Goal: Task Accomplishment & Management: Complete application form

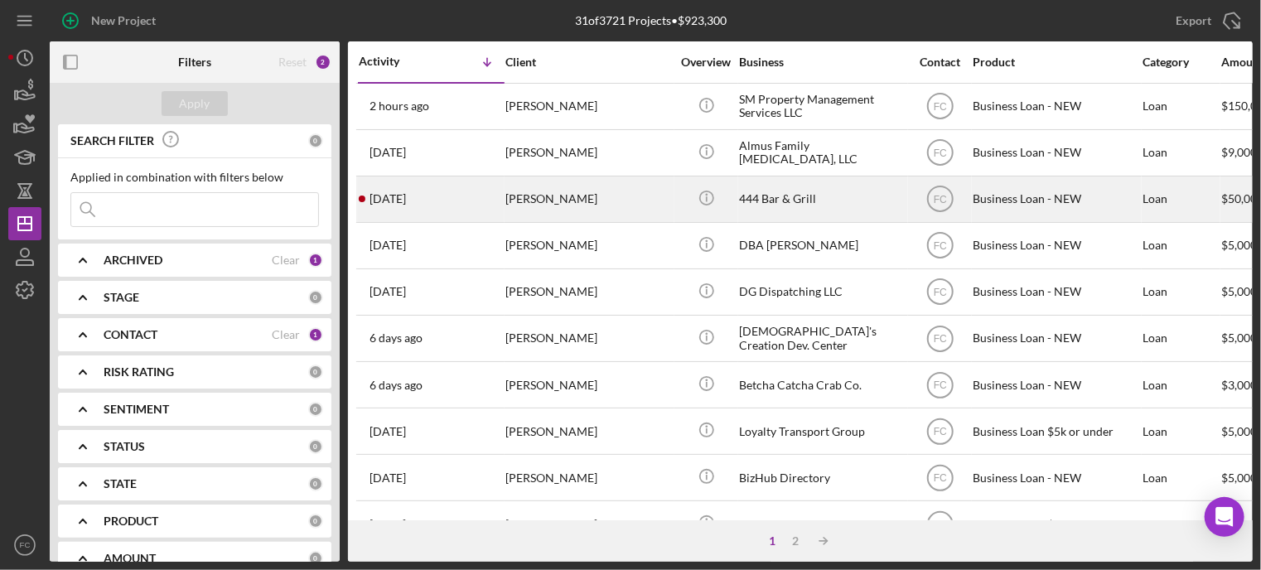
click at [441, 194] on div "[DATE] [PERSON_NAME]" at bounding box center [431, 199] width 145 height 44
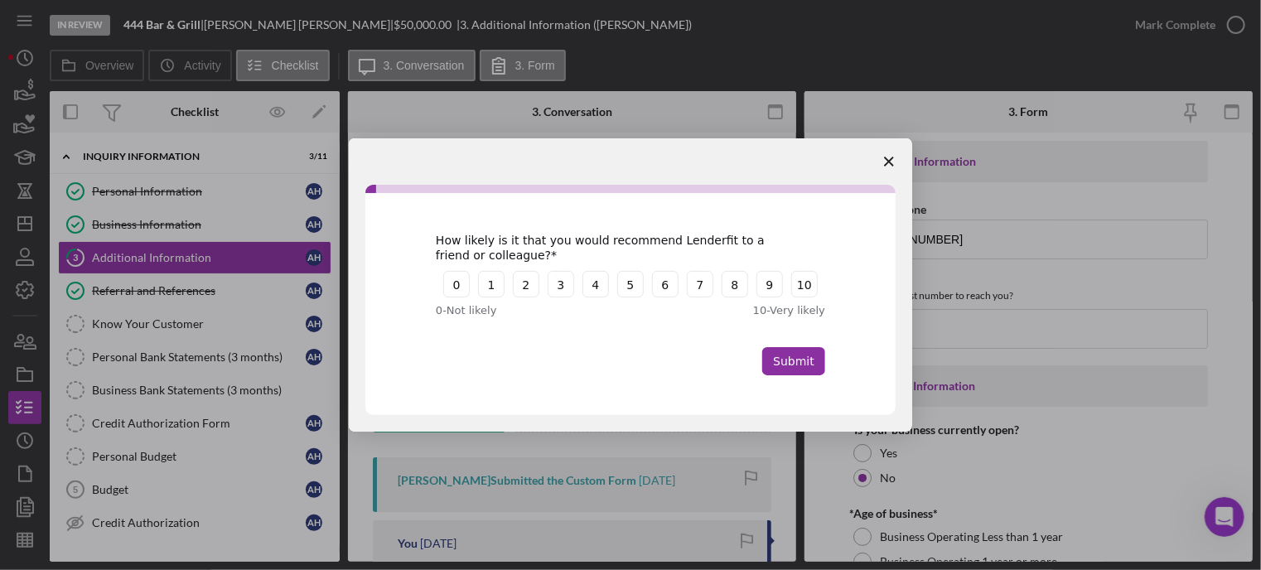
click at [152, 254] on div "Intercom messenger" at bounding box center [630, 285] width 1261 height 570
click at [888, 157] on icon "Close survey" at bounding box center [889, 162] width 10 height 10
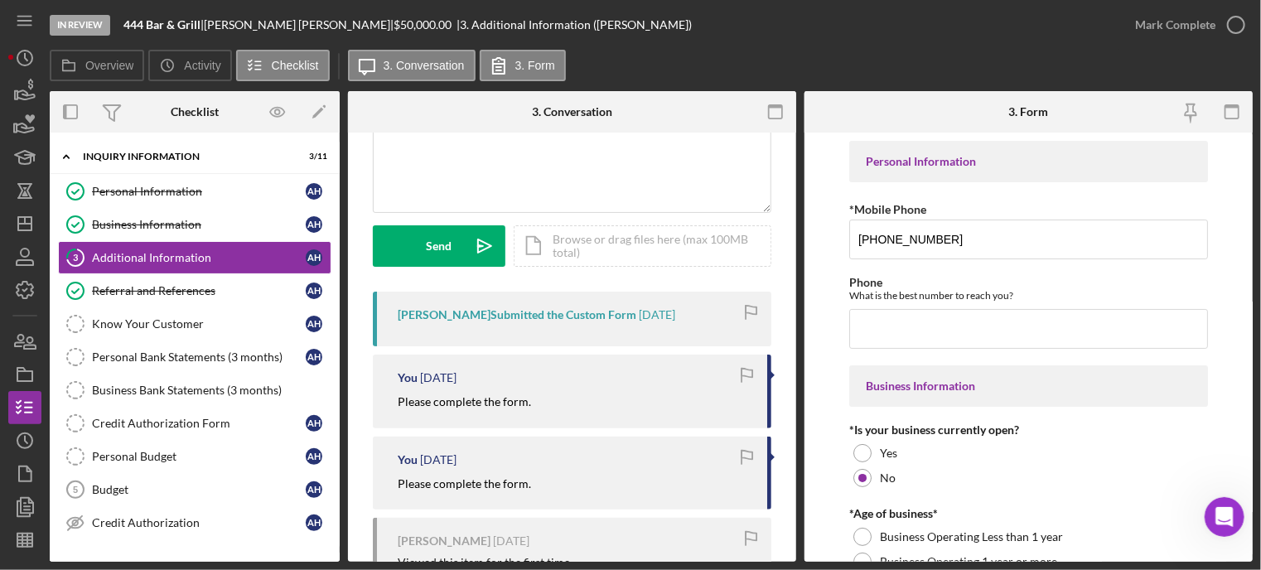
scroll to position [302, 0]
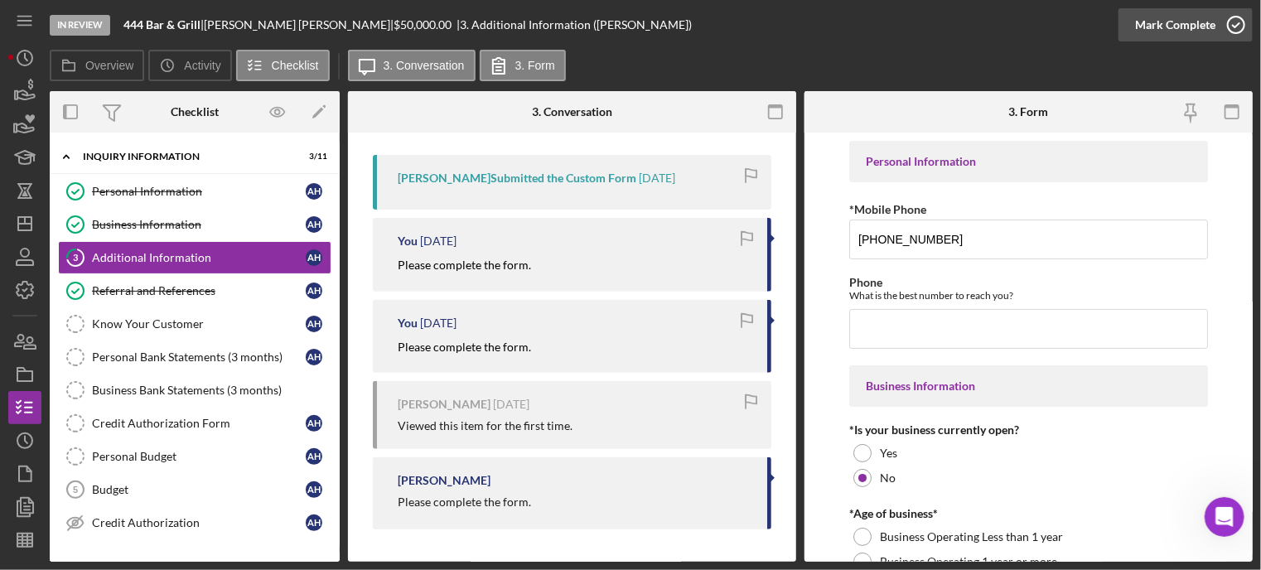
click at [1232, 23] on icon "button" at bounding box center [1235, 24] width 41 height 41
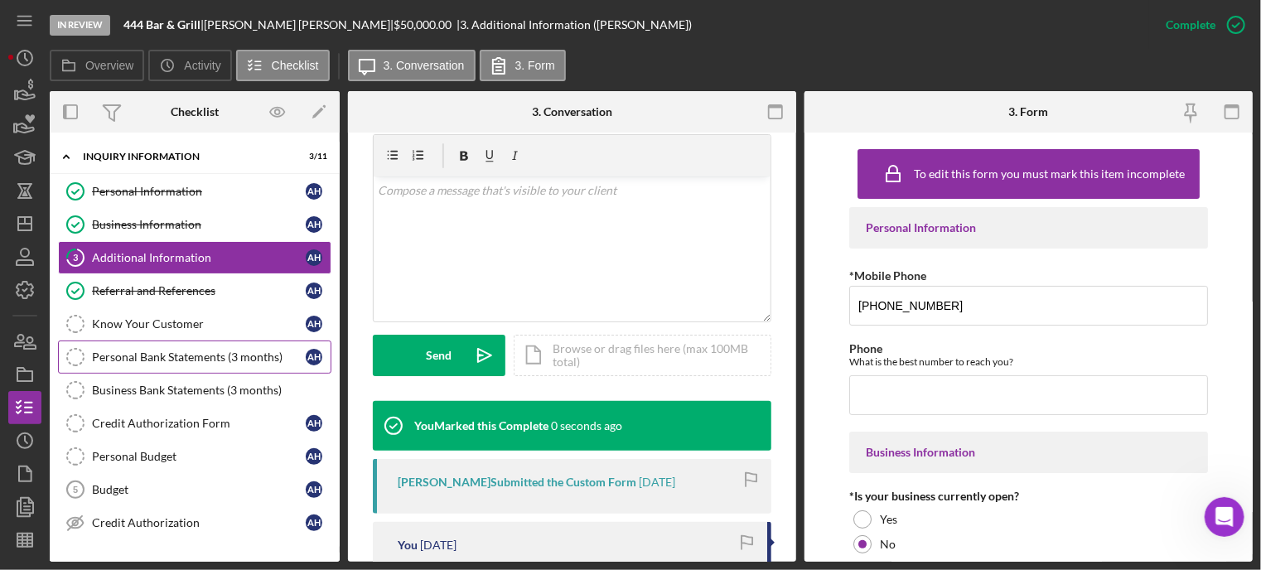
scroll to position [548, 0]
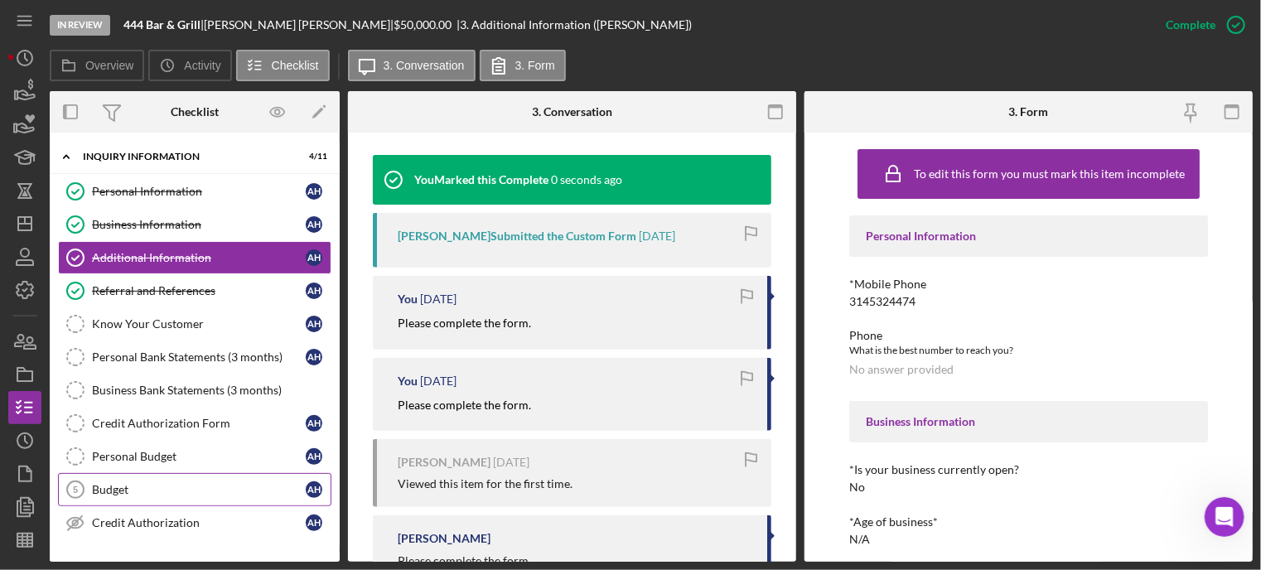
click at [158, 476] on link "Budget 5 Budget A H" at bounding box center [194, 489] width 273 height 33
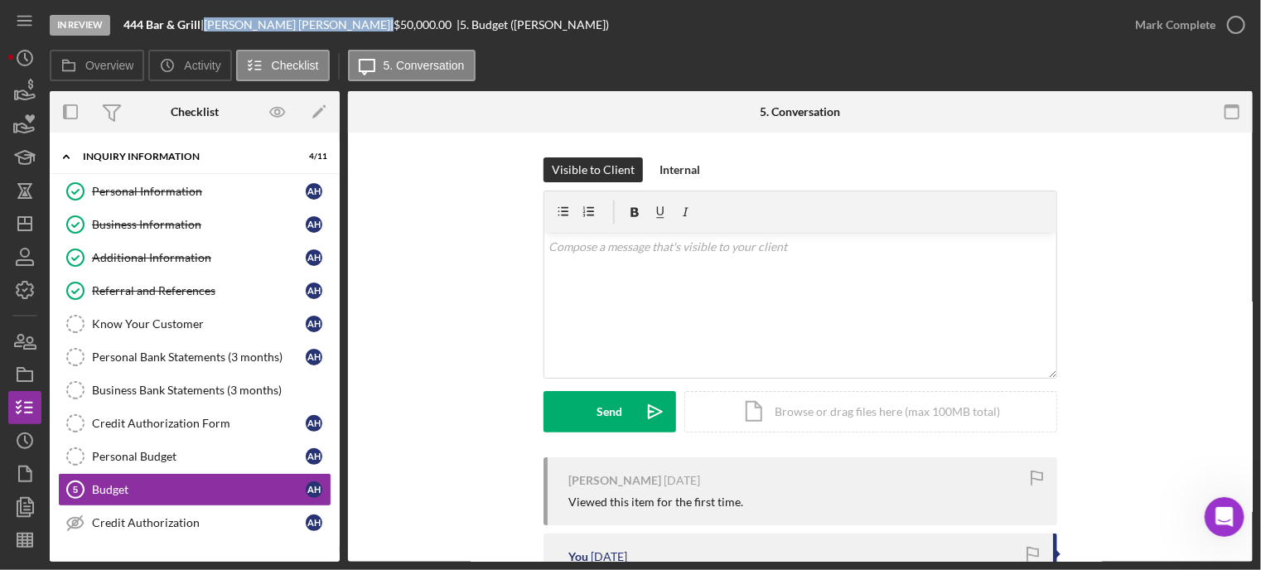
drag, startPoint x: 215, startPoint y: 27, endPoint x: 297, endPoint y: 27, distance: 82.8
click at [297, 27] on div "[PERSON_NAME] |" at bounding box center [299, 24] width 190 height 13
copy div "[PERSON_NAME]"
click at [1236, 19] on icon "button" at bounding box center [1235, 24] width 41 height 41
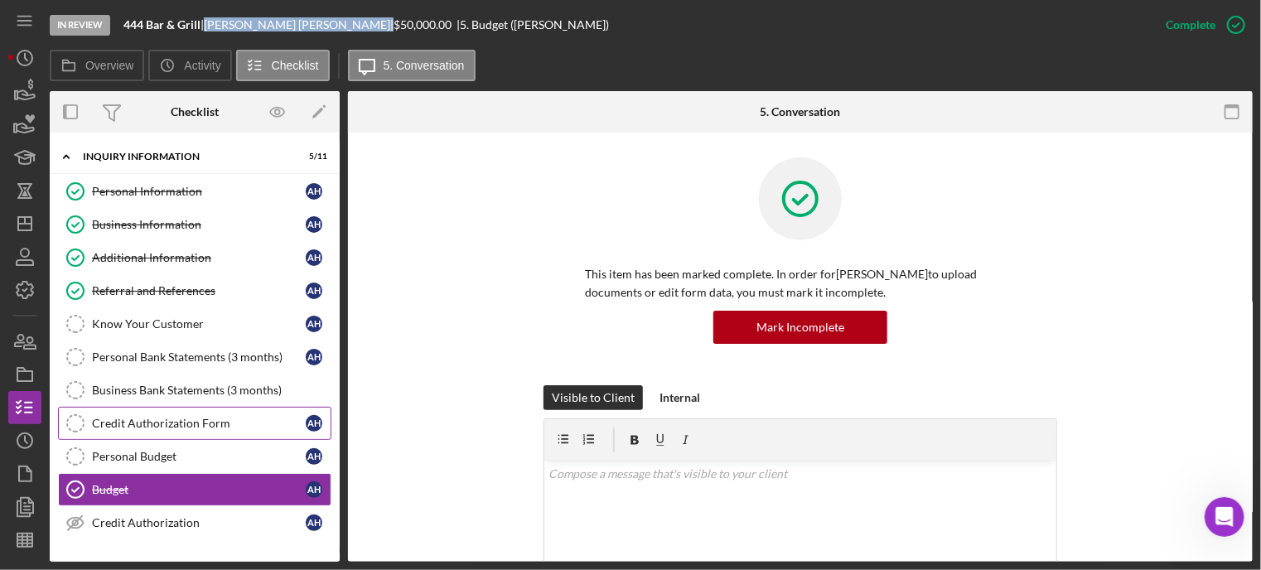
scroll to position [176, 0]
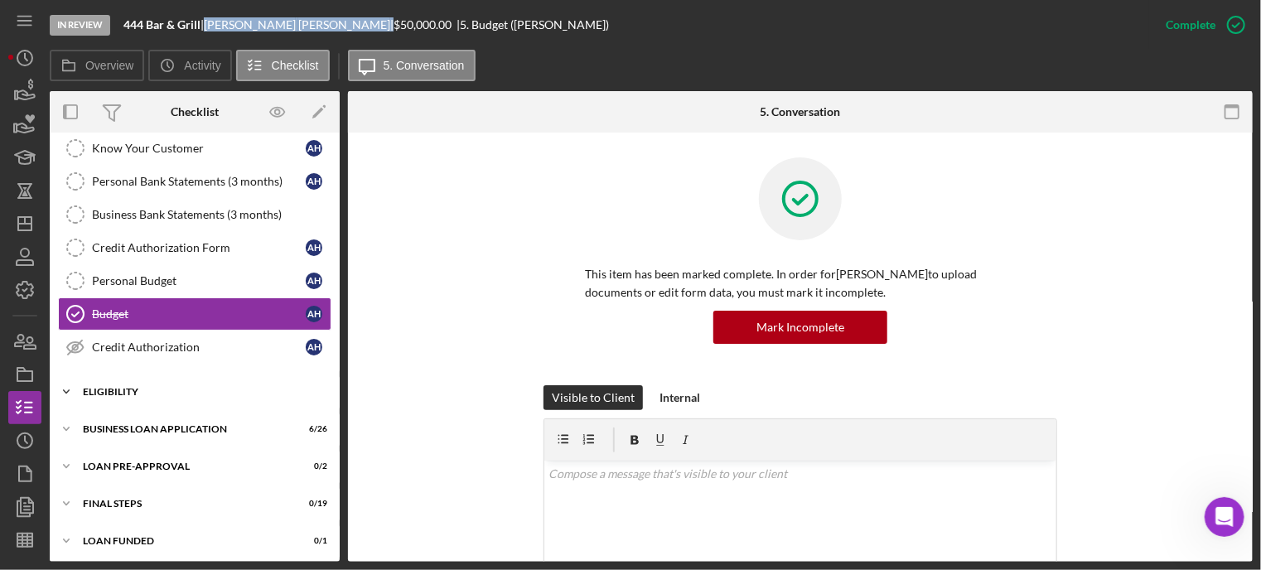
click at [106, 375] on div "Icon/Expander ELIGIBILITY 2 / 4" at bounding box center [195, 391] width 290 height 33
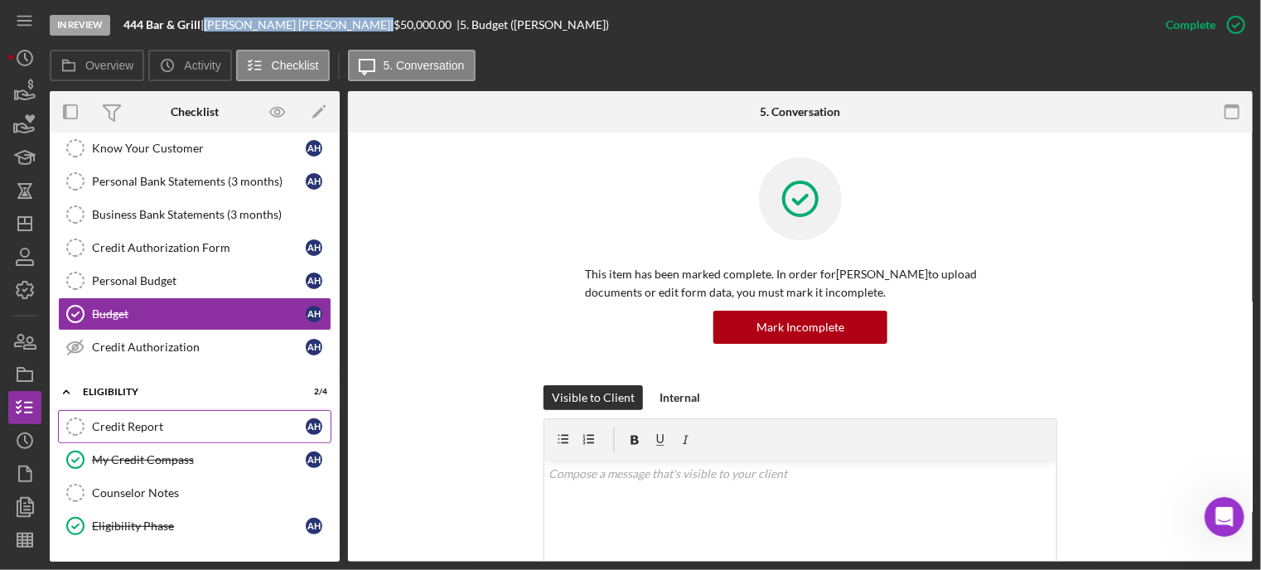
click at [113, 420] on div "Credit Report" at bounding box center [199, 426] width 214 height 13
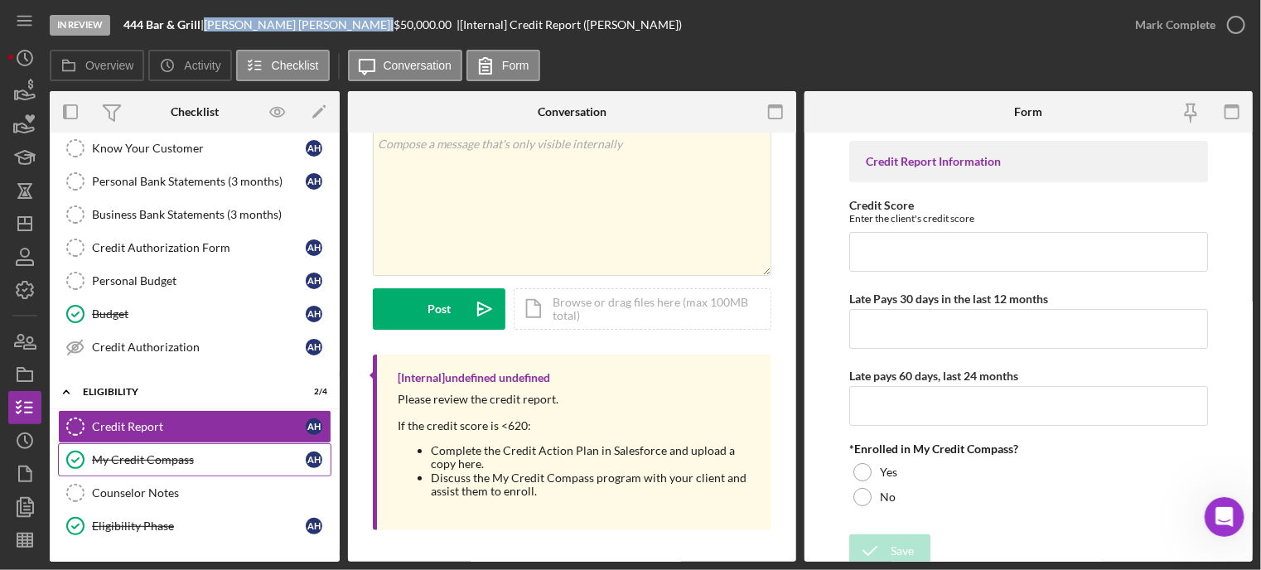
scroll to position [258, 0]
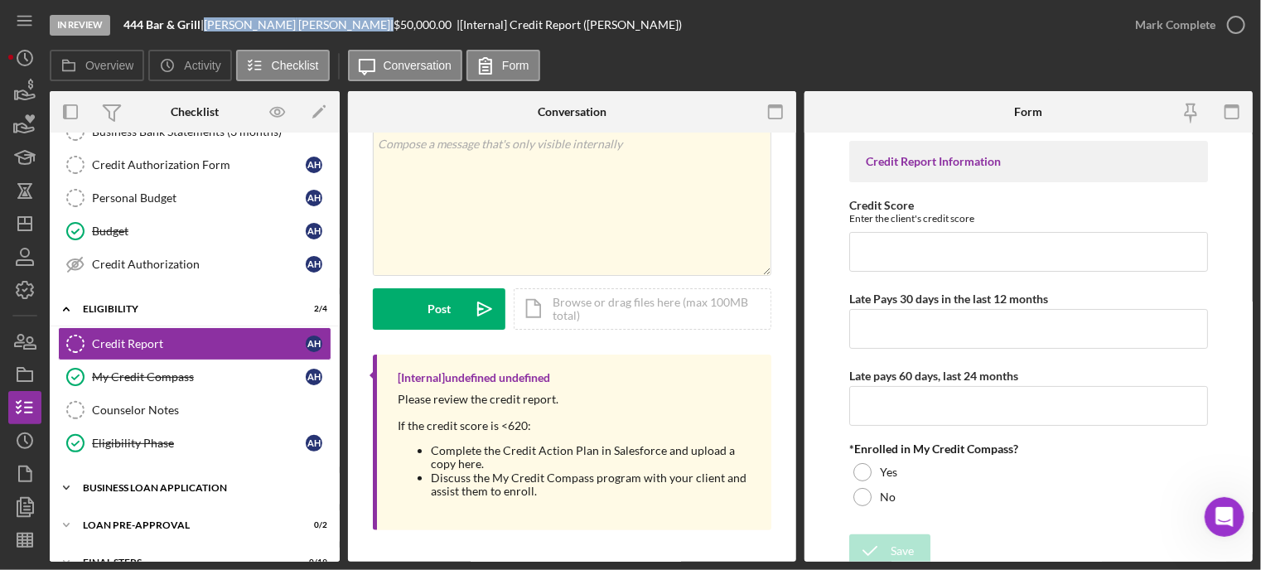
click at [138, 473] on div "Icon/Expander BUSINESS LOAN APPLICATION 6 / 26" at bounding box center [195, 487] width 290 height 33
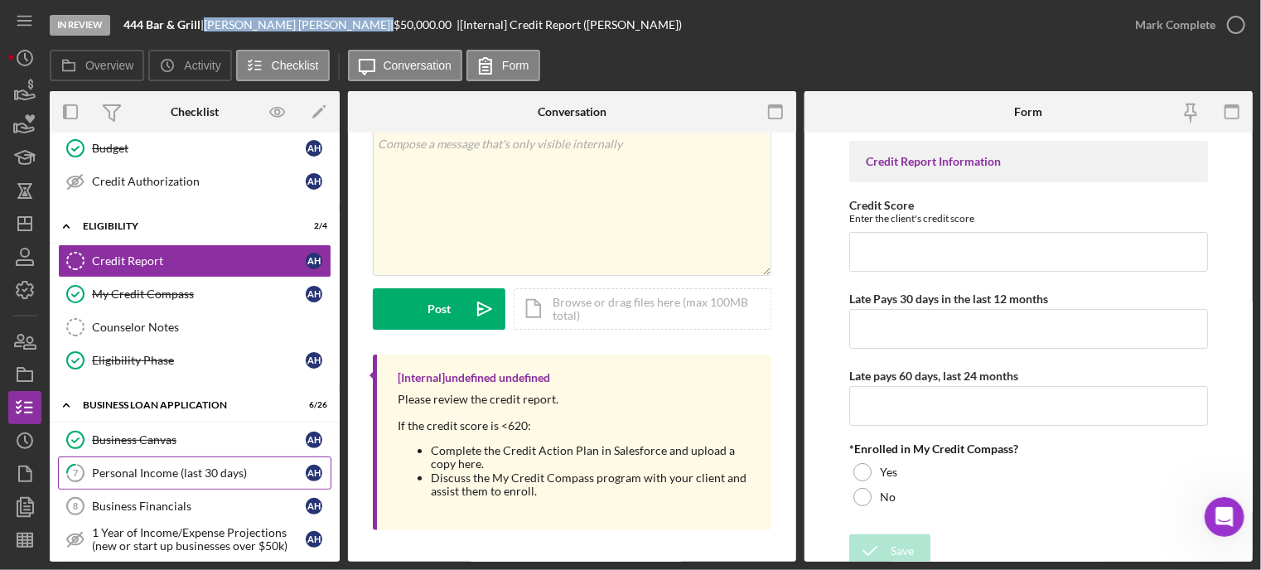
click at [142, 466] on div "Personal Income (last 30 days)" at bounding box center [199, 472] width 214 height 13
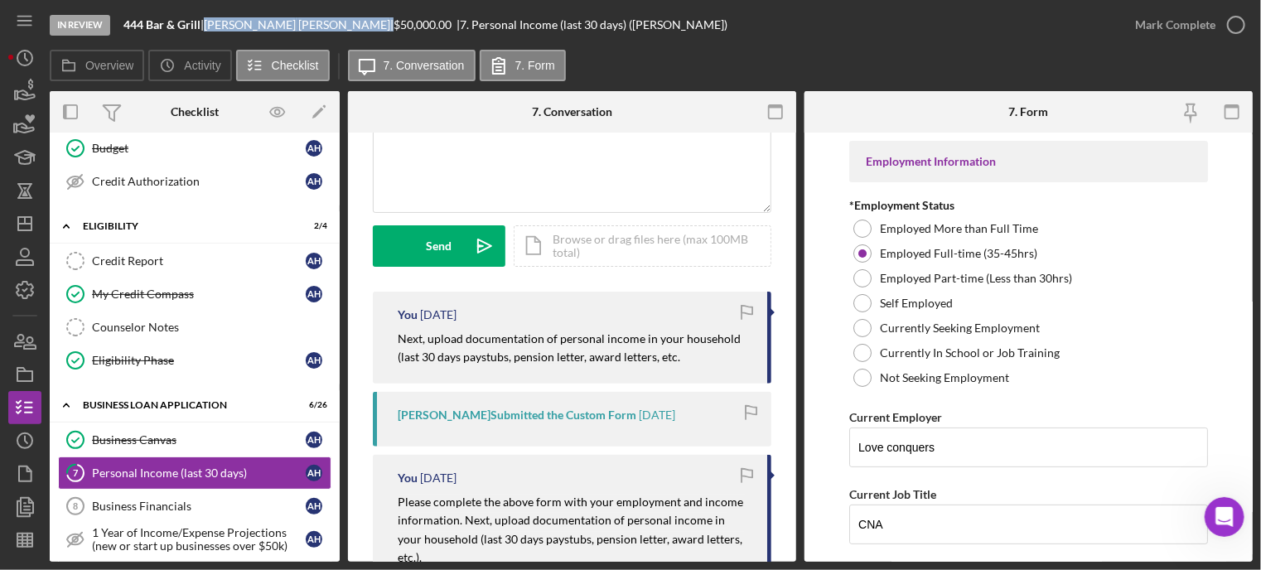
scroll to position [248, 0]
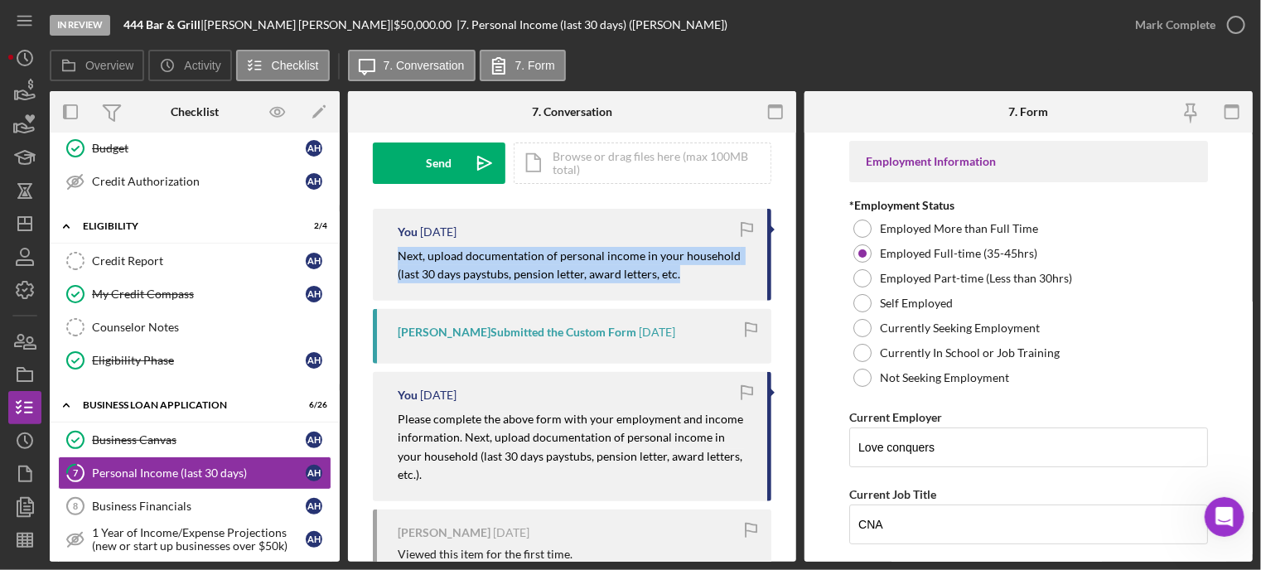
drag, startPoint x: 398, startPoint y: 247, endPoint x: 701, endPoint y: 287, distance: 305.8
click at [701, 287] on div "You [DATE] Next, upload documentation of personal income in your household (las…" at bounding box center [572, 255] width 398 height 92
copy mark "Next, upload documentation of personal income in your household (last 30 days p…"
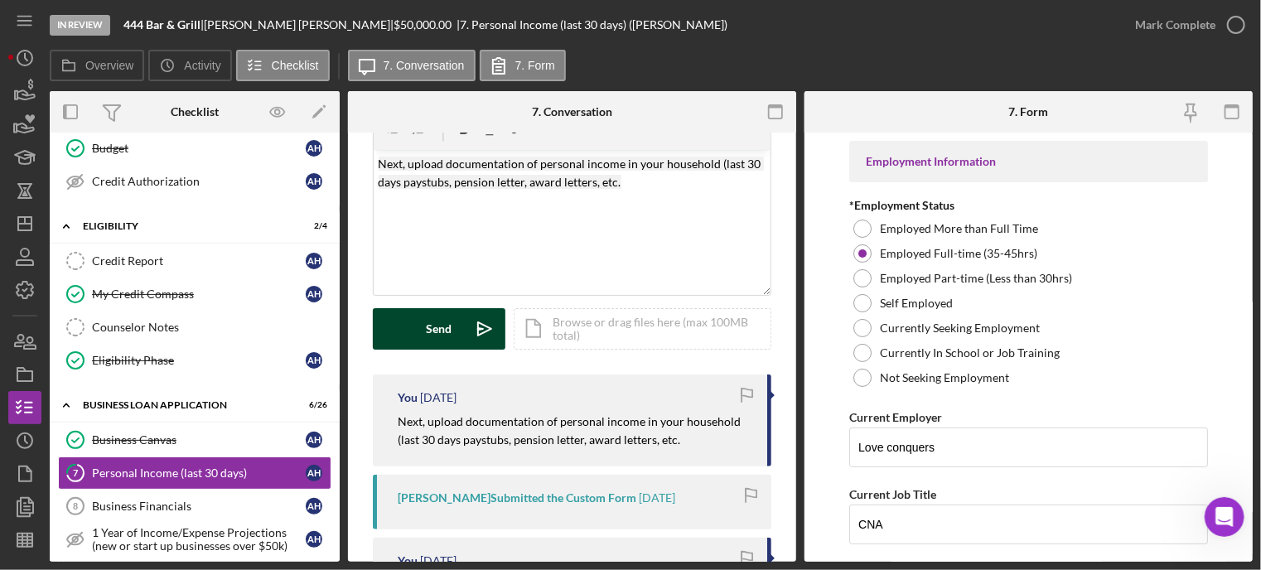
click at [420, 325] on button "Send Icon/icon-invite-send" at bounding box center [439, 328] width 133 height 41
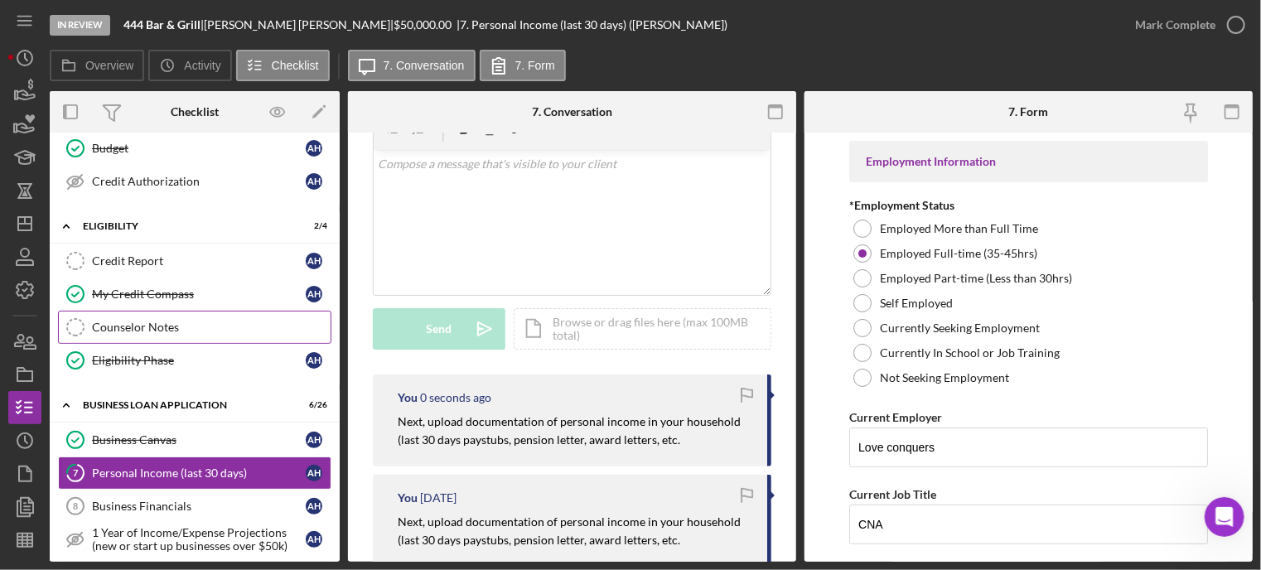
scroll to position [424, 0]
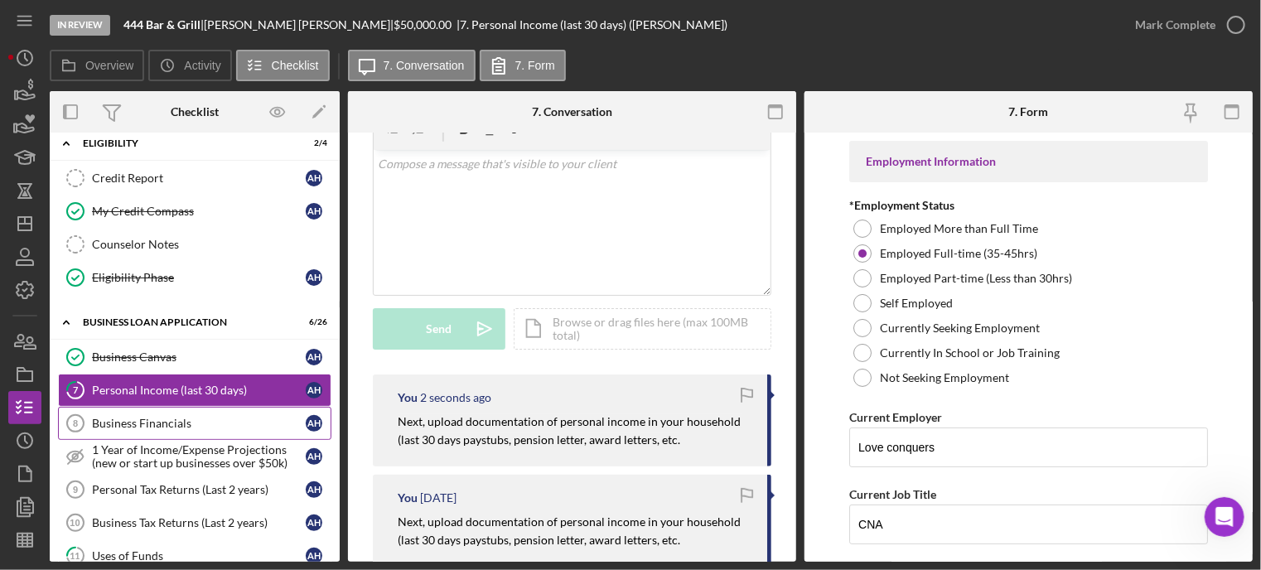
click at [127, 417] on div "Business Financials" at bounding box center [199, 423] width 214 height 13
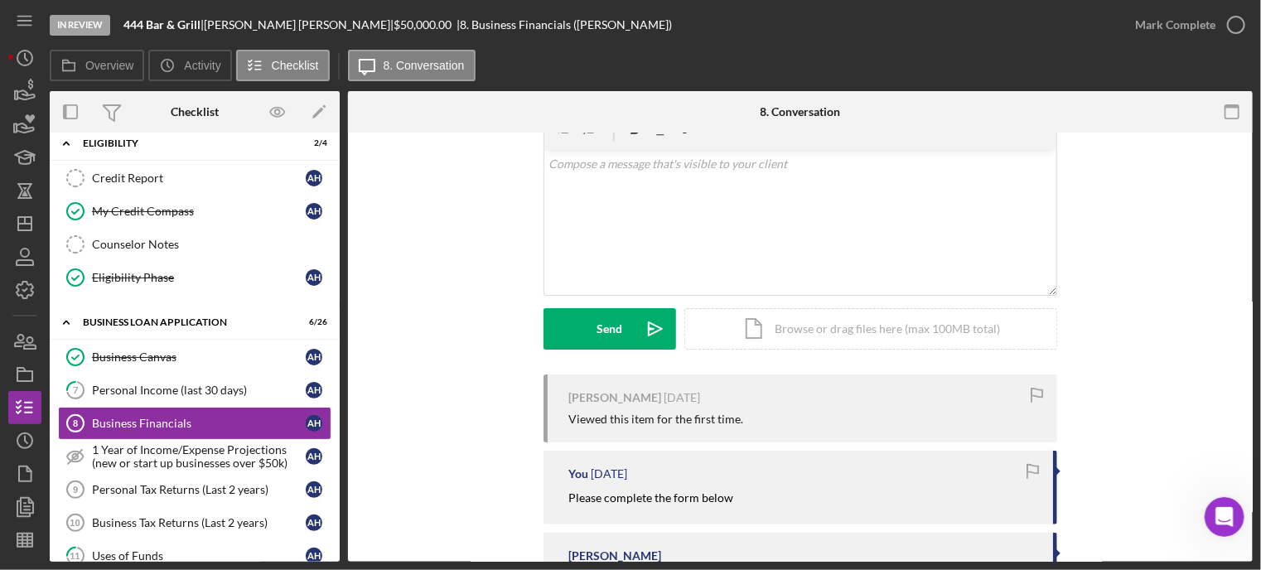
scroll to position [166, 0]
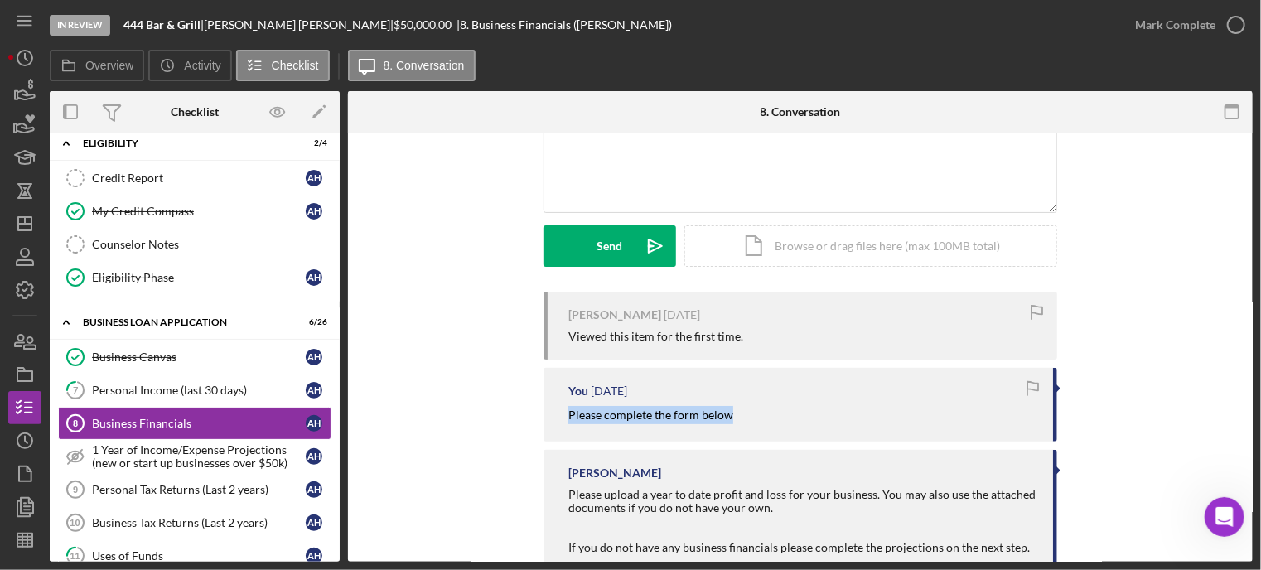
drag, startPoint x: 562, startPoint y: 414, endPoint x: 741, endPoint y: 419, distance: 179.8
click at [741, 419] on div "You [DATE] Please complete the form below" at bounding box center [799, 404] width 513 height 73
copy mark "Please complete the form below"
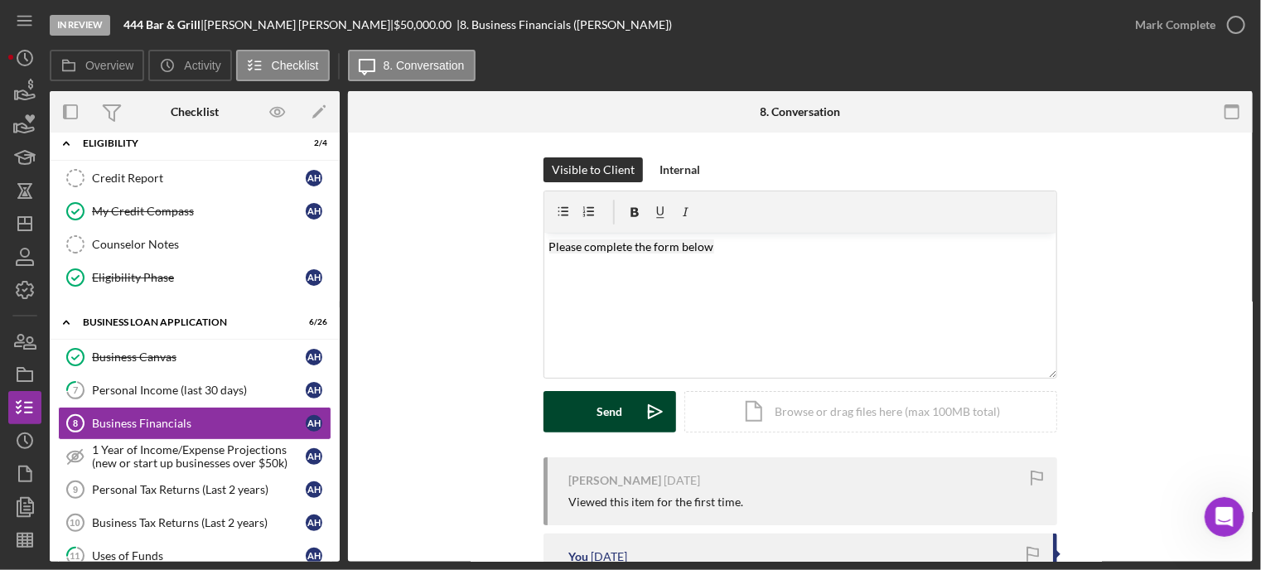
click at [597, 417] on div "Send" at bounding box center [610, 411] width 26 height 41
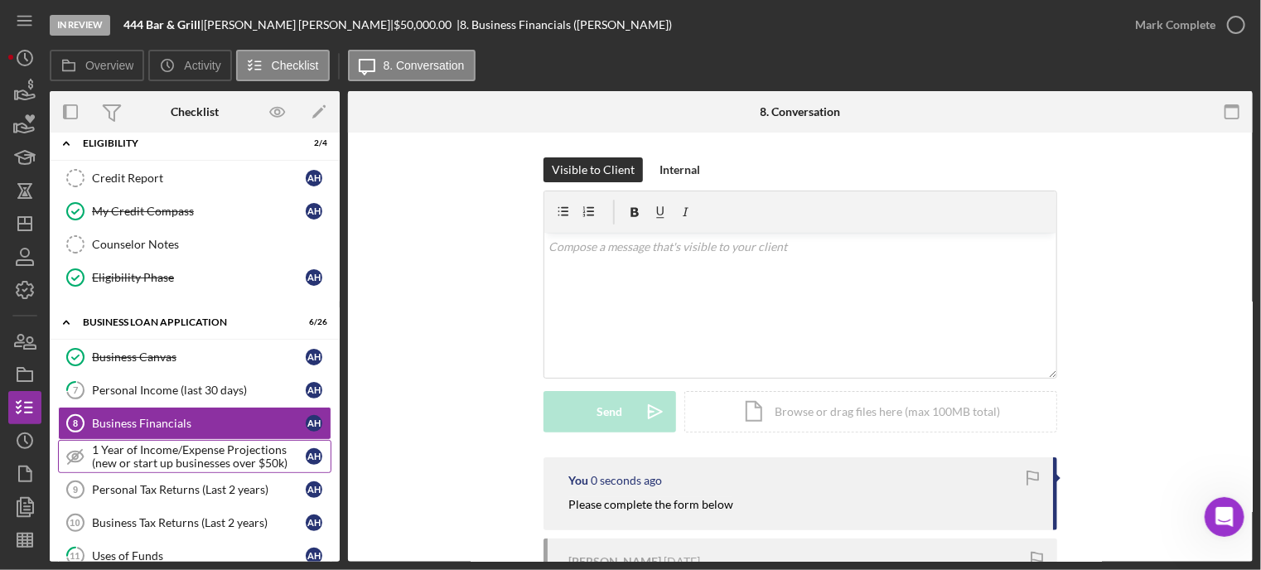
scroll to position [507, 0]
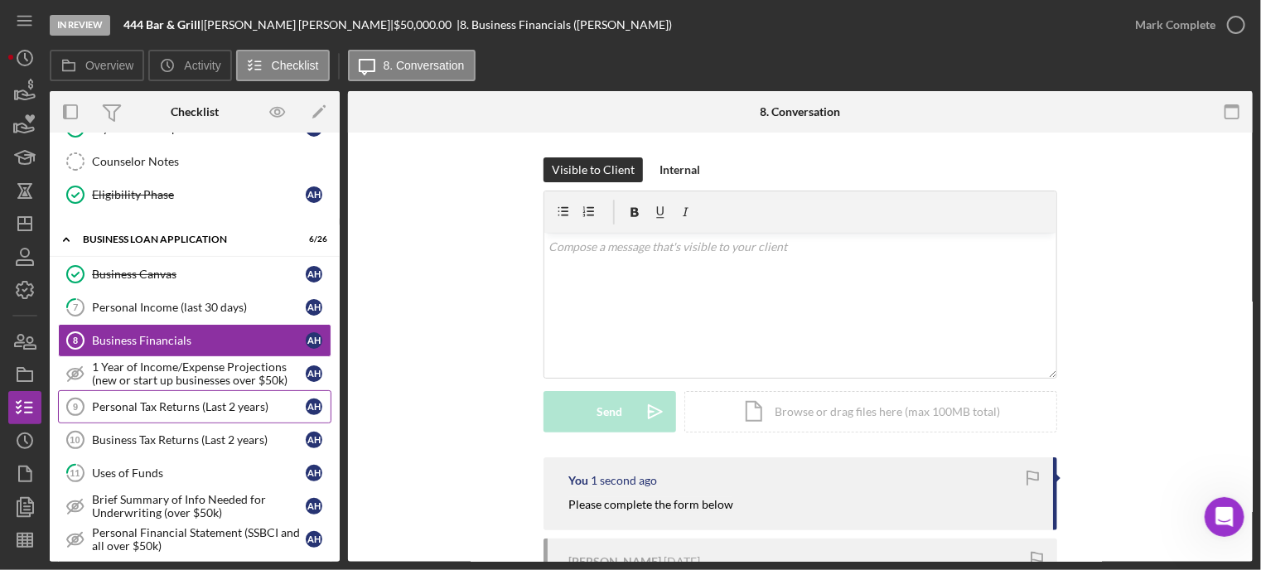
click at [139, 400] on div "Personal Tax Returns (Last 2 years)" at bounding box center [199, 406] width 214 height 13
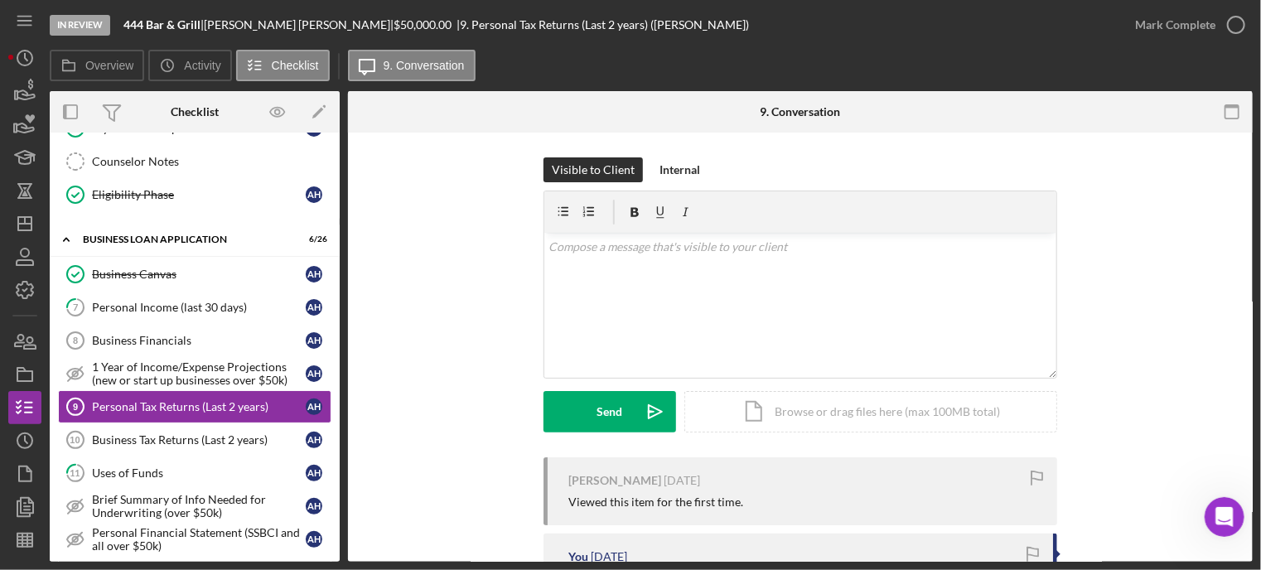
scroll to position [83, 0]
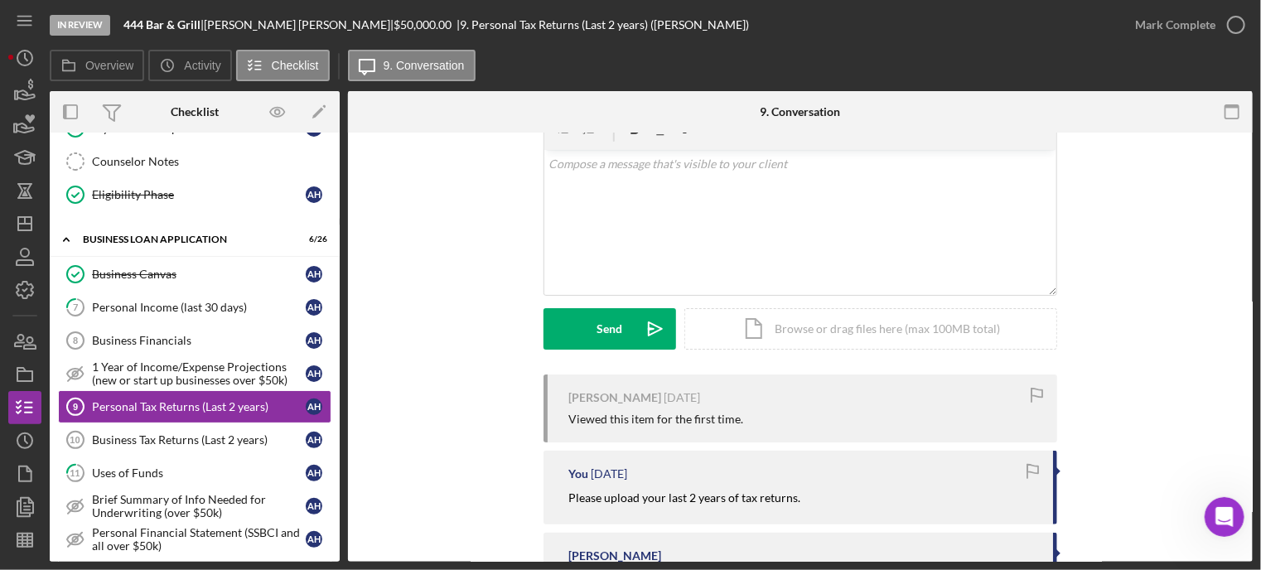
click at [560, 418] on div "[PERSON_NAME] [DATE] Viewed this item for the first time." at bounding box center [799, 408] width 513 height 68
drag, startPoint x: 552, startPoint y: 481, endPoint x: 641, endPoint y: 499, distance: 90.5
click at [642, 499] on div "You [DATE] Please upload your last 2 years of tax returns." at bounding box center [799, 487] width 513 height 73
click at [561, 475] on div "You [DATE] Please upload your last 2 years of tax returns." at bounding box center [799, 487] width 513 height 73
drag, startPoint x: 557, startPoint y: 493, endPoint x: 802, endPoint y: 504, distance: 245.4
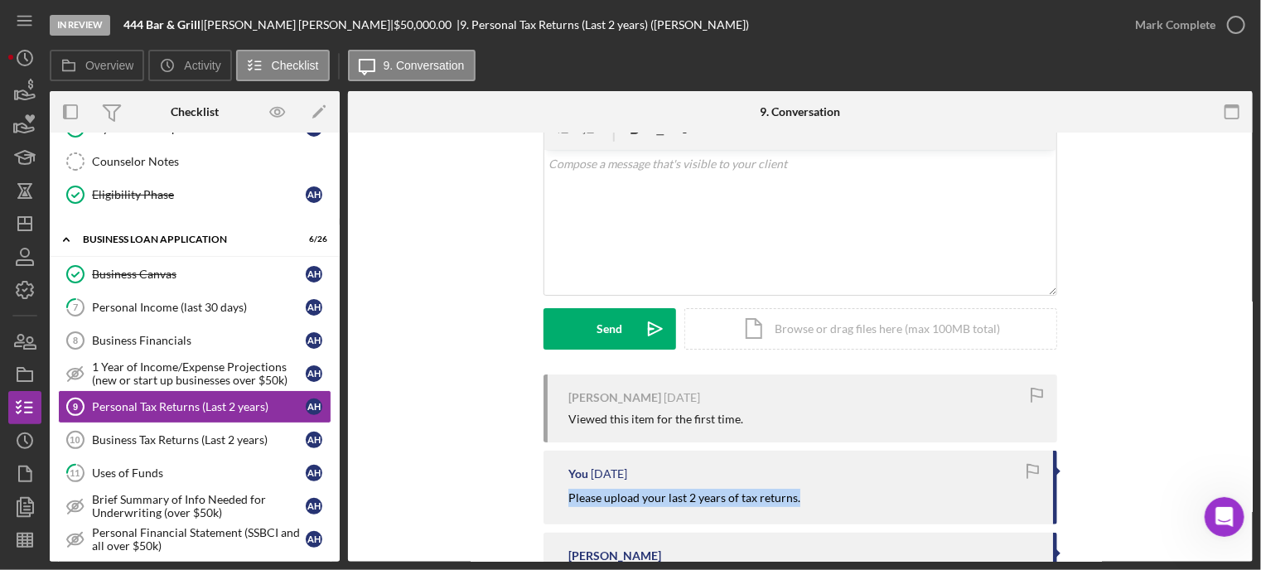
click at [802, 504] on div "You [DATE] Please upload your last 2 years of tax returns." at bounding box center [799, 487] width 513 height 73
copy mark "Please upload your last 2 years of tax returns."
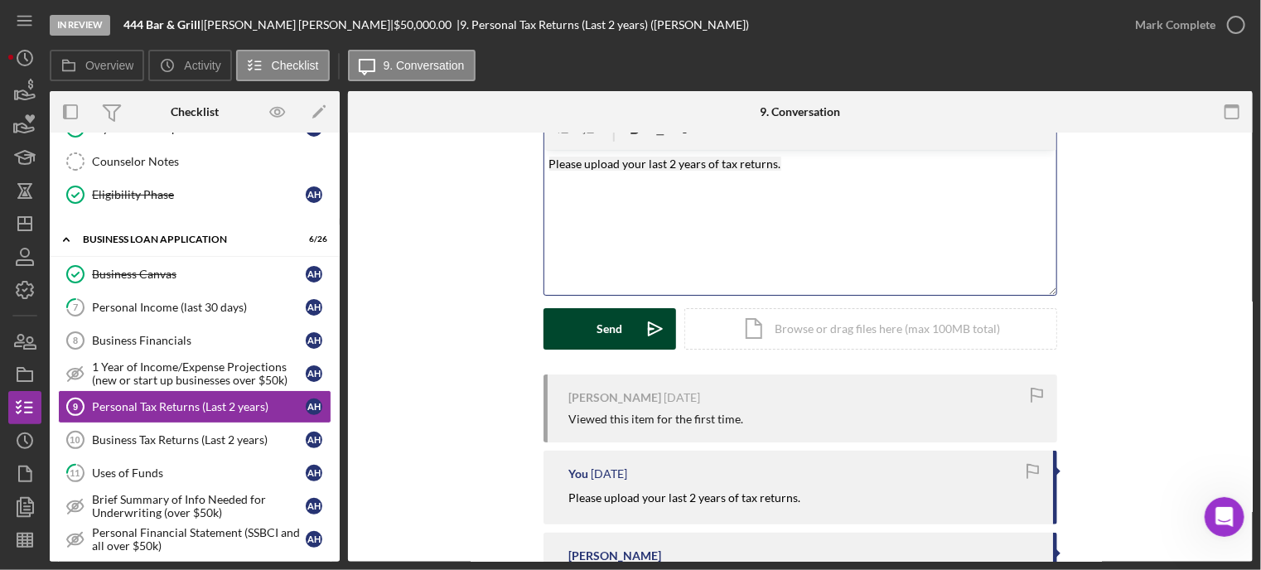
click at [581, 329] on button "Send Icon/icon-invite-send" at bounding box center [609, 328] width 133 height 41
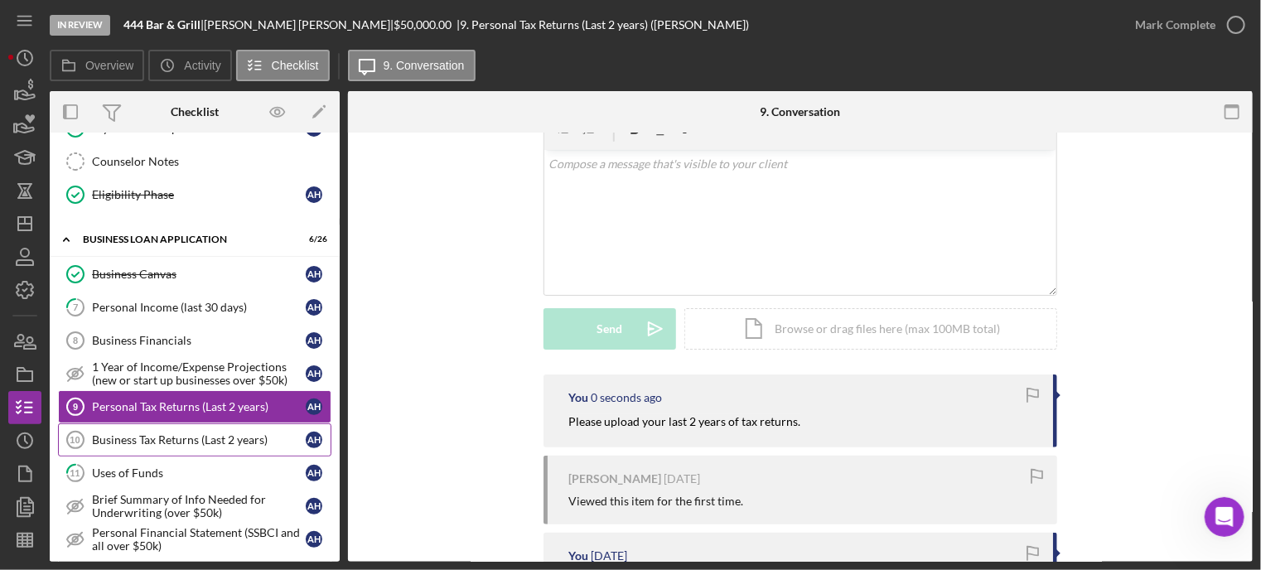
click at [151, 433] on div "Business Tax Returns (Last 2 years)" at bounding box center [199, 439] width 214 height 13
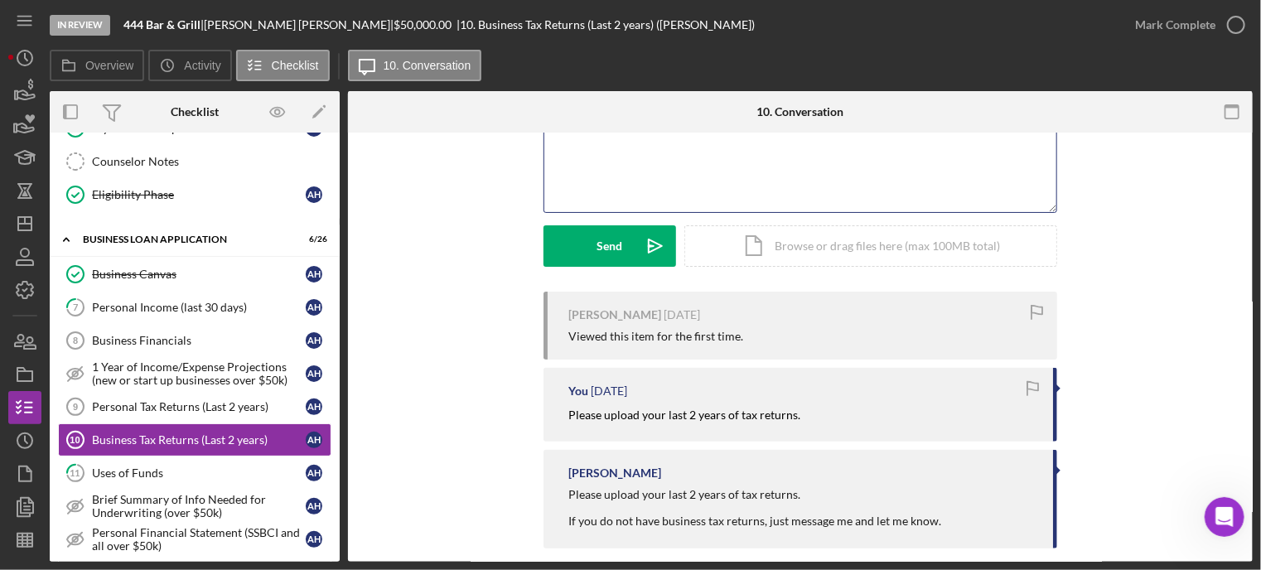
scroll to position [103, 0]
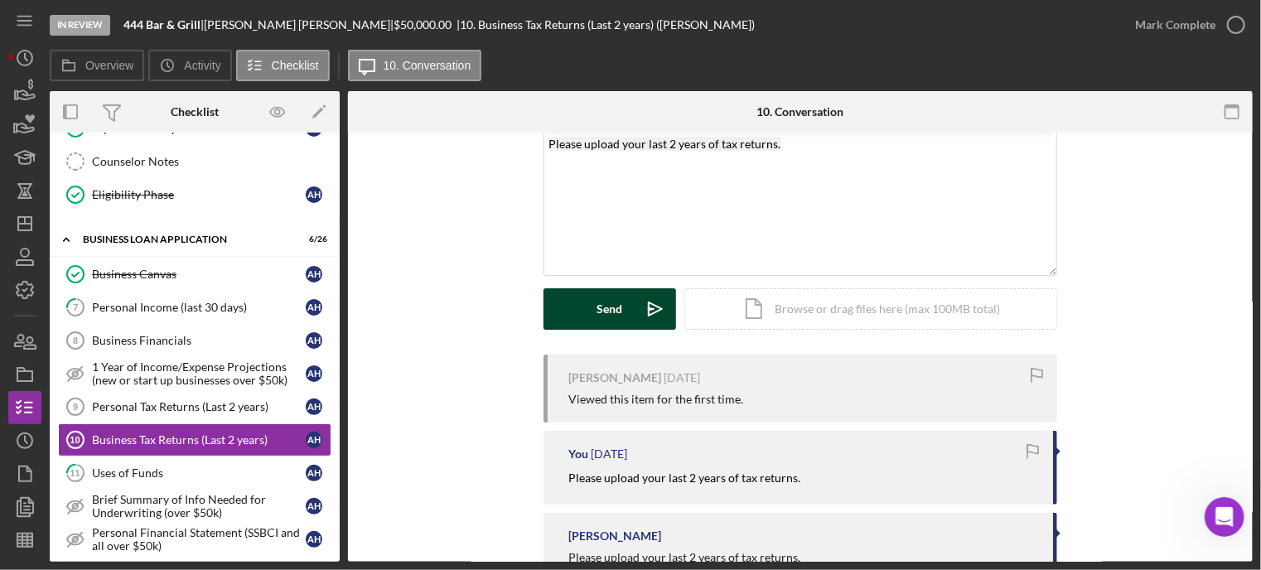
click at [577, 311] on button "Send Icon/icon-invite-send" at bounding box center [609, 308] width 133 height 41
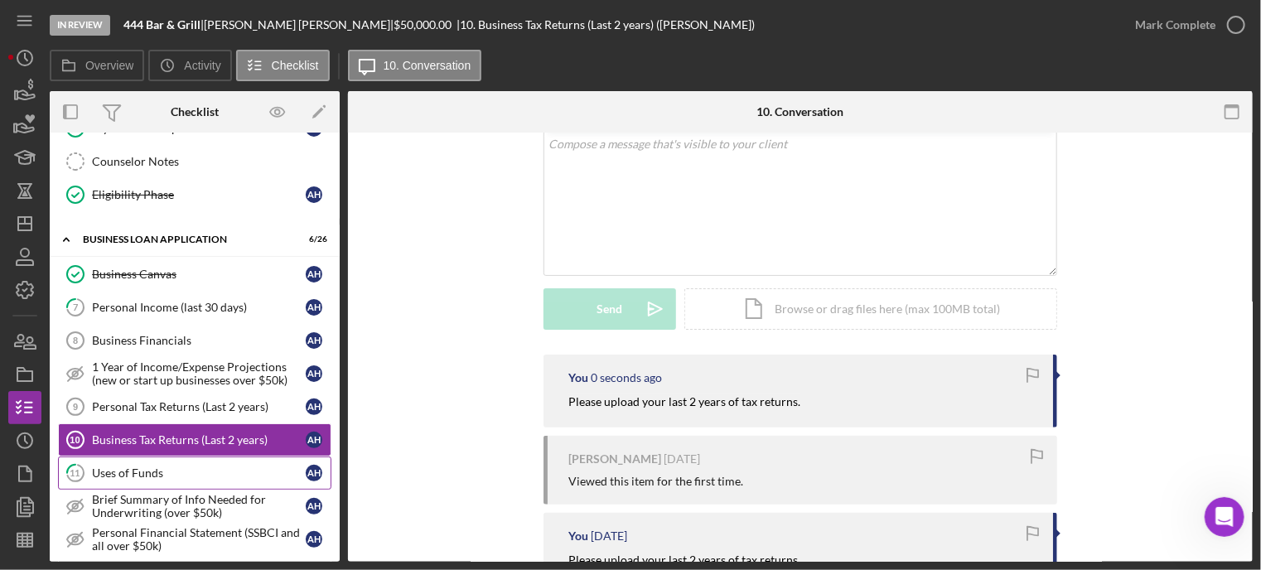
scroll to position [590, 0]
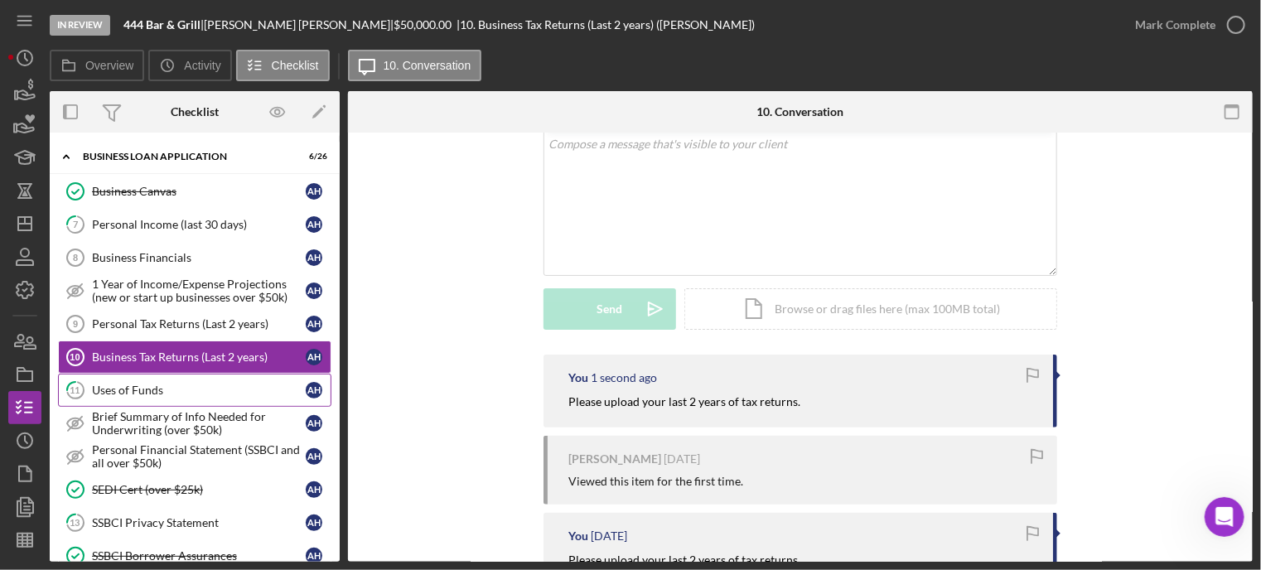
click at [179, 383] on div "Uses of Funds" at bounding box center [199, 389] width 214 height 13
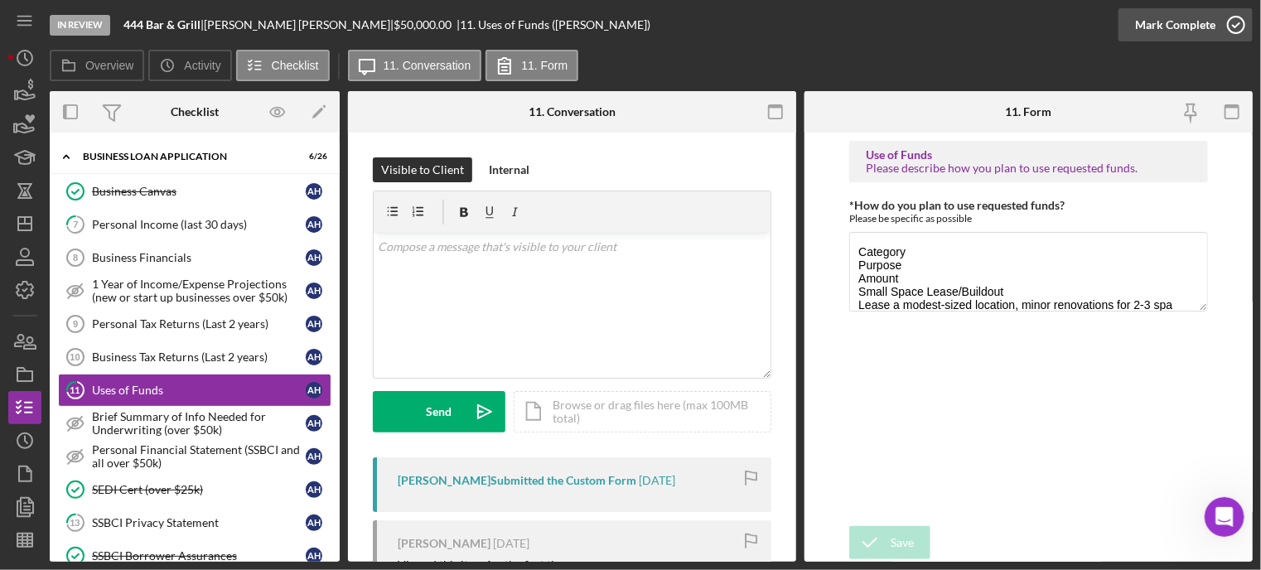
click at [1235, 22] on icon "button" at bounding box center [1235, 24] width 41 height 41
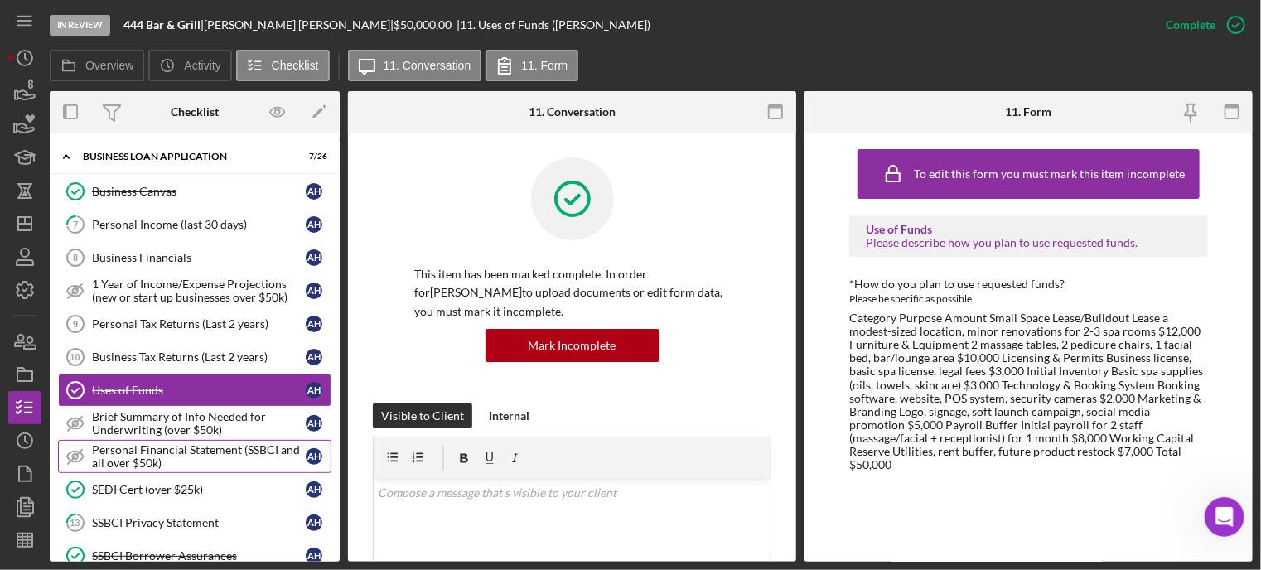
scroll to position [673, 0]
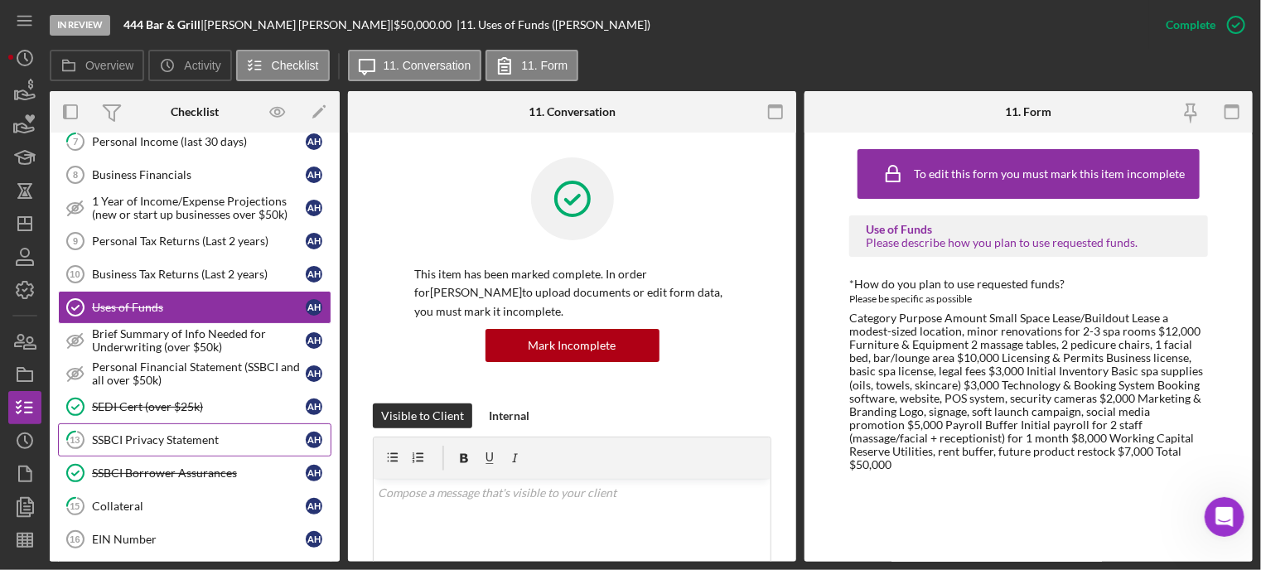
click at [107, 433] on div "SSBCI Privacy Statement" at bounding box center [199, 439] width 214 height 13
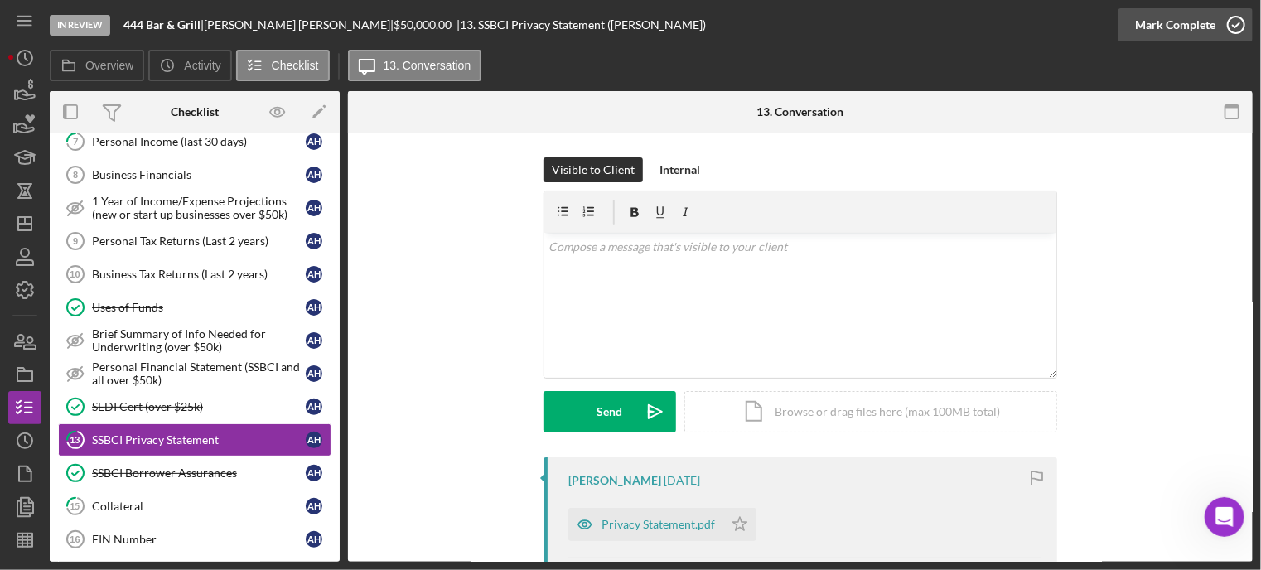
click at [1233, 18] on icon "button" at bounding box center [1235, 24] width 41 height 41
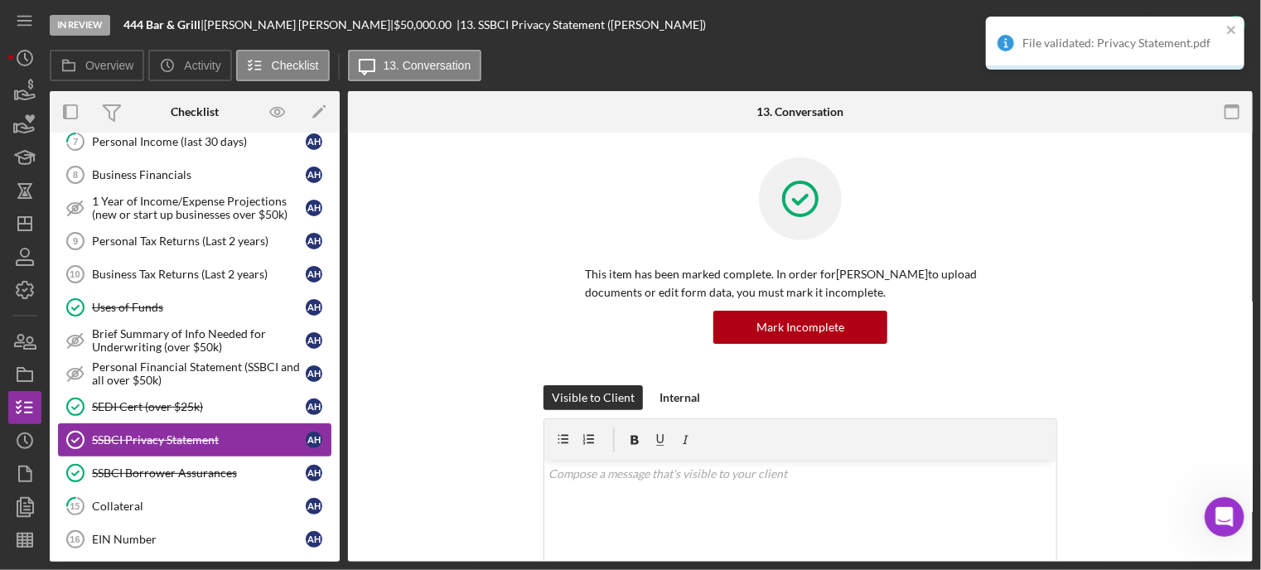
scroll to position [838, 0]
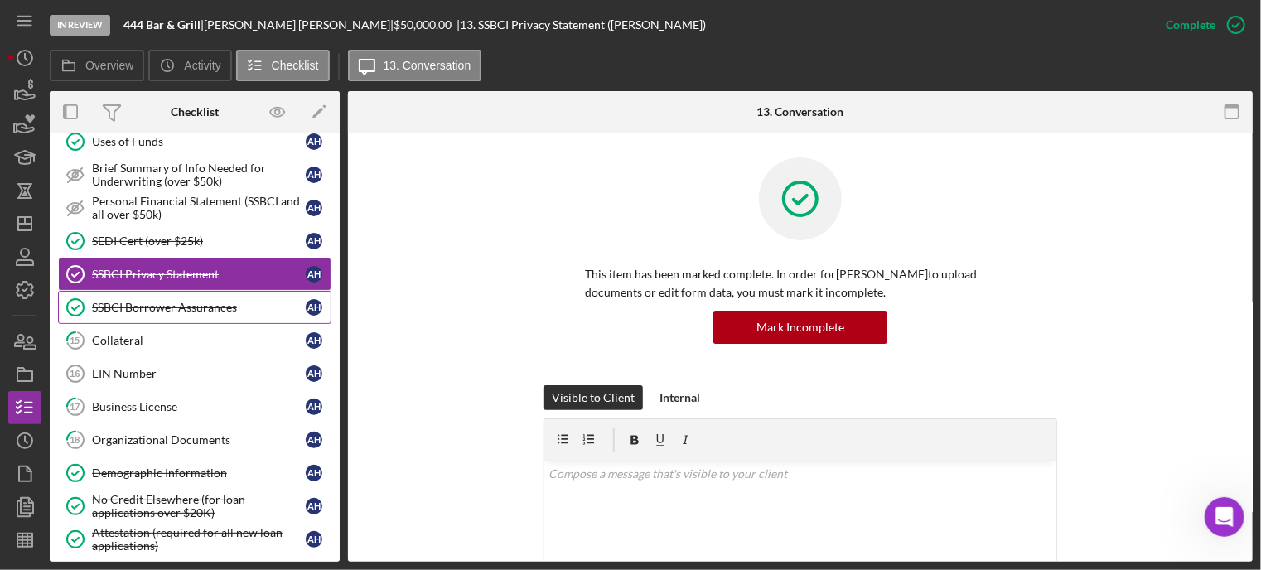
click at [132, 301] on div "SSBCI Borrower Assurances" at bounding box center [199, 307] width 214 height 13
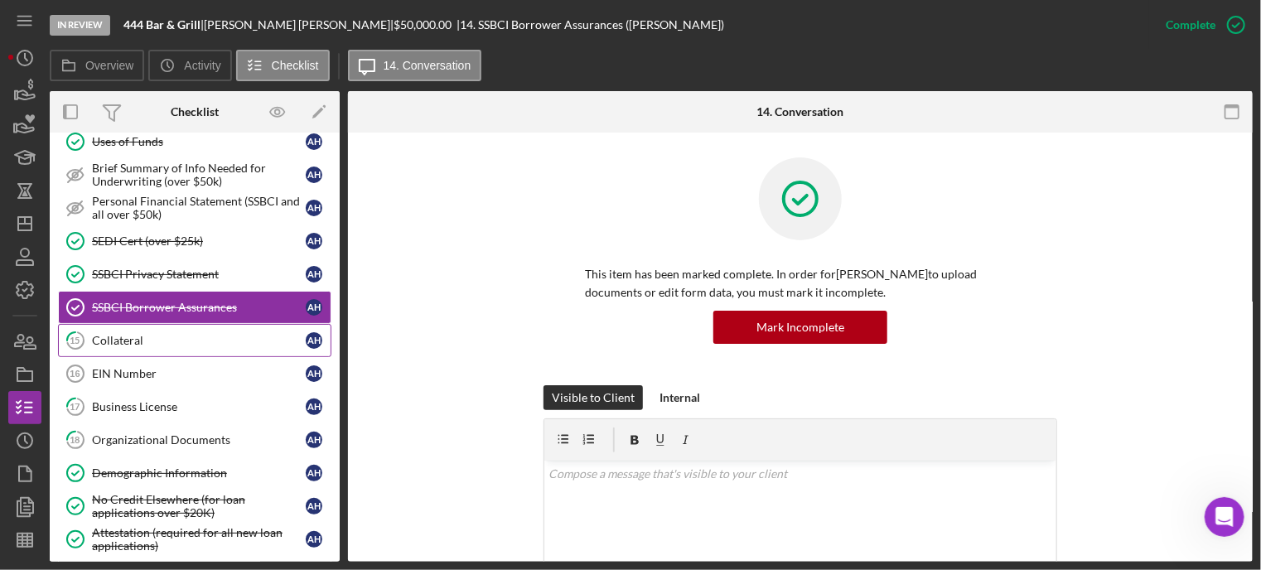
click at [128, 334] on div "Collateral" at bounding box center [199, 340] width 214 height 13
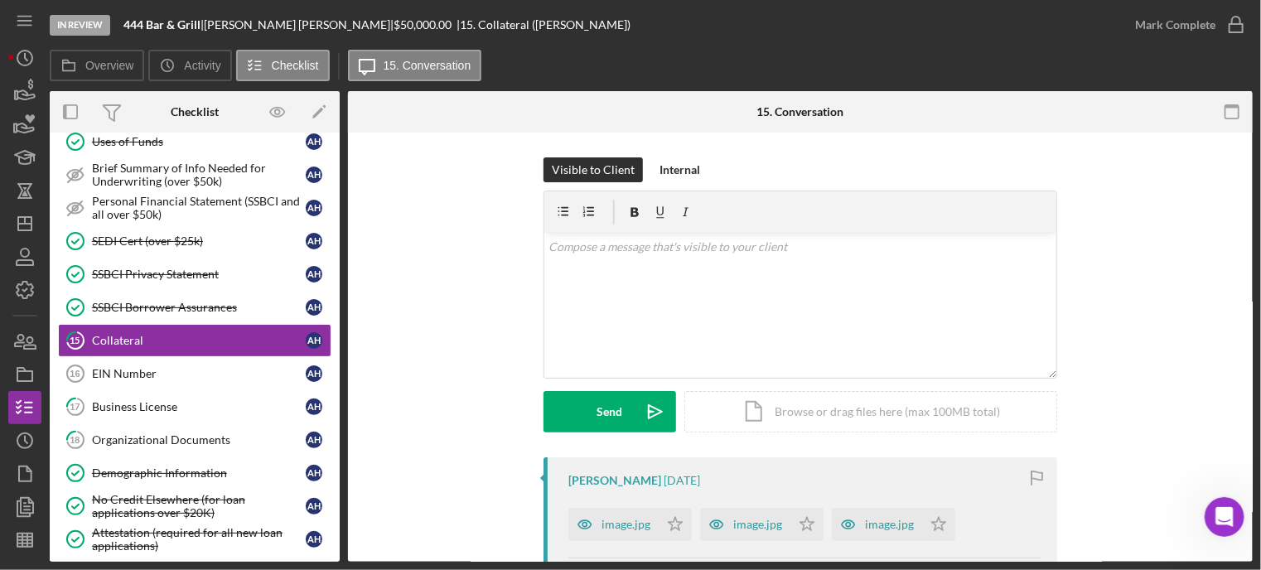
scroll to position [83, 0]
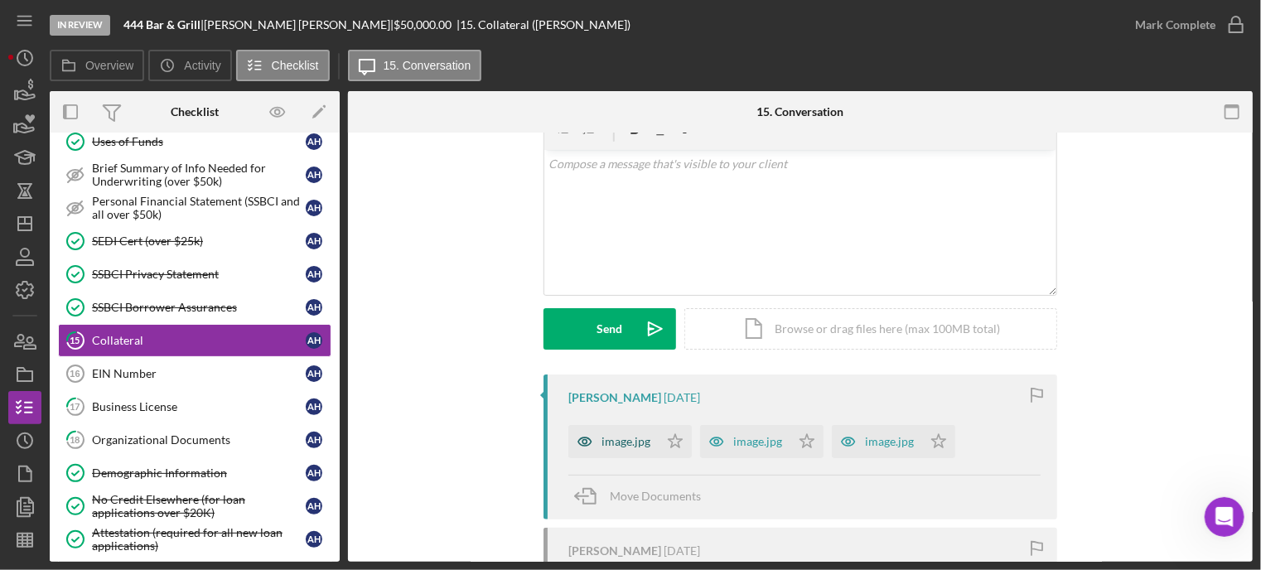
click at [622, 440] on div "image.jpg" at bounding box center [625, 441] width 49 height 13
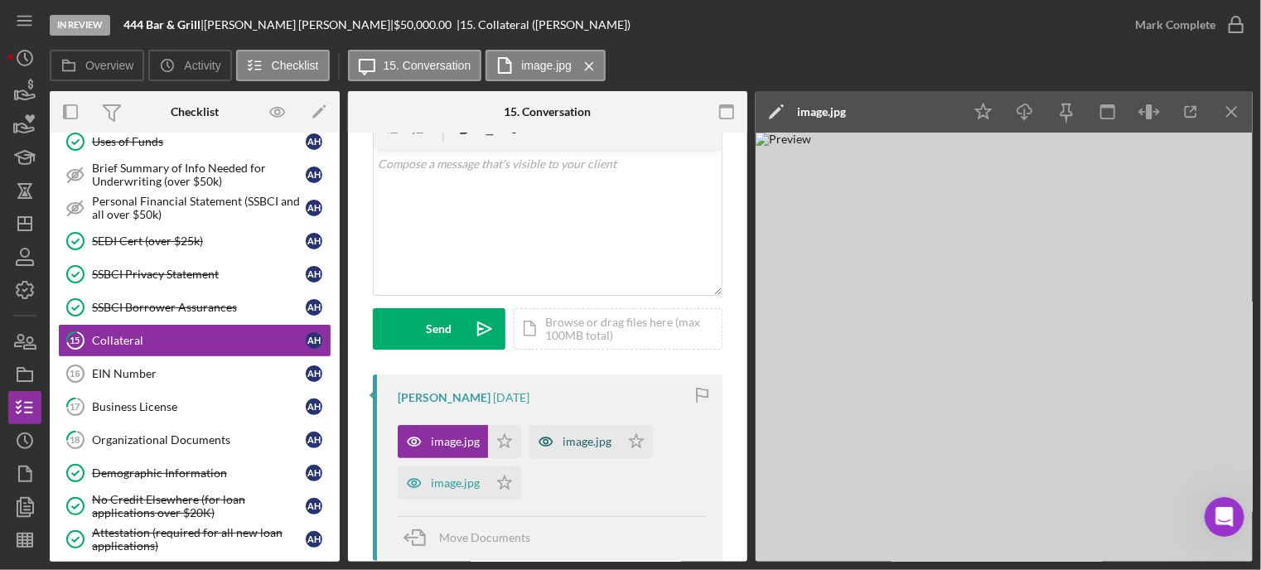
click at [599, 445] on div "image.jpg" at bounding box center [586, 441] width 49 height 13
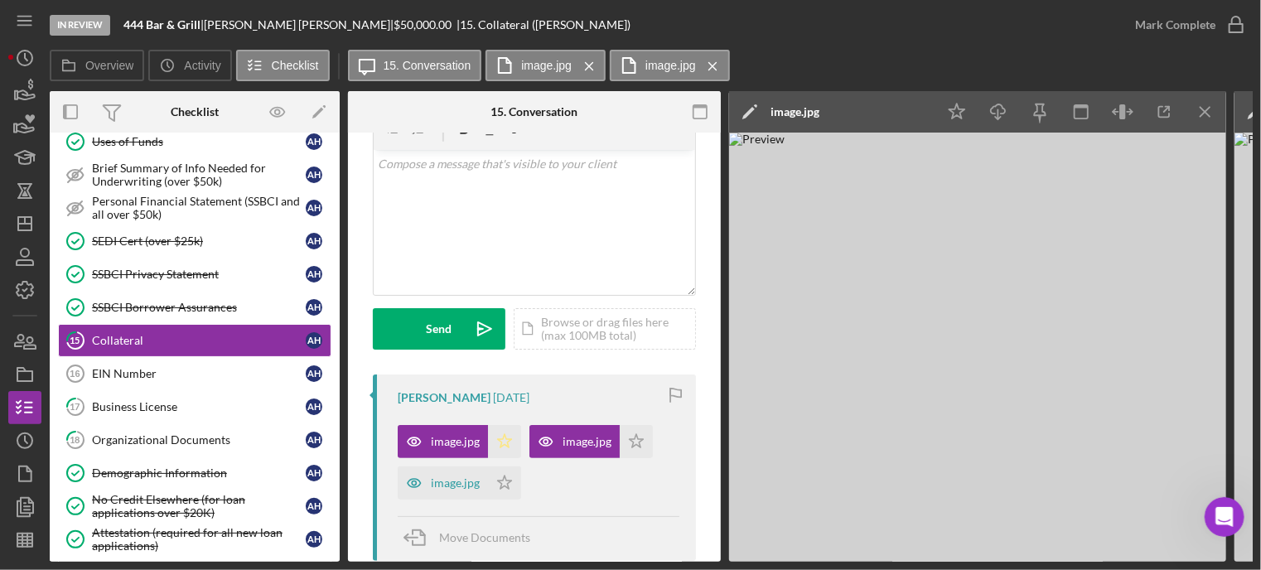
click at [497, 443] on icon "Icon/Star" at bounding box center [504, 441] width 33 height 33
click at [643, 439] on icon "Icon/Star" at bounding box center [636, 441] width 33 height 33
click at [505, 480] on polygon "button" at bounding box center [505, 481] width 14 height 13
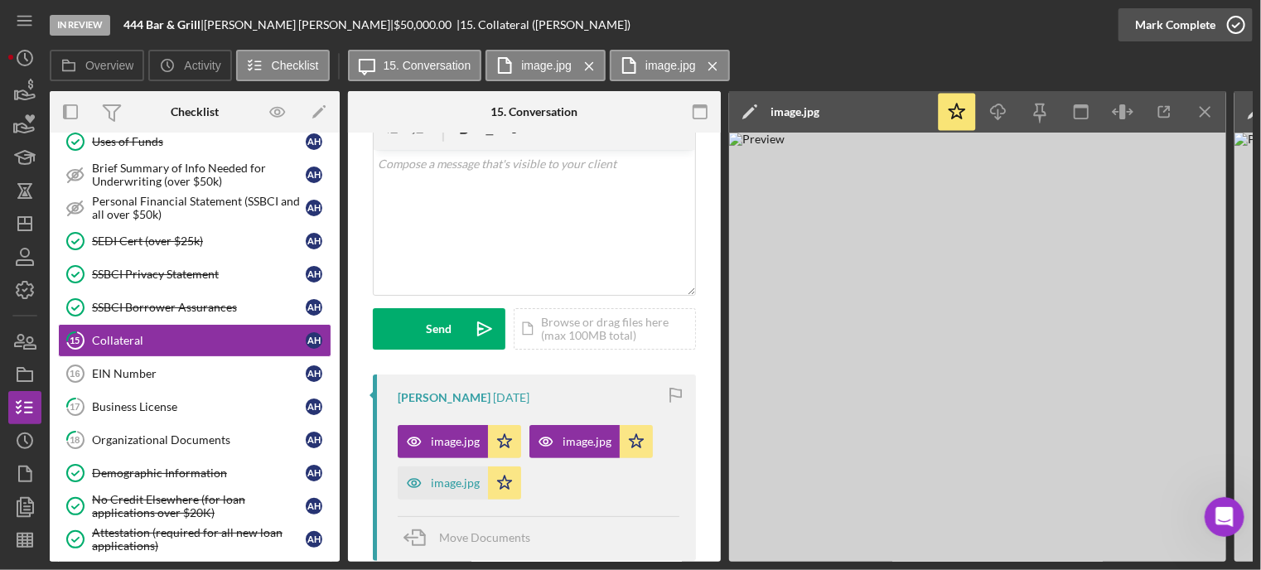
click at [1239, 22] on icon "button" at bounding box center [1235, 24] width 41 height 41
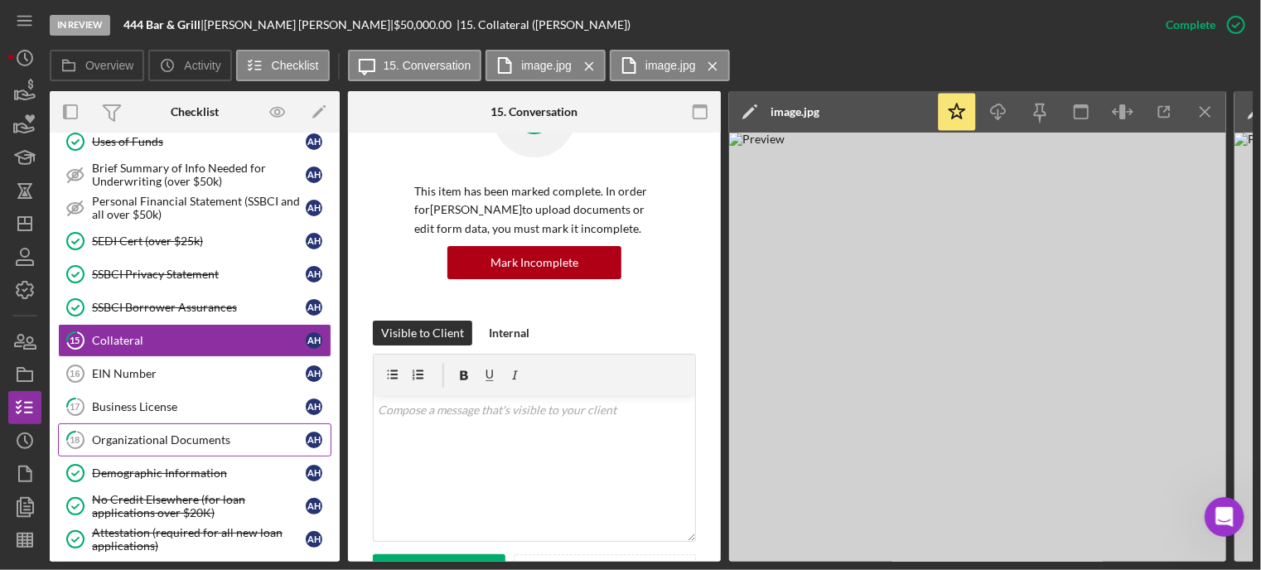
scroll to position [328, 0]
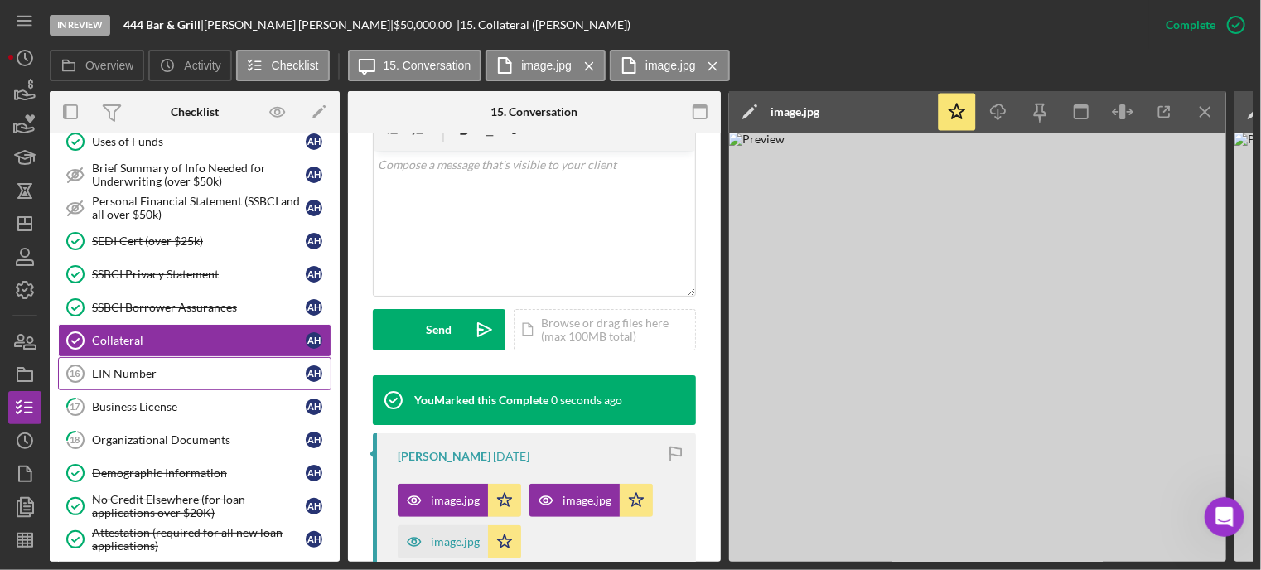
click at [138, 367] on div "EIN Number" at bounding box center [199, 373] width 214 height 13
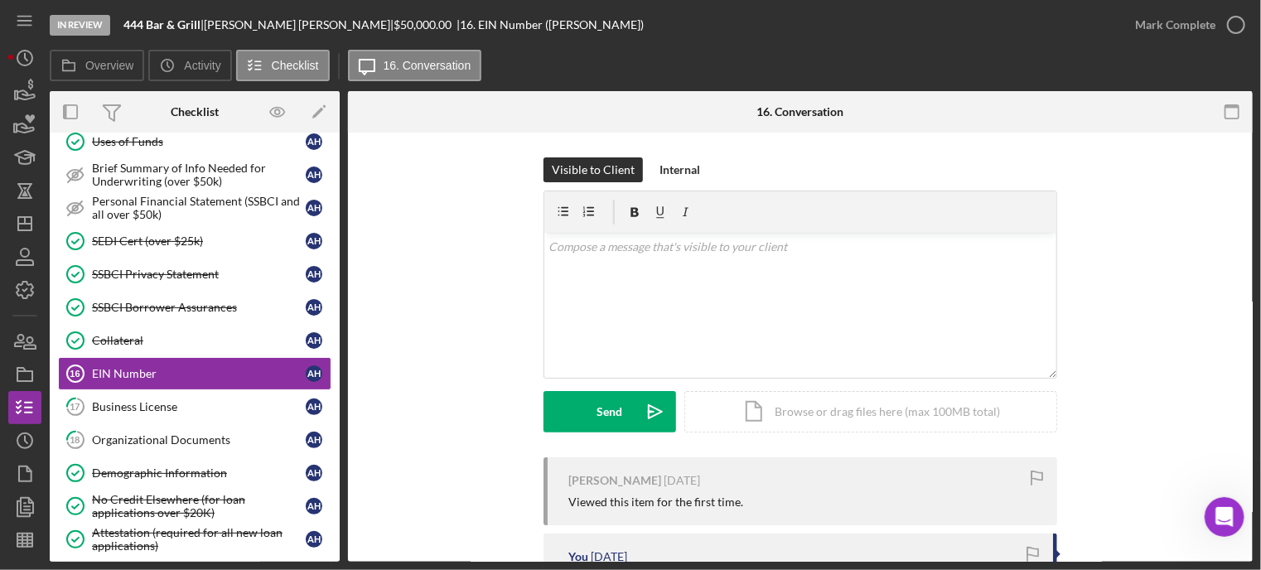
scroll to position [166, 0]
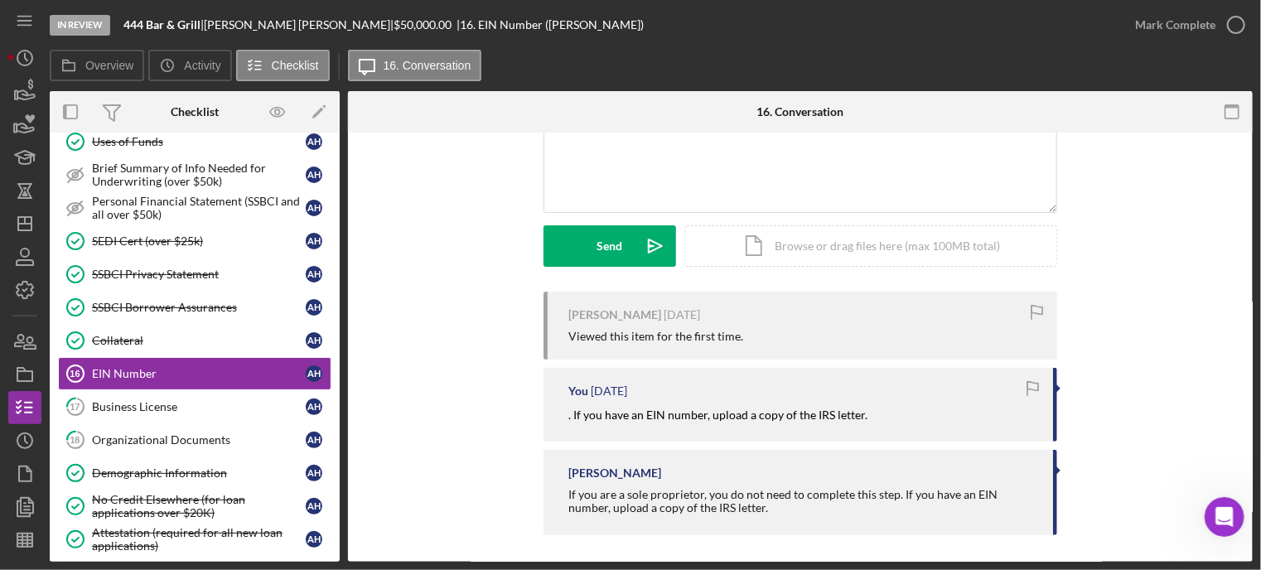
drag, startPoint x: 566, startPoint y: 414, endPoint x: 947, endPoint y: 413, distance: 381.8
click at [947, 413] on div ". If you have an EIN number, upload a copy of the IRS letter." at bounding box center [802, 415] width 468 height 18
copy mark ". If you have an EIN number, upload a copy of the IRS letter."
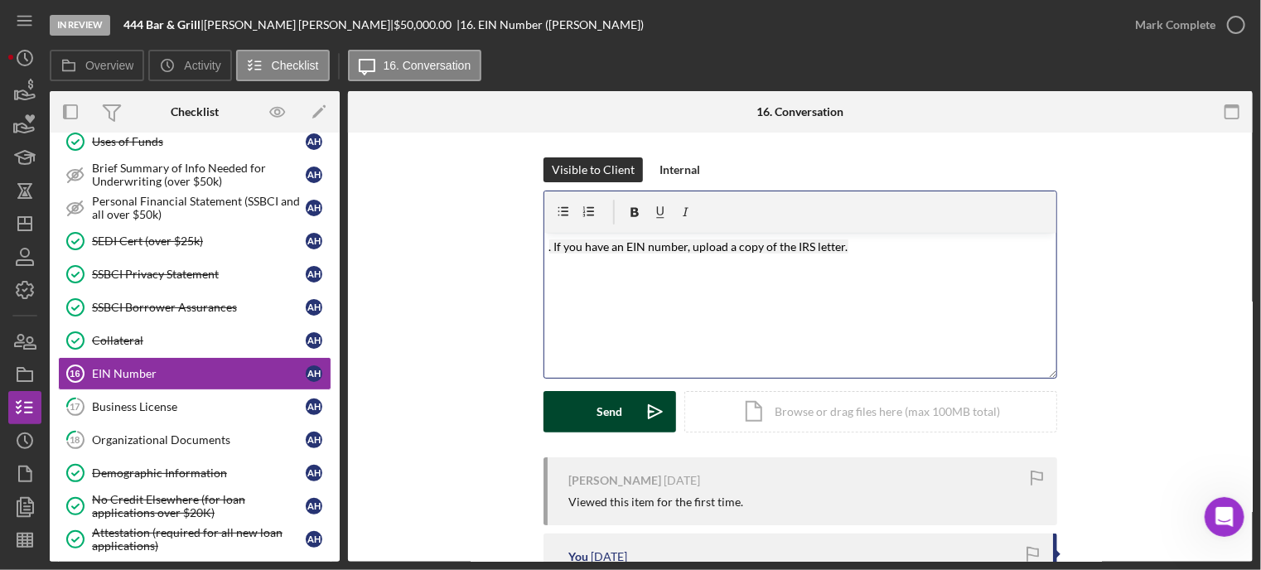
click at [579, 411] on button "Send Icon/icon-invite-send" at bounding box center [609, 411] width 133 height 41
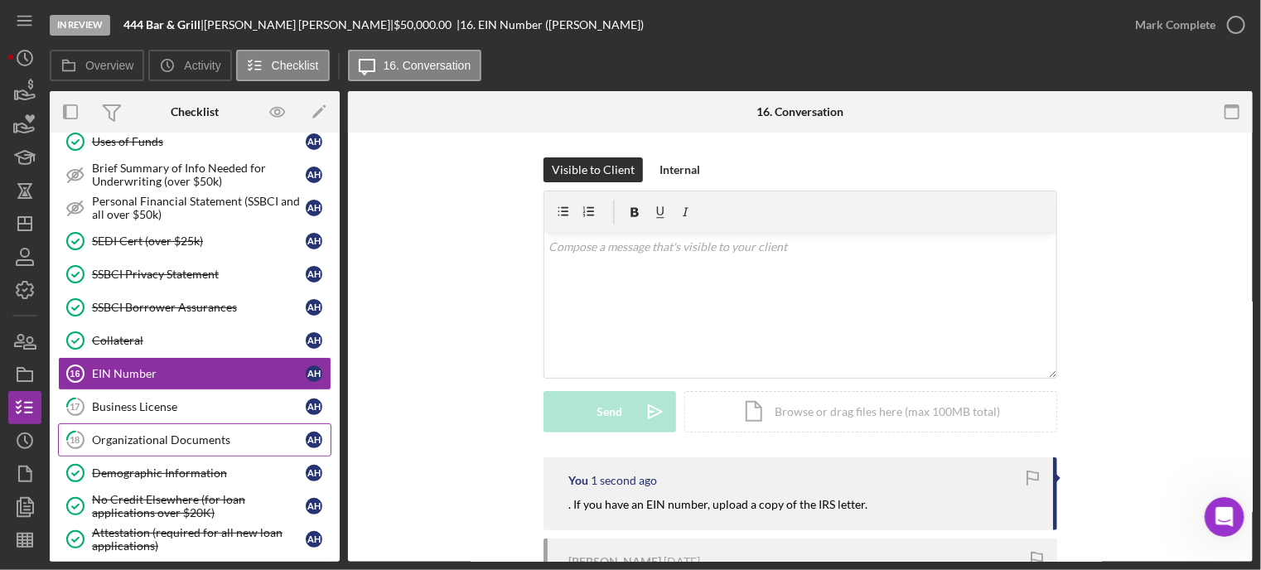
click at [136, 433] on div "Organizational Documents" at bounding box center [199, 439] width 214 height 13
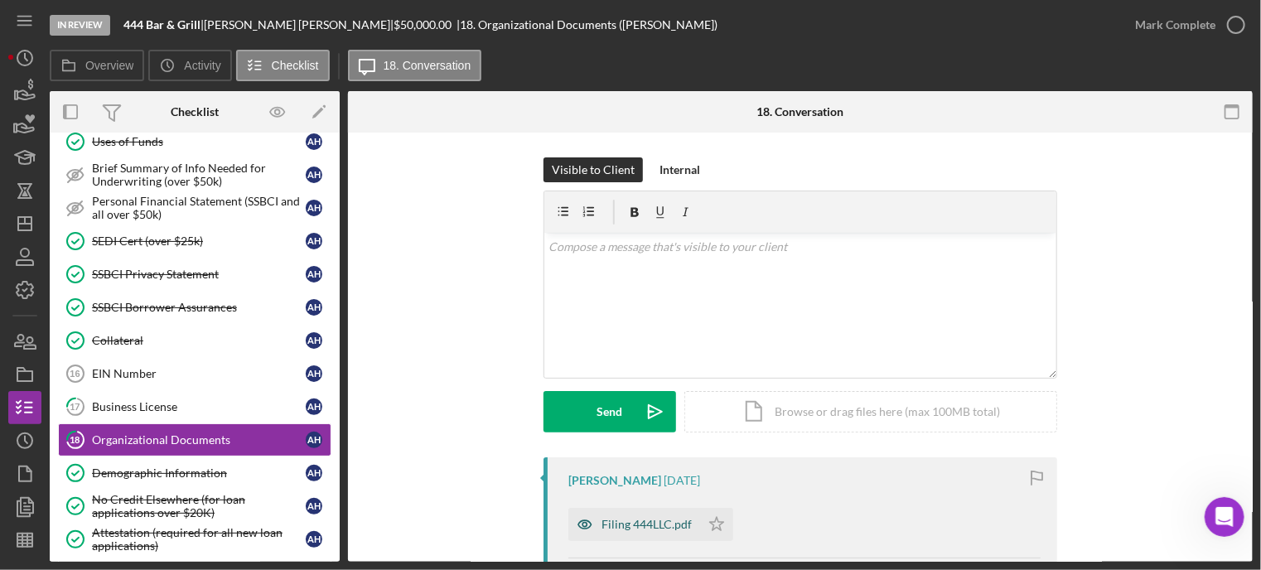
scroll to position [83, 0]
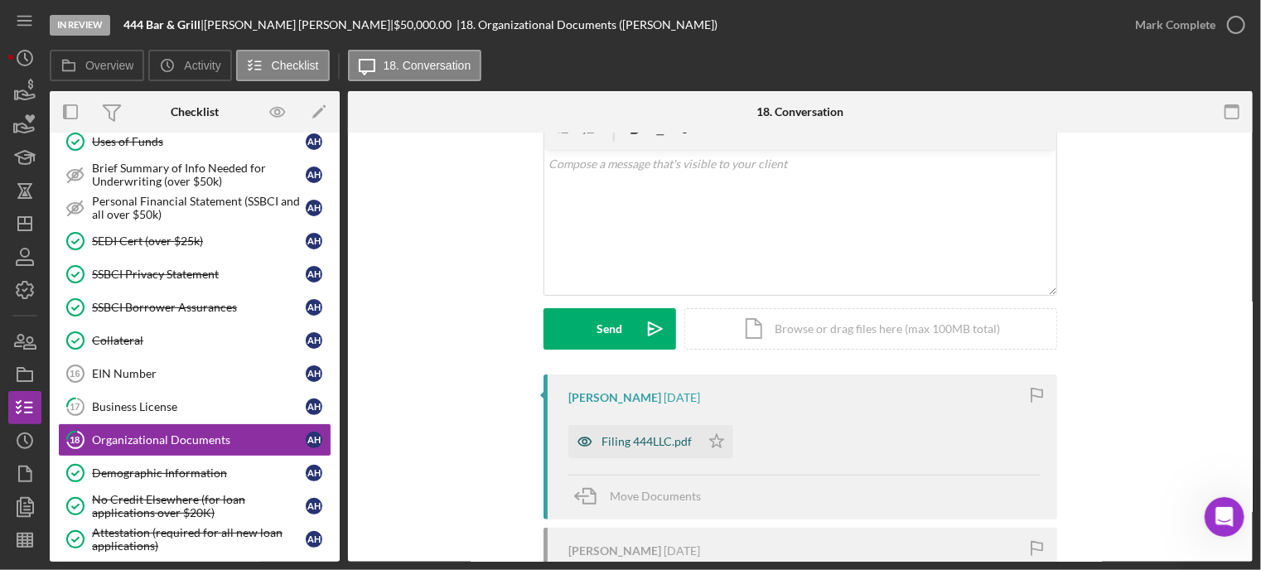
click at [632, 438] on div "Filing 444LLC.pdf" at bounding box center [646, 441] width 90 height 13
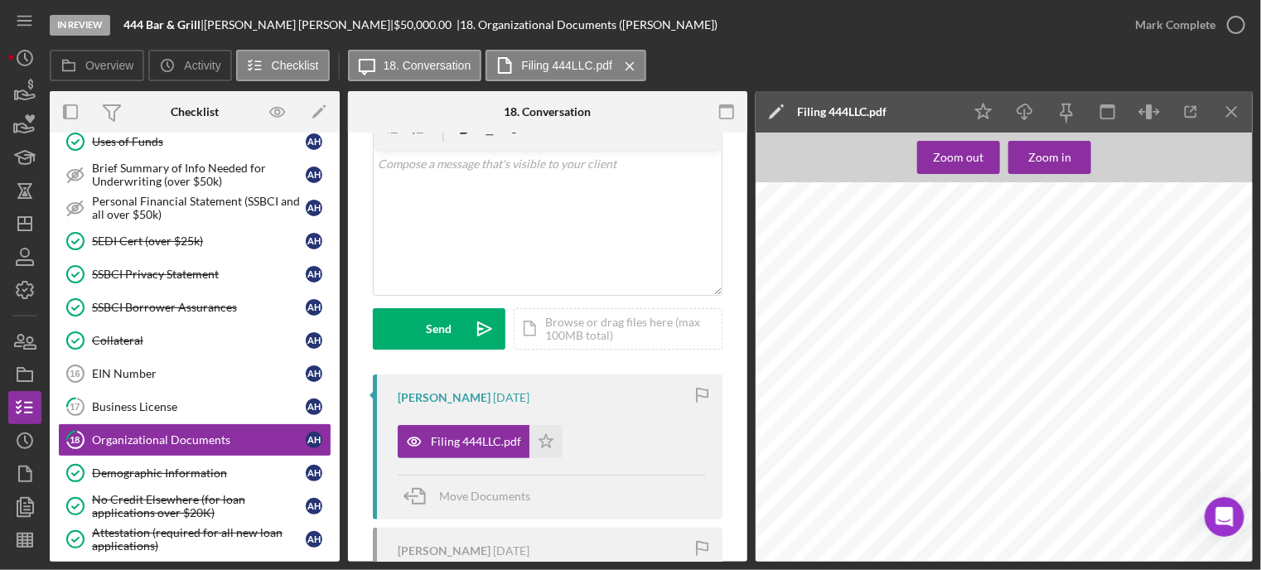
scroll to position [1491, 0]
click at [1239, 22] on icon "button" at bounding box center [1235, 24] width 41 height 41
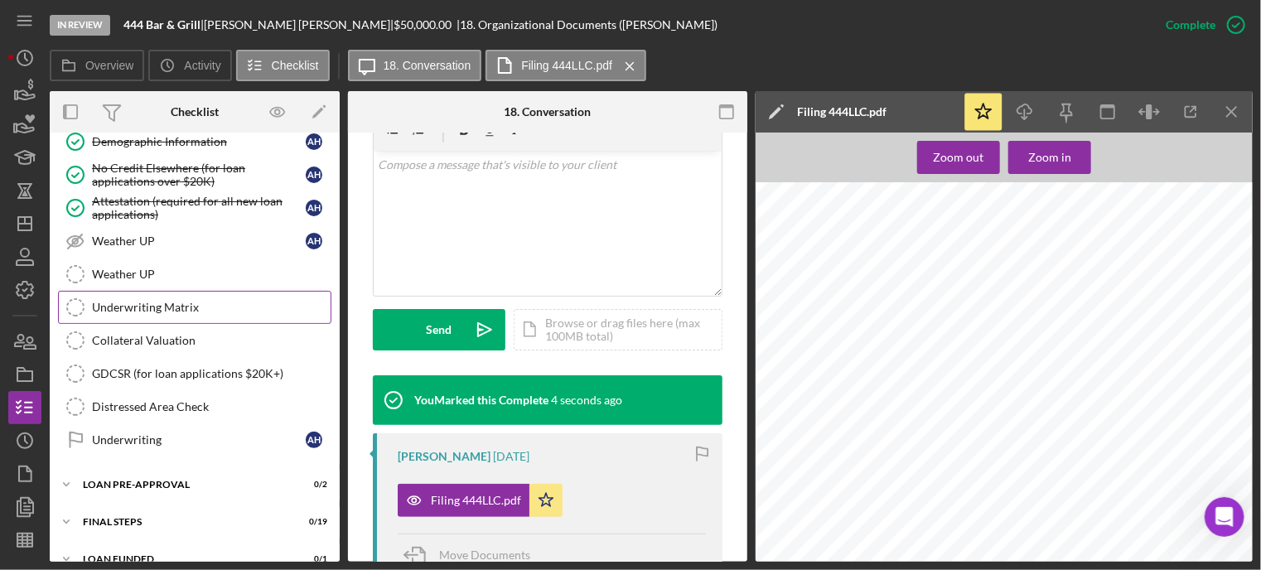
scroll to position [1178, 0]
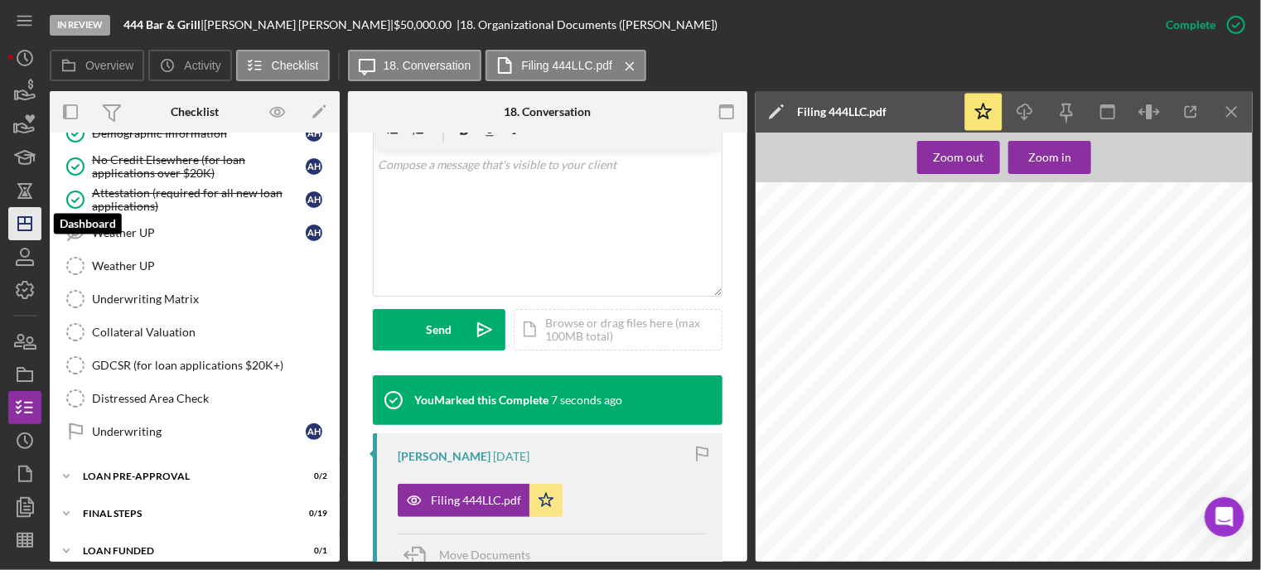
click at [23, 228] on icon "Icon/Dashboard" at bounding box center [24, 223] width 41 height 41
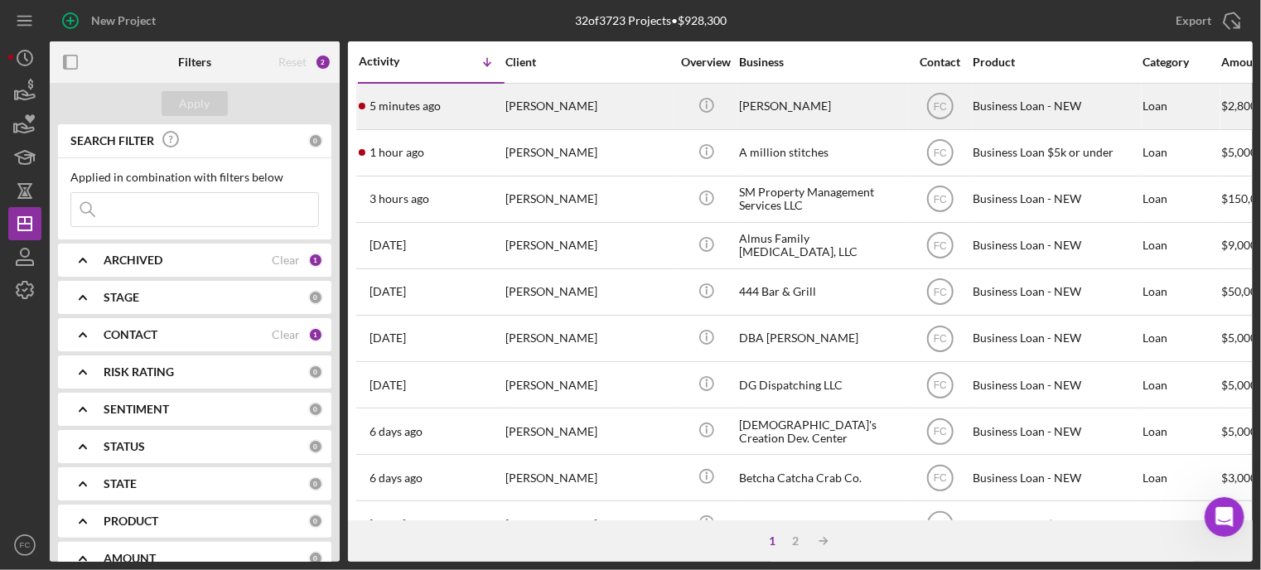
click at [456, 105] on div "5 minutes ago [PERSON_NAME]" at bounding box center [431, 106] width 145 height 44
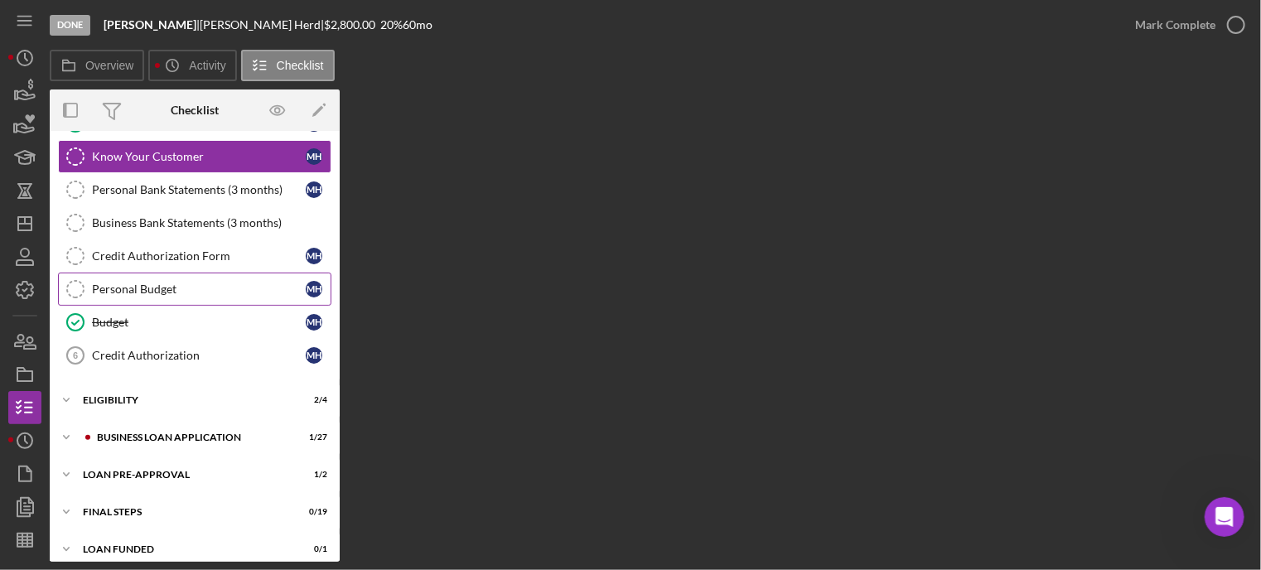
scroll to position [175, 0]
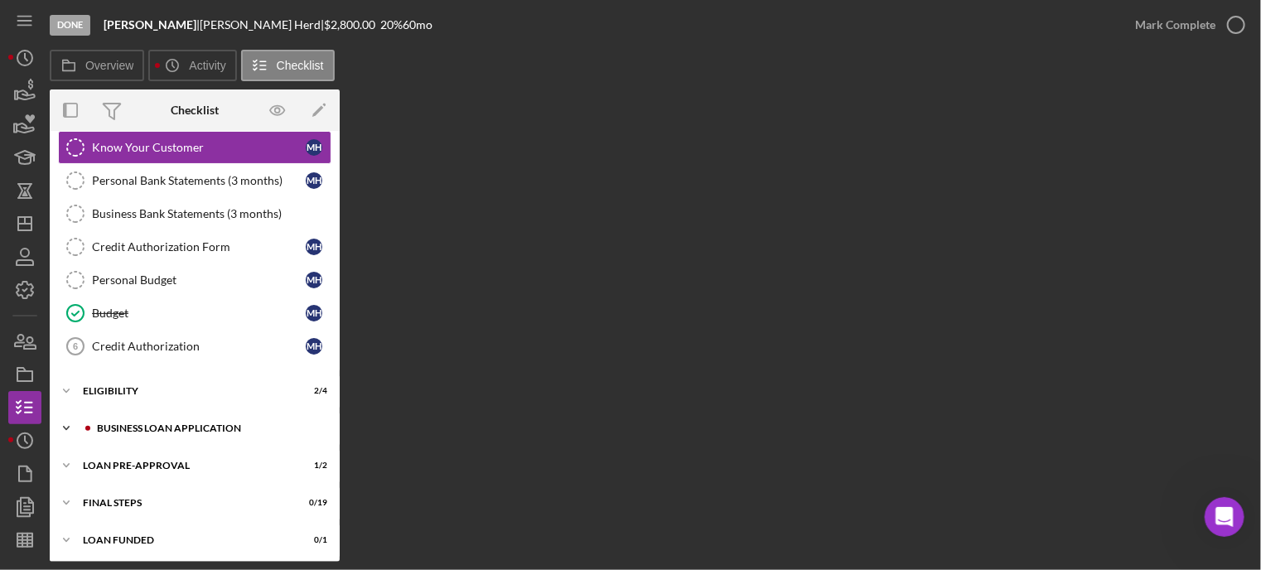
click at [136, 425] on div "BUSINESS LOAN APPLICATION" at bounding box center [208, 428] width 222 height 10
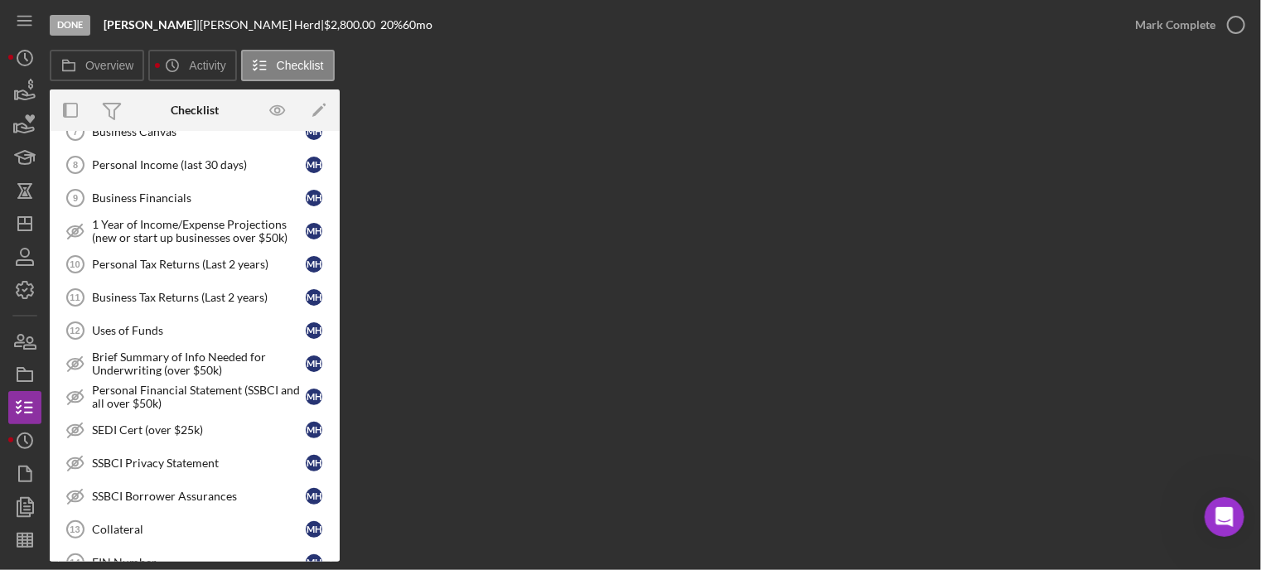
scroll to position [672, 0]
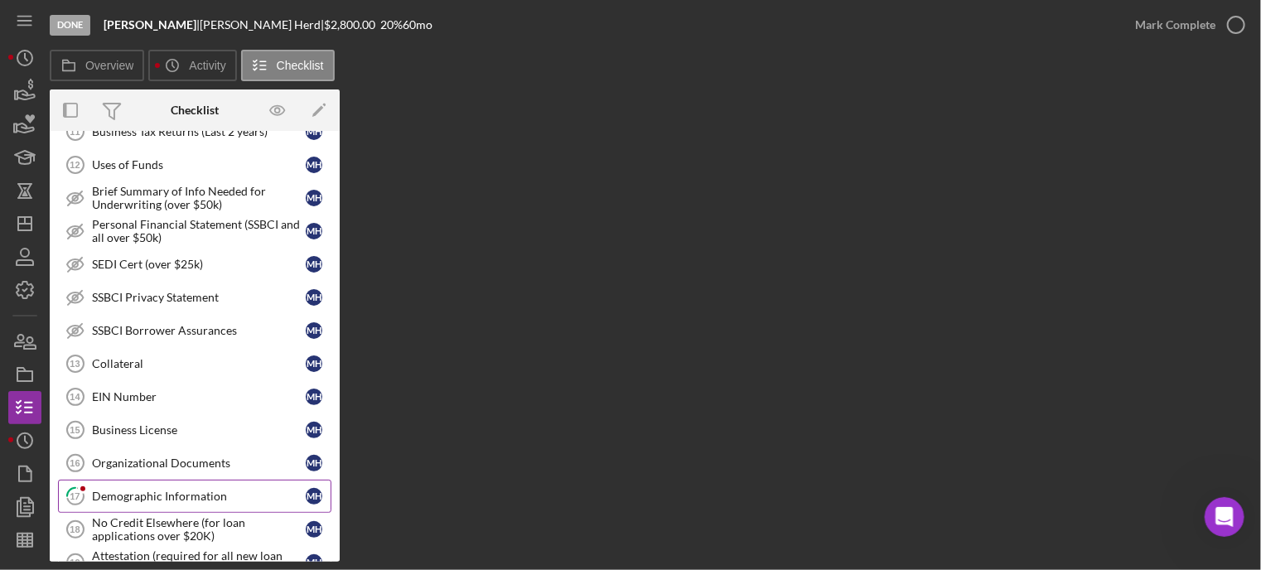
click at [113, 496] on link "17 Demographic Information M H" at bounding box center [194, 496] width 273 height 33
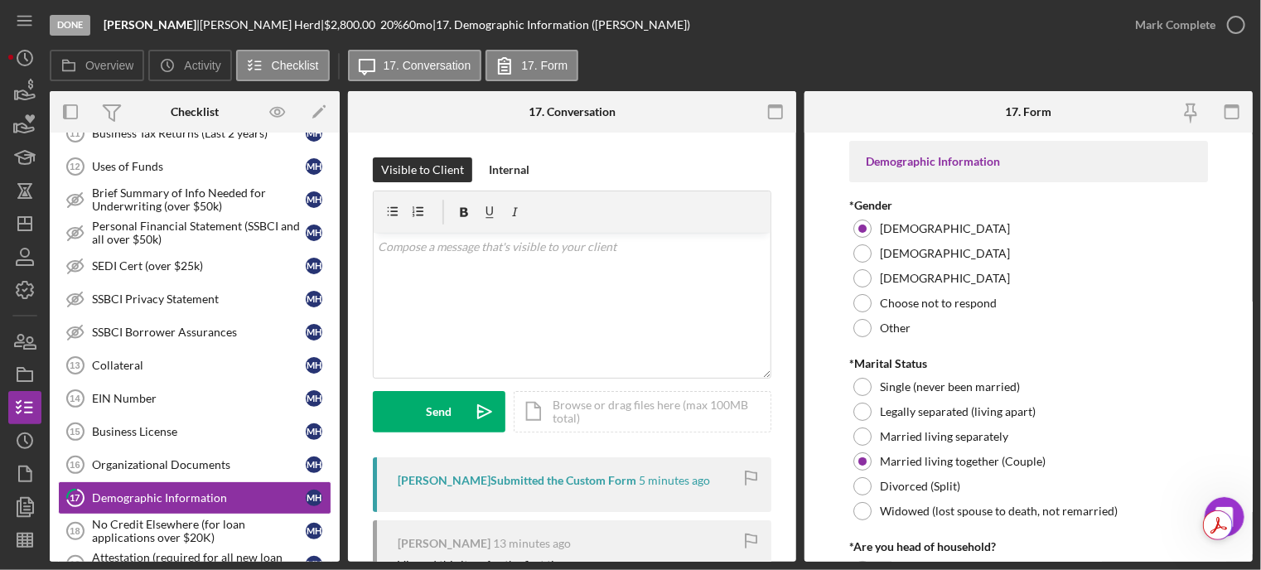
scroll to position [166, 0]
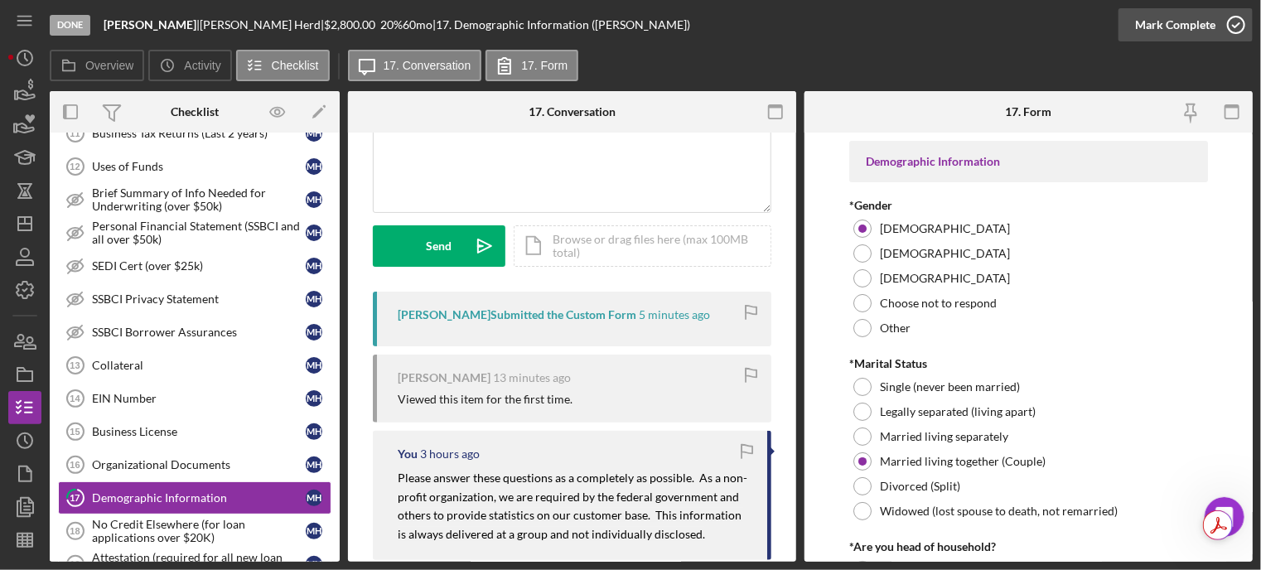
click at [1238, 19] on icon "button" at bounding box center [1235, 24] width 41 height 41
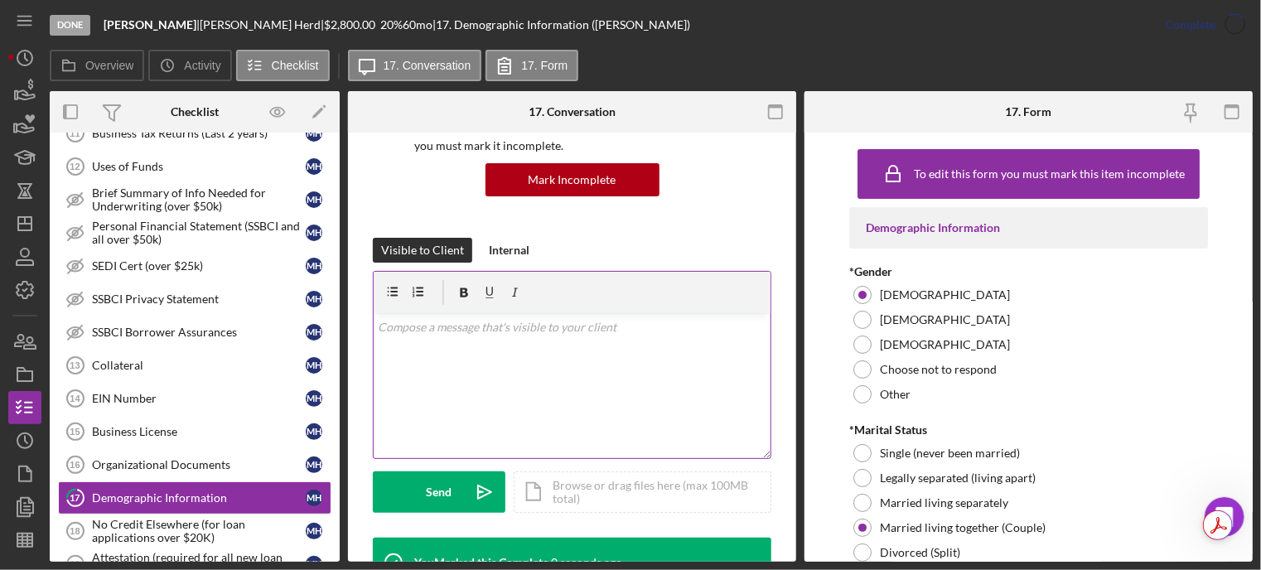
scroll to position [412, 0]
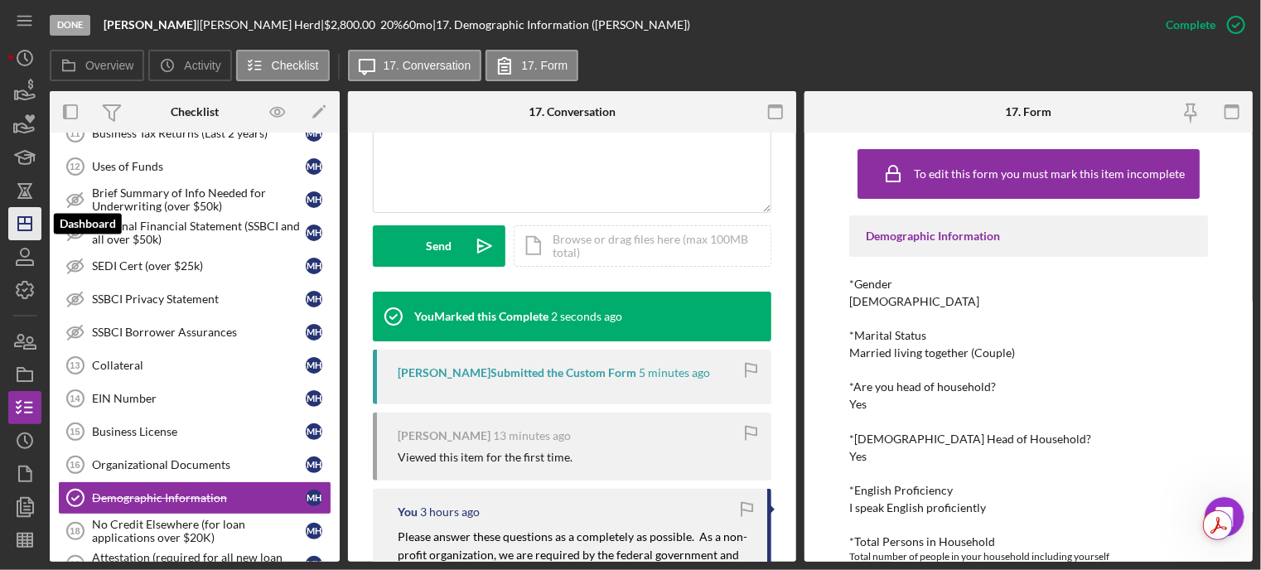
click at [30, 225] on icon "Icon/Dashboard" at bounding box center [24, 223] width 41 height 41
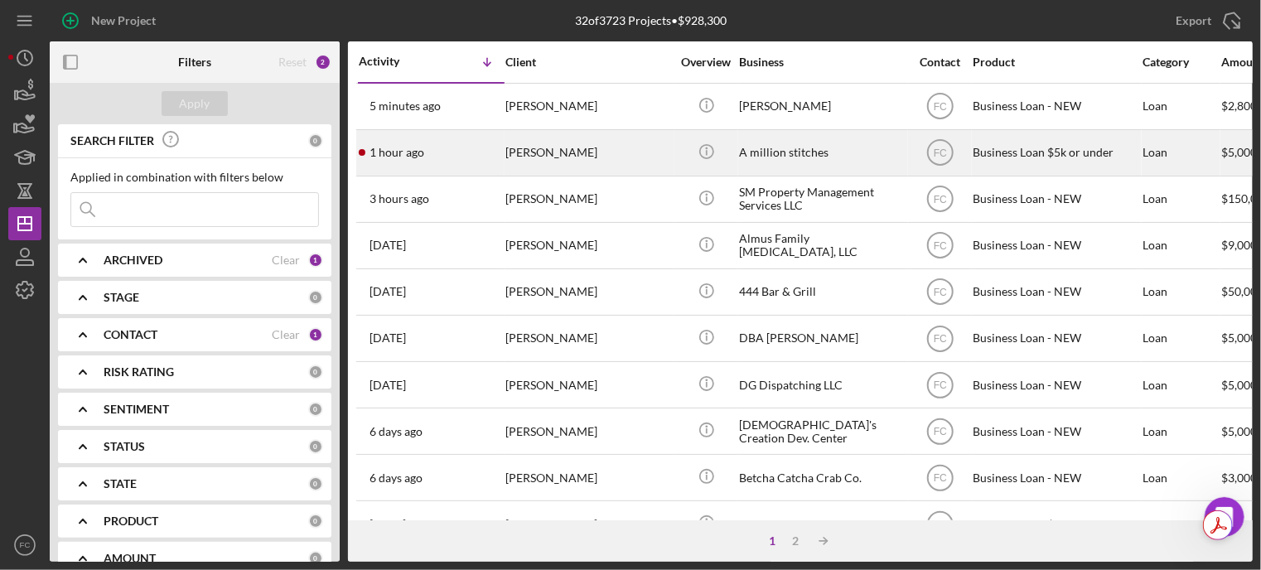
click at [475, 156] on div "1 hour ago [PERSON_NAME]" at bounding box center [431, 153] width 145 height 44
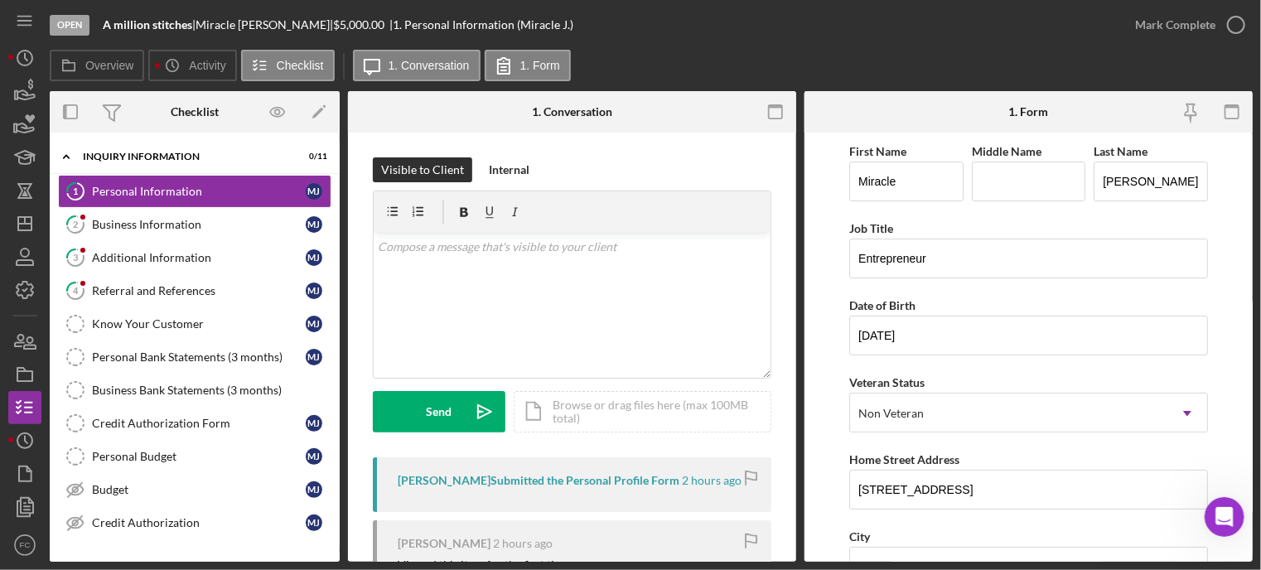
drag, startPoint x: 1246, startPoint y: 23, endPoint x: 1234, endPoint y: -13, distance: 38.2
drag, startPoint x: 1234, startPoint y: -13, endPoint x: 1241, endPoint y: 71, distance: 84.7
click at [1241, 71] on div "Overview Icon/History Activity Checklist Icon/Message 1. Conversation 1. Form" at bounding box center [651, 66] width 1203 height 33
click at [1237, 24] on icon "button" at bounding box center [1235, 24] width 41 height 41
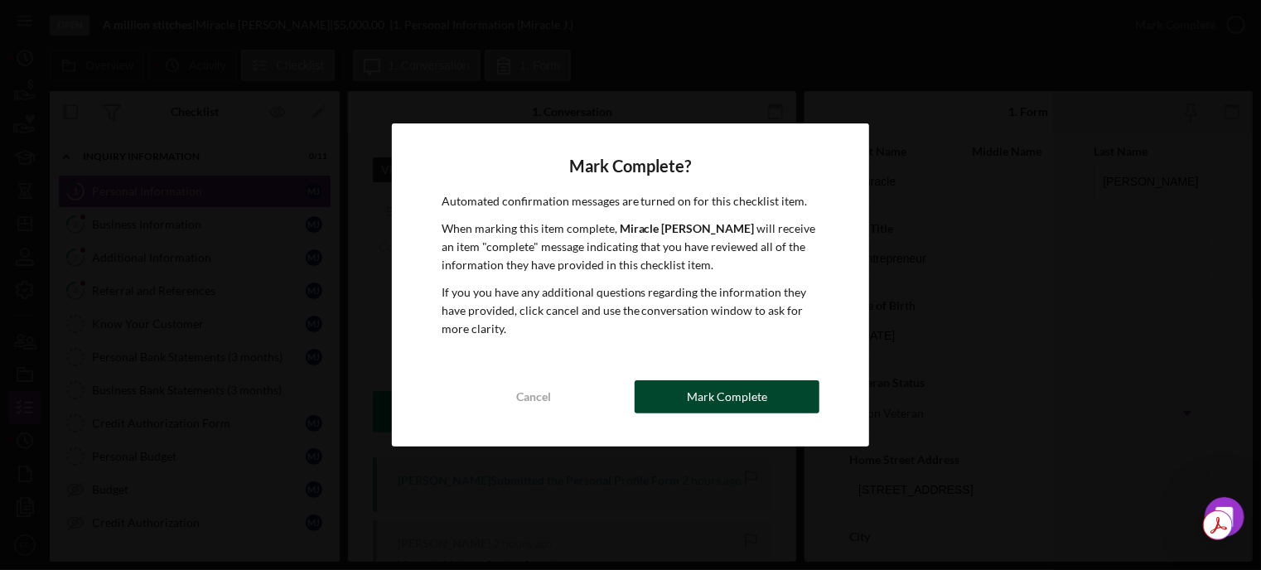
click at [659, 399] on button "Mark Complete" at bounding box center [726, 396] width 185 height 33
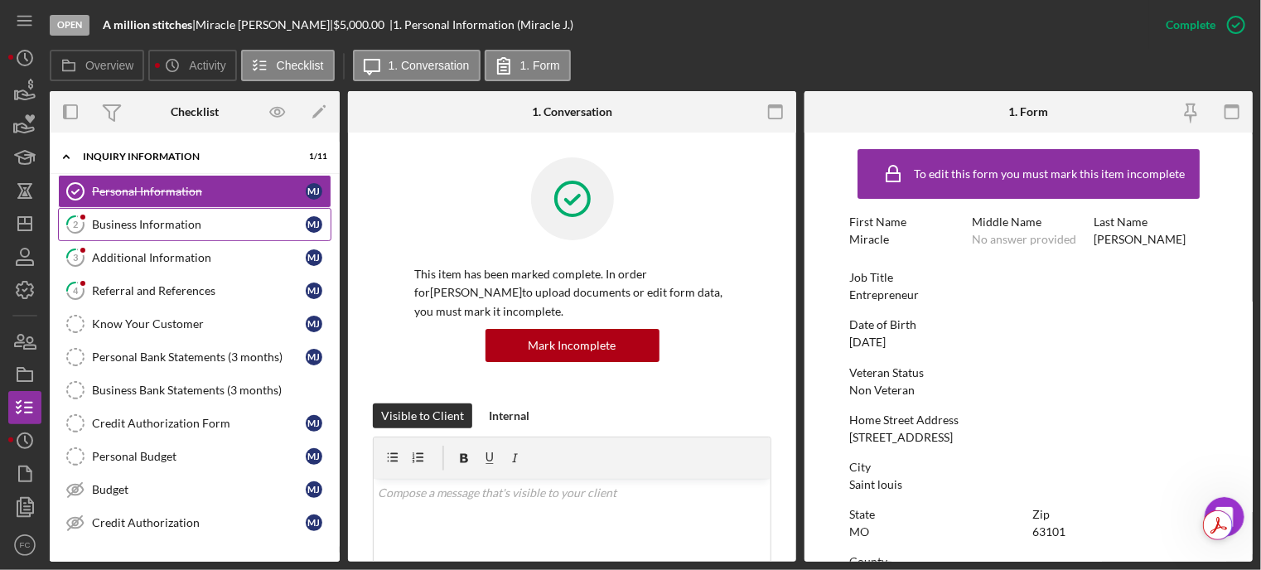
click at [114, 218] on div "Business Information" at bounding box center [199, 224] width 214 height 13
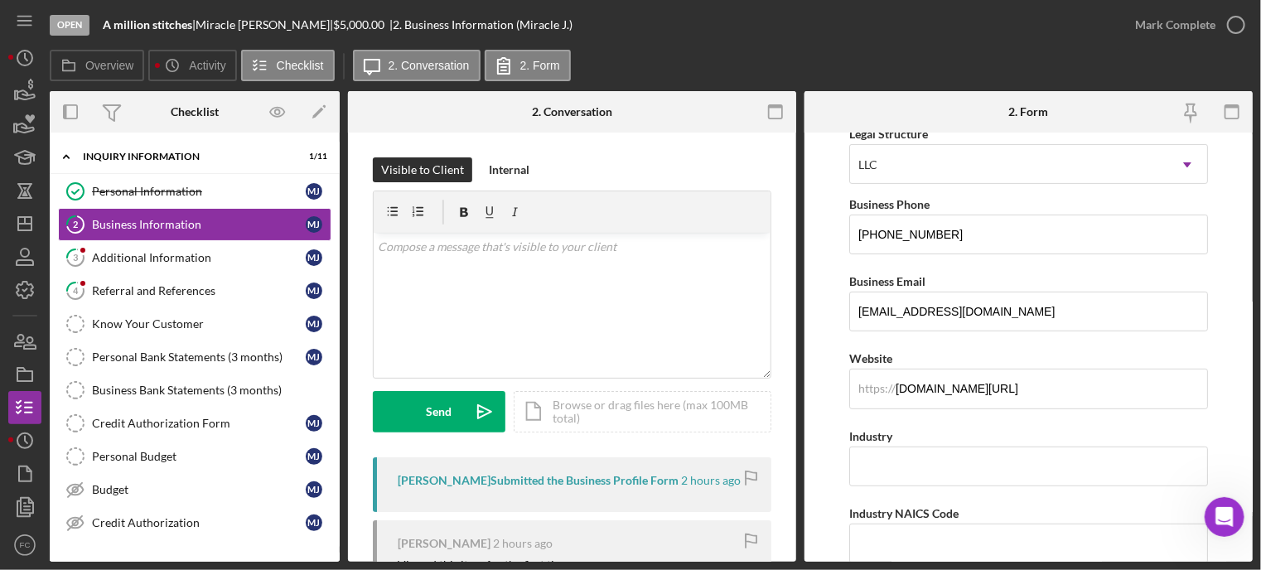
scroll to position [152, 0]
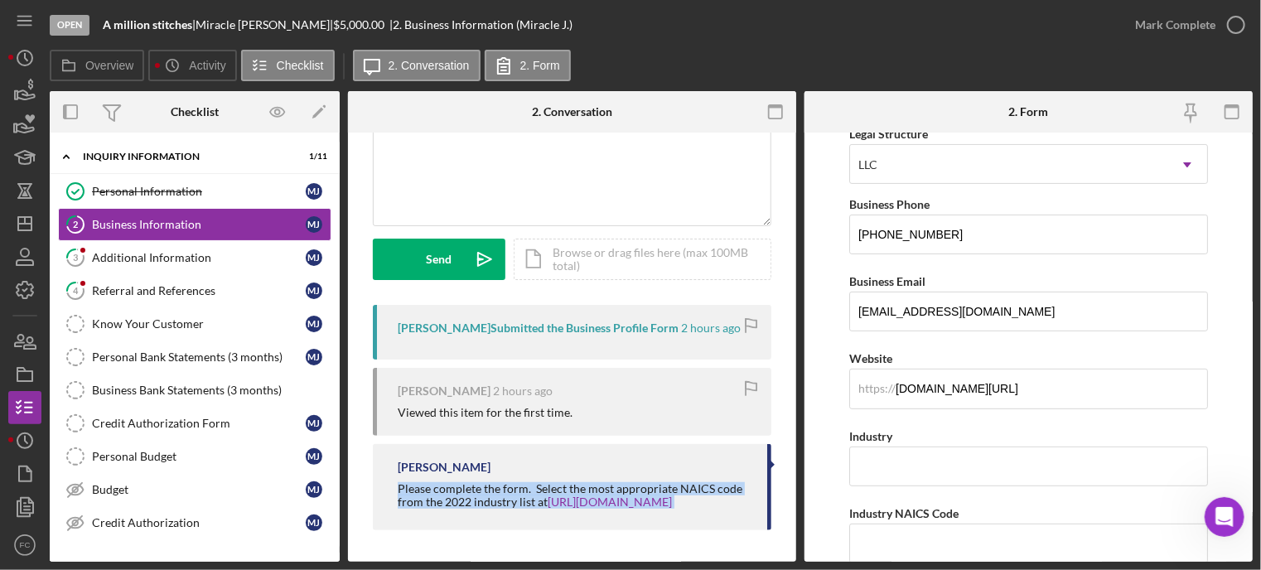
drag, startPoint x: 392, startPoint y: 485, endPoint x: 721, endPoint y: 513, distance: 330.1
click at [721, 513] on div "[PERSON_NAME] Please complete the form. Select the most appropriate NAICS code …" at bounding box center [572, 486] width 398 height 85
copy div "Please complete the form. Select the most appropriate NAICS code from the 2022 …"
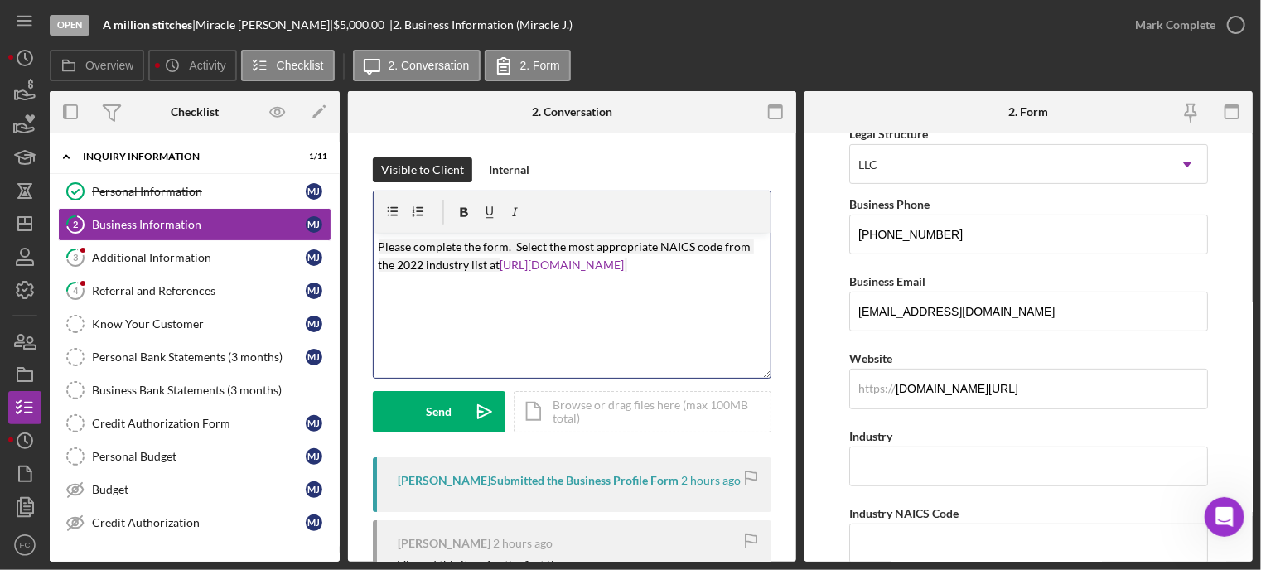
drag, startPoint x: 457, startPoint y: 406, endPoint x: 387, endPoint y: 358, distance: 85.2
click at [456, 404] on button "Send Icon/icon-invite-send" at bounding box center [439, 411] width 133 height 41
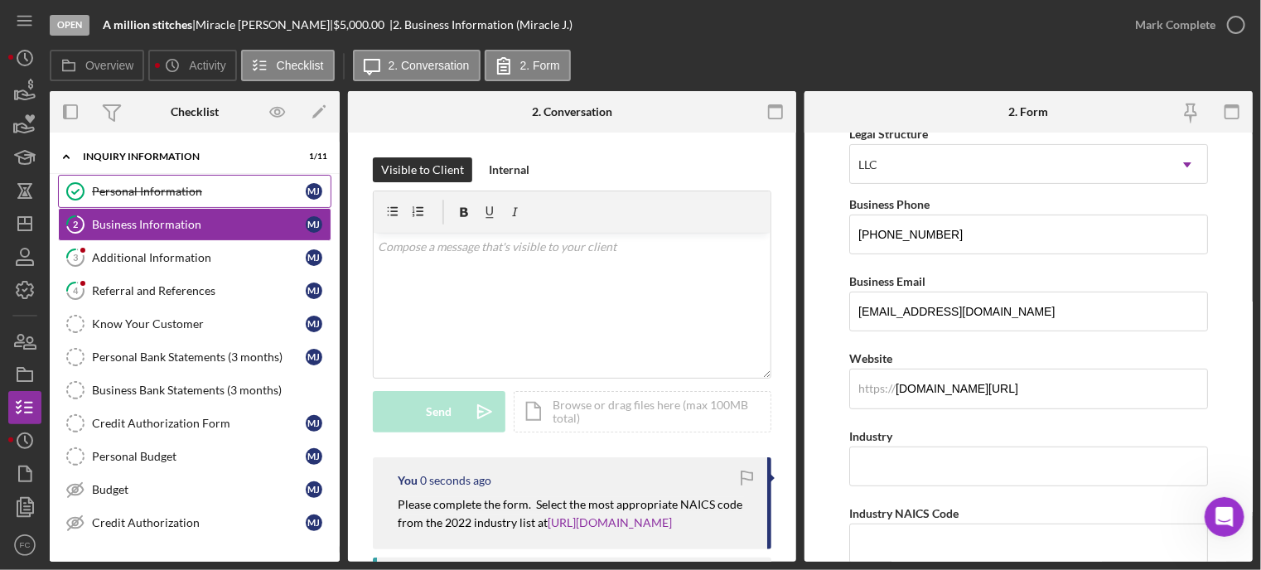
click at [149, 185] on div "Personal Information" at bounding box center [199, 191] width 214 height 13
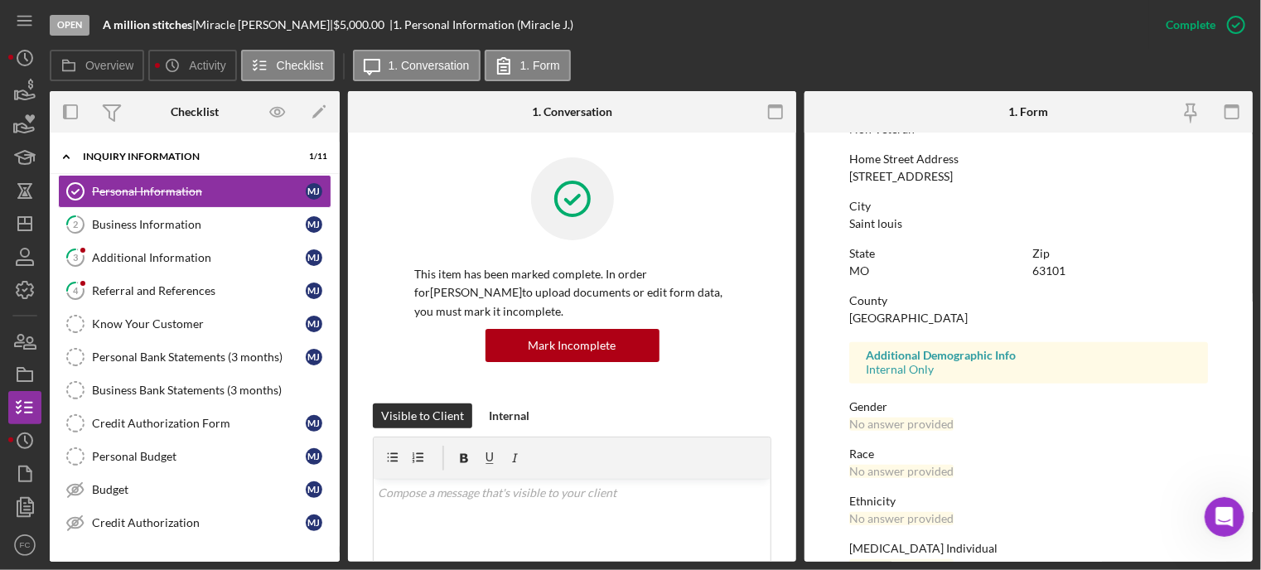
scroll to position [178, 0]
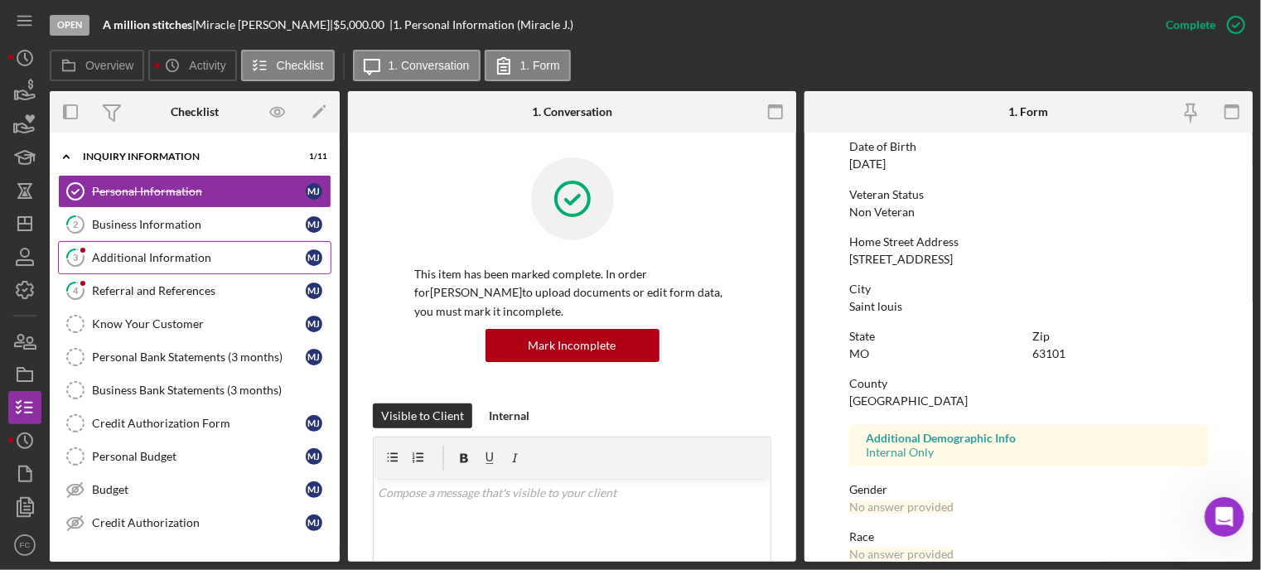
click at [134, 254] on div "Additional Information" at bounding box center [199, 257] width 214 height 13
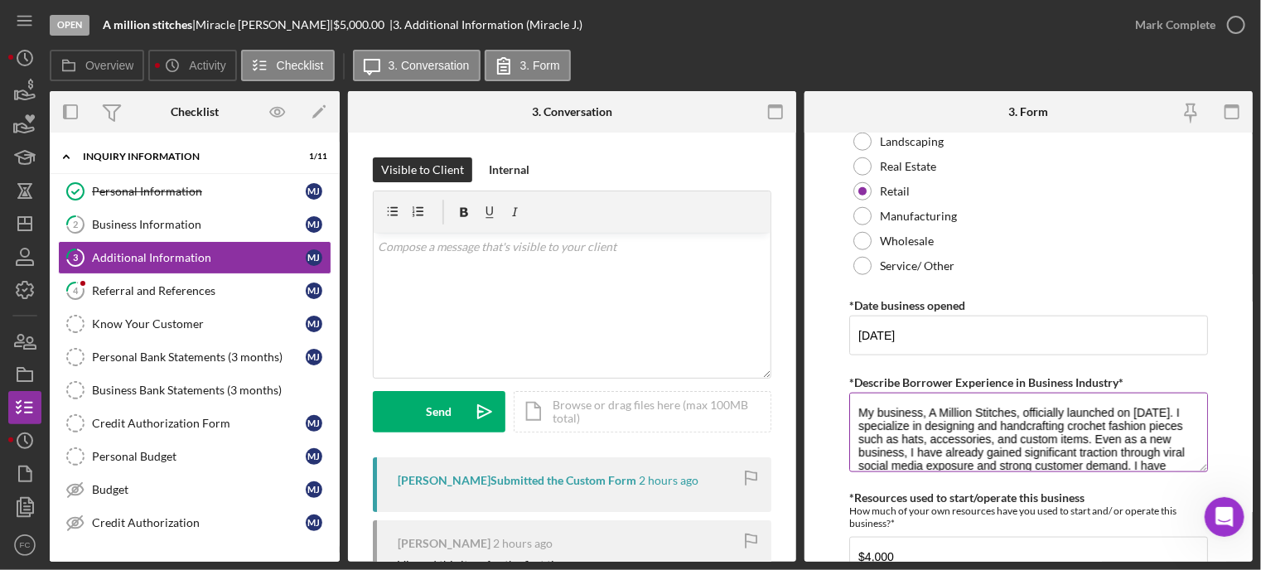
scroll to position [994, 0]
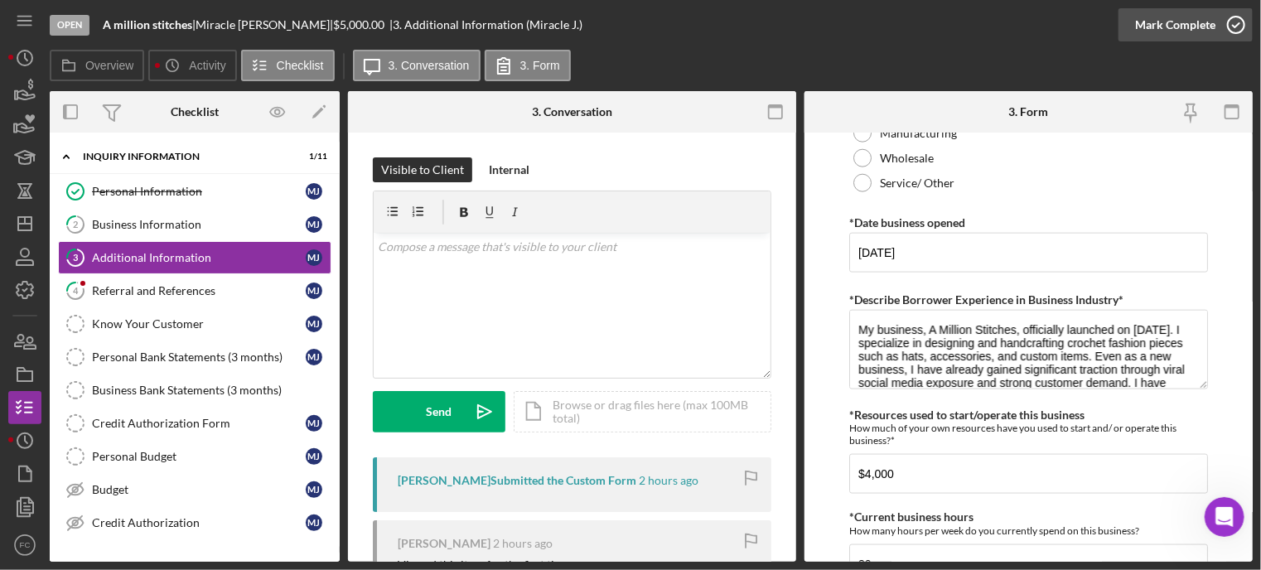
click at [1240, 22] on icon "button" at bounding box center [1235, 24] width 41 height 41
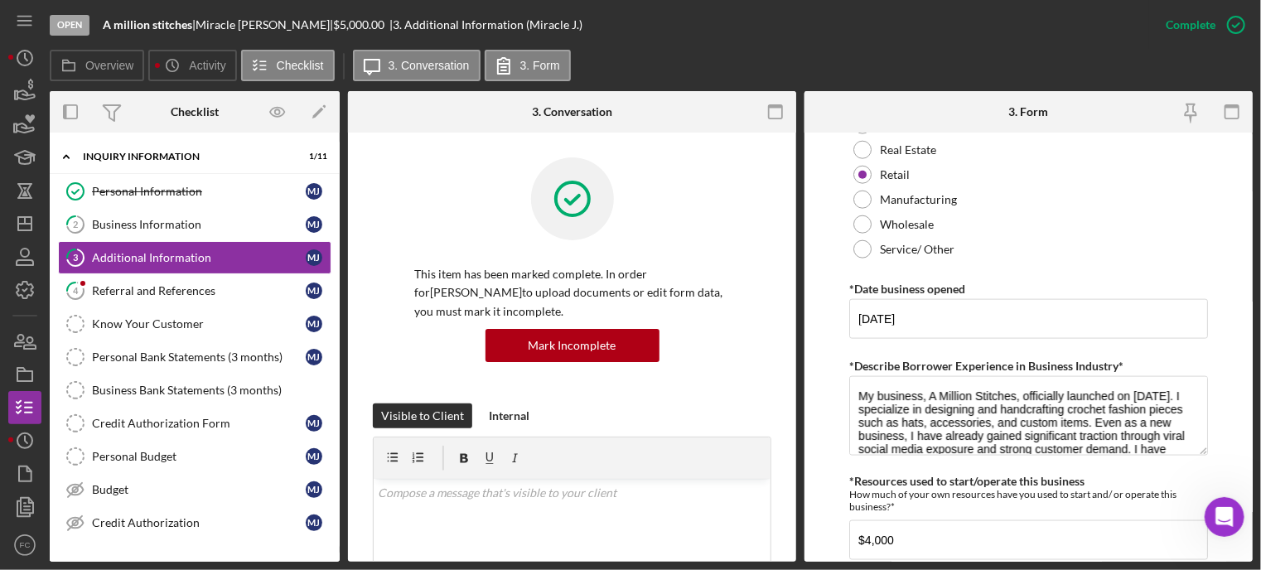
scroll to position [0, 0]
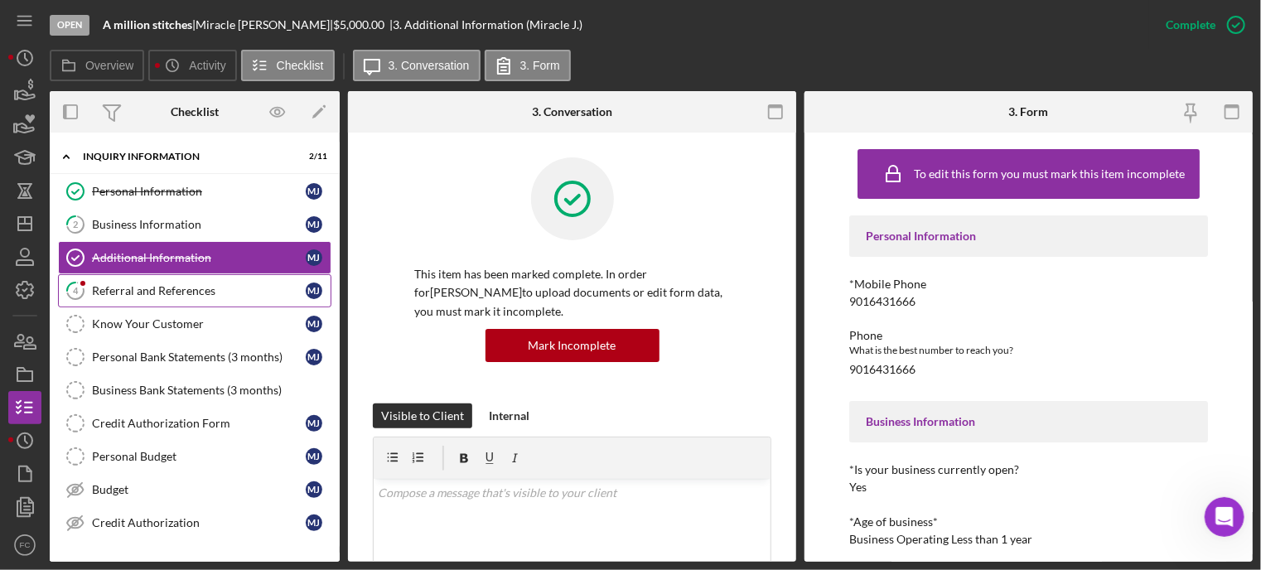
click at [123, 287] on div "Referral and References" at bounding box center [199, 290] width 214 height 13
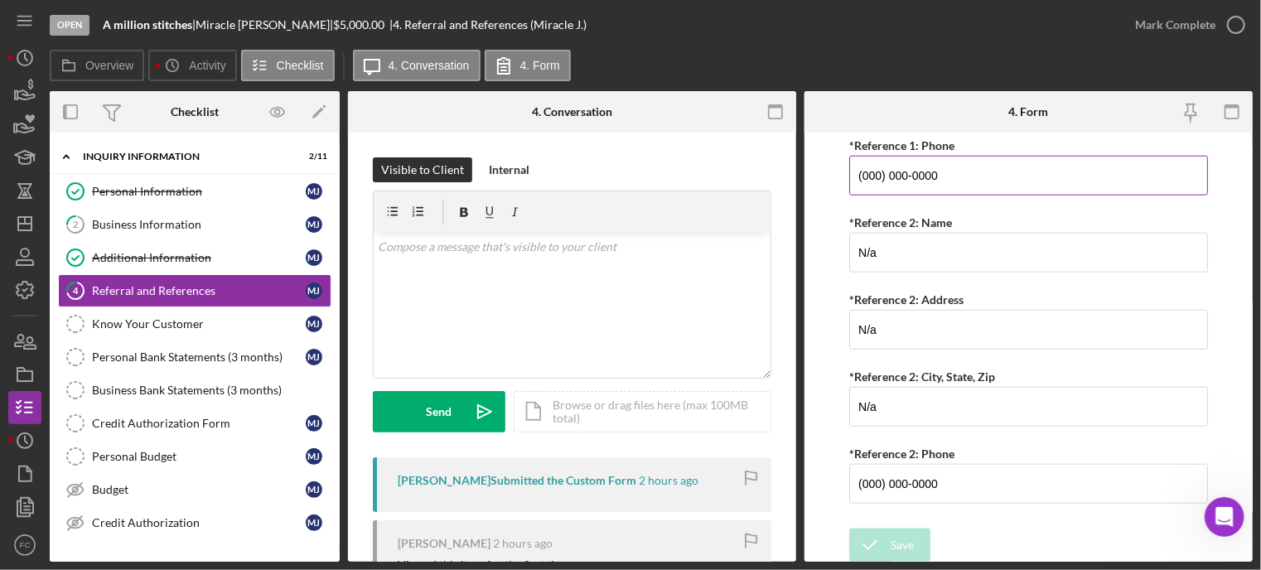
scroll to position [663, 0]
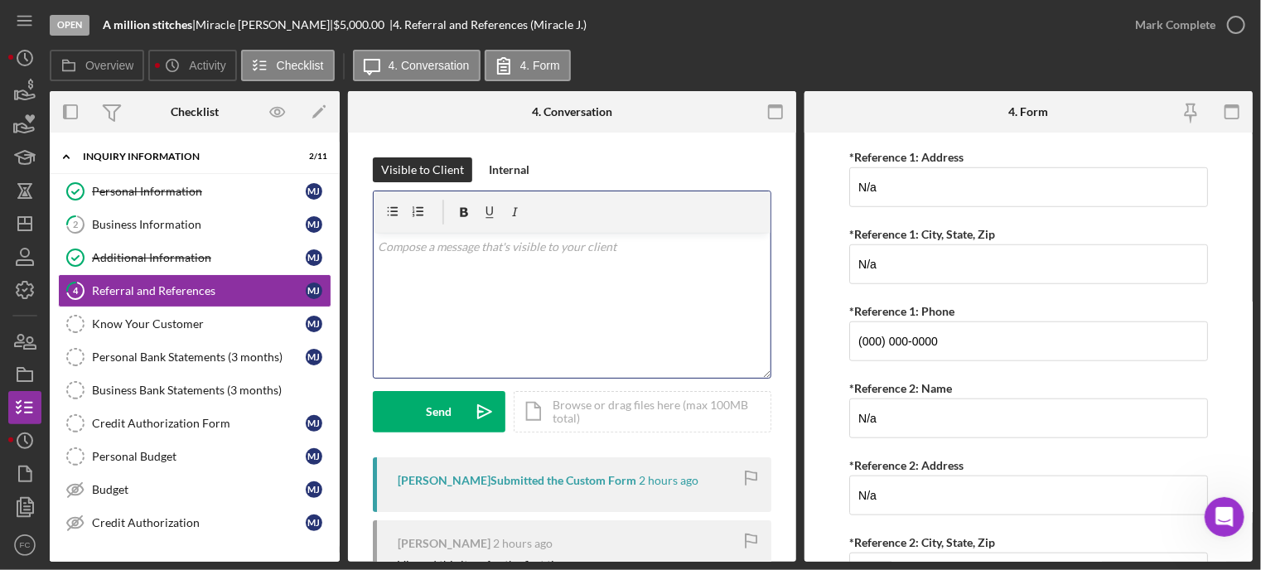
click at [493, 285] on div "v Color teal Color pink Remove color Add row above Add row below Add column bef…" at bounding box center [572, 305] width 397 height 145
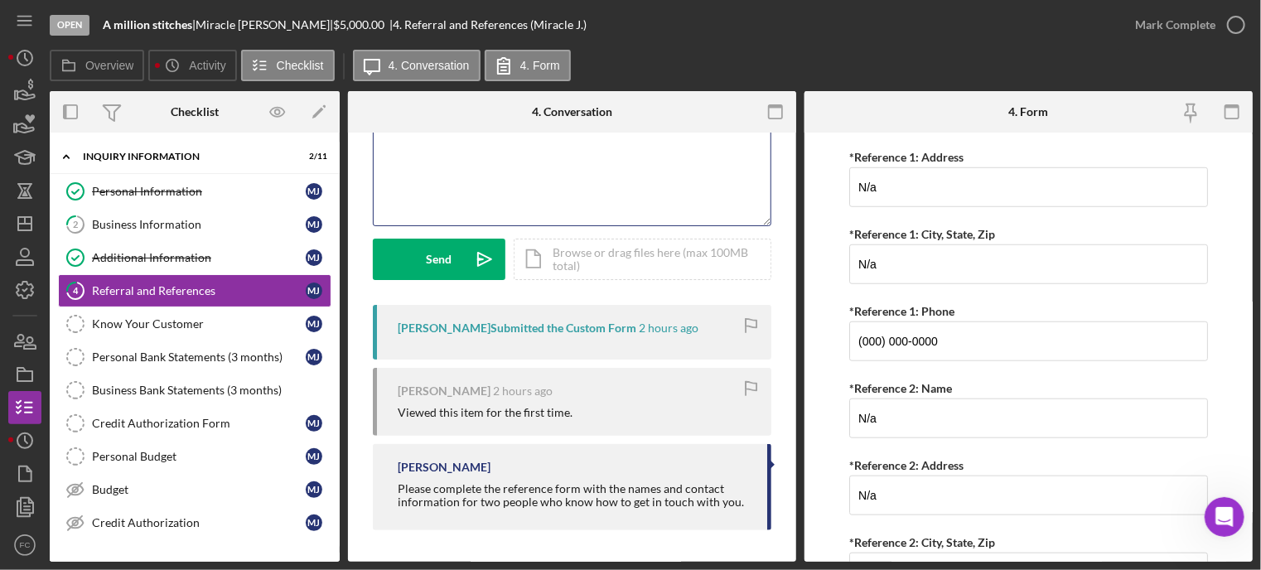
scroll to position [150, 0]
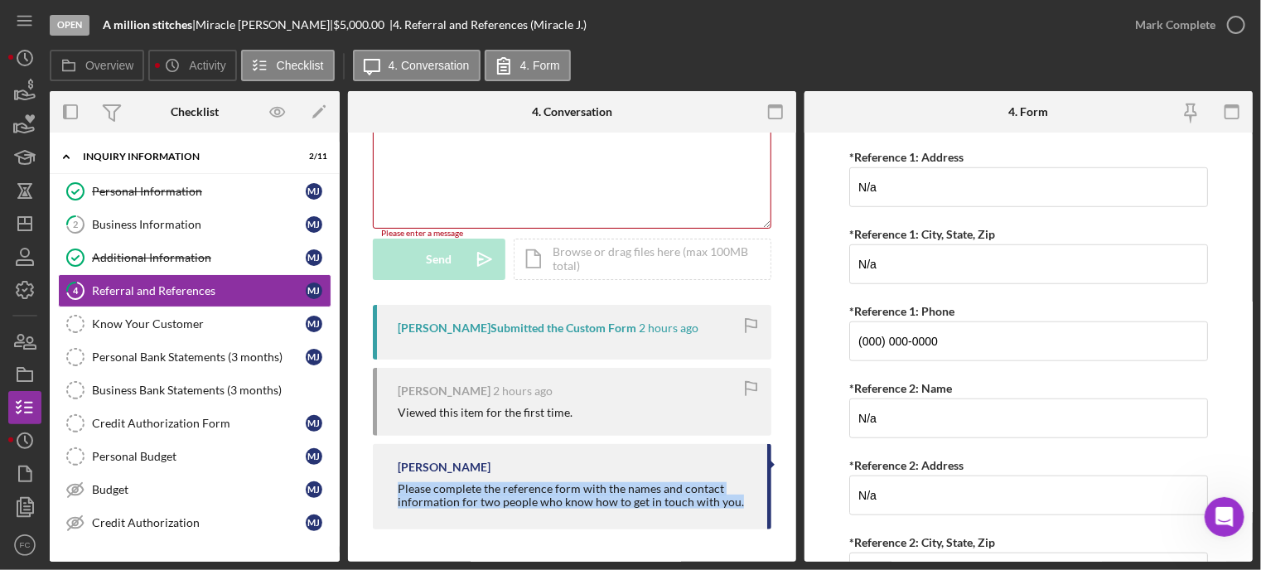
drag, startPoint x: 397, startPoint y: 485, endPoint x: 682, endPoint y: 486, distance: 285.7
click at [730, 501] on div "[PERSON_NAME] Please complete the reference form with the names and contact inf…" at bounding box center [572, 486] width 398 height 85
copy div "Please complete the reference form with the names and contact information for t…"
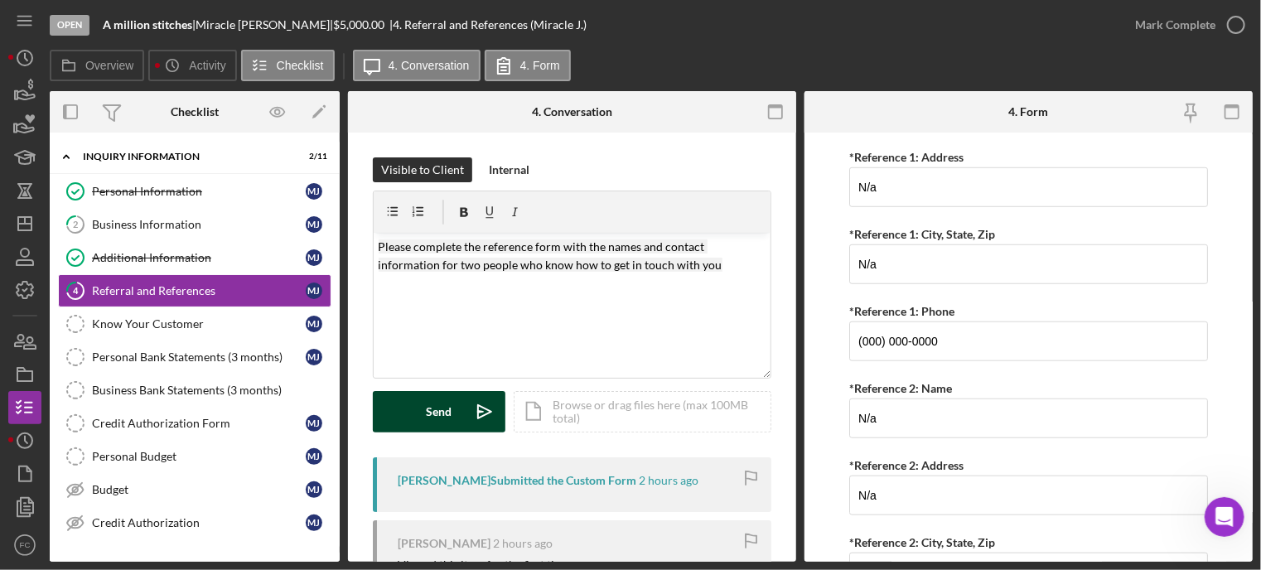
click at [439, 410] on div "Send" at bounding box center [440, 411] width 26 height 41
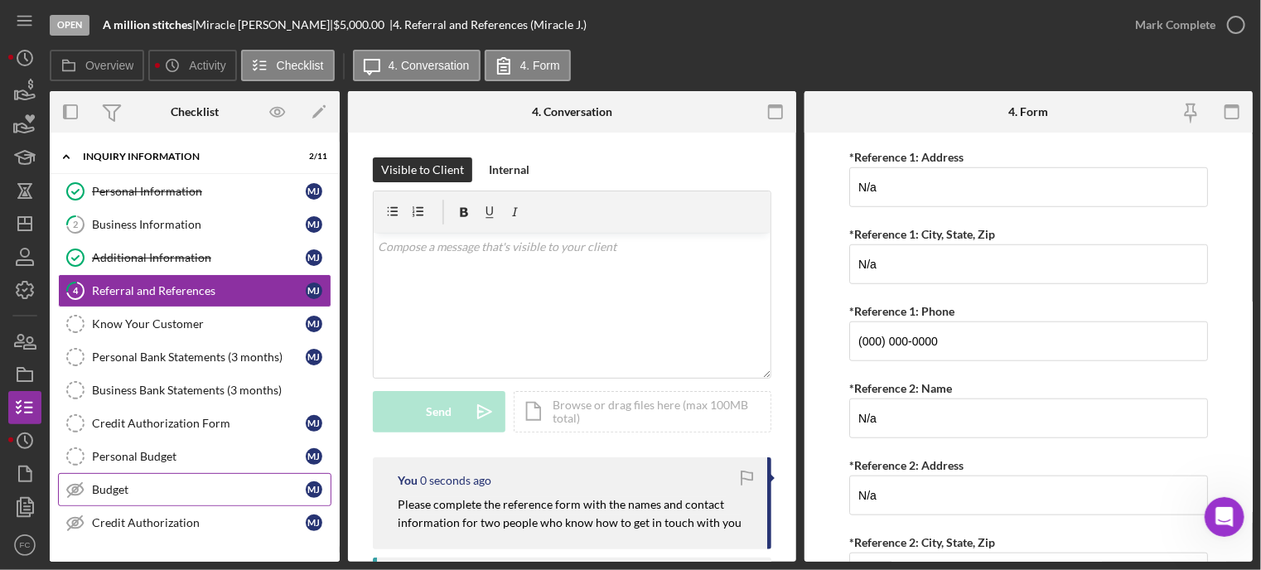
click at [113, 485] on div "Budget" at bounding box center [199, 489] width 214 height 13
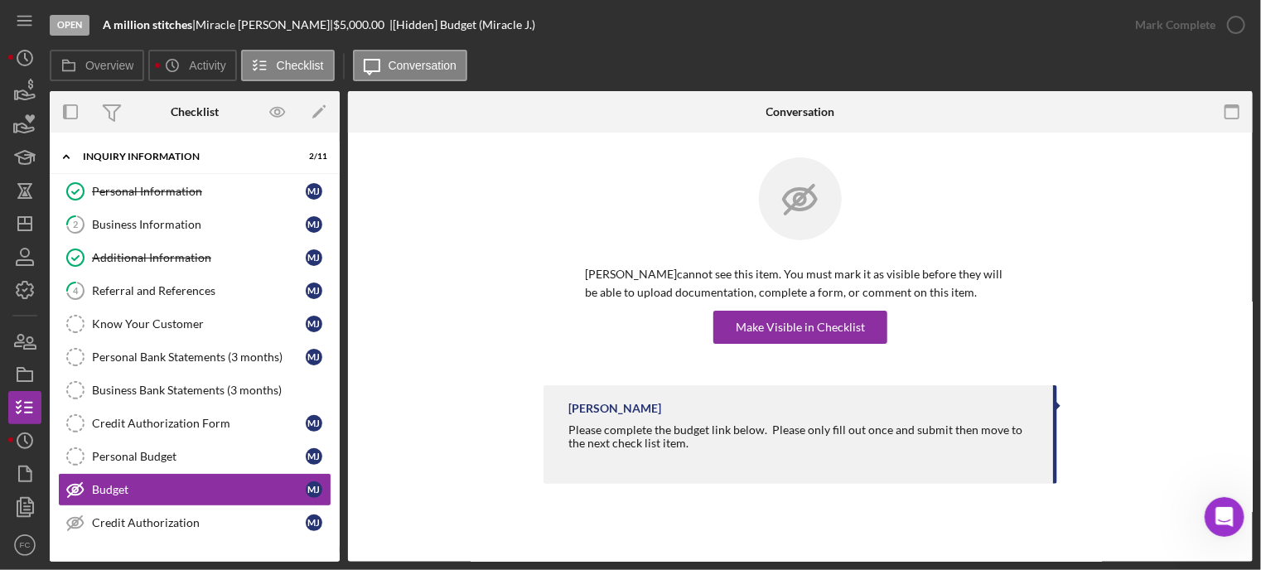
drag, startPoint x: 202, startPoint y: 21, endPoint x: 273, endPoint y: 25, distance: 71.3
click at [273, 25] on div "A million stitches | [PERSON_NAME] | $5,000.00 | [Hidden] Budget (Miracle J.)" at bounding box center [319, 24] width 432 height 13
copy div "[PERSON_NAME]"
click at [770, 321] on div "Make Visible in Checklist" at bounding box center [799, 327] width 129 height 33
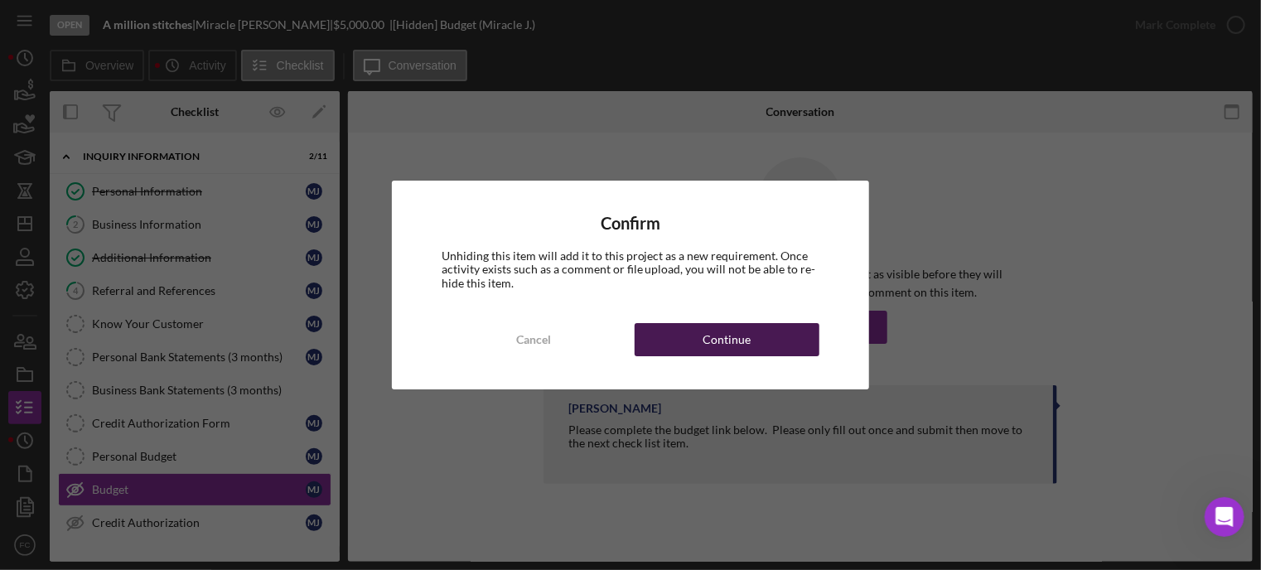
click at [743, 341] on div "Continue" at bounding box center [727, 339] width 48 height 33
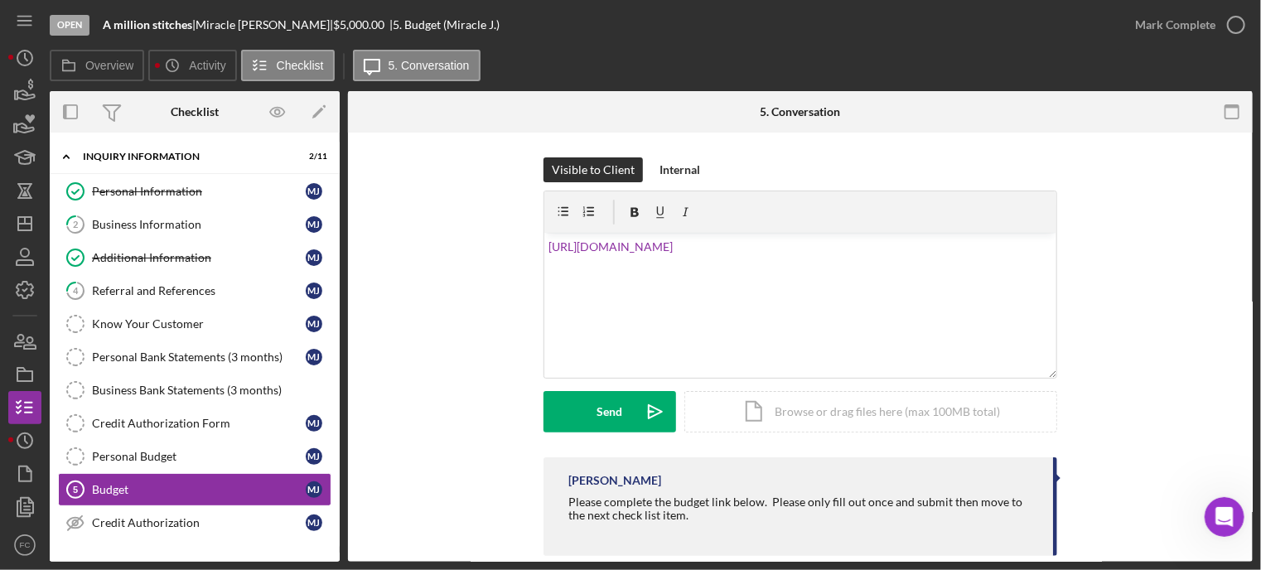
drag, startPoint x: 593, startPoint y: 503, endPoint x: 713, endPoint y: 533, distance: 123.9
click at [713, 533] on div at bounding box center [802, 528] width 468 height 13
drag, startPoint x: 567, startPoint y: 498, endPoint x: 745, endPoint y: 500, distance: 178.9
click at [758, 501] on div "Please complete the budget link below. Please only fill out once and submit the…" at bounding box center [802, 508] width 468 height 27
copy div "Please complete the budget link below"
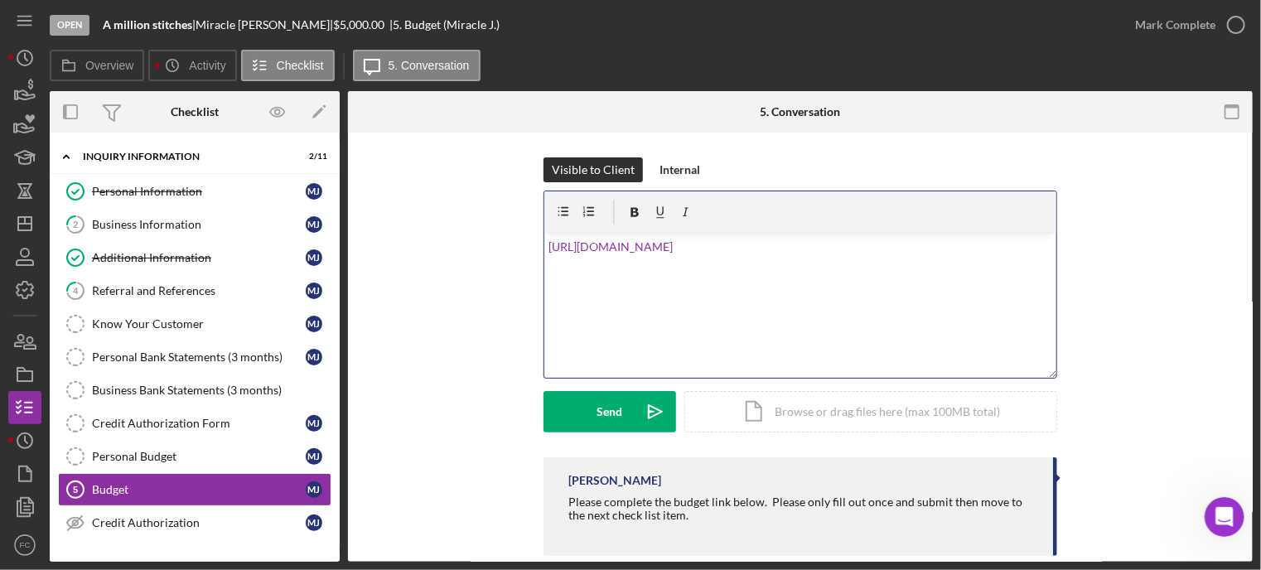
click at [544, 246] on div "v Color teal Color pink Remove color Add row above Add row below Add column bef…" at bounding box center [800, 305] width 512 height 145
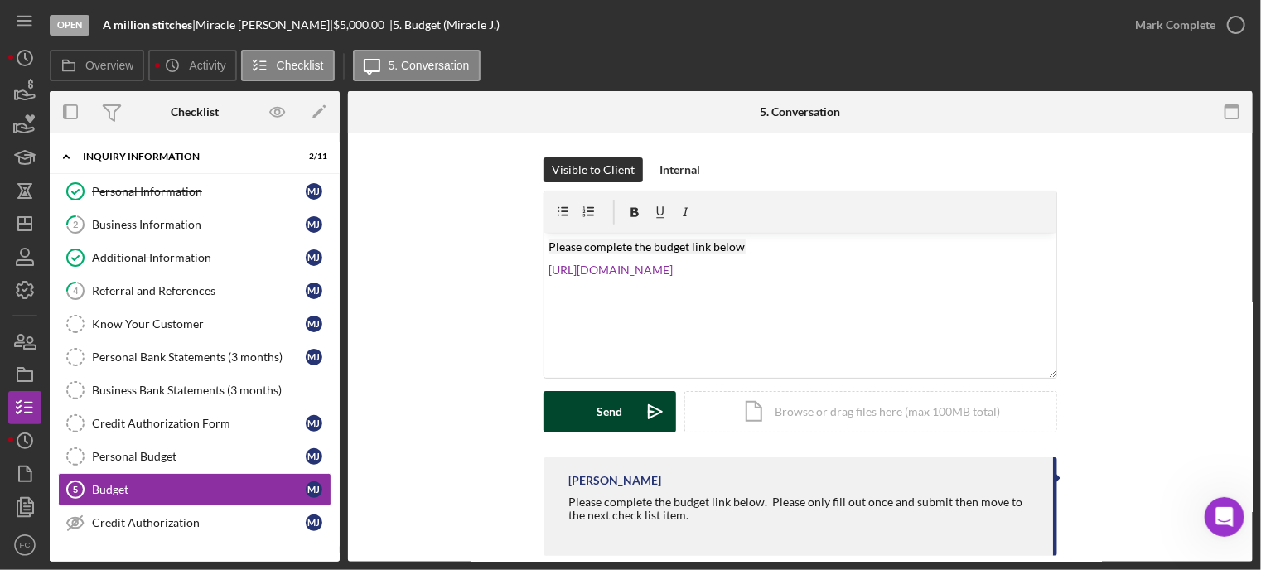
click at [590, 407] on button "Send Icon/icon-invite-send" at bounding box center [609, 411] width 133 height 41
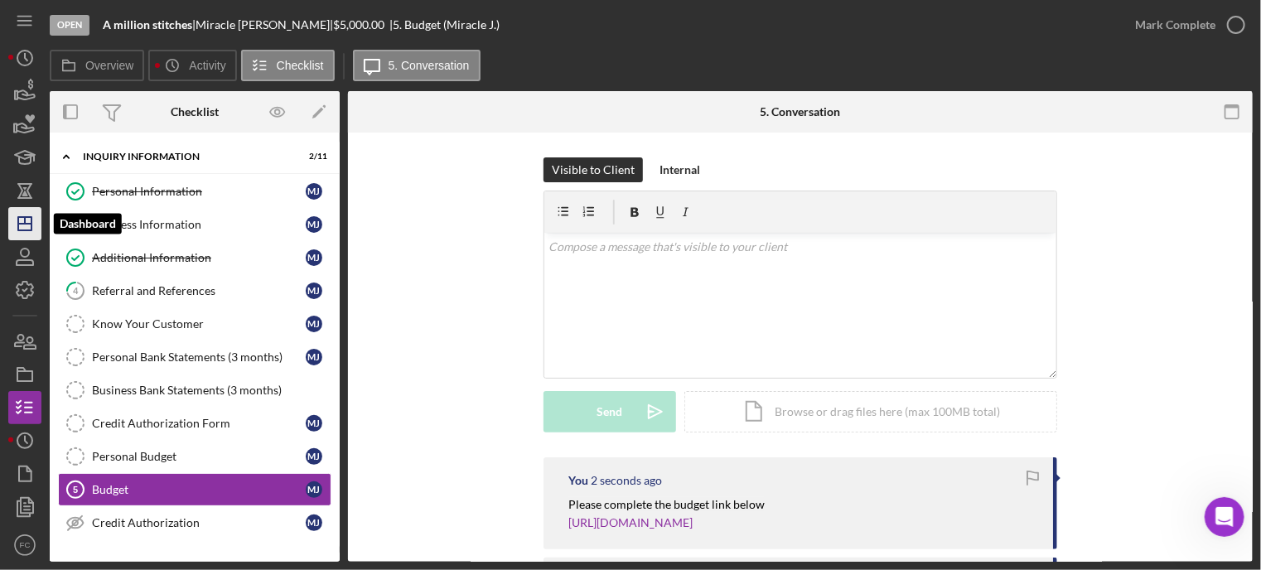
click at [28, 224] on line "button" at bounding box center [24, 224] width 13 height 0
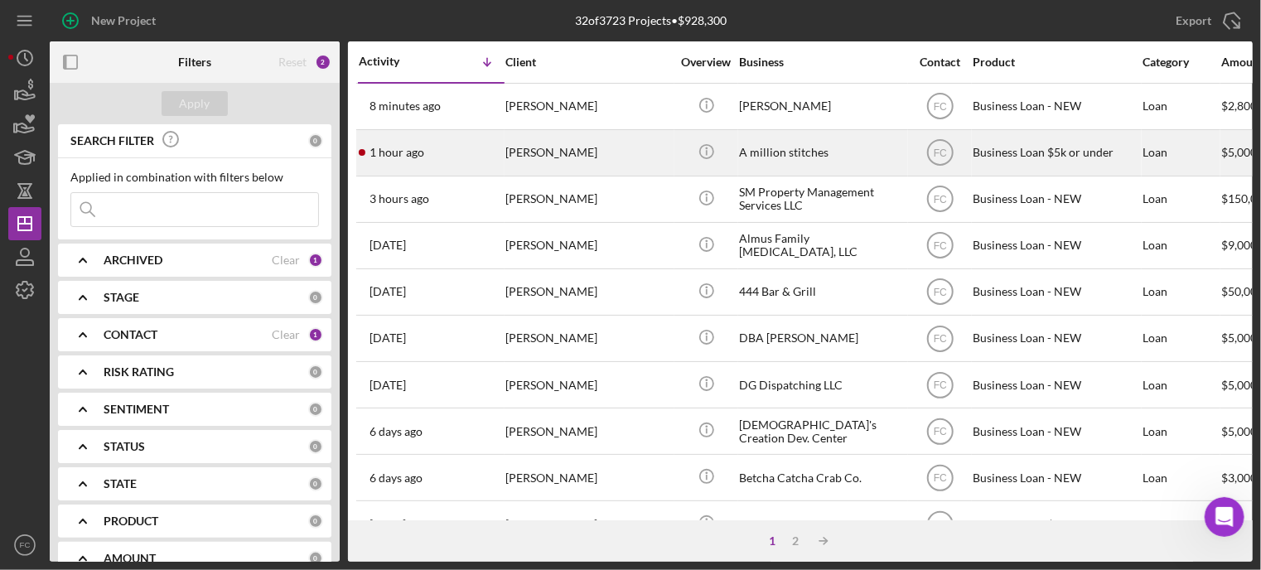
click at [468, 152] on div "1 hour ago [PERSON_NAME]" at bounding box center [431, 153] width 145 height 44
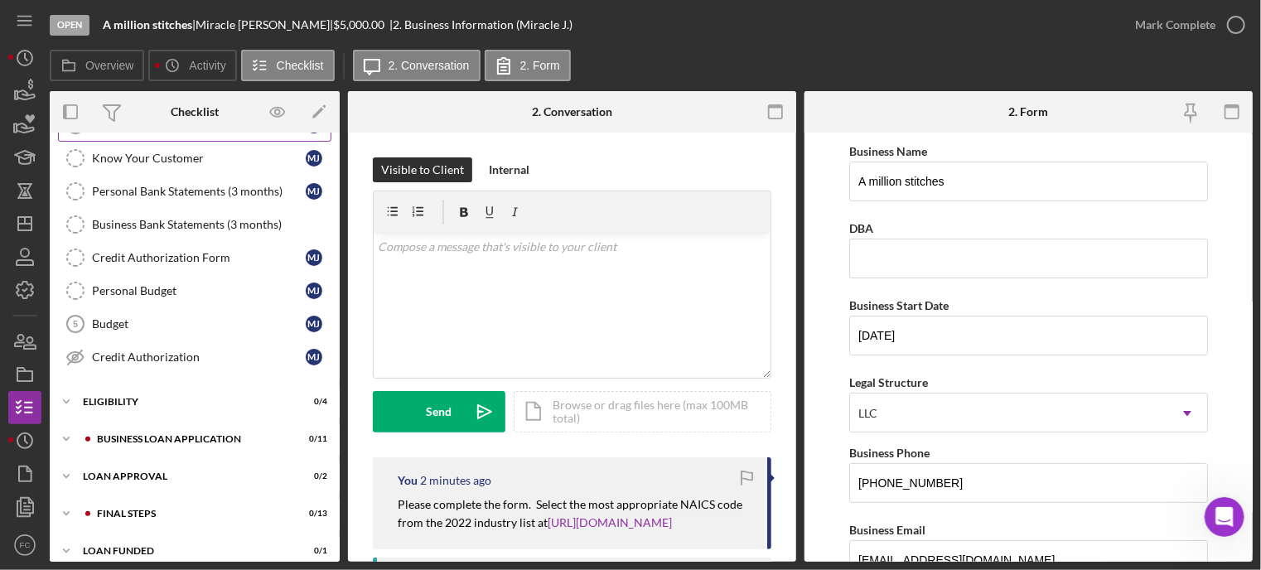
scroll to position [176, 0]
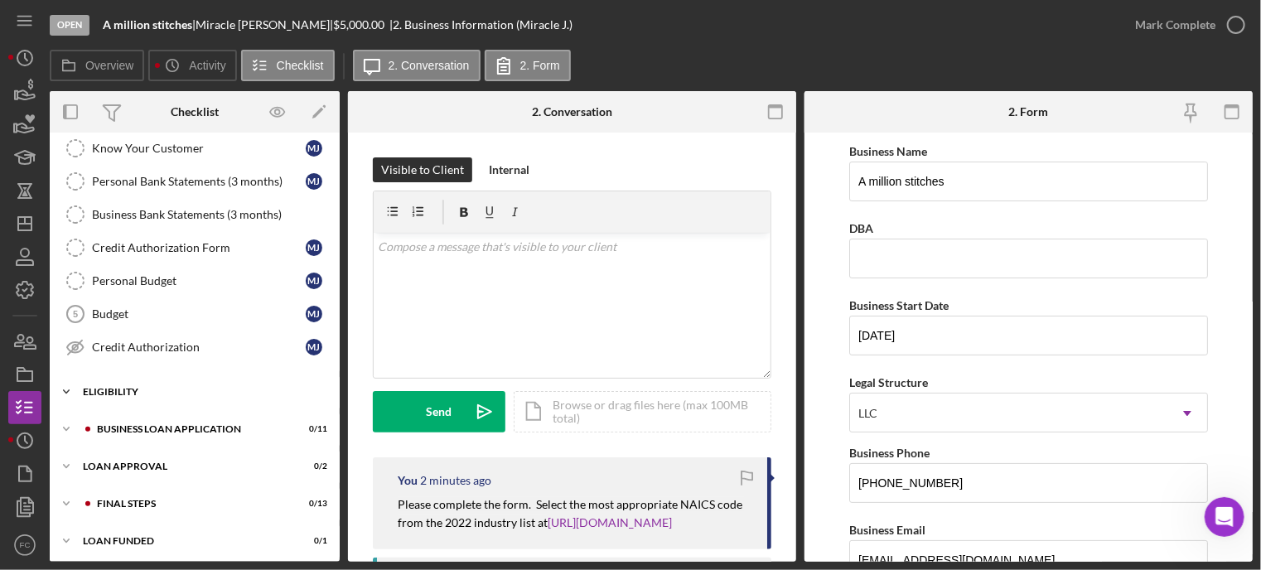
click at [124, 387] on div "Eligibility" at bounding box center [201, 392] width 236 height 10
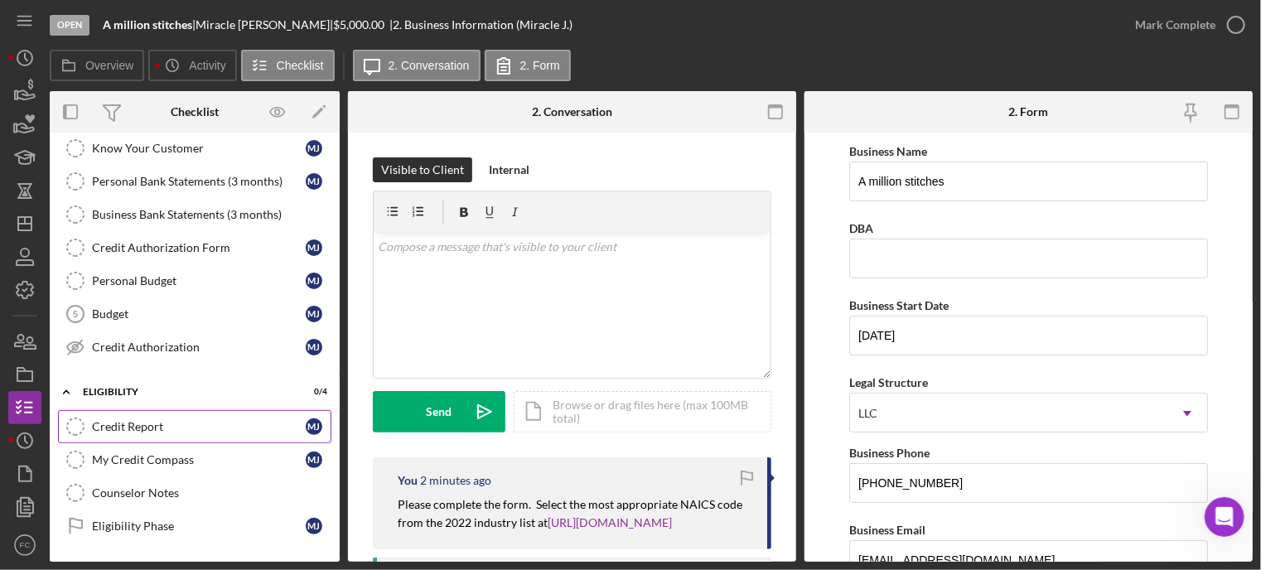
scroll to position [316, 0]
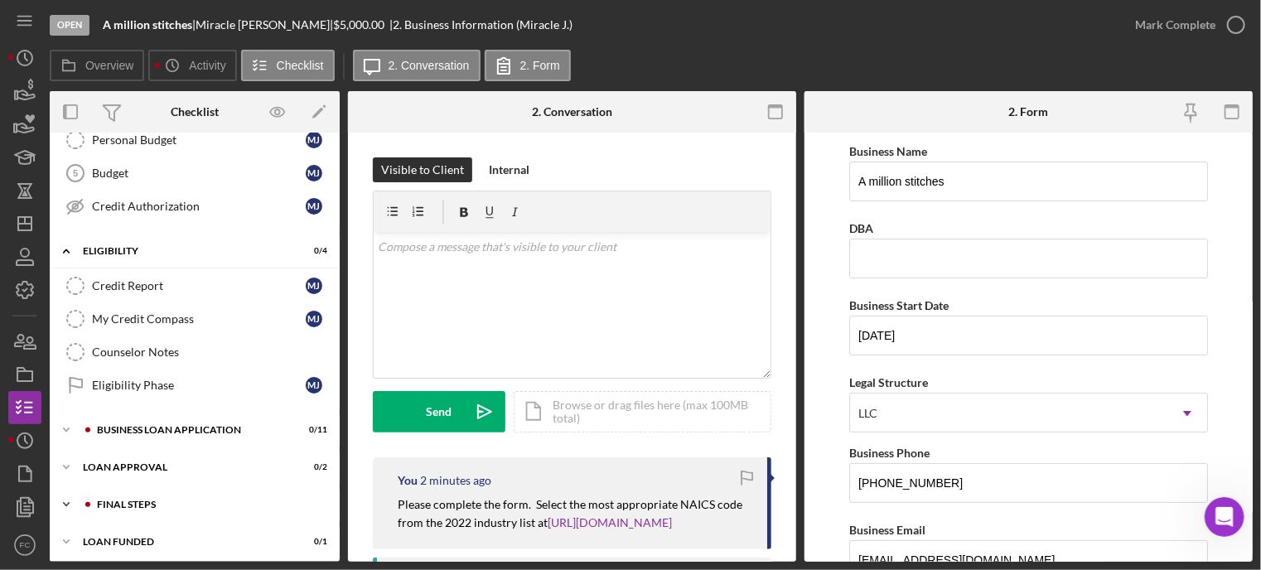
click at [125, 499] on div "Final Steps" at bounding box center [208, 504] width 222 height 10
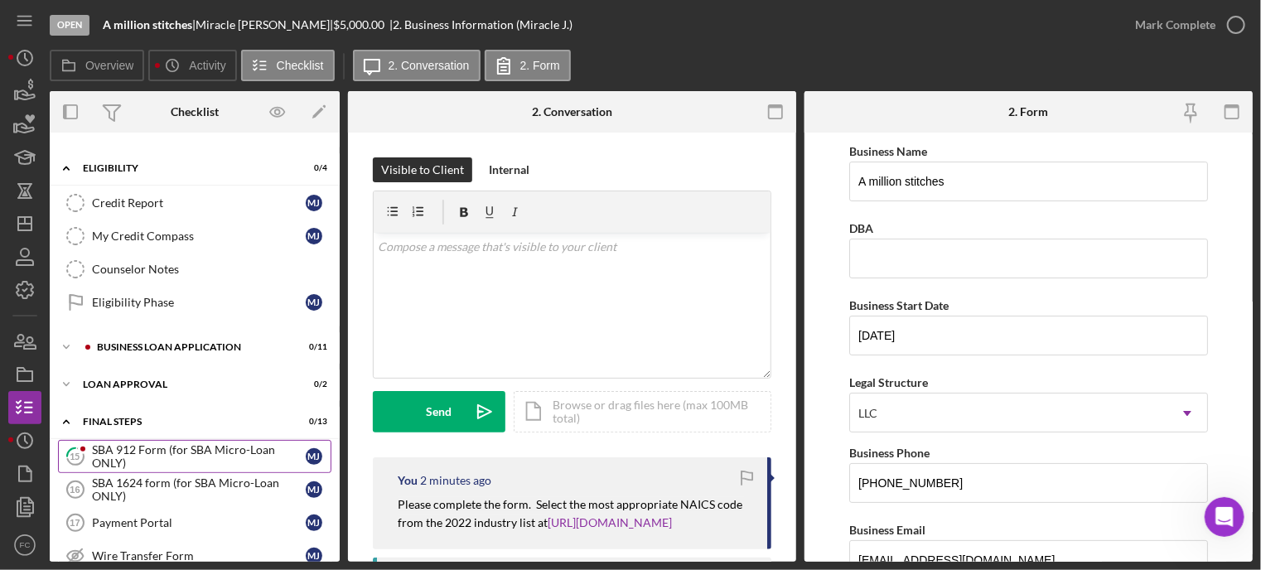
click at [162, 451] on div "SBA 912 Form (for SBA Micro-Loan ONLY)" at bounding box center [199, 456] width 214 height 27
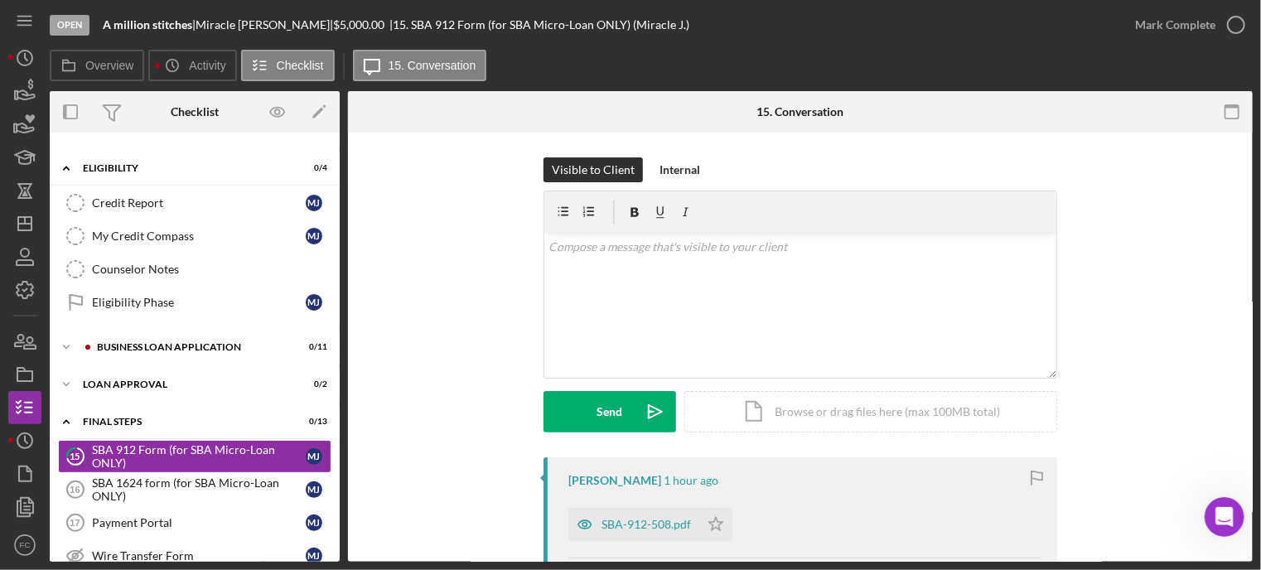
scroll to position [83, 0]
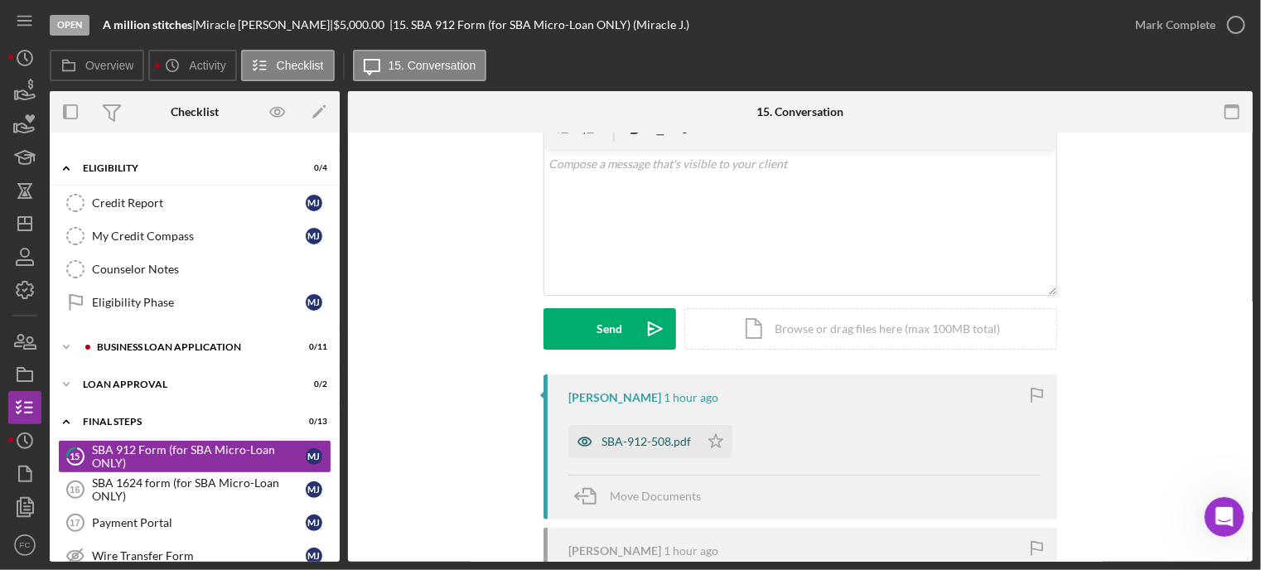
click at [629, 442] on div "SBA-912-508.pdf" at bounding box center [645, 441] width 89 height 13
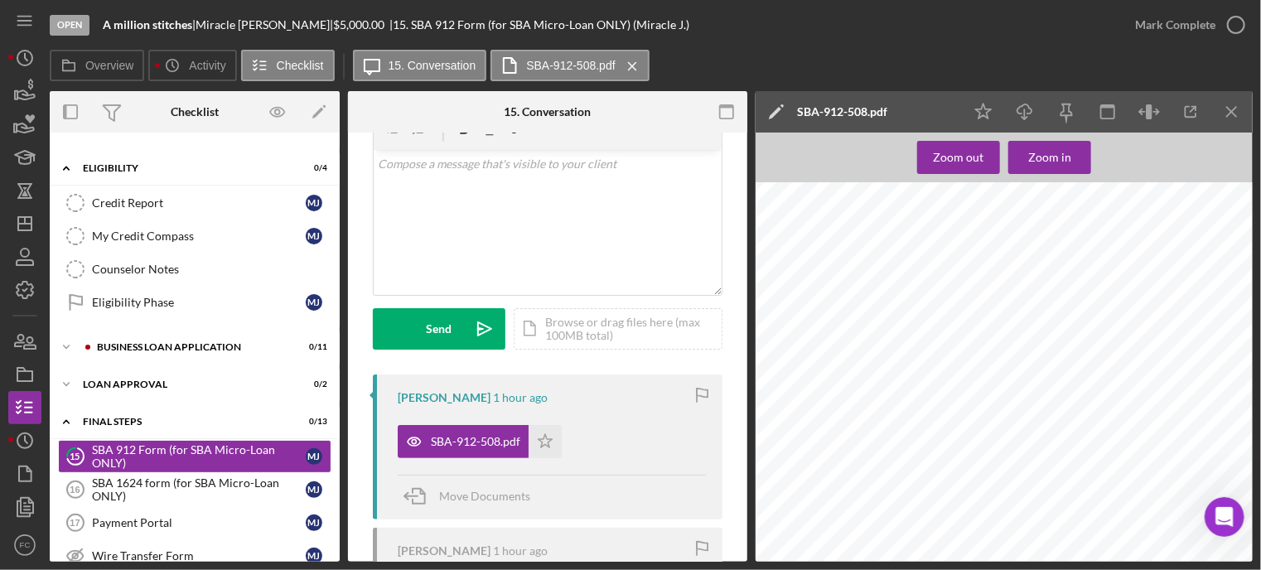
scroll to position [331, 0]
click at [1241, 22] on icon "button" at bounding box center [1235, 24] width 41 height 41
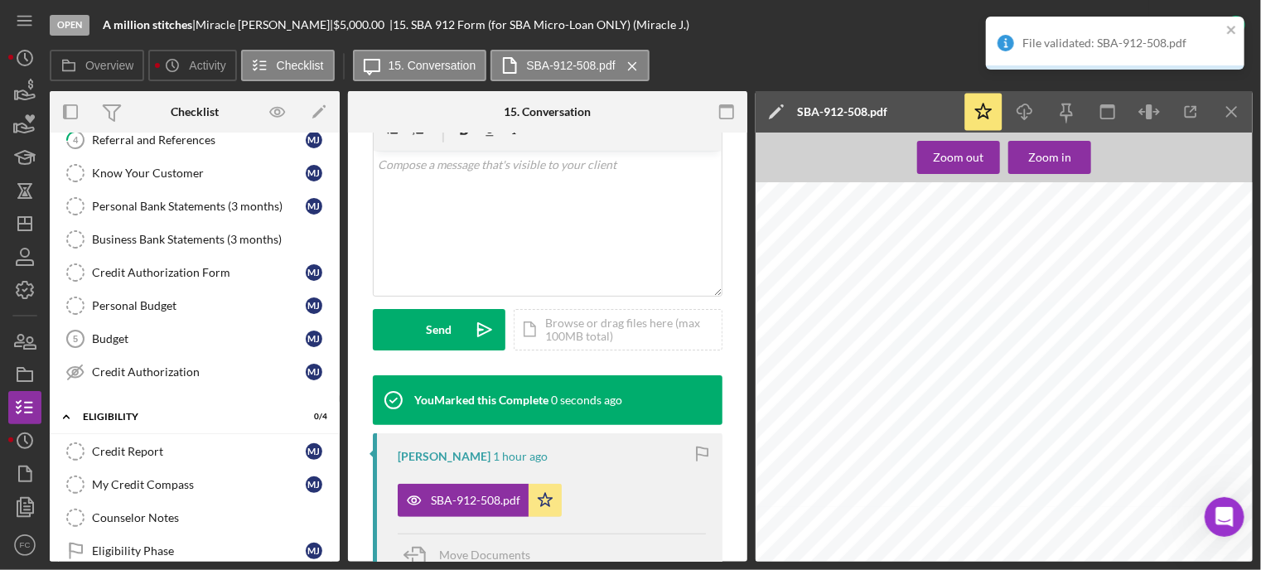
scroll to position [0, 0]
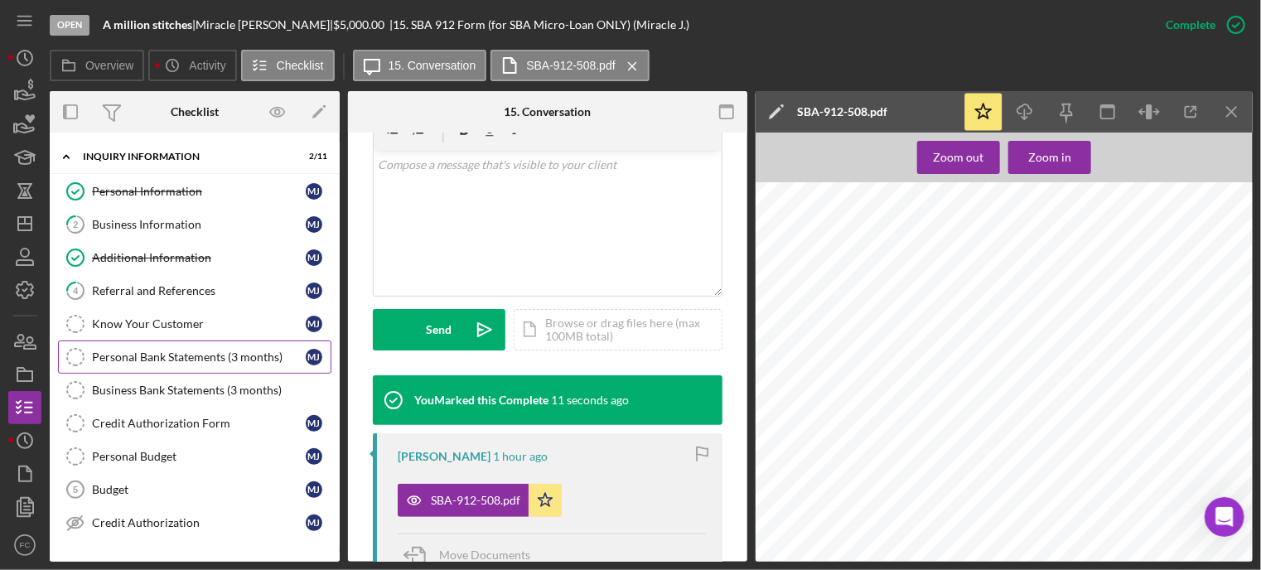
click at [147, 355] on div "Personal Bank Statements (3 months)" at bounding box center [199, 356] width 214 height 13
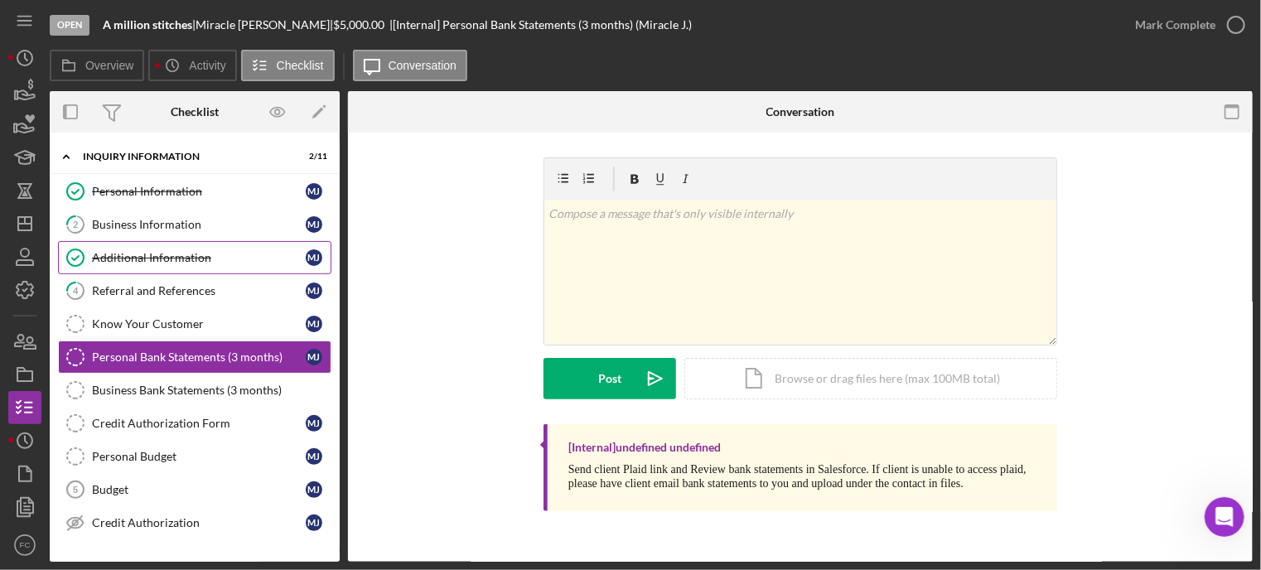
scroll to position [83, 0]
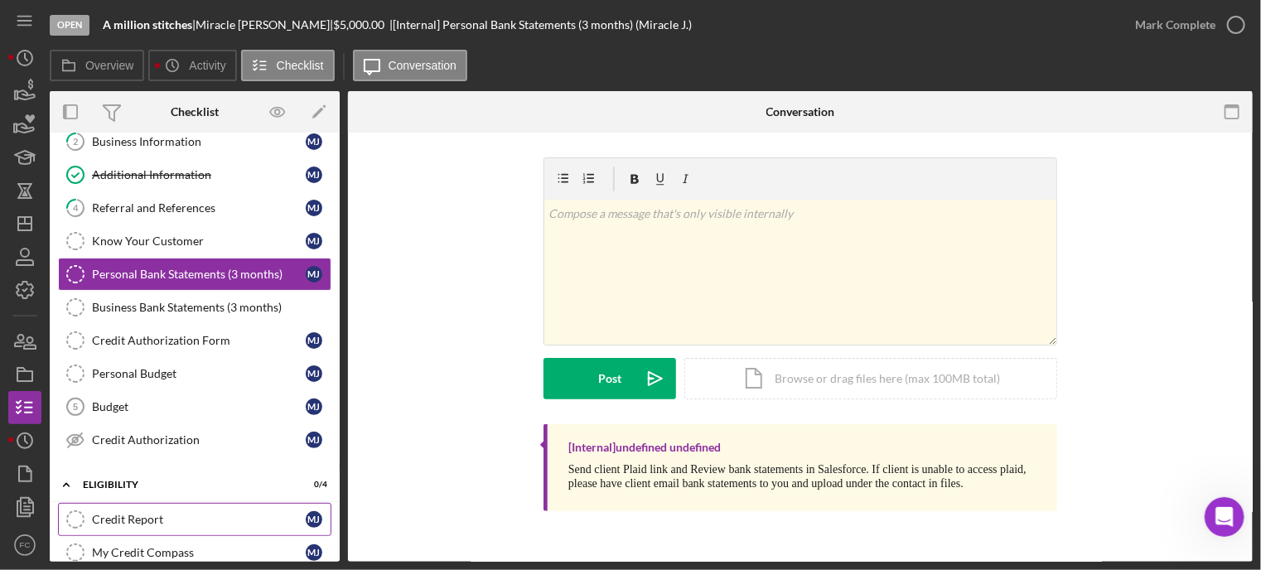
click at [166, 513] on div "Credit Report" at bounding box center [199, 519] width 214 height 13
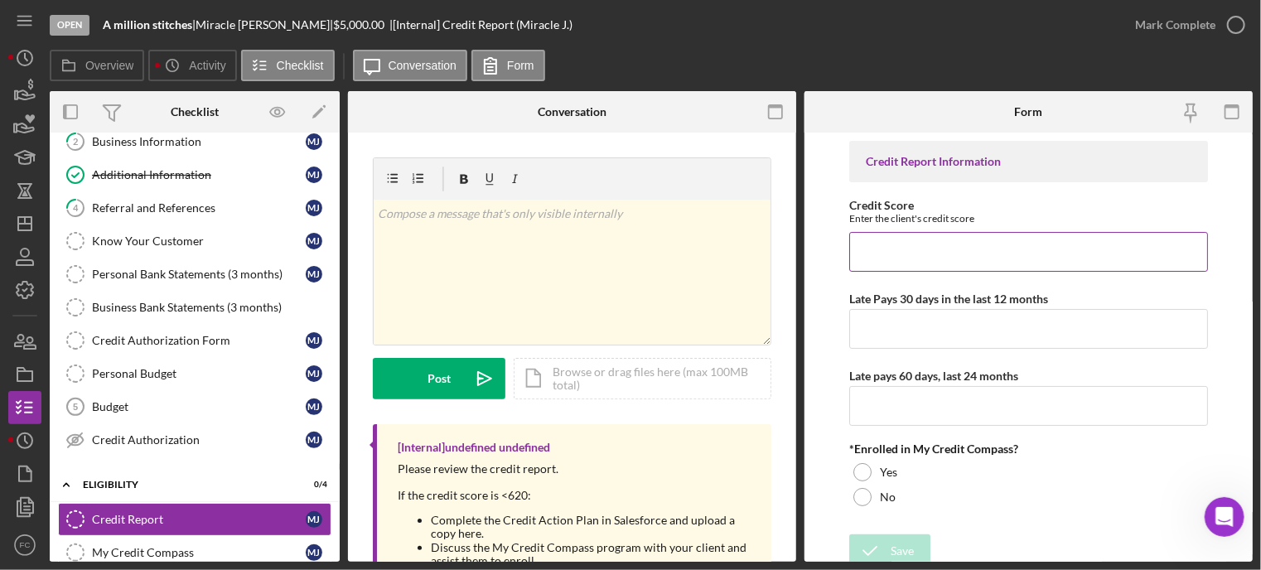
click at [910, 250] on input "Credit Score" at bounding box center [1028, 252] width 359 height 40
type input "653"
click at [885, 324] on input "Late Pays 30 days in the last 12 months" at bounding box center [1028, 329] width 359 height 40
type input "0"
click at [870, 401] on input "Late pays 60 days, last 24 months" at bounding box center [1028, 406] width 359 height 40
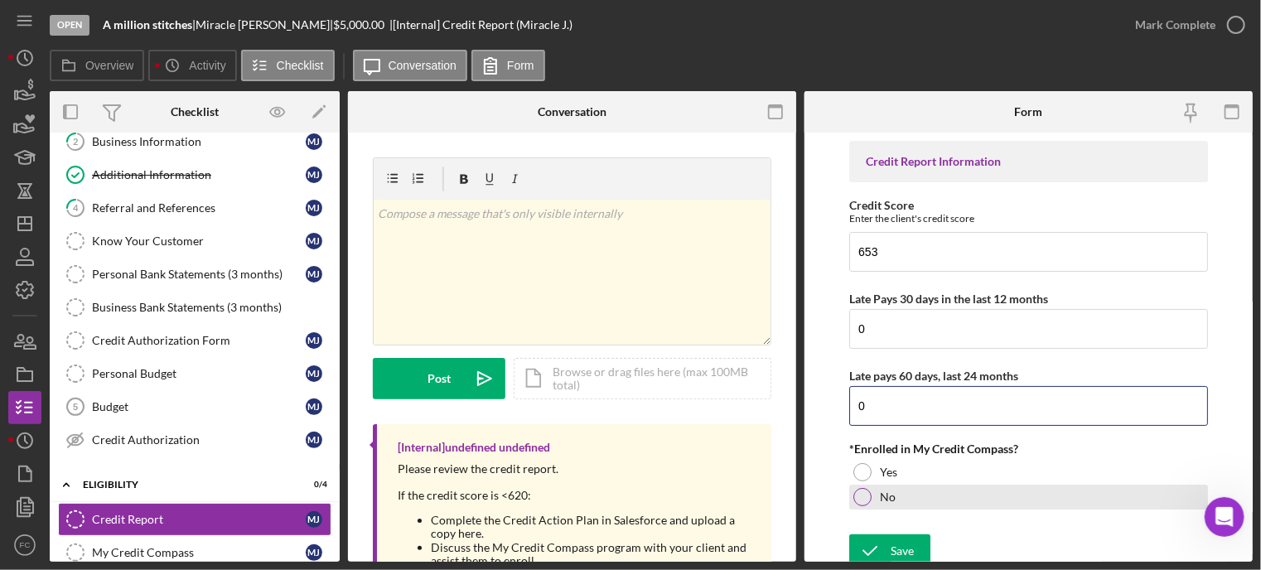
type input "0"
click at [866, 497] on div at bounding box center [862, 497] width 18 height 18
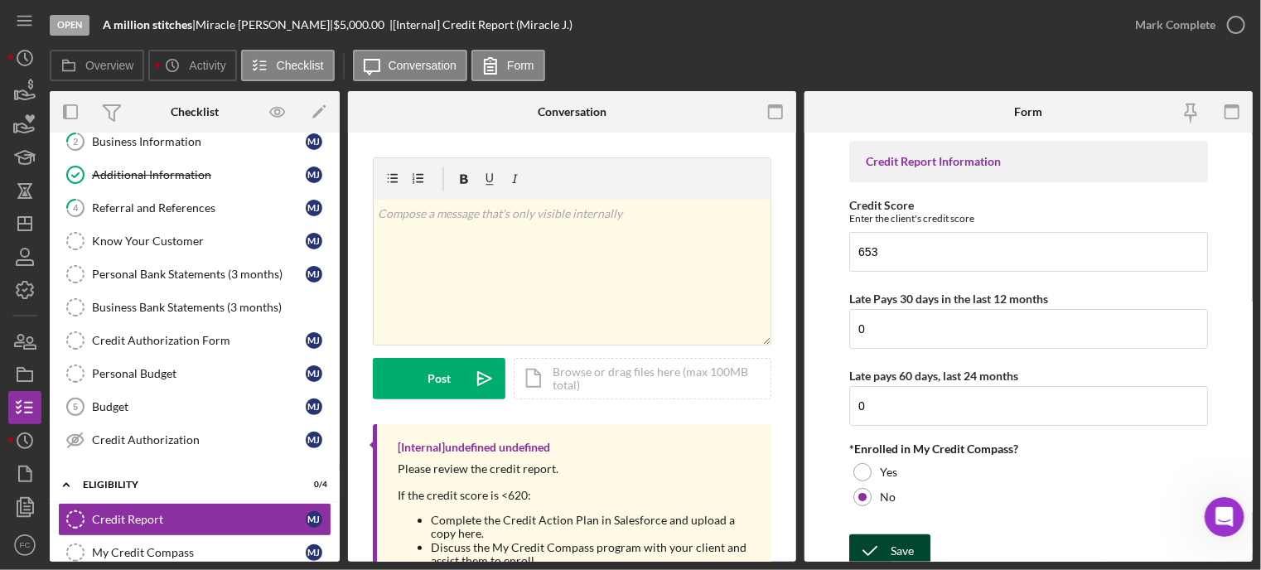
click at [871, 542] on icon "submit" at bounding box center [869, 550] width 41 height 41
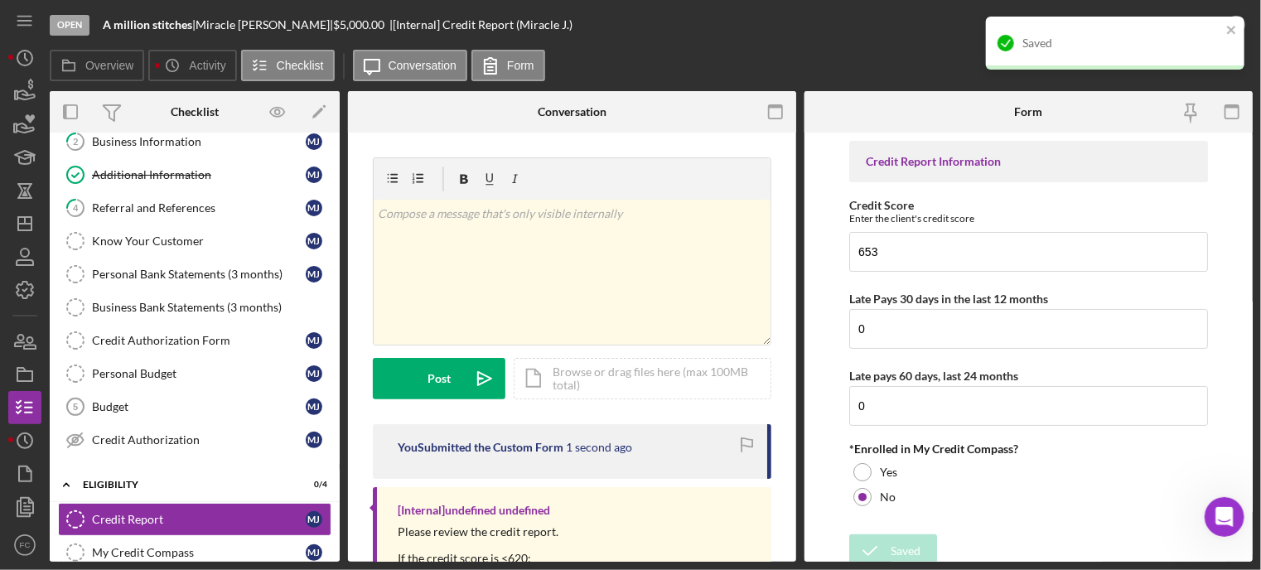
scroll to position [166, 0]
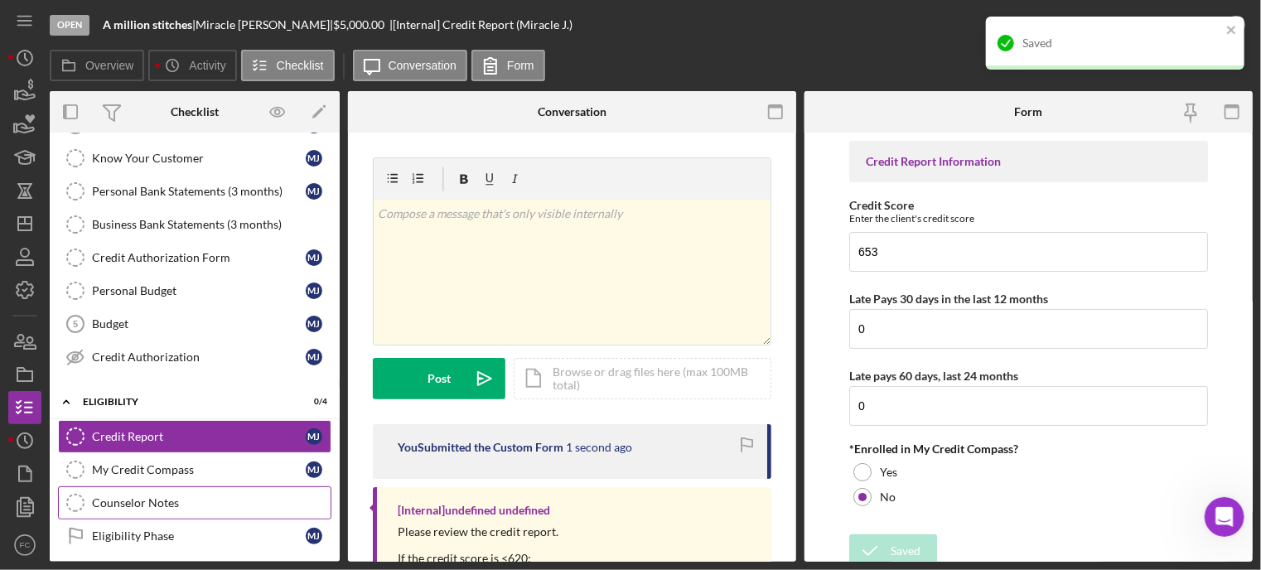
click at [160, 504] on div "Counselor Notes" at bounding box center [211, 502] width 239 height 13
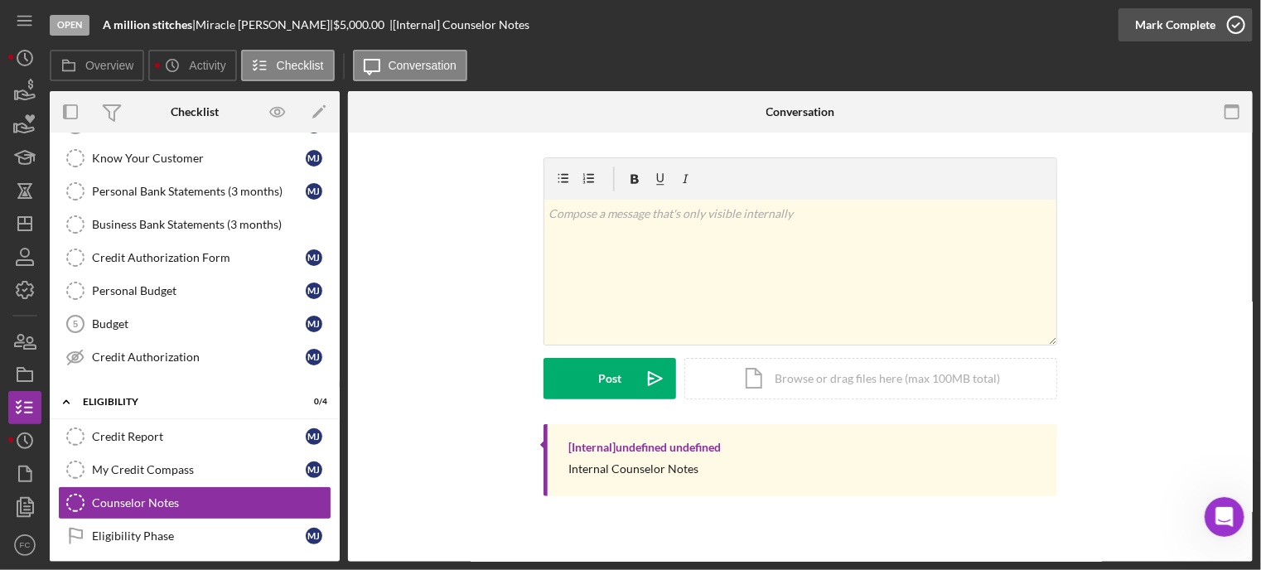
click at [1233, 20] on icon "button" at bounding box center [1235, 24] width 41 height 41
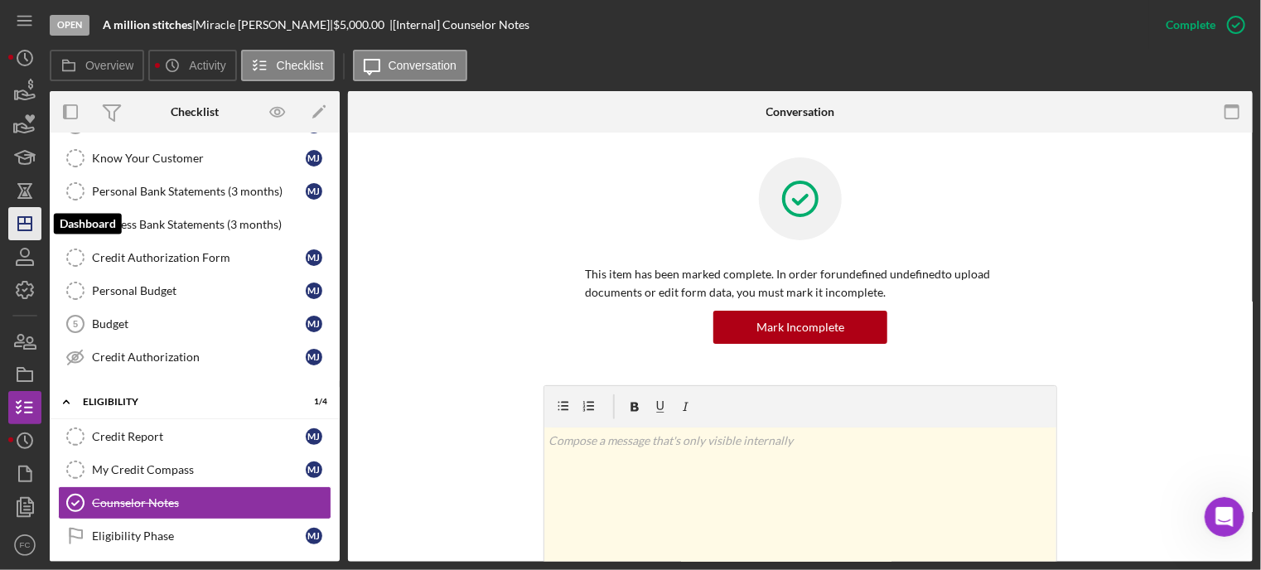
click at [28, 218] on icon "Icon/Dashboard" at bounding box center [24, 223] width 41 height 41
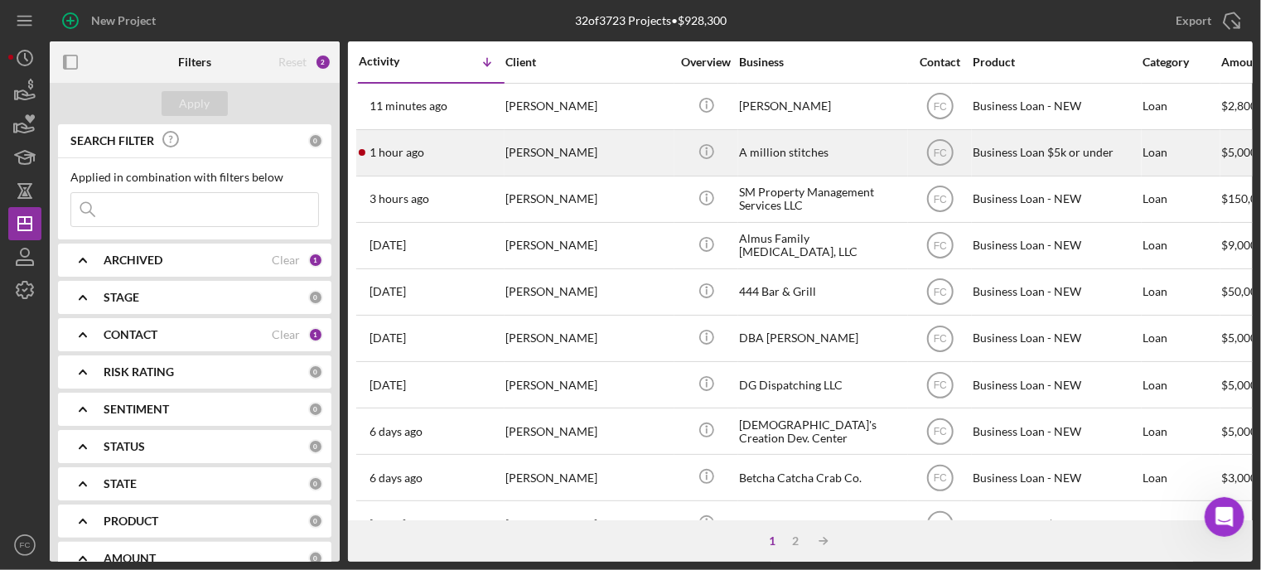
click at [451, 150] on div "1 hour ago [PERSON_NAME]" at bounding box center [431, 153] width 145 height 44
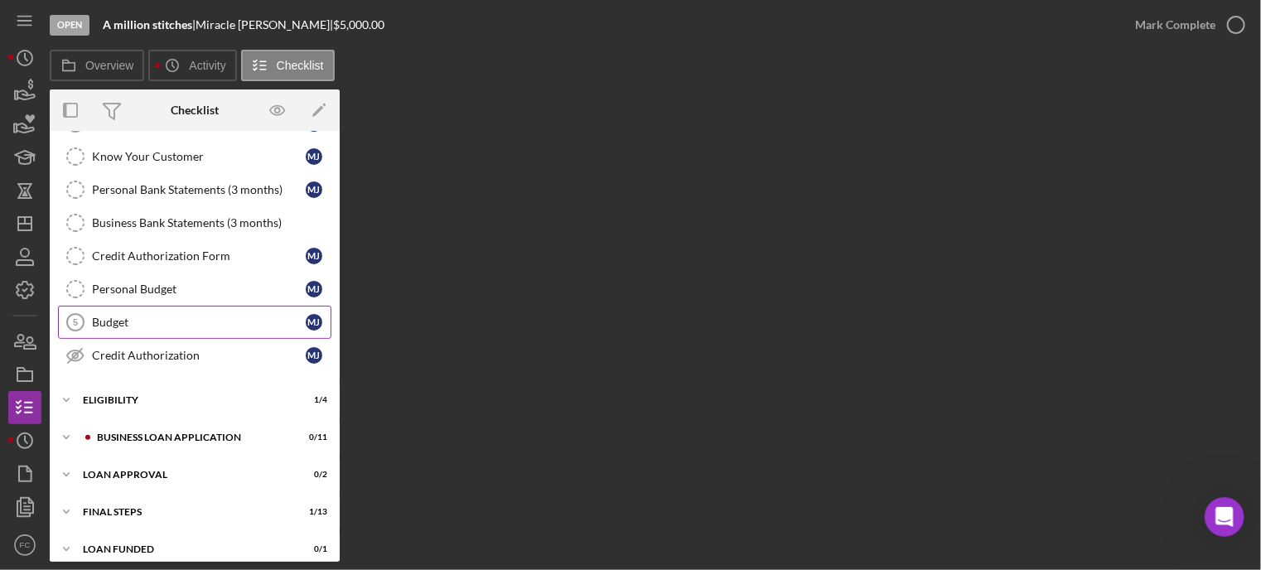
scroll to position [175, 0]
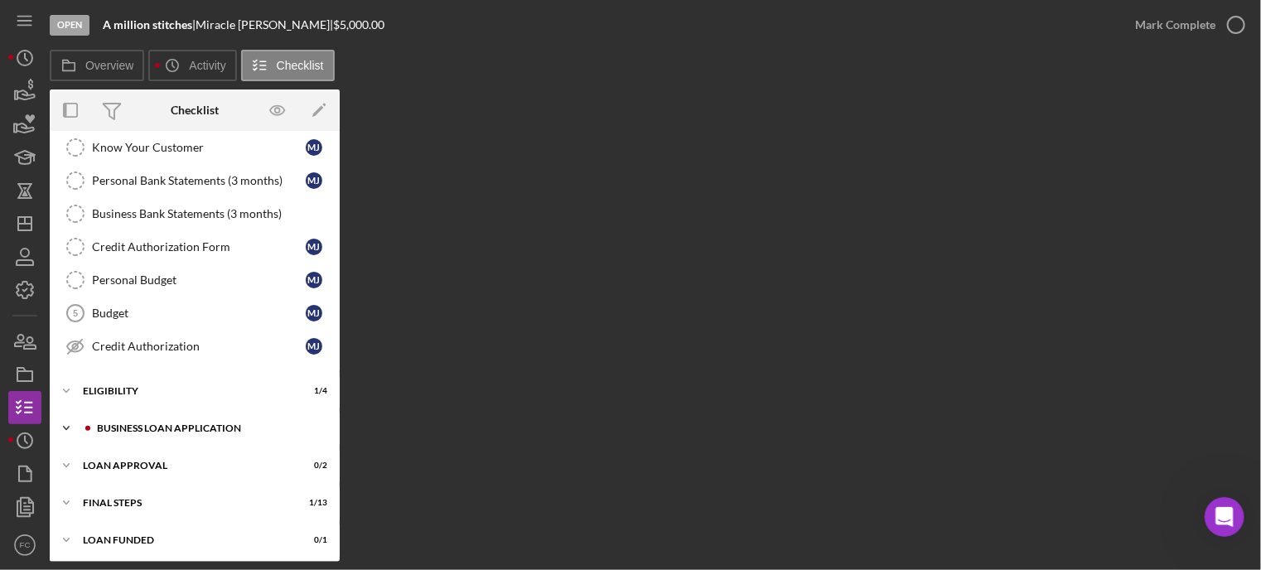
click at [140, 428] on div "BUSINESS LOAN APPLICATION" at bounding box center [208, 428] width 222 height 10
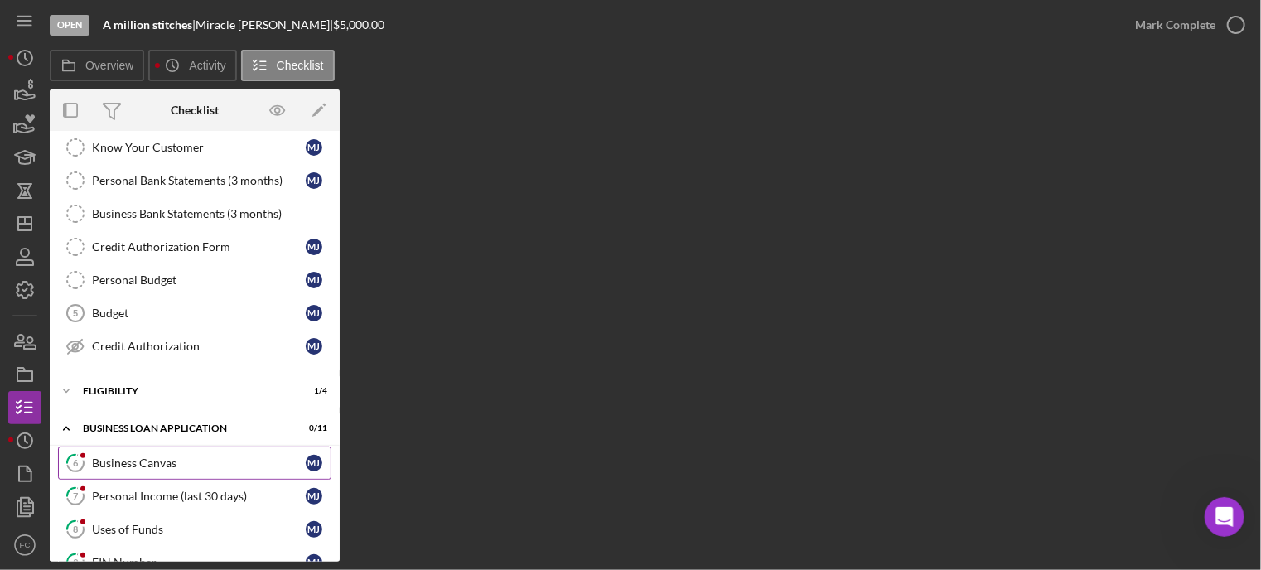
click at [135, 456] on div "Business Canvas" at bounding box center [199, 462] width 214 height 13
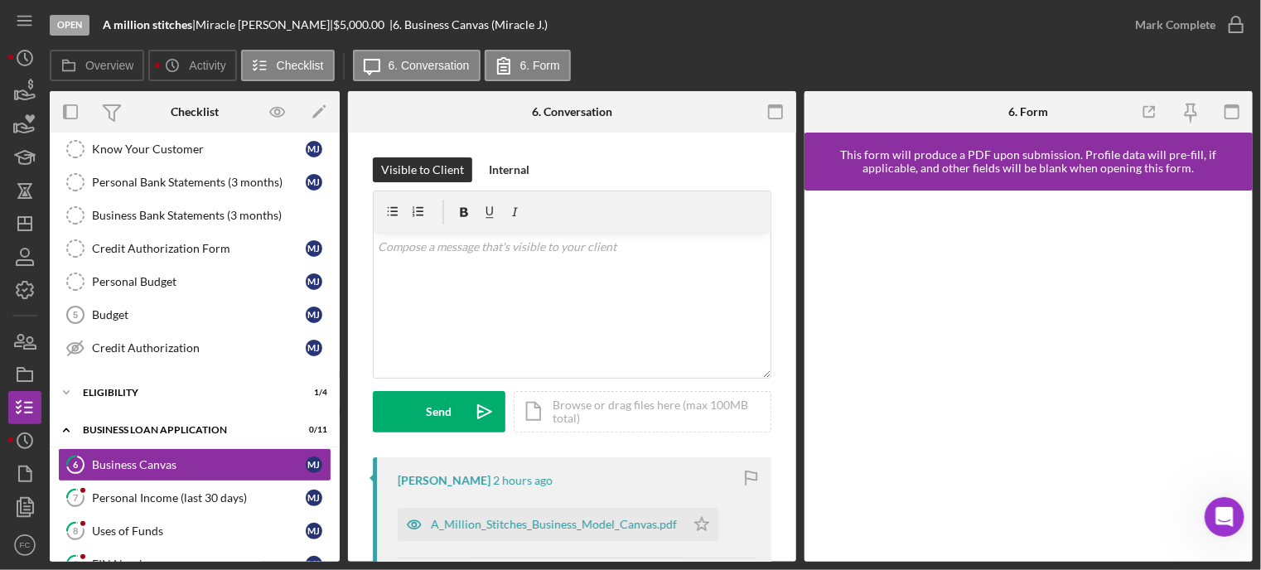
scroll to position [166, 0]
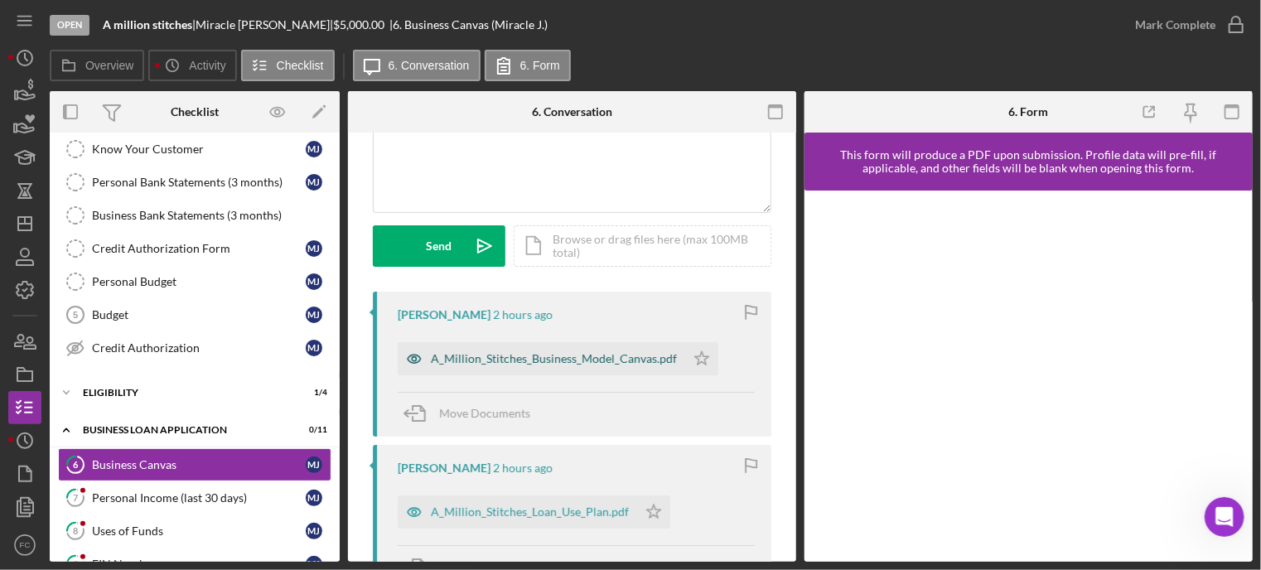
click at [520, 358] on div "A_Million_Stitches_Business_Model_Canvas.pdf" at bounding box center [554, 358] width 246 height 13
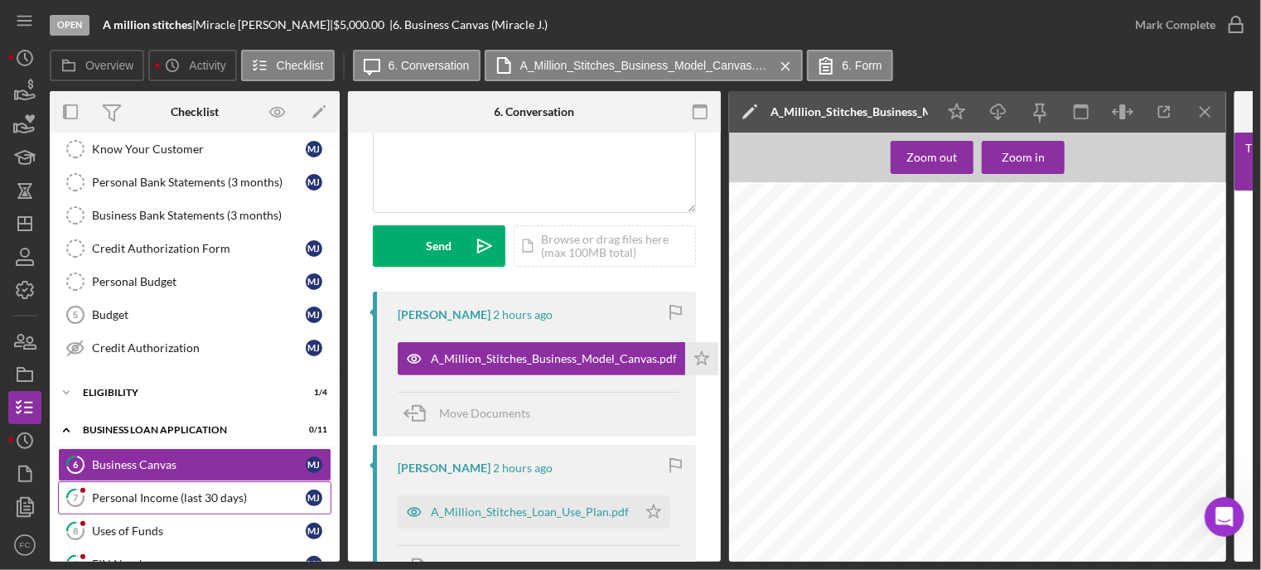
scroll to position [258, 0]
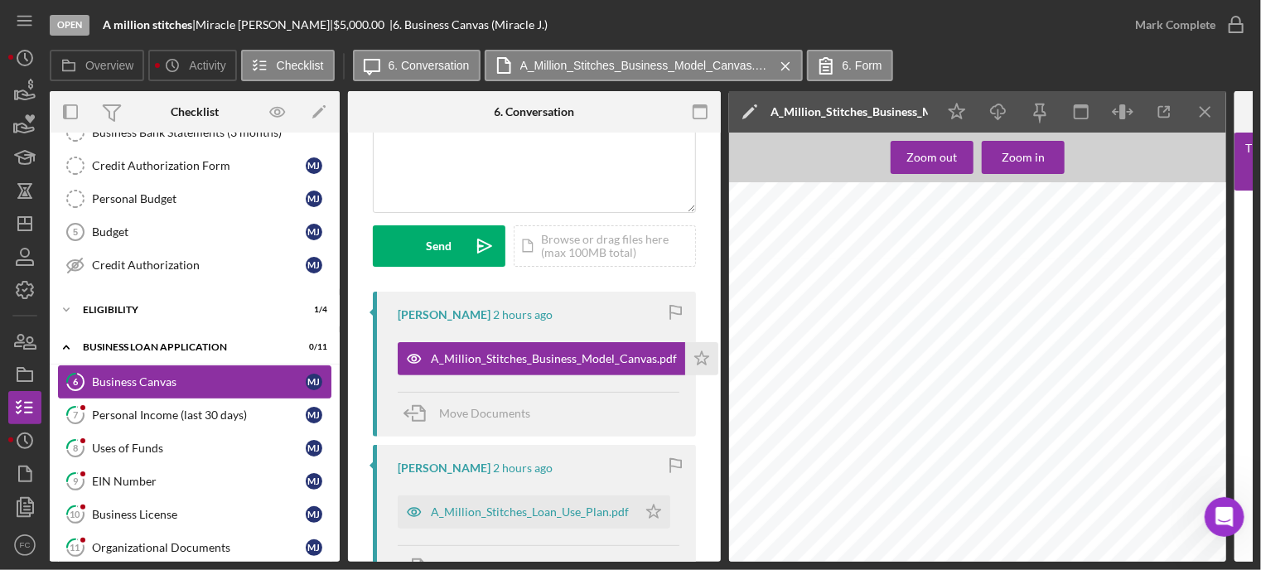
click at [224, 378] on div "Business Canvas" at bounding box center [199, 381] width 214 height 13
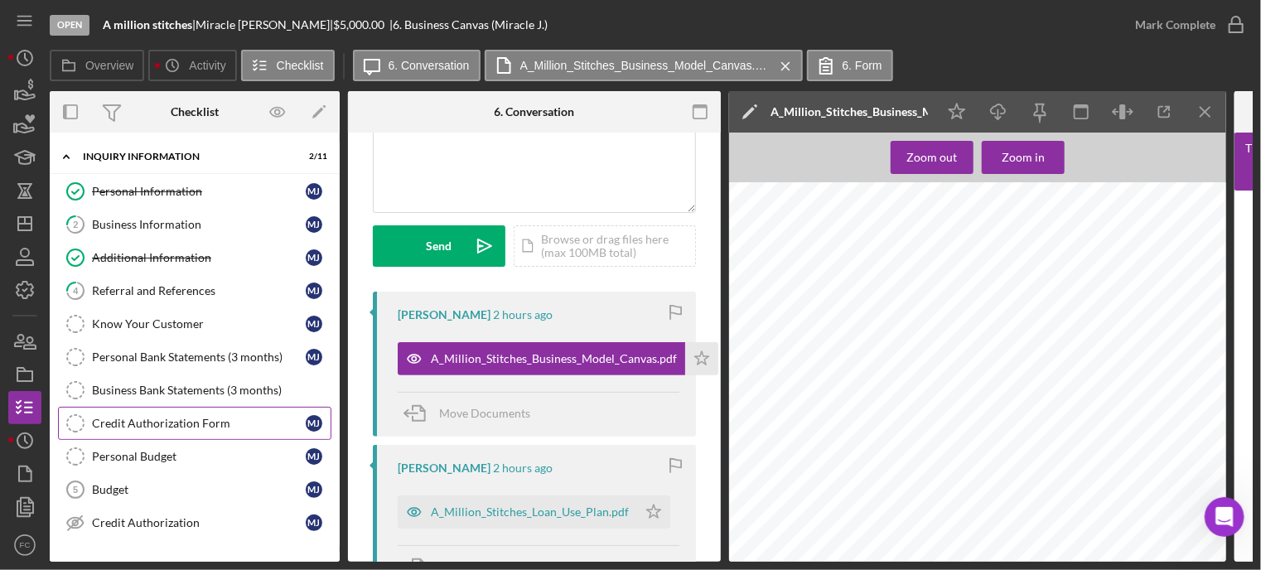
scroll to position [248, 0]
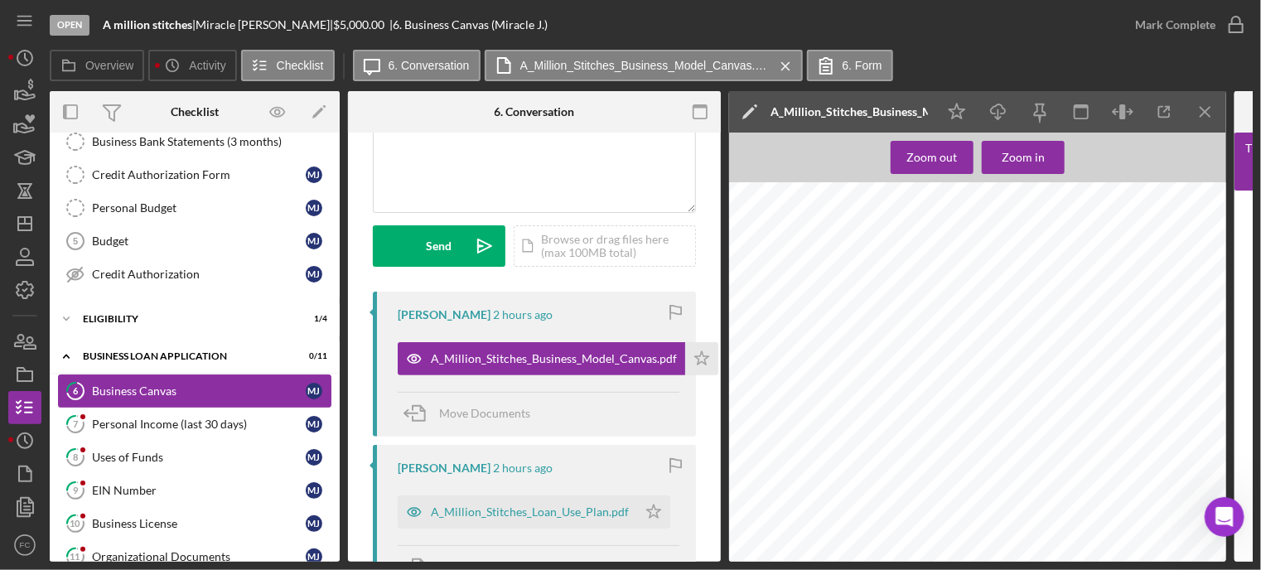
click at [110, 384] on div "Business Canvas" at bounding box center [199, 390] width 214 height 13
drag, startPoint x: 685, startPoint y: 353, endPoint x: 697, endPoint y: 338, distance: 18.9
click at [686, 353] on icon "Icon/Star" at bounding box center [701, 358] width 33 height 33
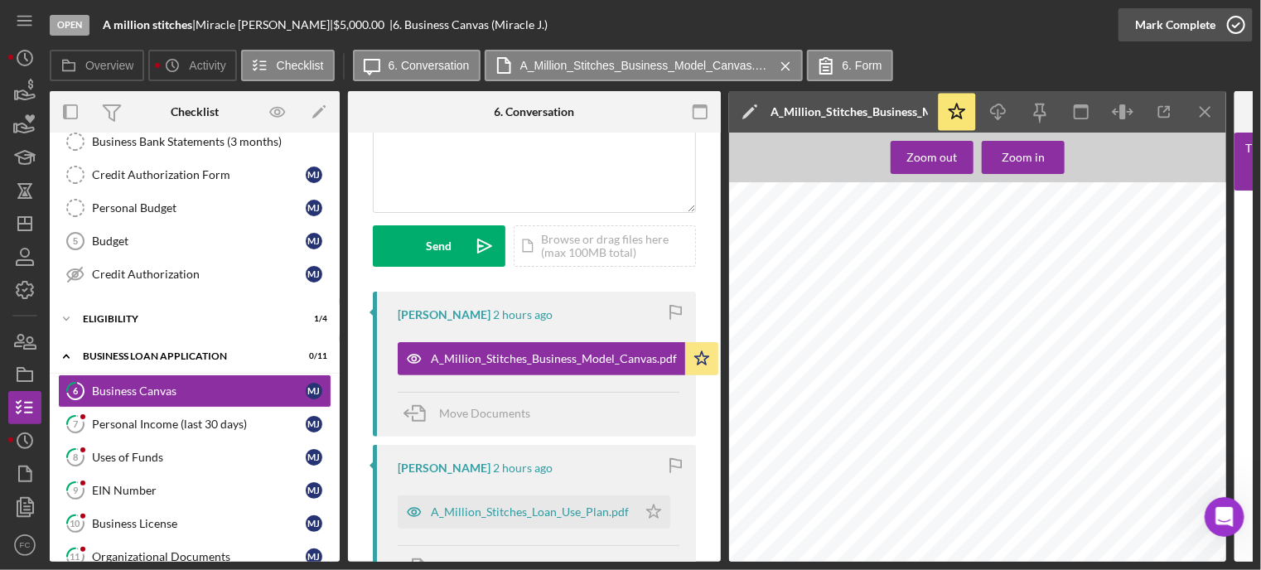
click at [1234, 18] on icon "button" at bounding box center [1235, 24] width 41 height 41
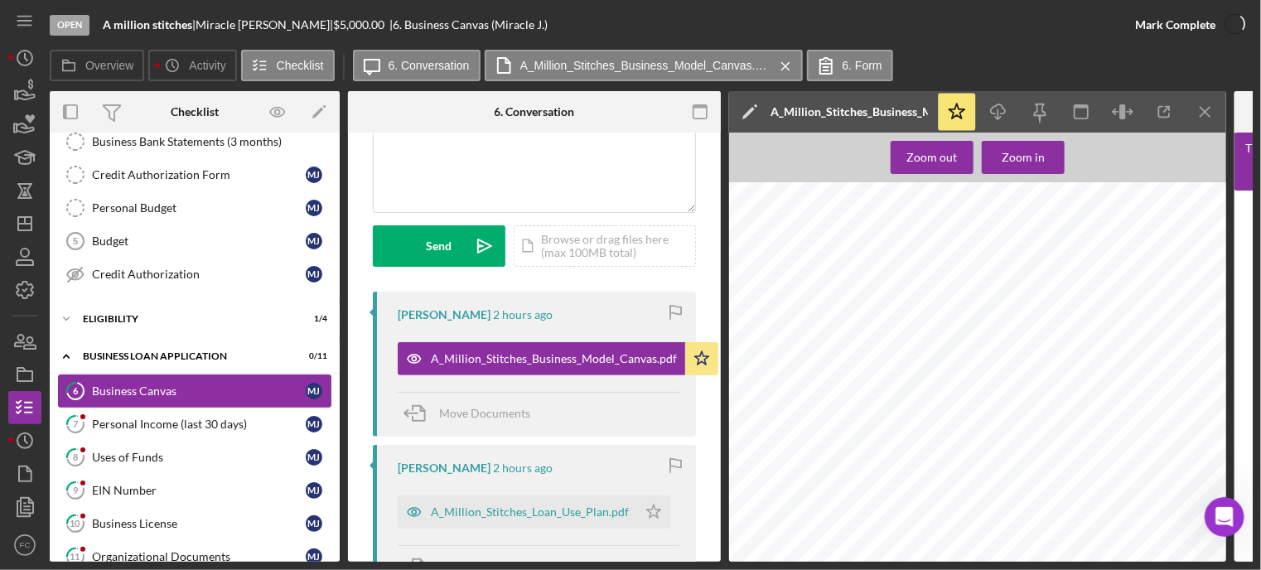
scroll to position [412, 0]
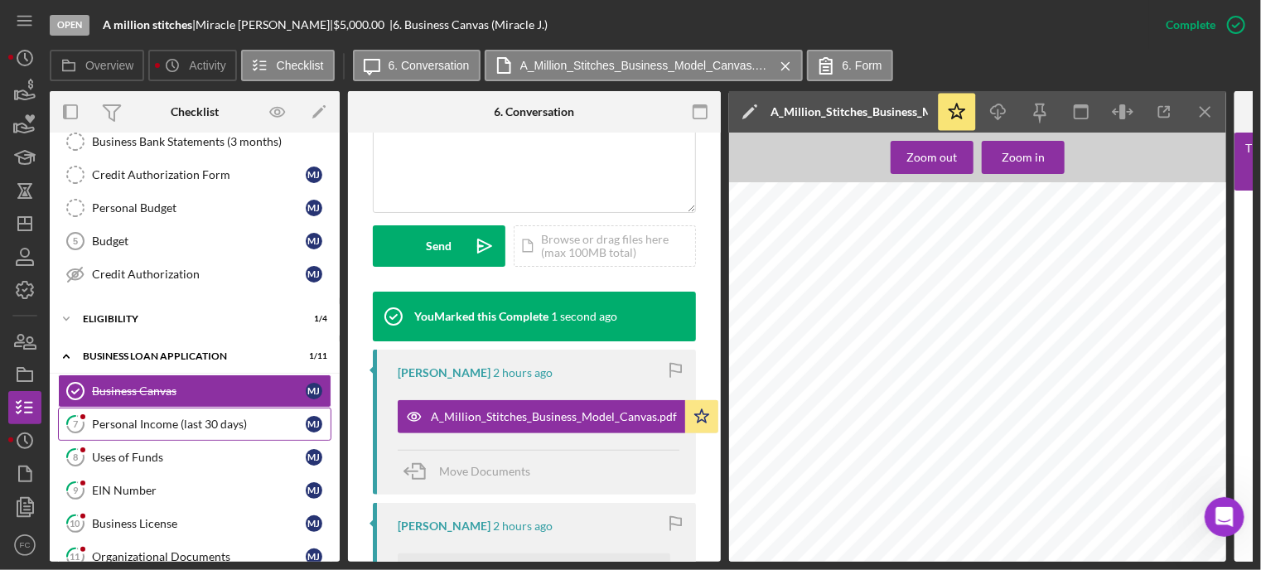
click at [159, 422] on div "Personal Income (last 30 days)" at bounding box center [199, 423] width 214 height 13
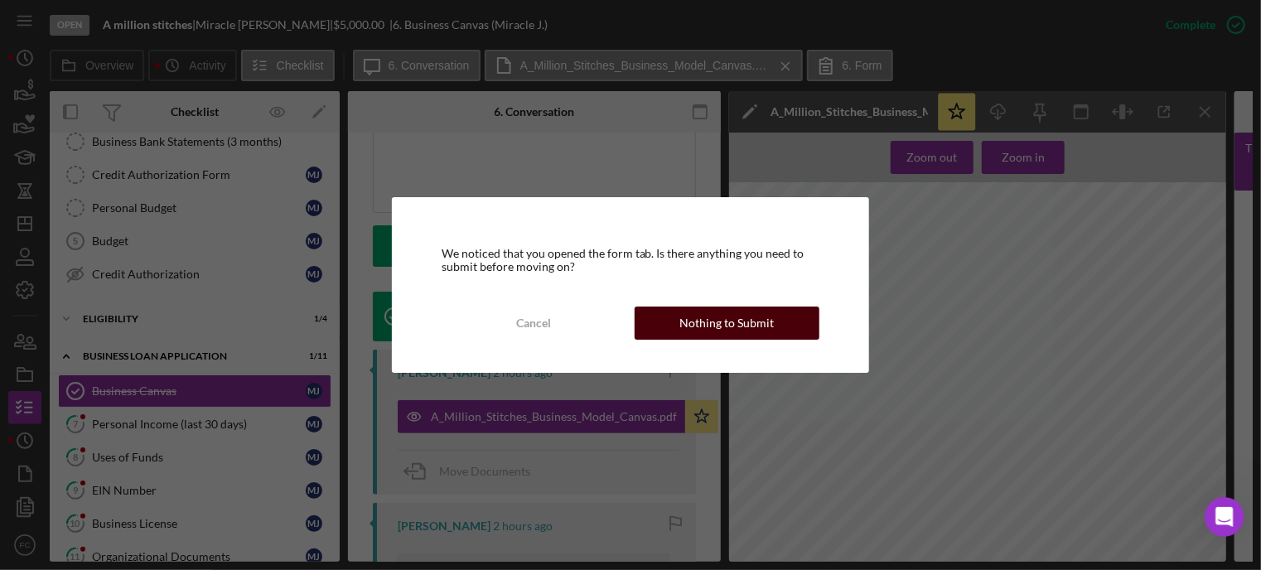
click at [669, 316] on button "Nothing to Submit" at bounding box center [726, 322] width 185 height 33
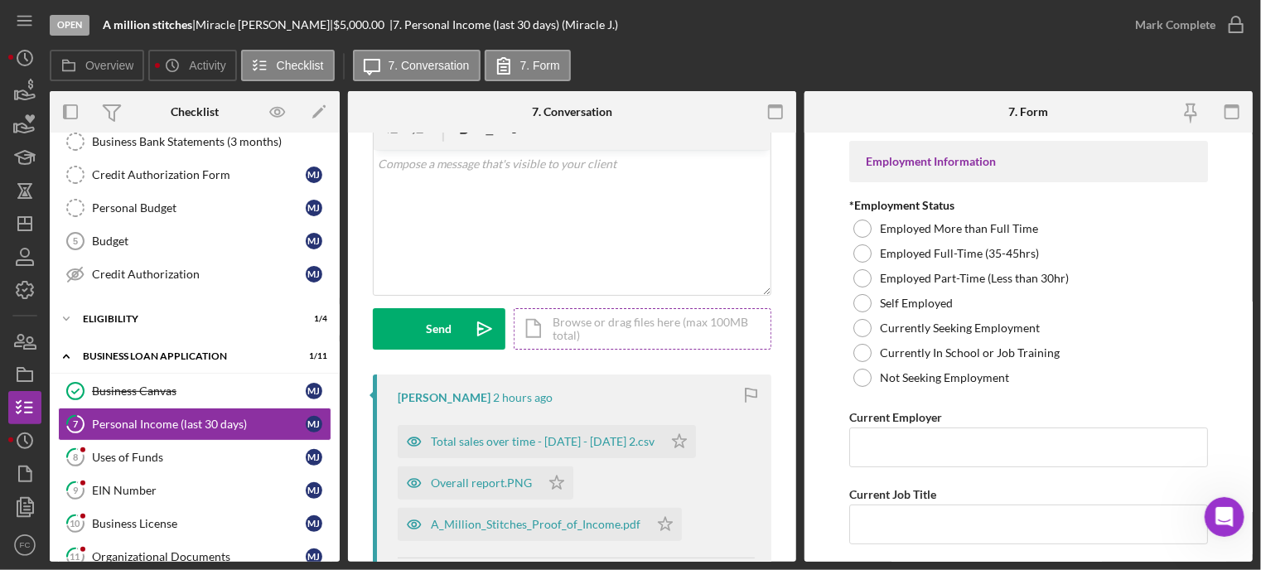
scroll to position [166, 0]
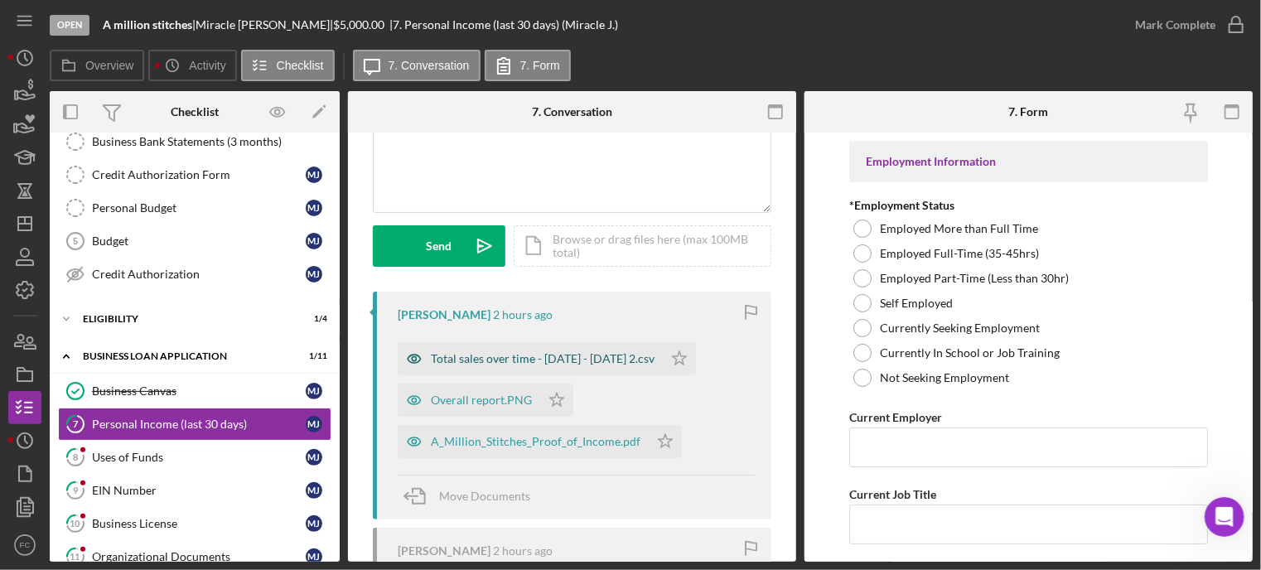
click at [533, 352] on div "Total sales over time - [DATE] - [DATE] 2.csv" at bounding box center [543, 358] width 224 height 13
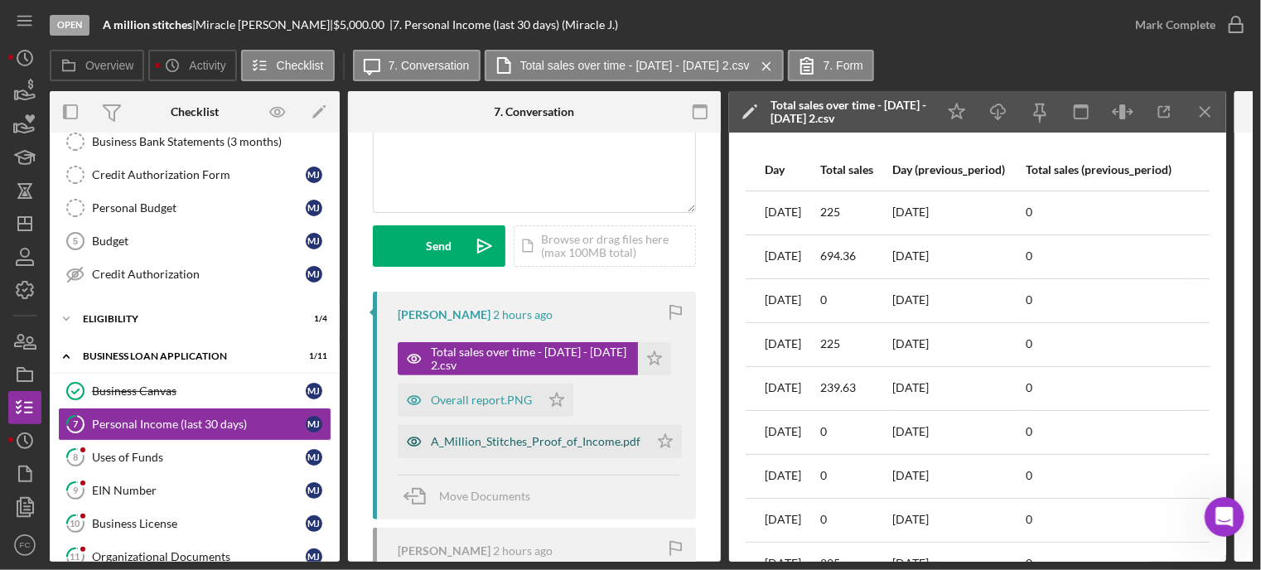
click at [491, 442] on div "A_Million_Stitches_Proof_of_Income.pdf" at bounding box center [536, 441] width 210 height 13
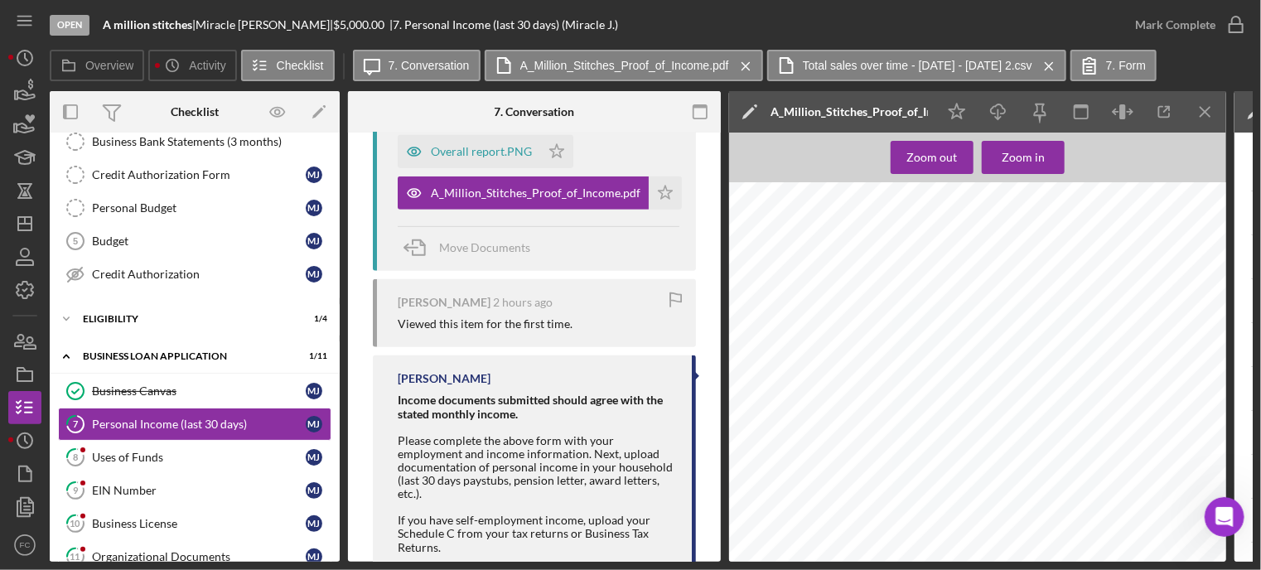
scroll to position [497, 0]
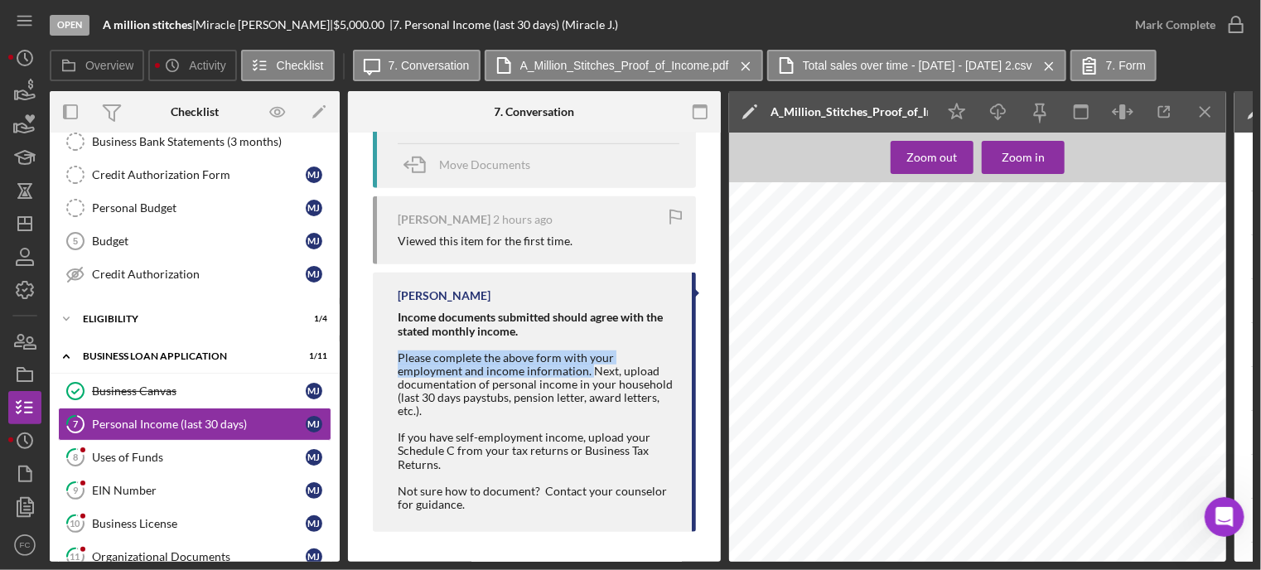
drag, startPoint x: 396, startPoint y: 354, endPoint x: 590, endPoint y: 370, distance: 194.4
click at [590, 370] on div "[PERSON_NAME] Income documents submitted should agree with the stated monthly i…" at bounding box center [534, 401] width 323 height 259
copy div "Please complete the above form with your employment and income information."
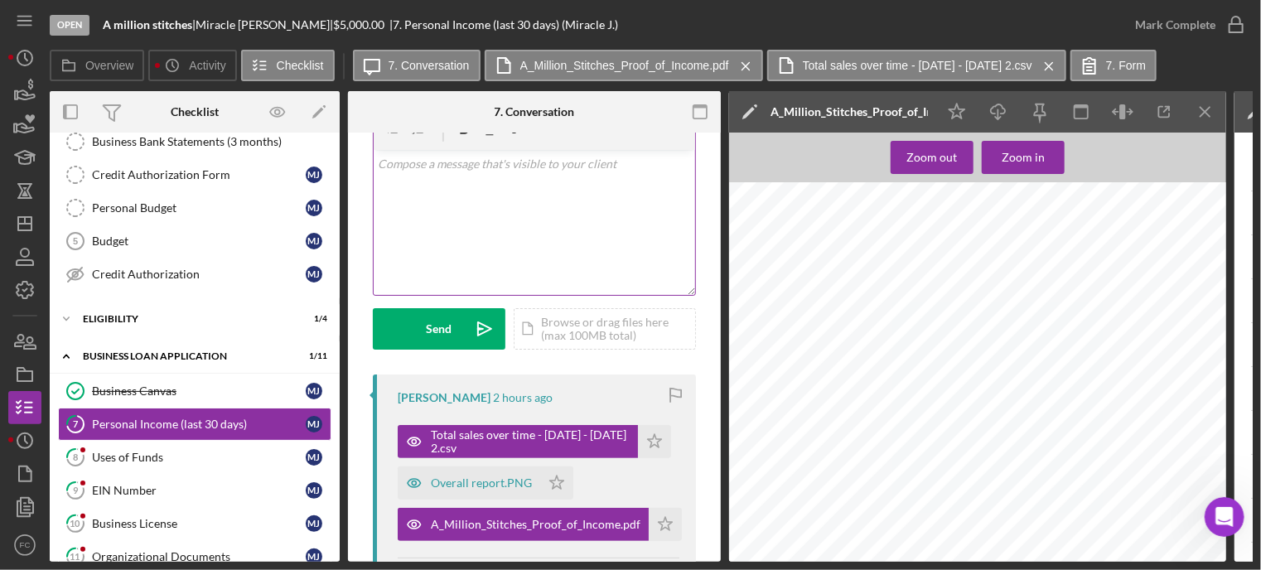
scroll to position [0, 0]
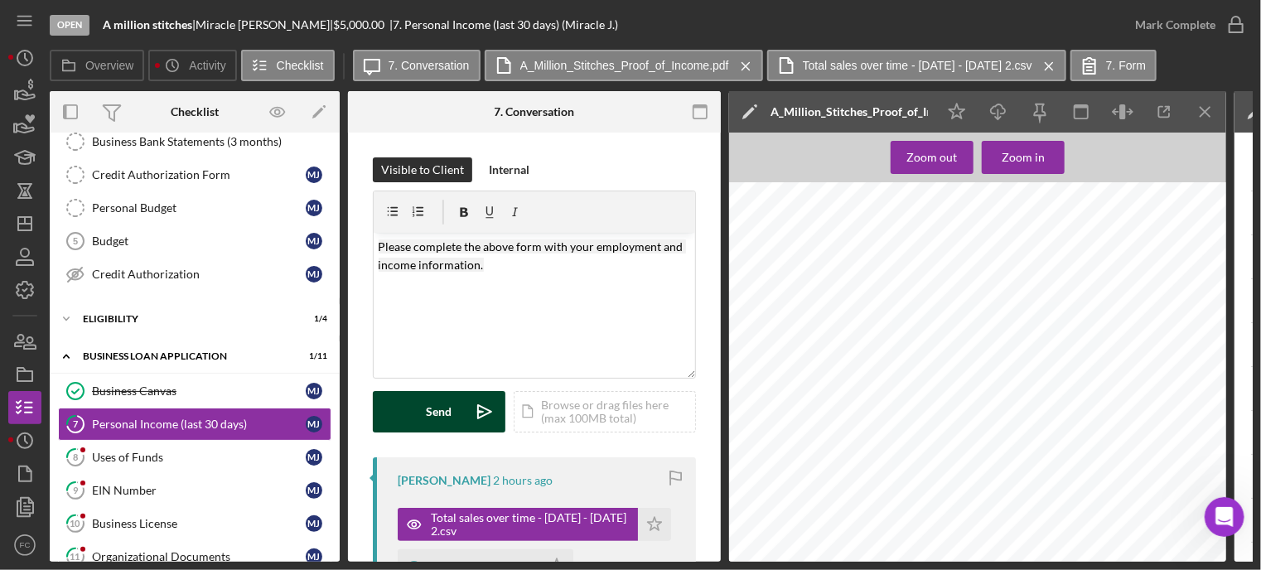
click at [428, 411] on div "Send" at bounding box center [440, 411] width 26 height 41
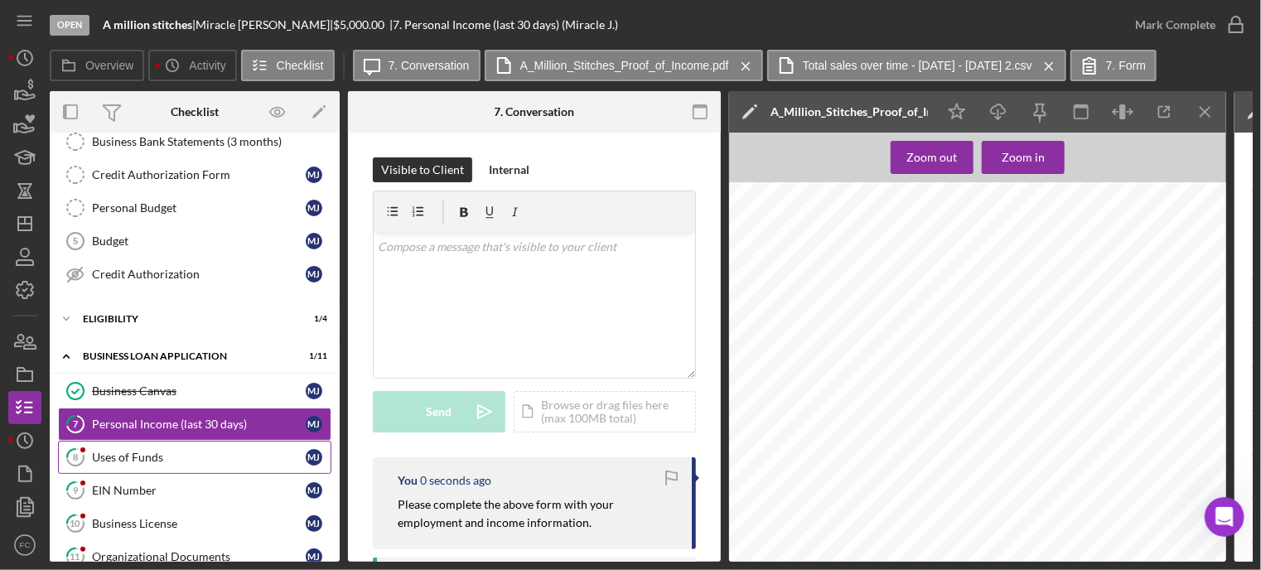
click at [199, 443] on link "8 Uses of Funds [PERSON_NAME]" at bounding box center [194, 457] width 273 height 33
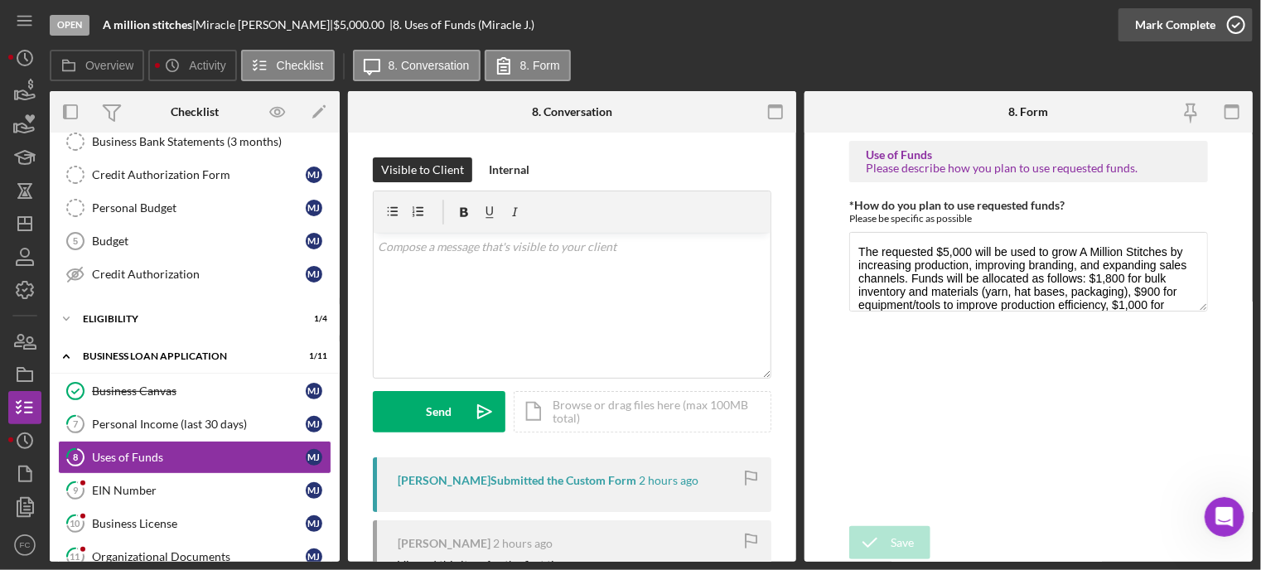
click at [1234, 19] on icon "button" at bounding box center [1235, 24] width 41 height 41
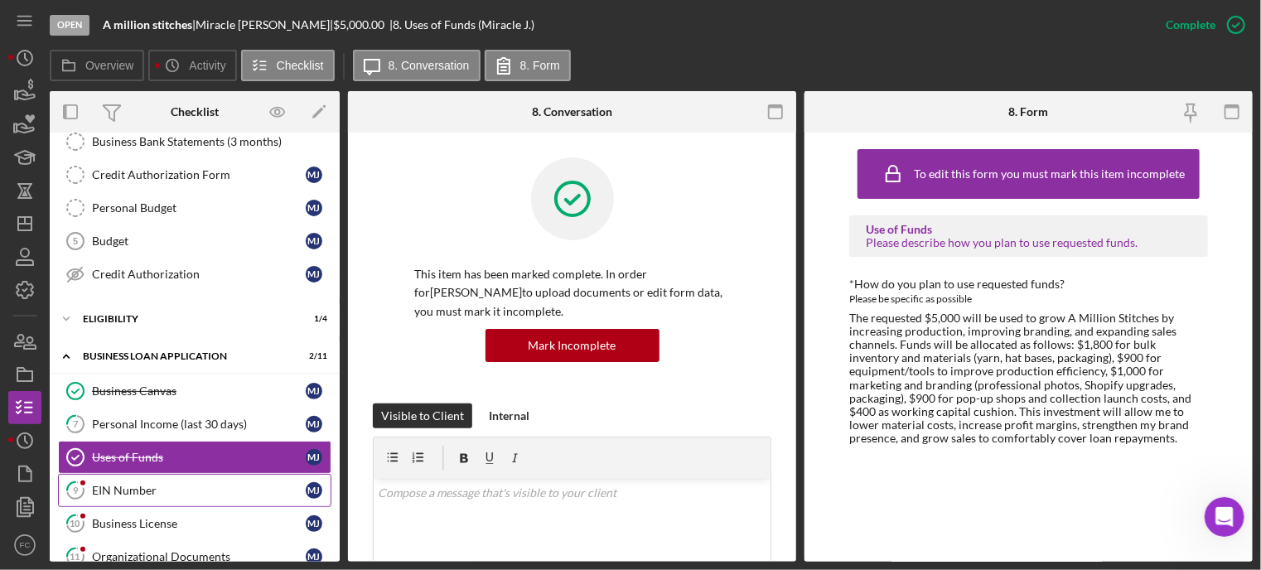
click at [149, 485] on div "EIN Number" at bounding box center [199, 490] width 214 height 13
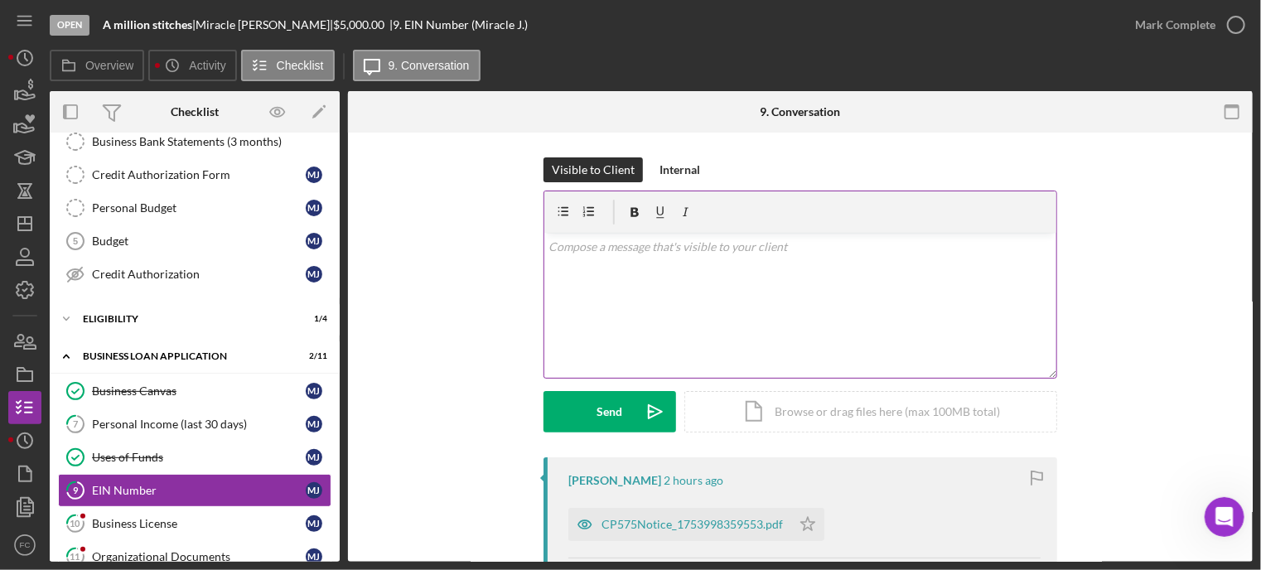
scroll to position [166, 0]
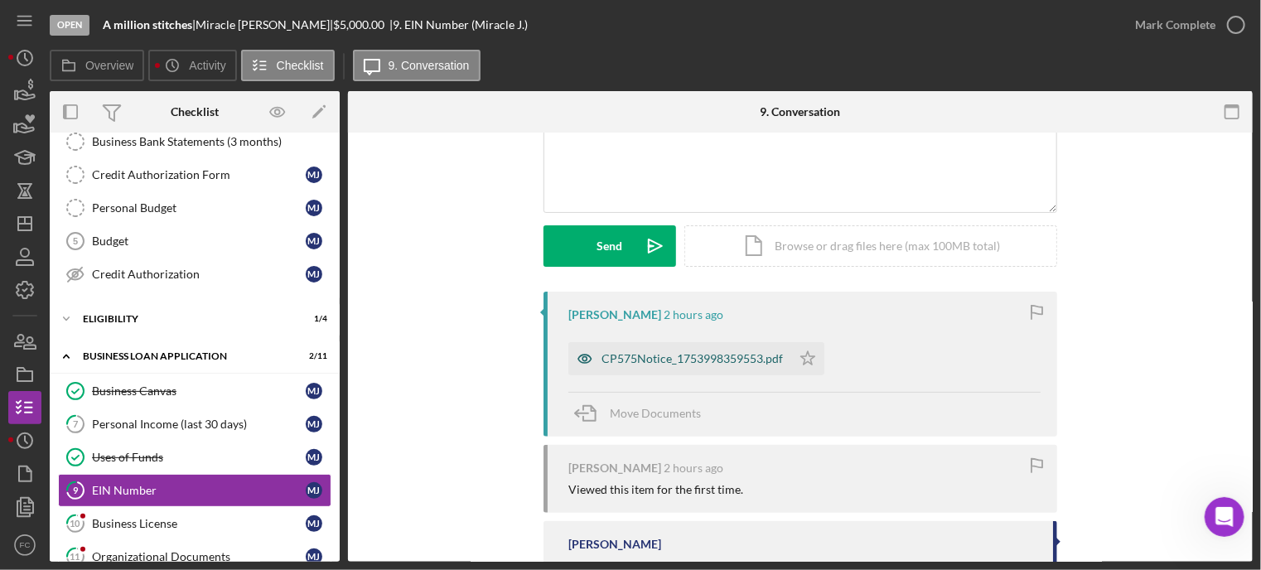
click at [638, 358] on div "CP575Notice_1753998359553.pdf" at bounding box center [691, 358] width 181 height 13
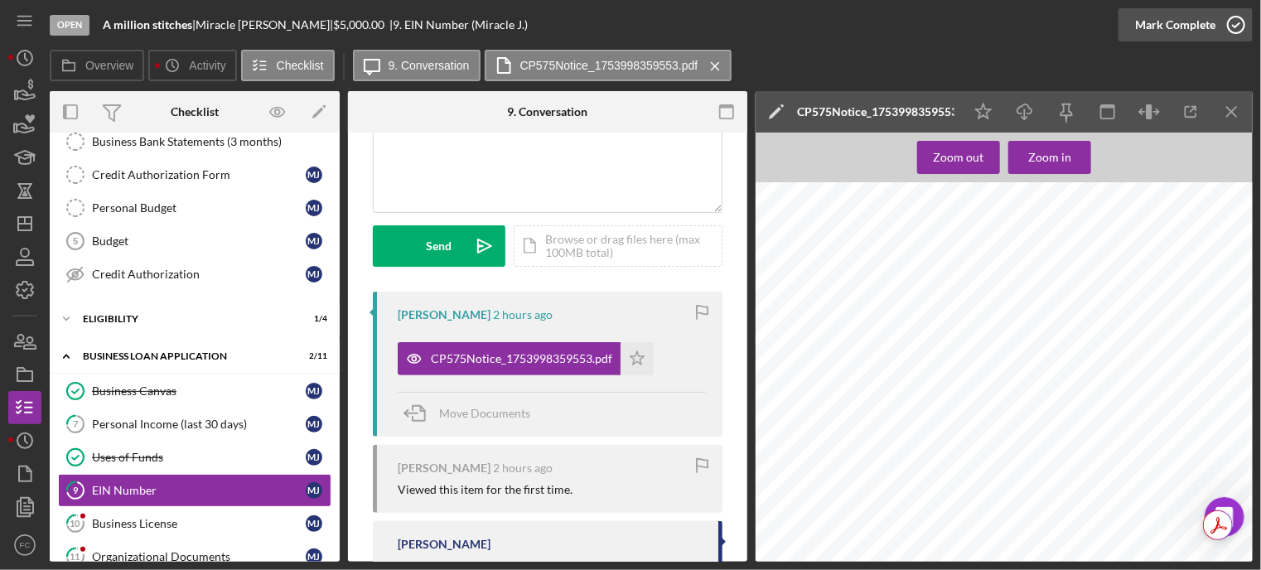
click at [1239, 22] on icon "button" at bounding box center [1235, 24] width 41 height 41
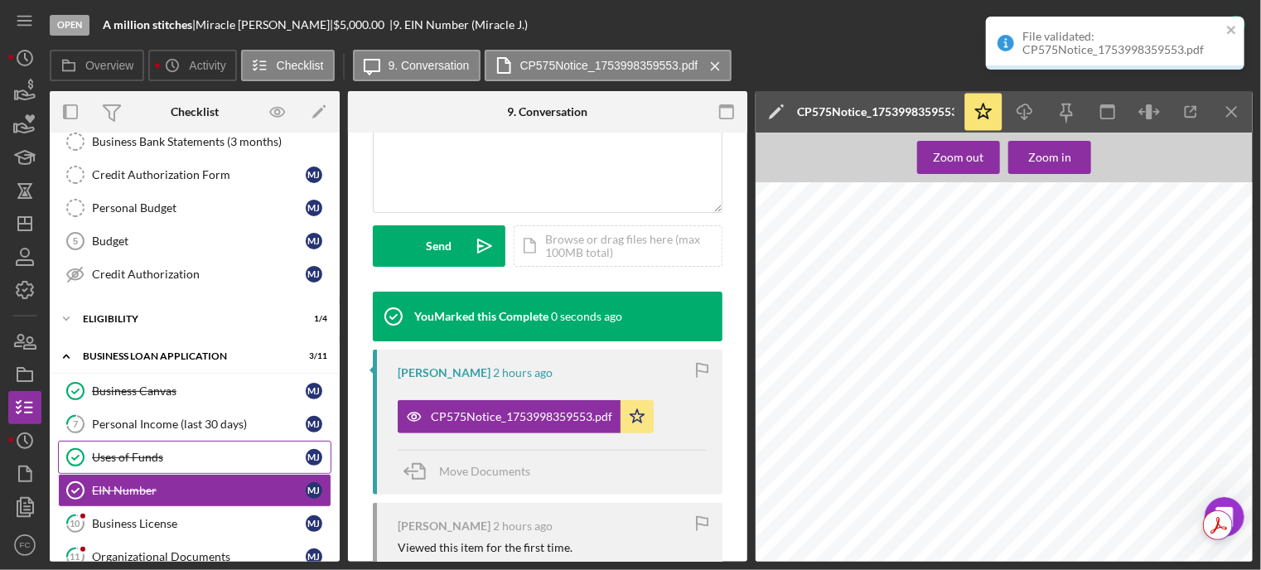
scroll to position [414, 0]
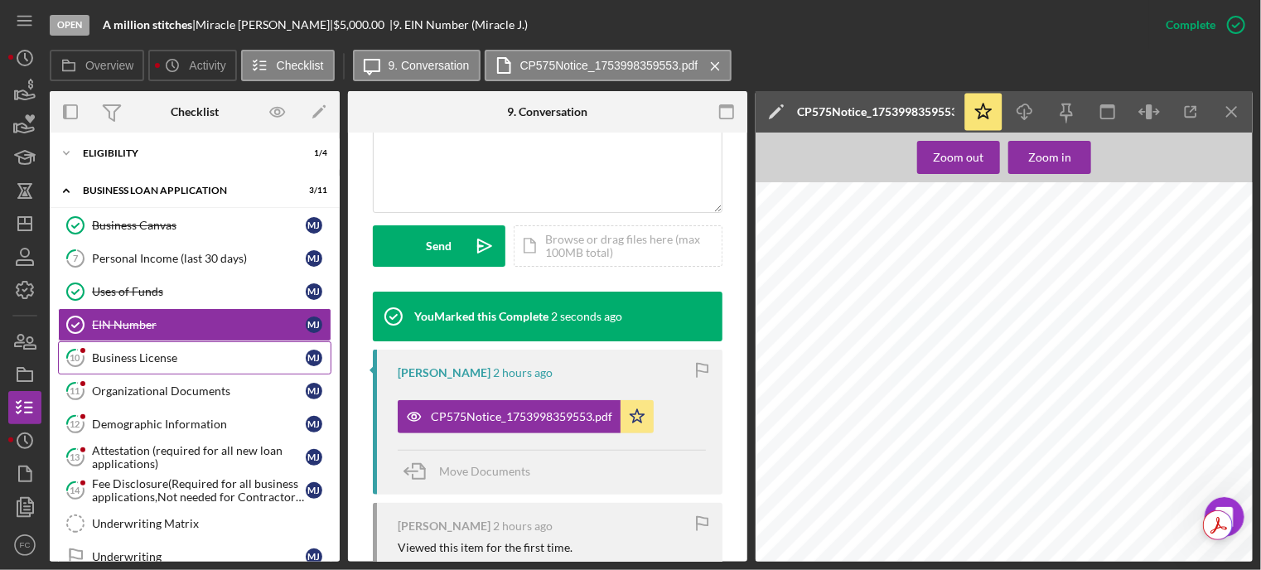
click at [163, 351] on div "Business License" at bounding box center [199, 357] width 214 height 13
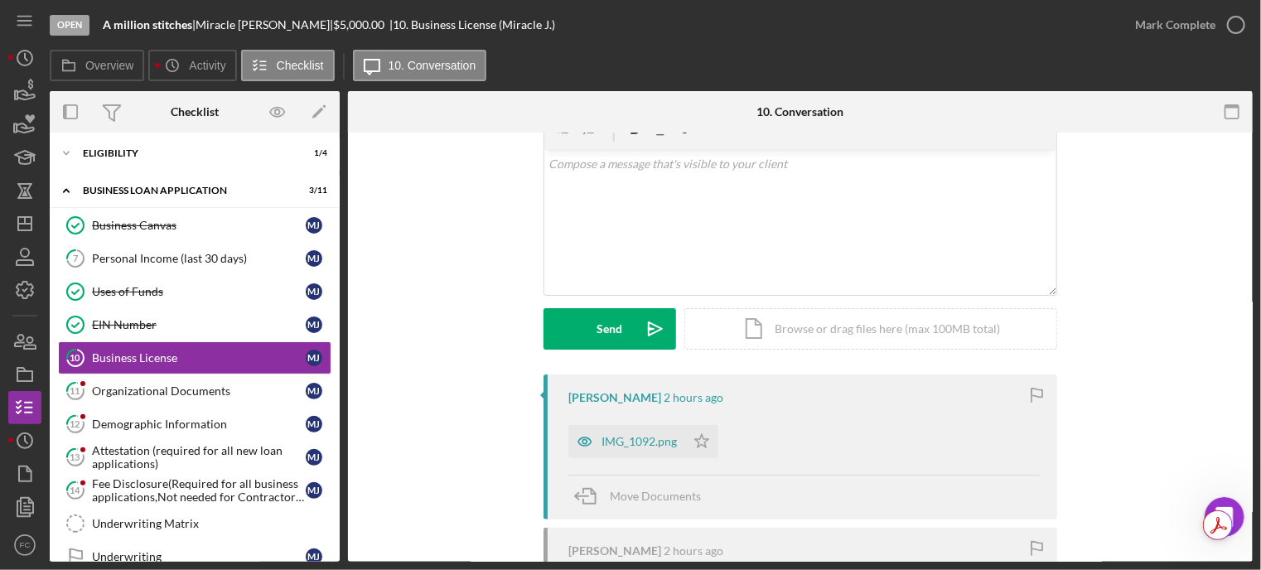
scroll to position [166, 0]
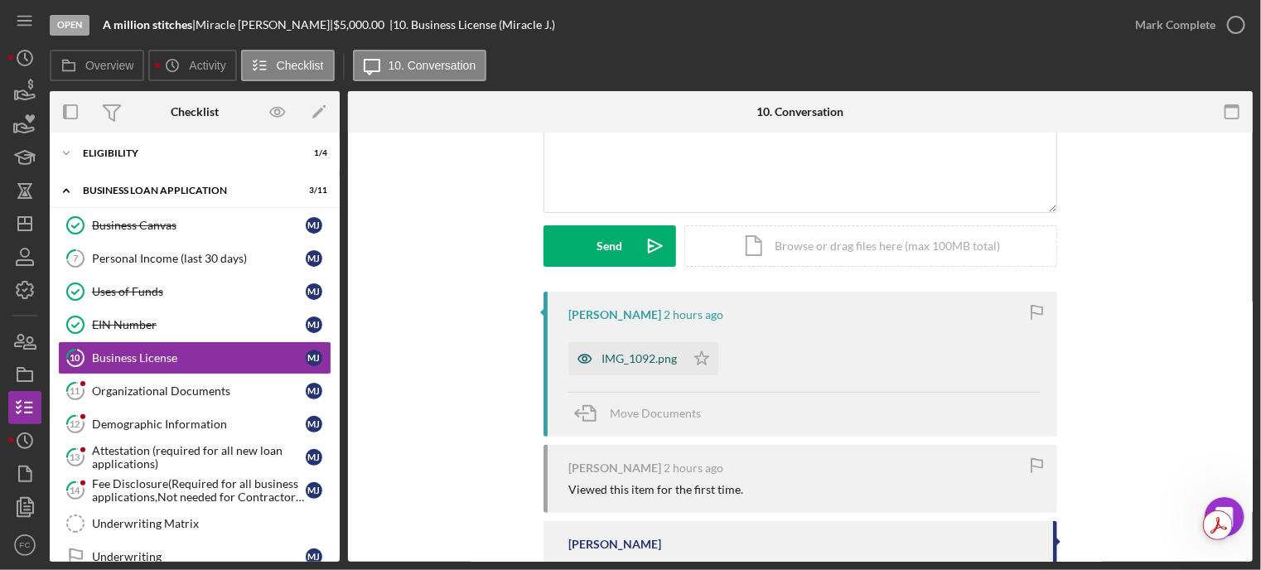
click at [633, 359] on div "IMG_1092.png" at bounding box center [638, 358] width 75 height 13
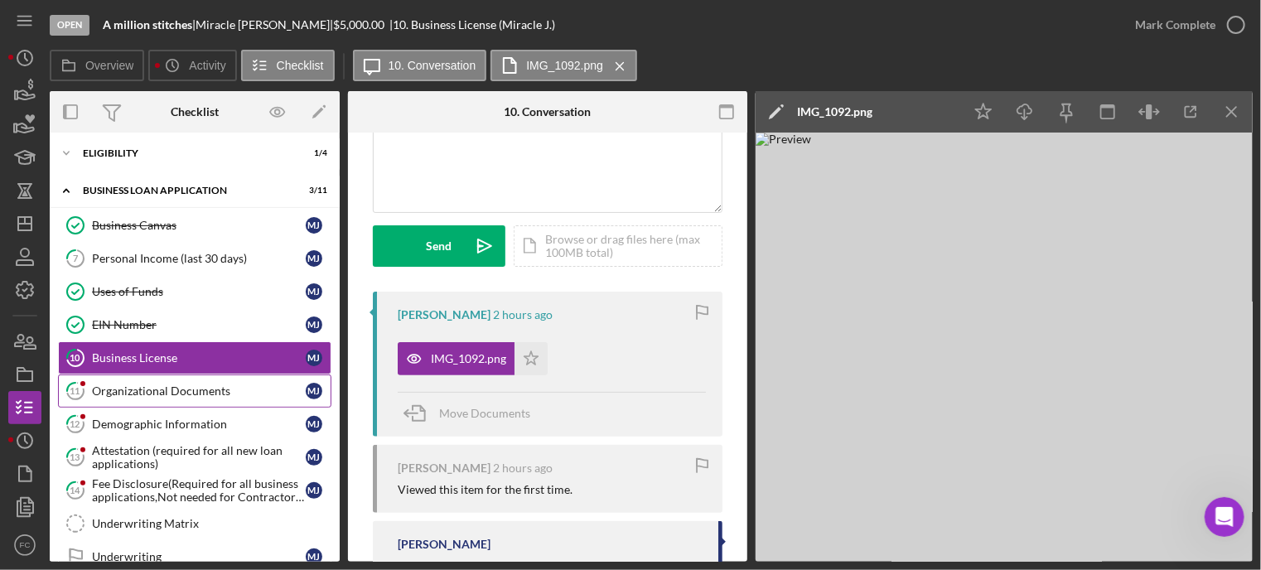
click at [146, 387] on div "Organizational Documents" at bounding box center [199, 390] width 214 height 13
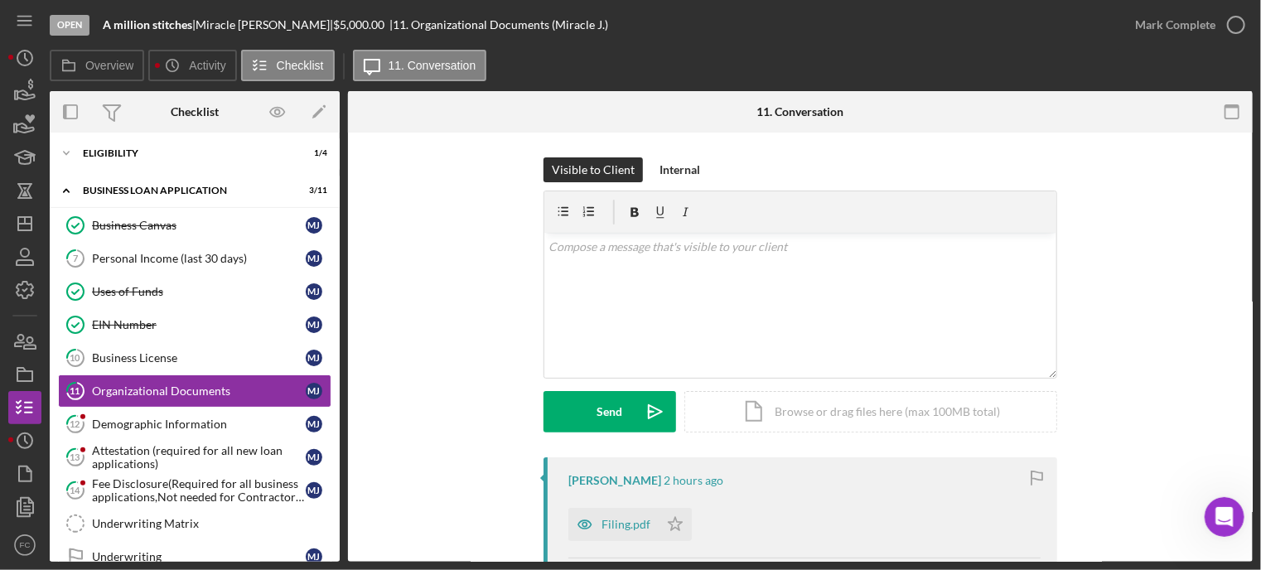
scroll to position [166, 0]
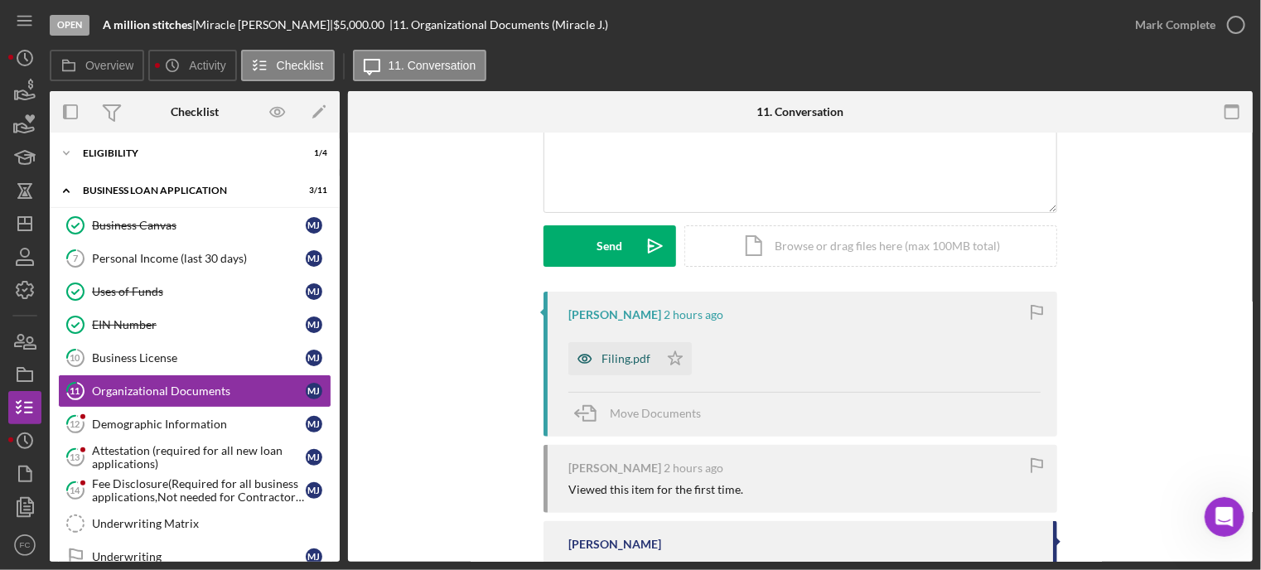
click at [620, 355] on div "Filing.pdf" at bounding box center [625, 358] width 49 height 13
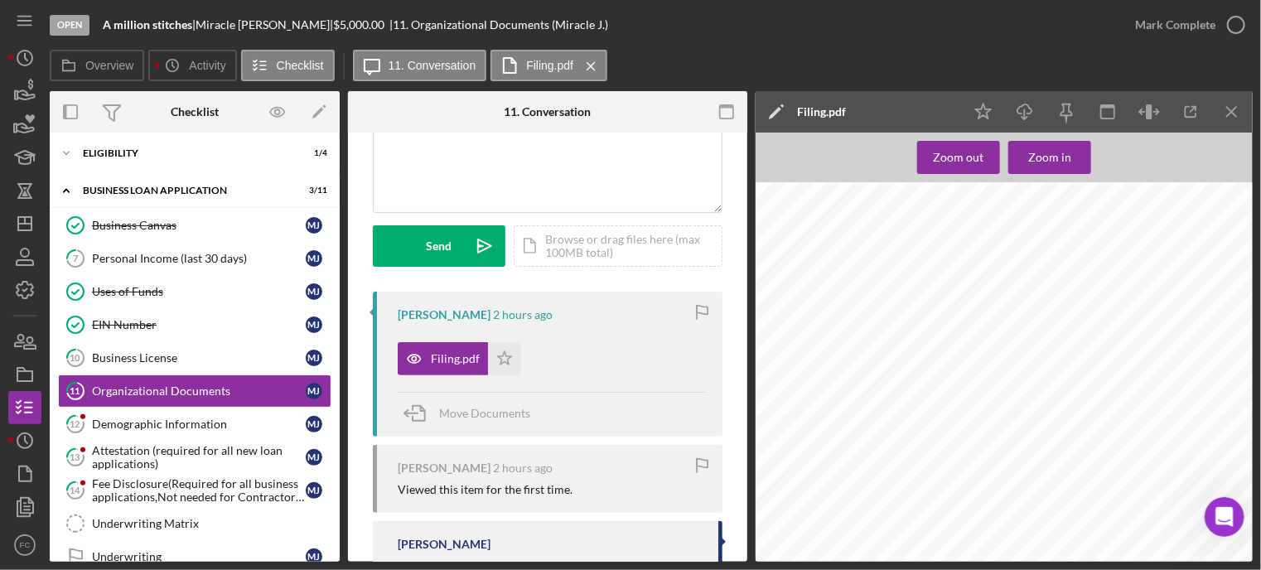
scroll to position [1242, 0]
click at [1236, 22] on icon "button" at bounding box center [1235, 24] width 41 height 41
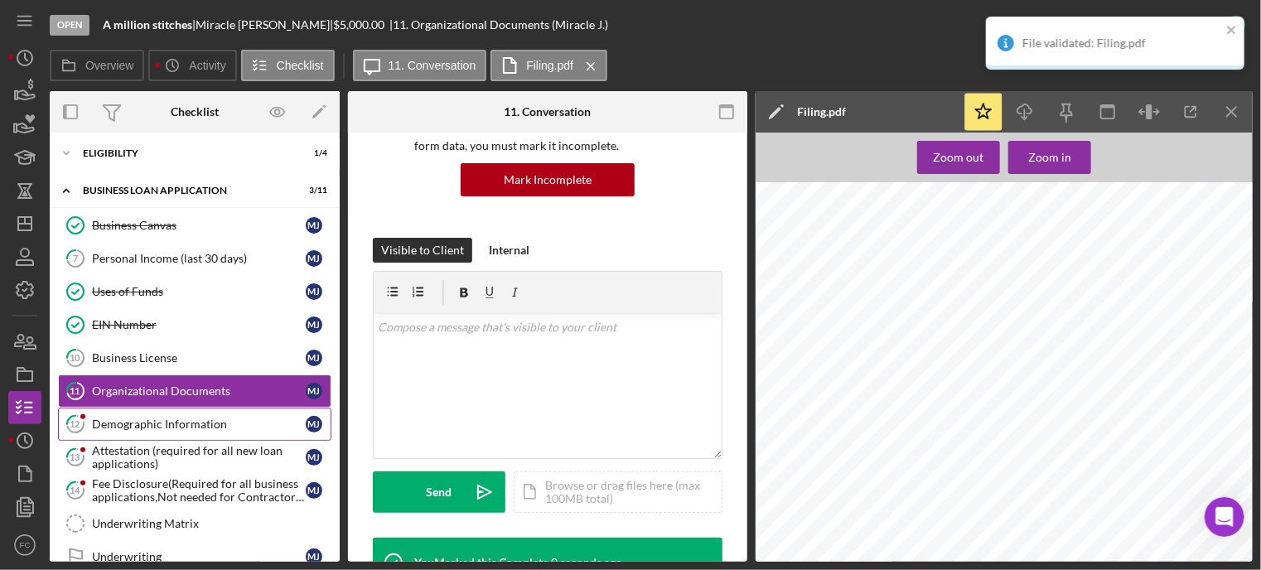
scroll to position [412, 0]
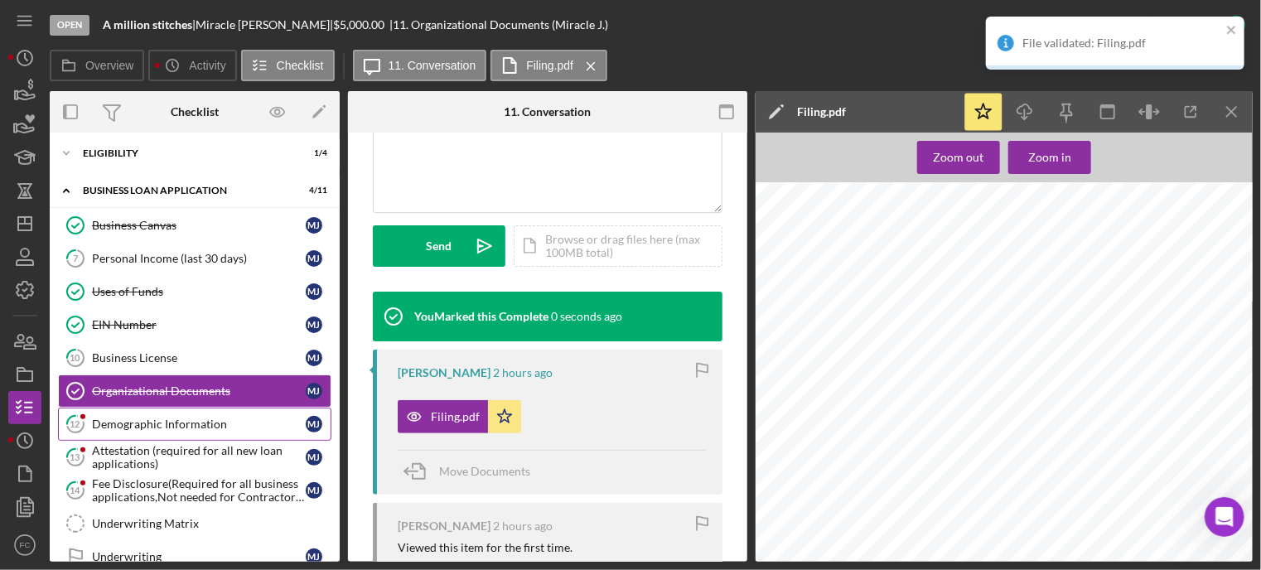
click at [137, 423] on div "Demographic Information" at bounding box center [199, 423] width 214 height 13
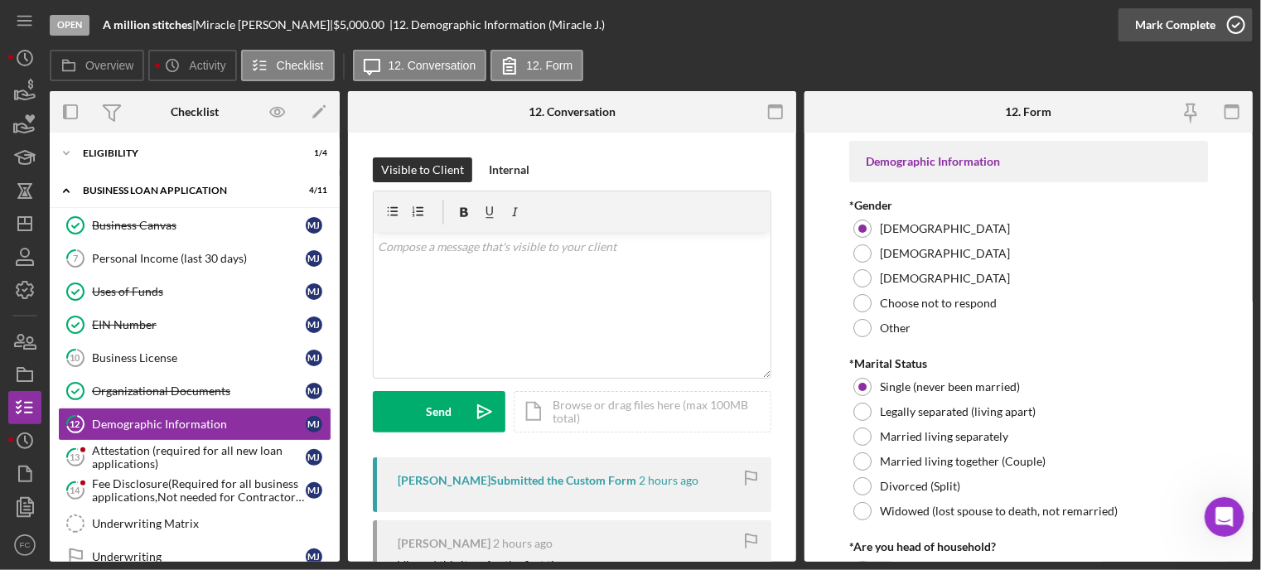
click at [1232, 19] on icon "button" at bounding box center [1235, 24] width 41 height 41
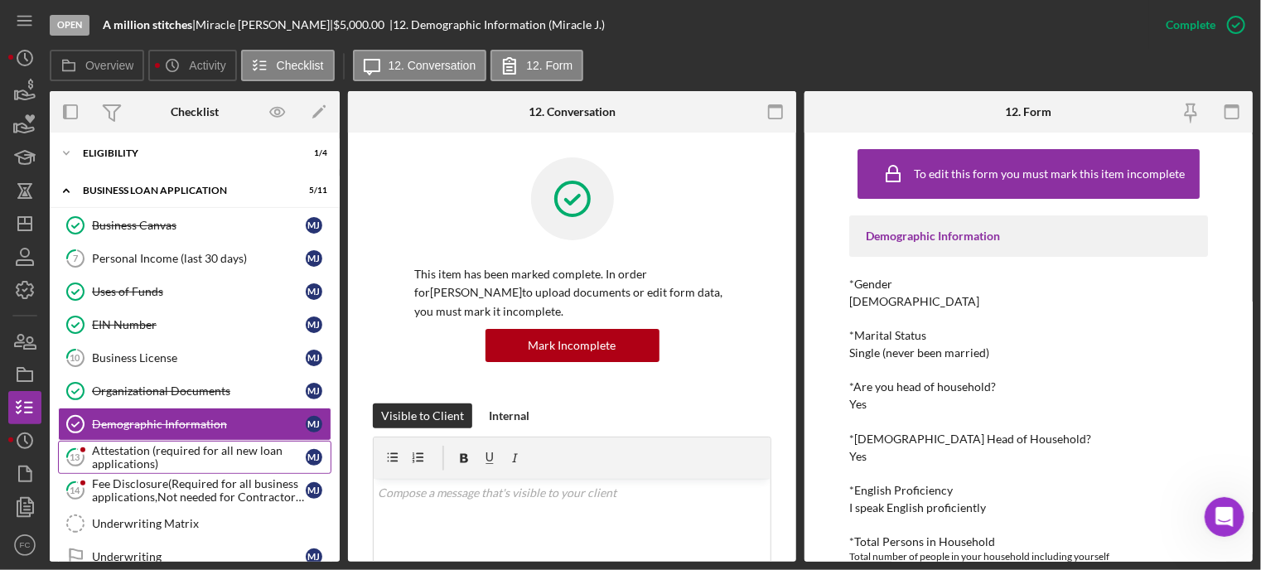
click at [133, 456] on div "Attestation (required for all new loan applications)" at bounding box center [199, 457] width 214 height 27
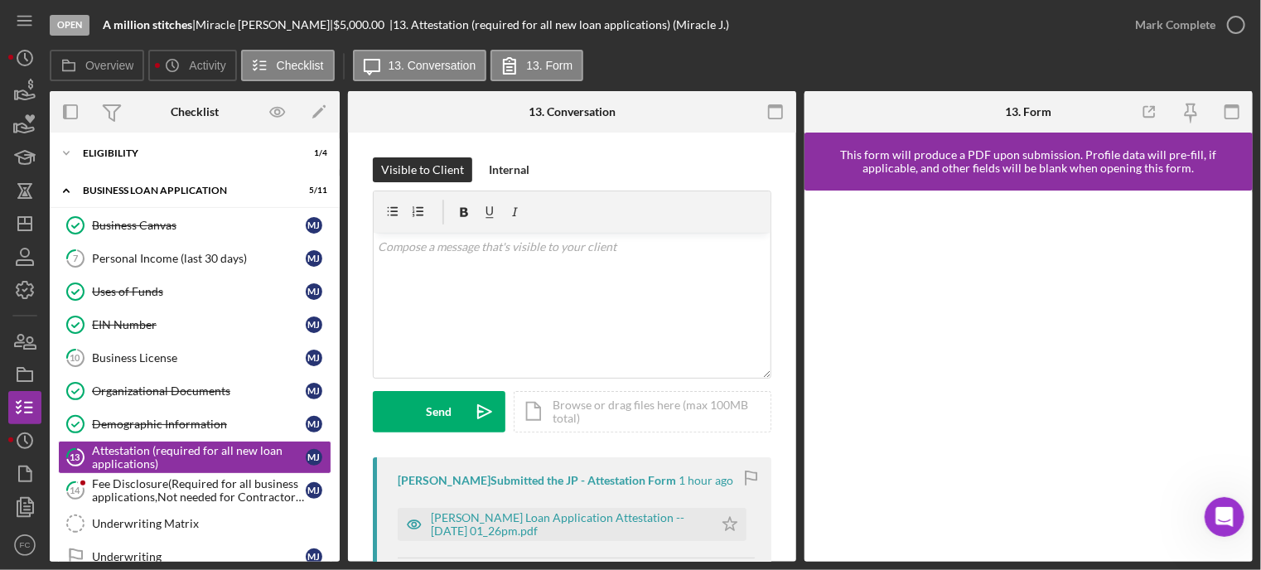
drag, startPoint x: 727, startPoint y: 524, endPoint x: 787, endPoint y: 453, distance: 92.9
click at [727, 523] on icon "Icon/Star" at bounding box center [729, 524] width 33 height 33
click at [1236, 27] on icon "button" at bounding box center [1235, 24] width 41 height 41
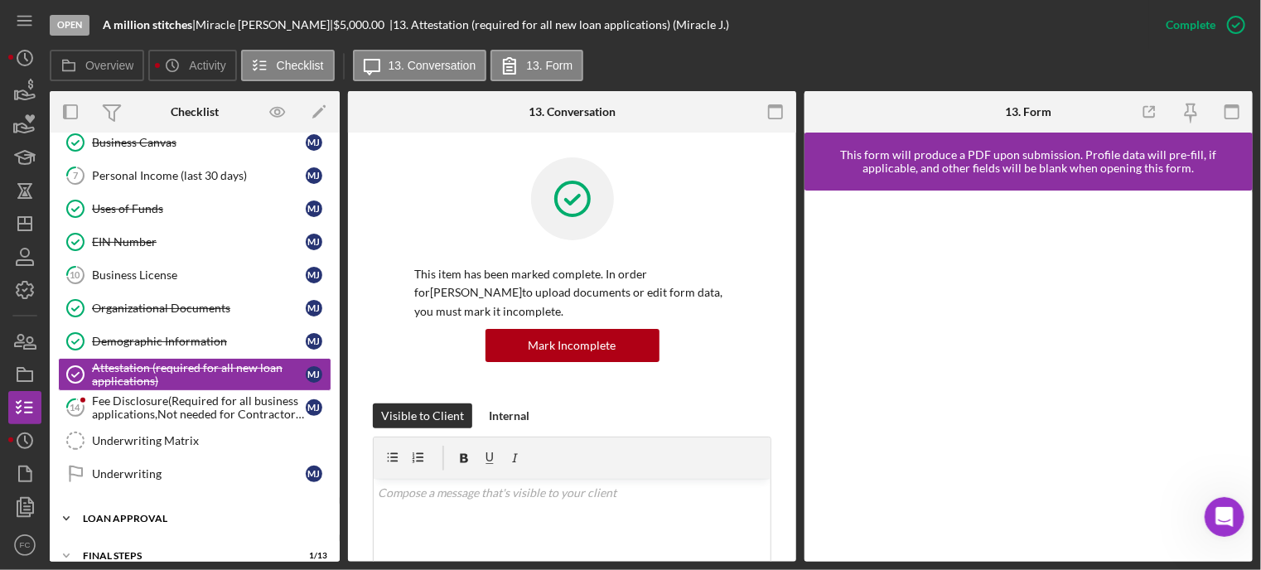
scroll to position [546, 0]
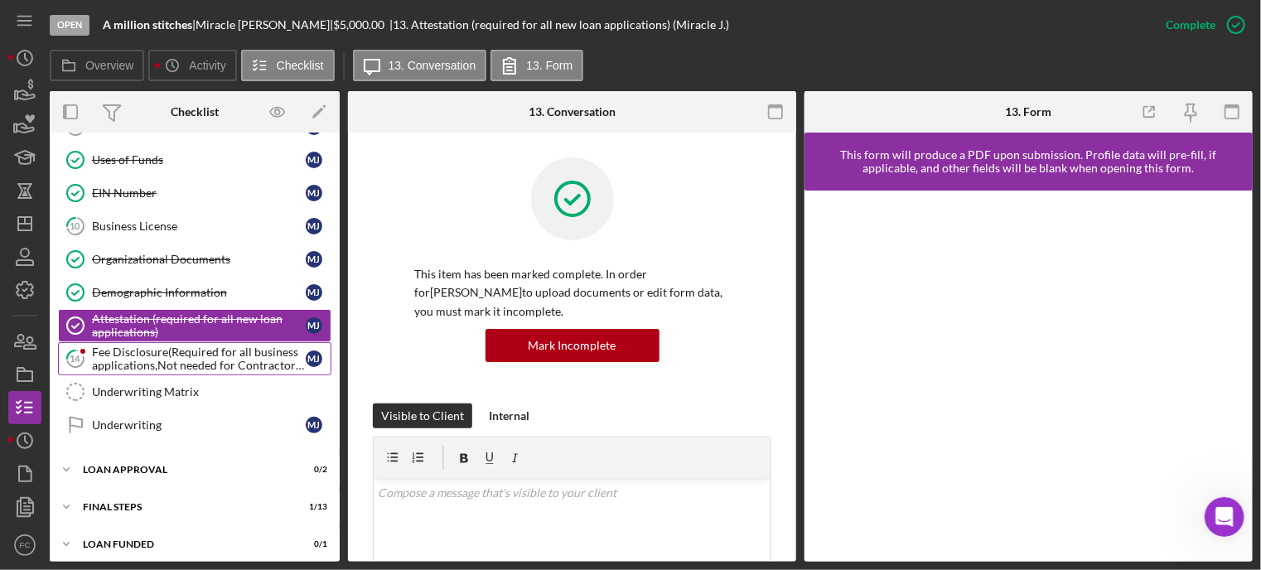
click at [122, 352] on div "Fee Disclosure(Required for all business applications,Not needed for Contractor…" at bounding box center [199, 358] width 214 height 27
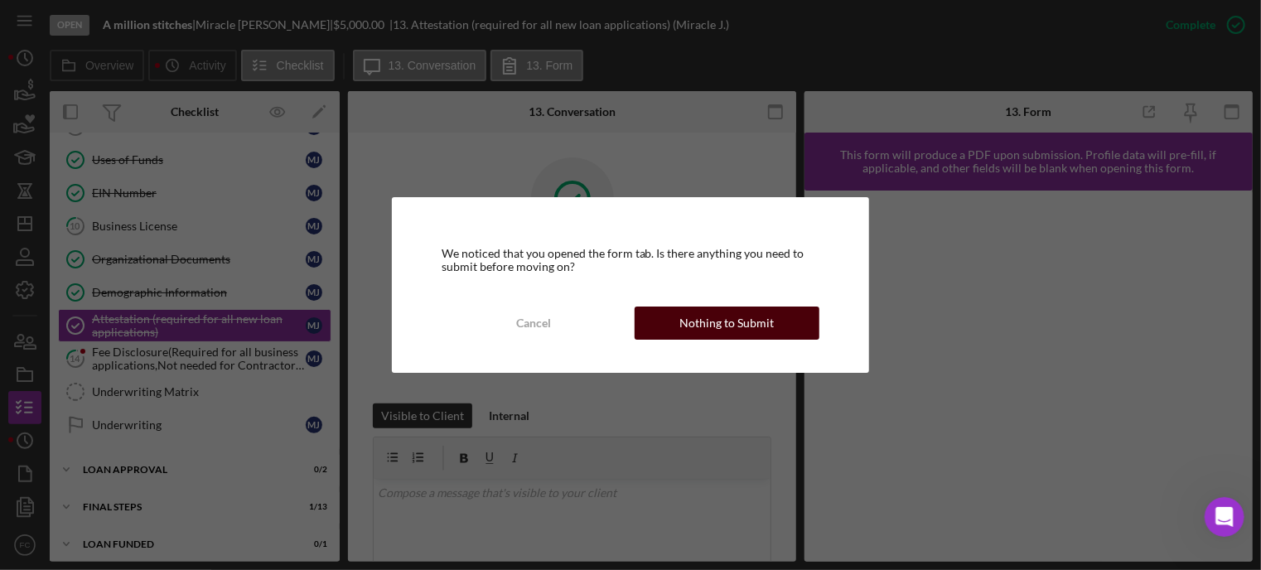
click at [732, 324] on div "Nothing to Submit" at bounding box center [727, 322] width 94 height 33
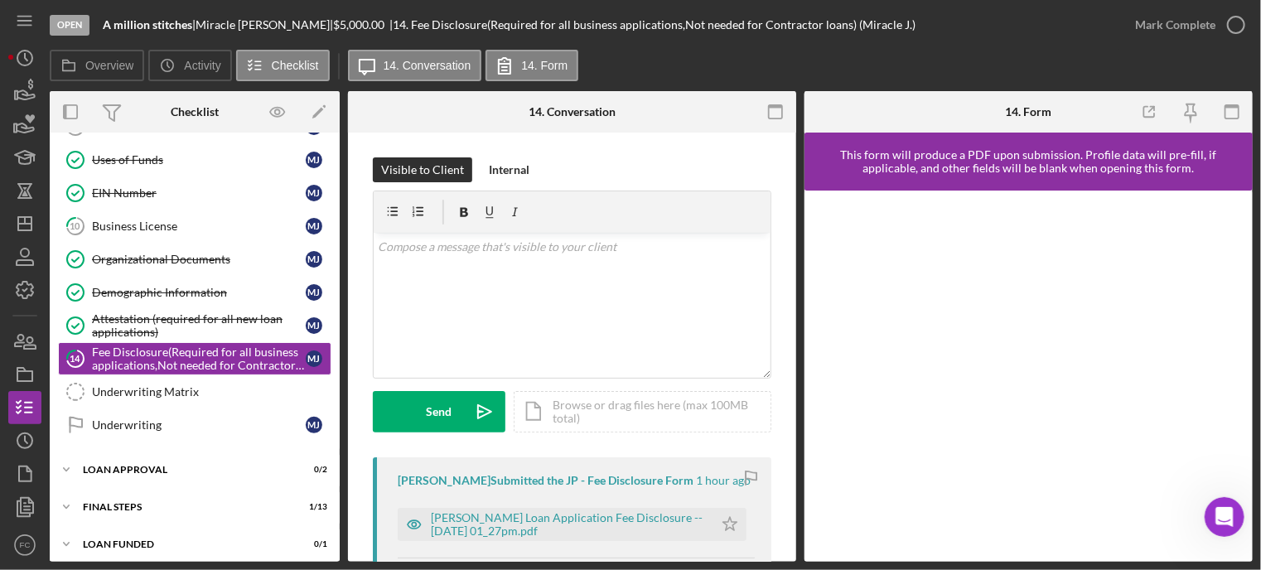
scroll to position [166, 0]
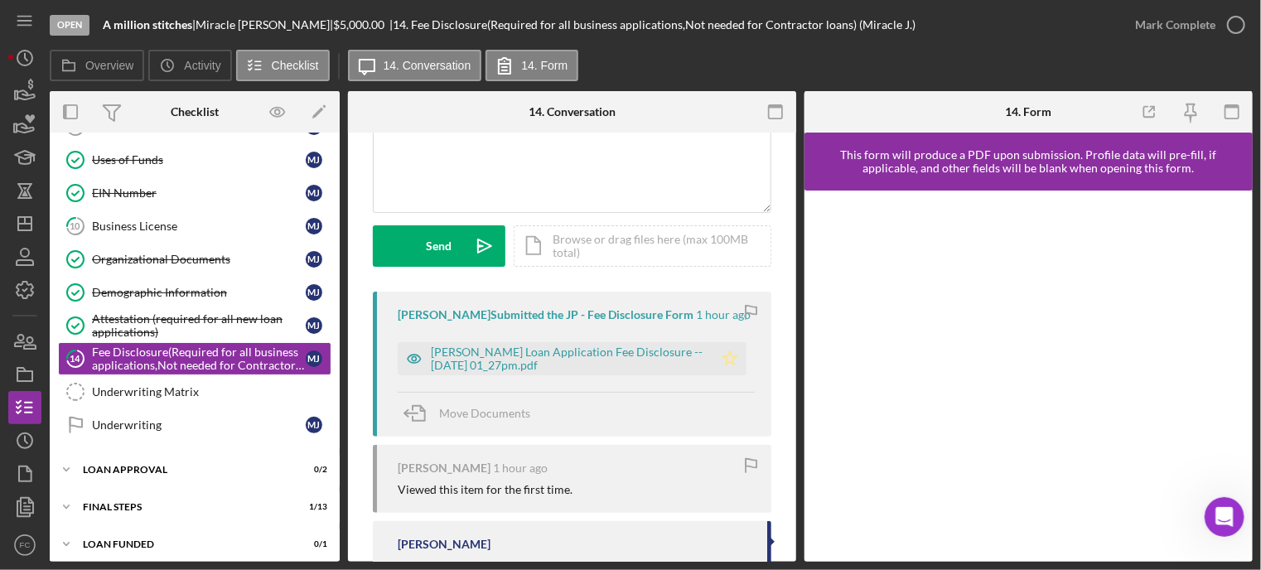
click at [732, 357] on icon "Icon/Star" at bounding box center [729, 358] width 33 height 33
click at [1236, 22] on icon "button" at bounding box center [1235, 24] width 41 height 41
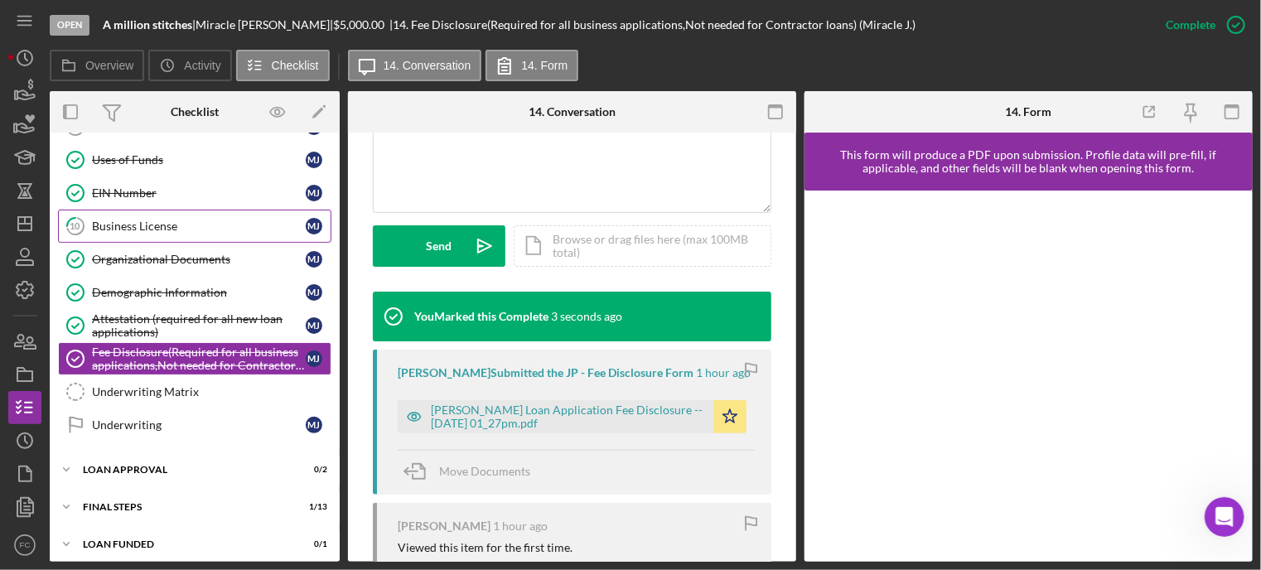
scroll to position [297, 0]
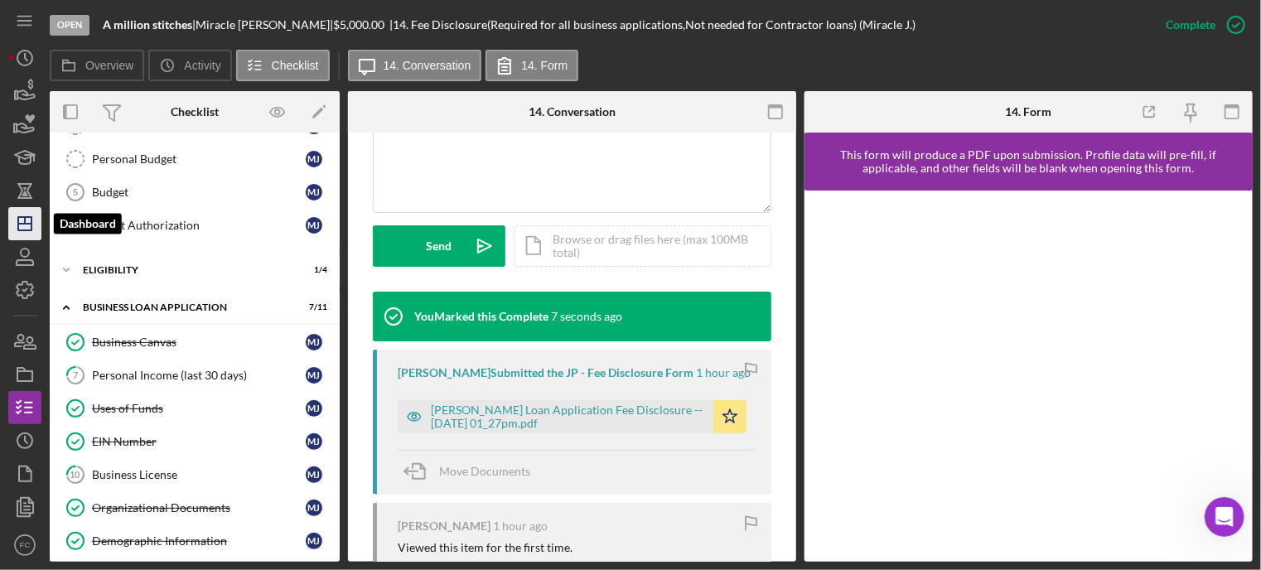
click at [22, 215] on icon "Icon/Dashboard" at bounding box center [24, 223] width 41 height 41
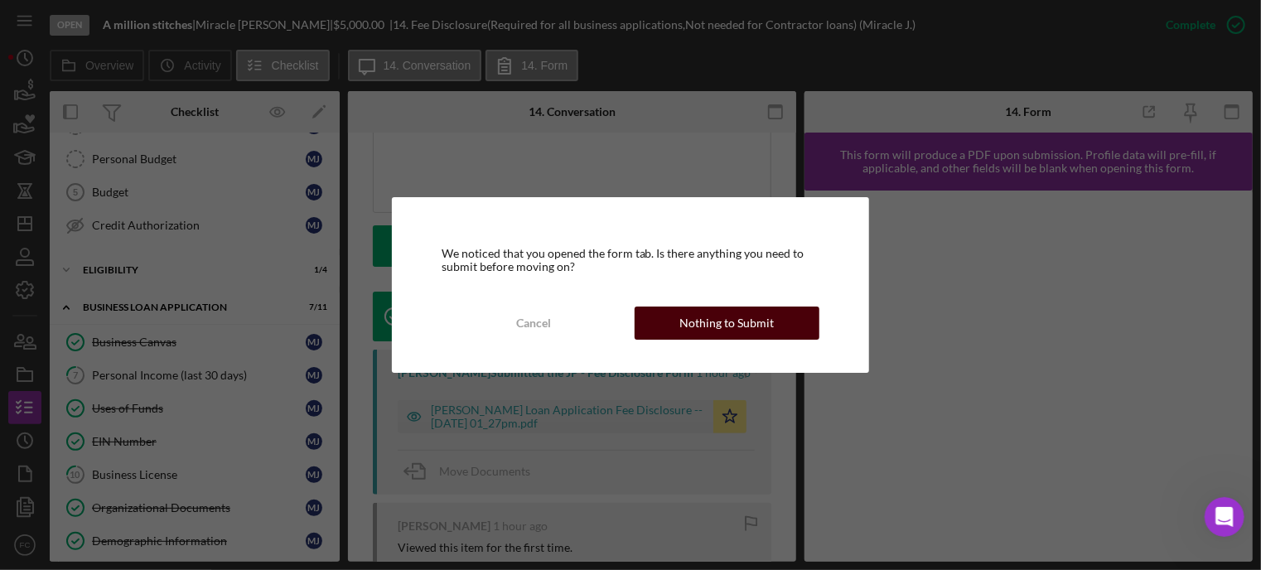
click at [688, 330] on div "Nothing to Submit" at bounding box center [727, 322] width 94 height 33
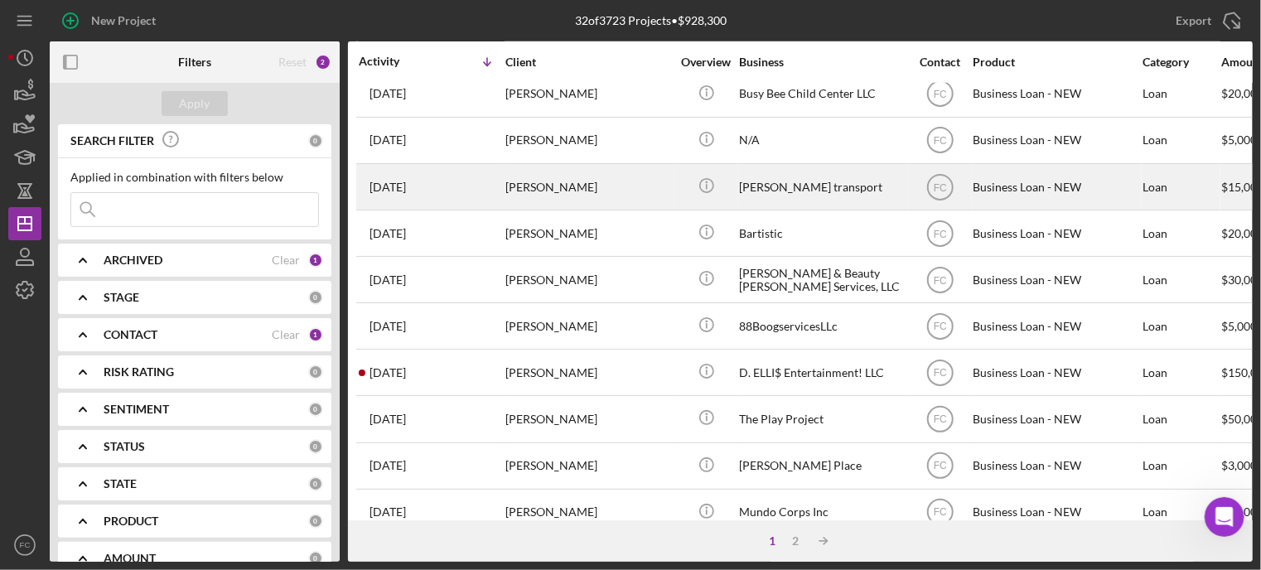
scroll to position [745, 0]
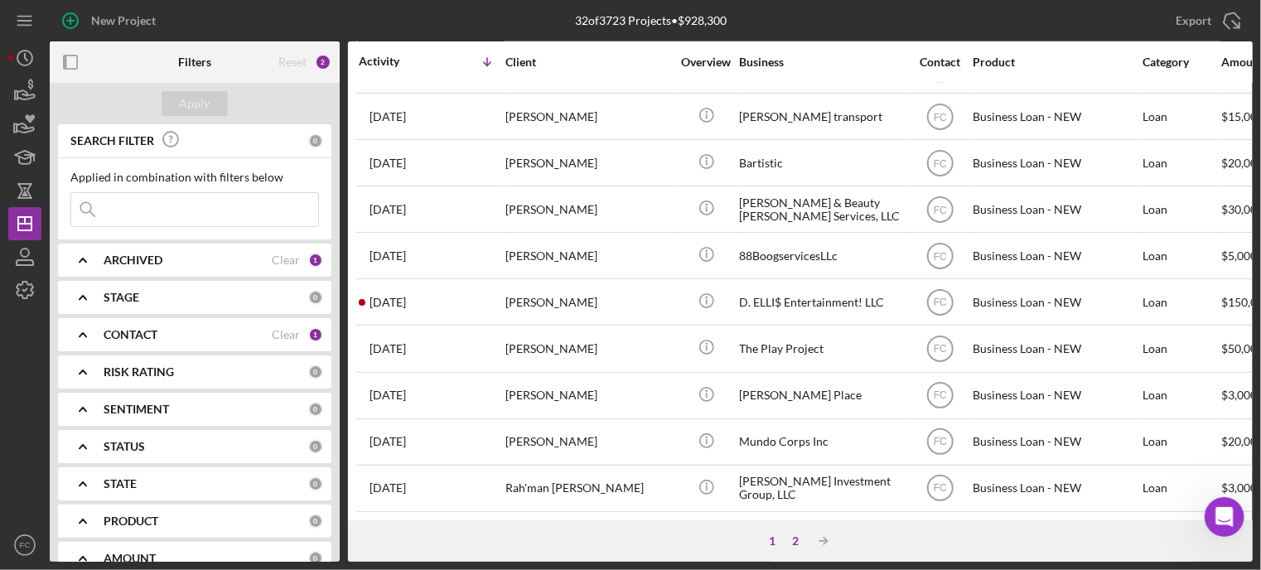
click at [797, 536] on div "2" at bounding box center [794, 540] width 23 height 13
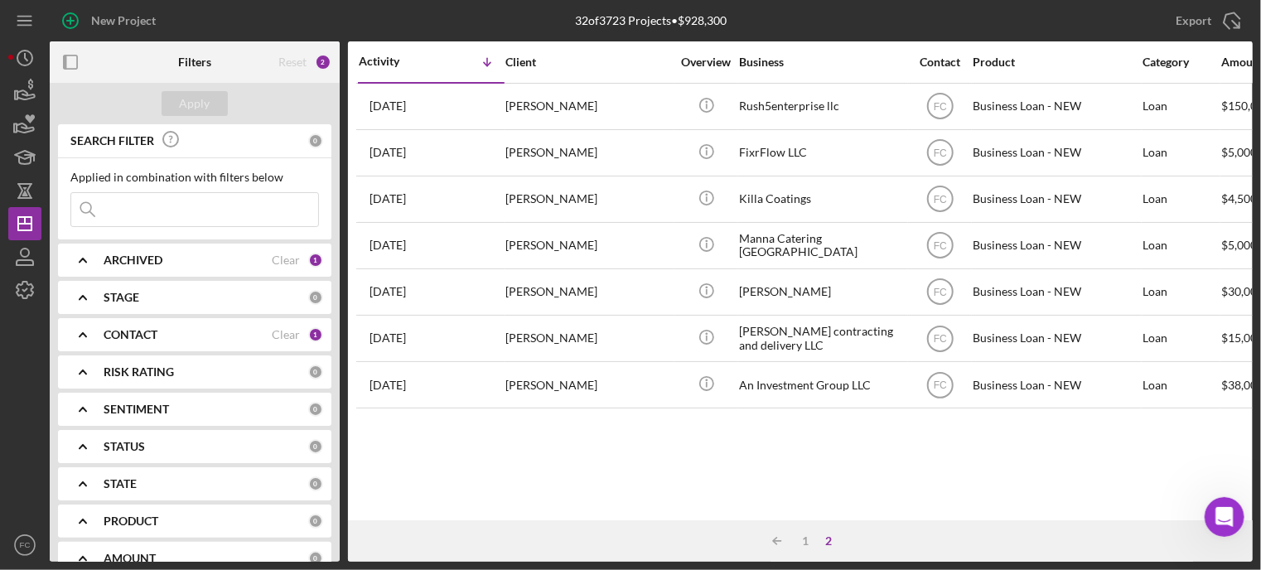
scroll to position [0, 0]
click at [808, 536] on div "1" at bounding box center [804, 540] width 23 height 13
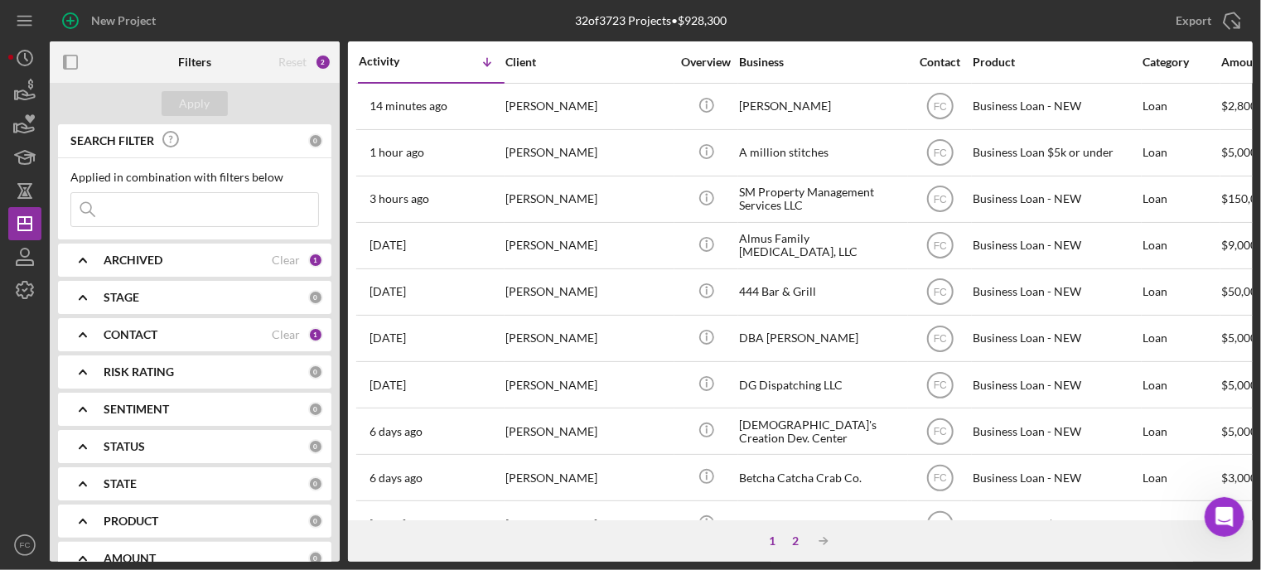
click at [799, 539] on div "2" at bounding box center [794, 540] width 23 height 13
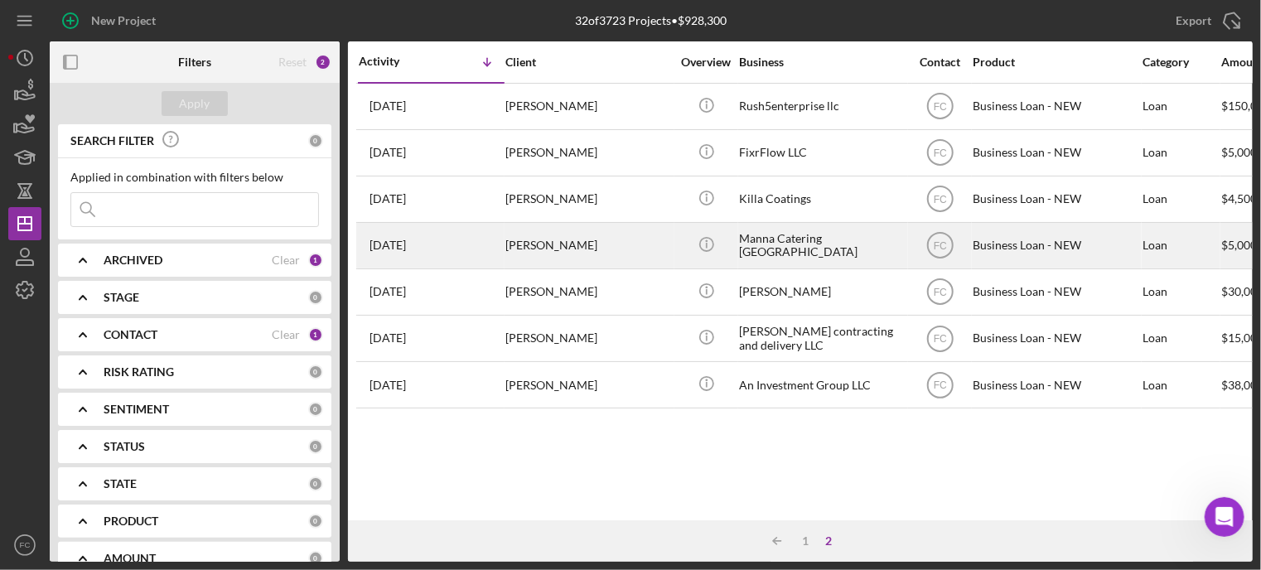
click at [472, 253] on div "[DATE] [PERSON_NAME]" at bounding box center [431, 246] width 145 height 44
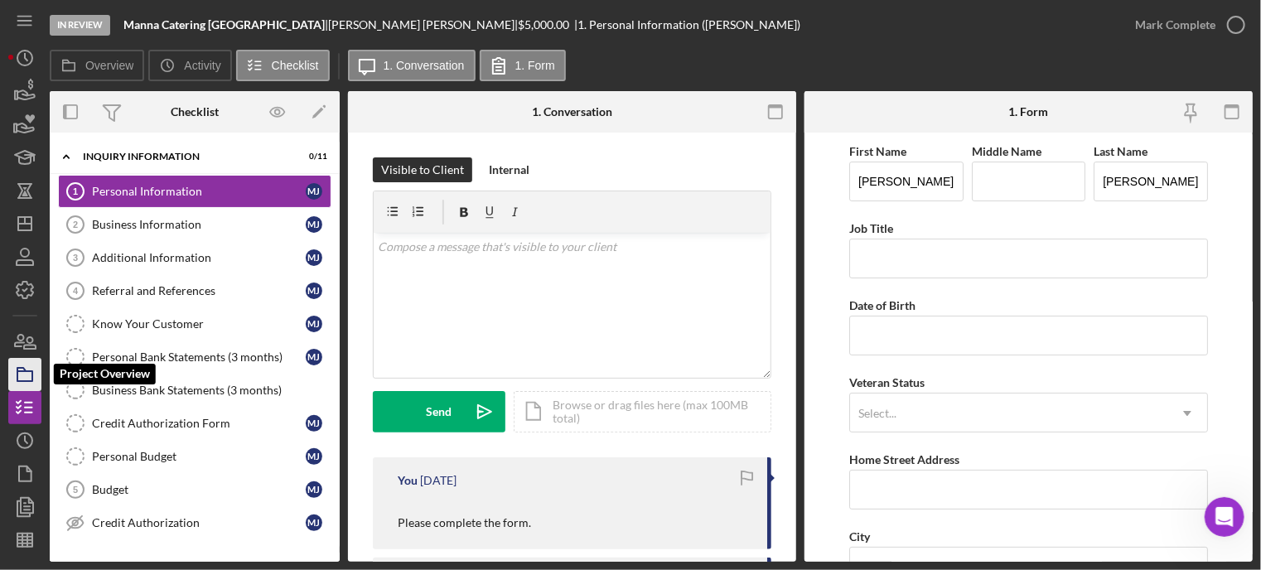
click at [27, 369] on icon "button" at bounding box center [24, 374] width 41 height 41
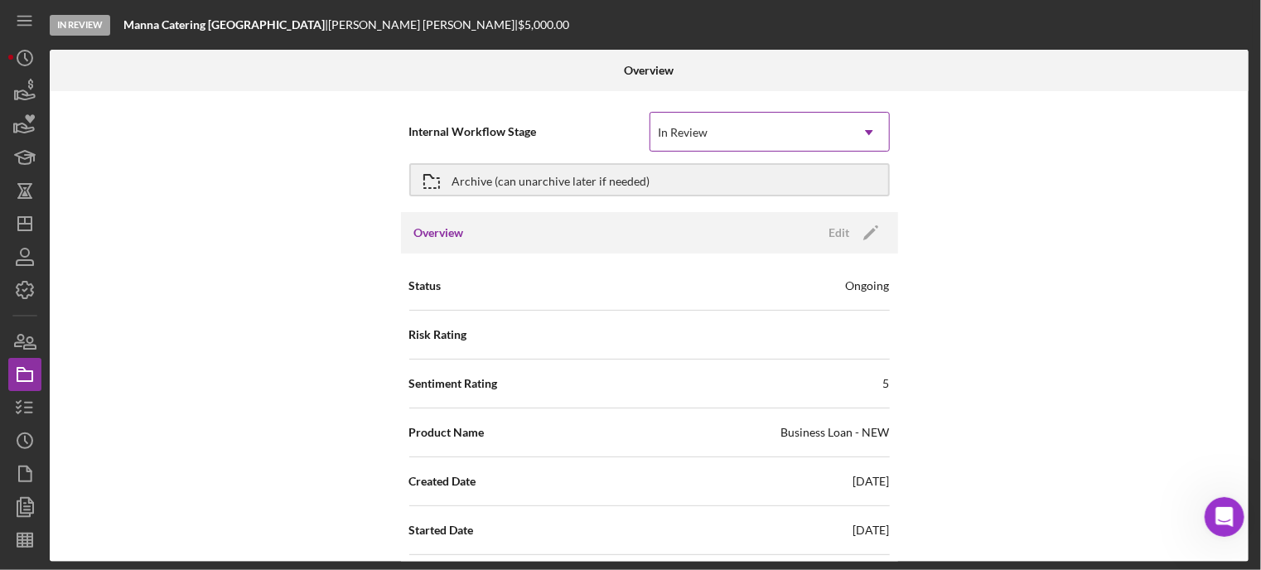
click at [686, 132] on div "In Review" at bounding box center [683, 132] width 50 height 13
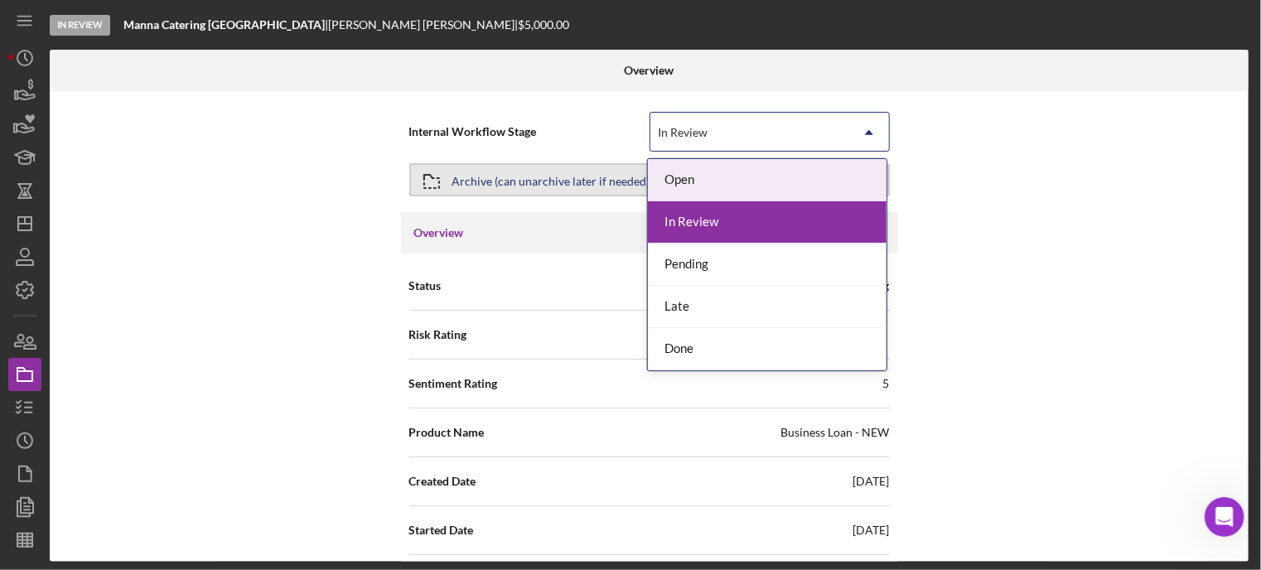
click at [558, 180] on div "Archive (can unarchive later if needed)" at bounding box center [551, 180] width 198 height 30
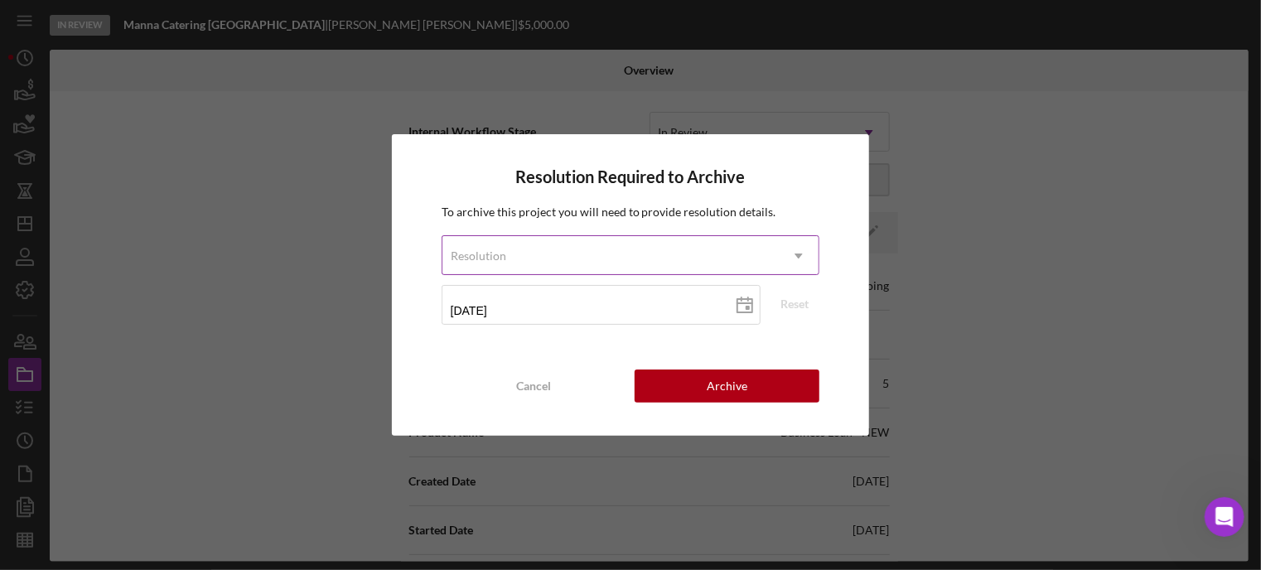
click at [457, 254] on div "Resolution" at bounding box center [478, 255] width 55 height 13
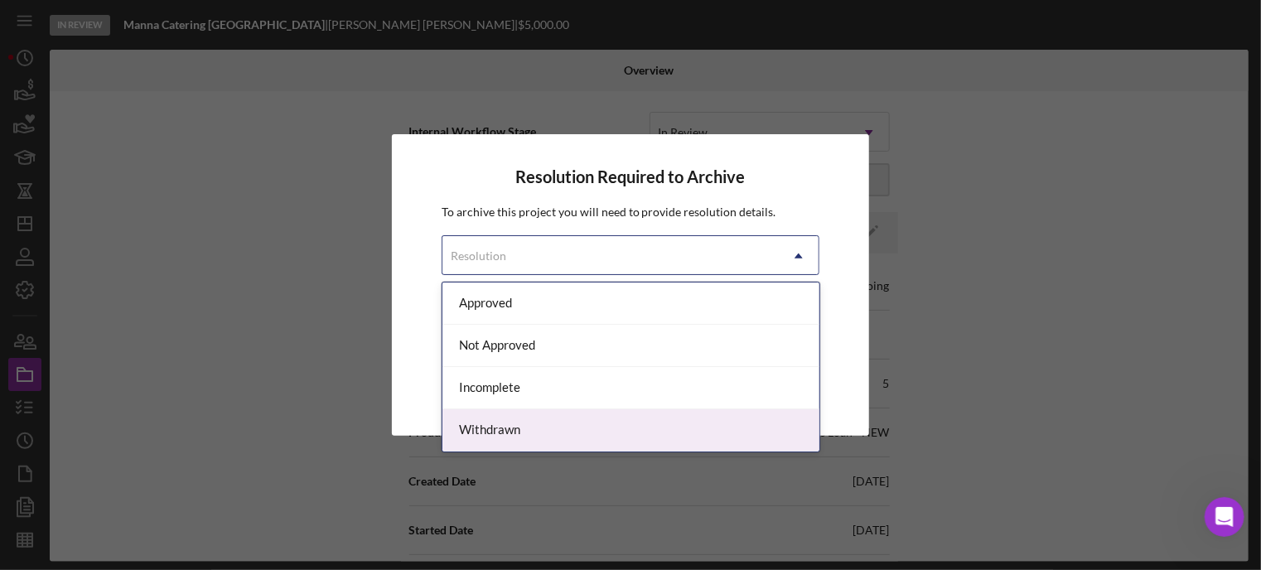
click at [475, 427] on div "Withdrawn" at bounding box center [630, 430] width 377 height 42
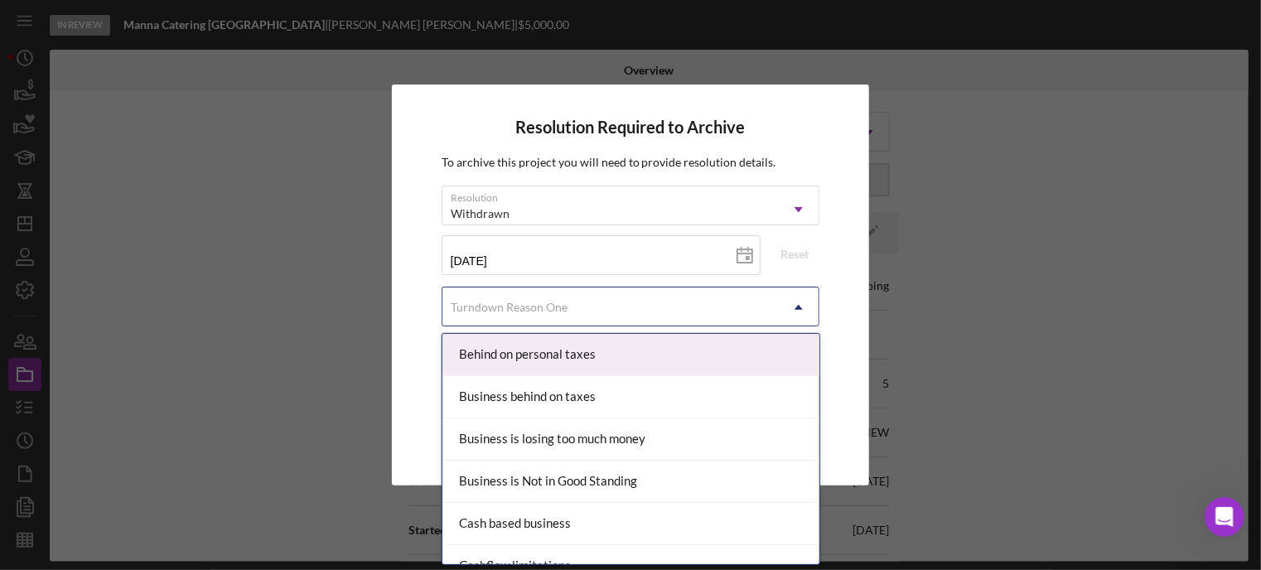
click at [482, 303] on div "Turndown Reason One" at bounding box center [509, 307] width 117 height 13
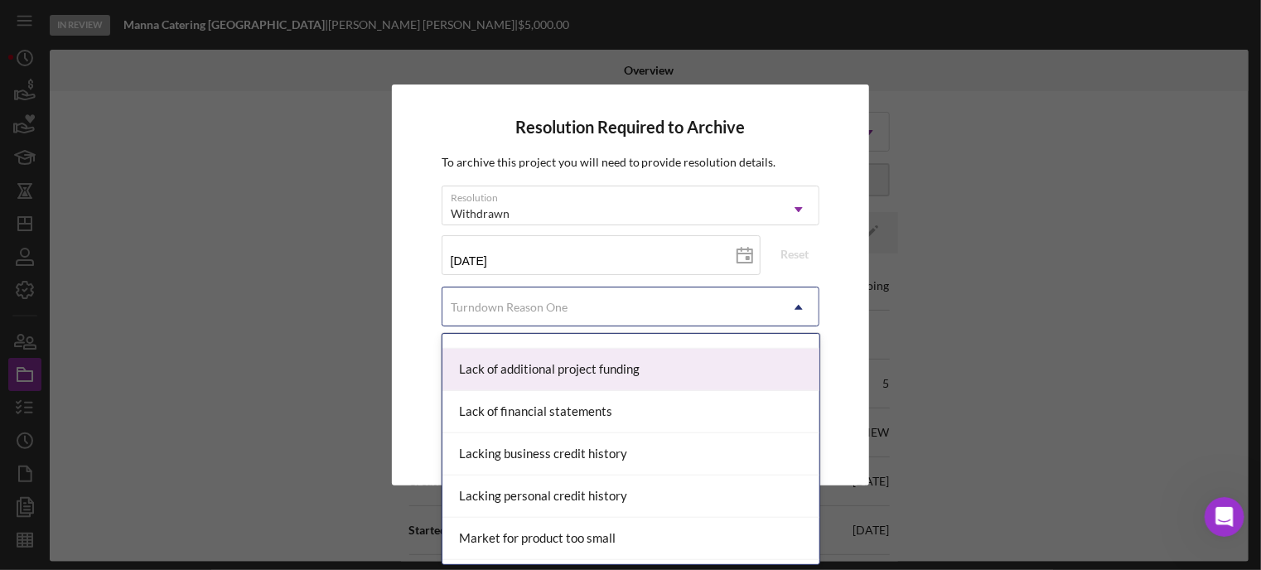
scroll to position [828, 0]
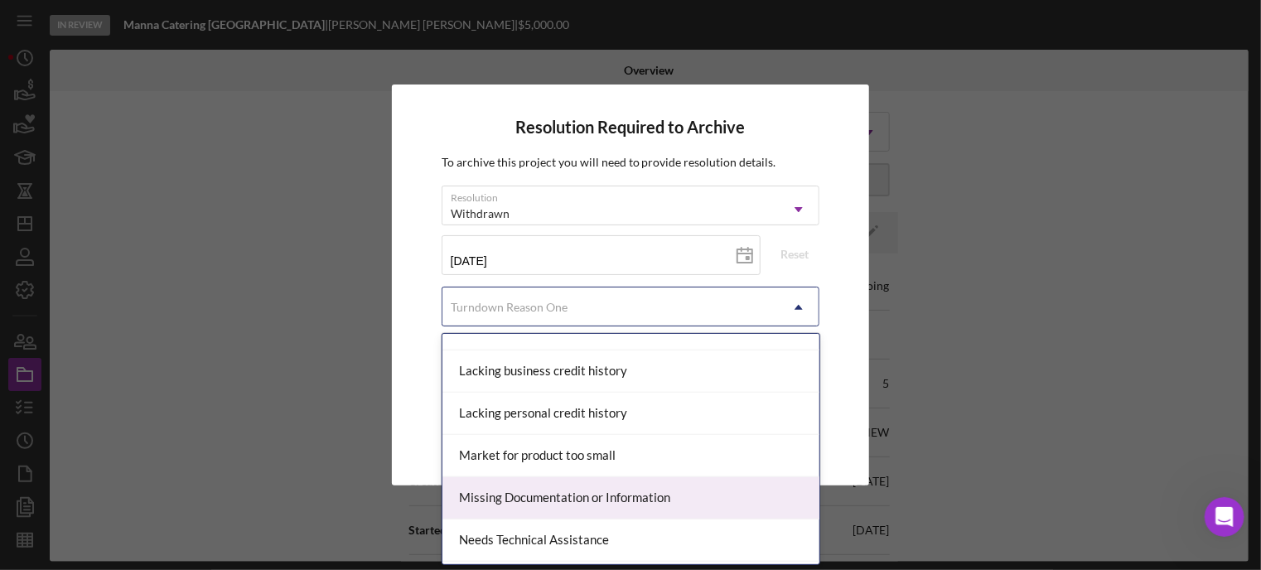
click at [538, 498] on div "Missing Documentation or Information" at bounding box center [630, 498] width 377 height 42
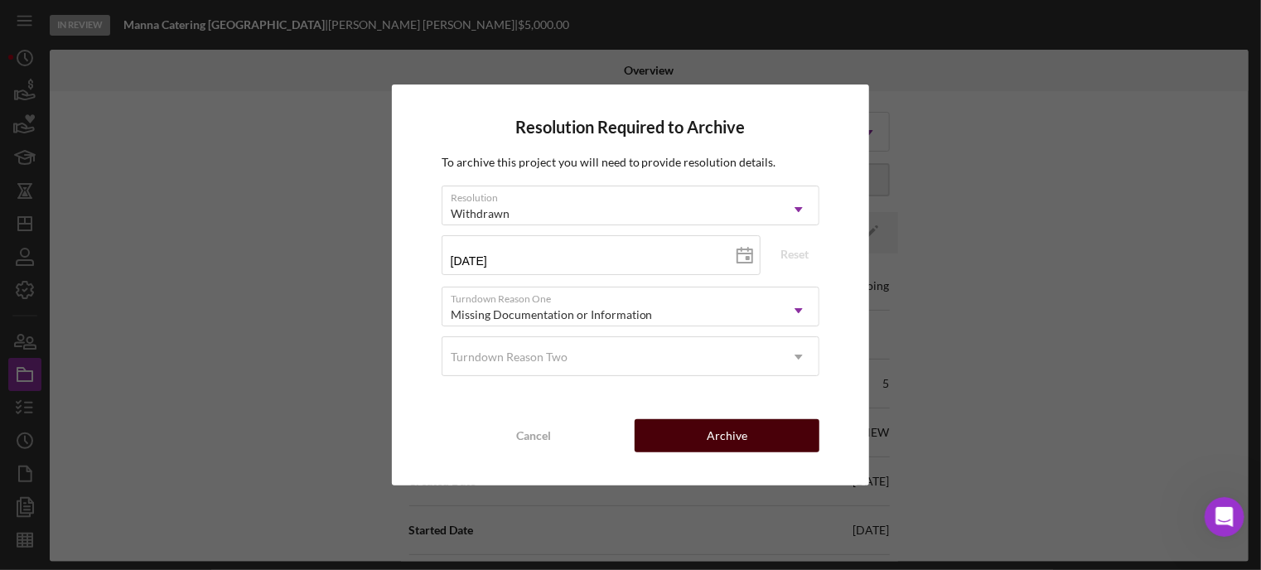
click at [702, 436] on button "Archive" at bounding box center [726, 435] width 185 height 33
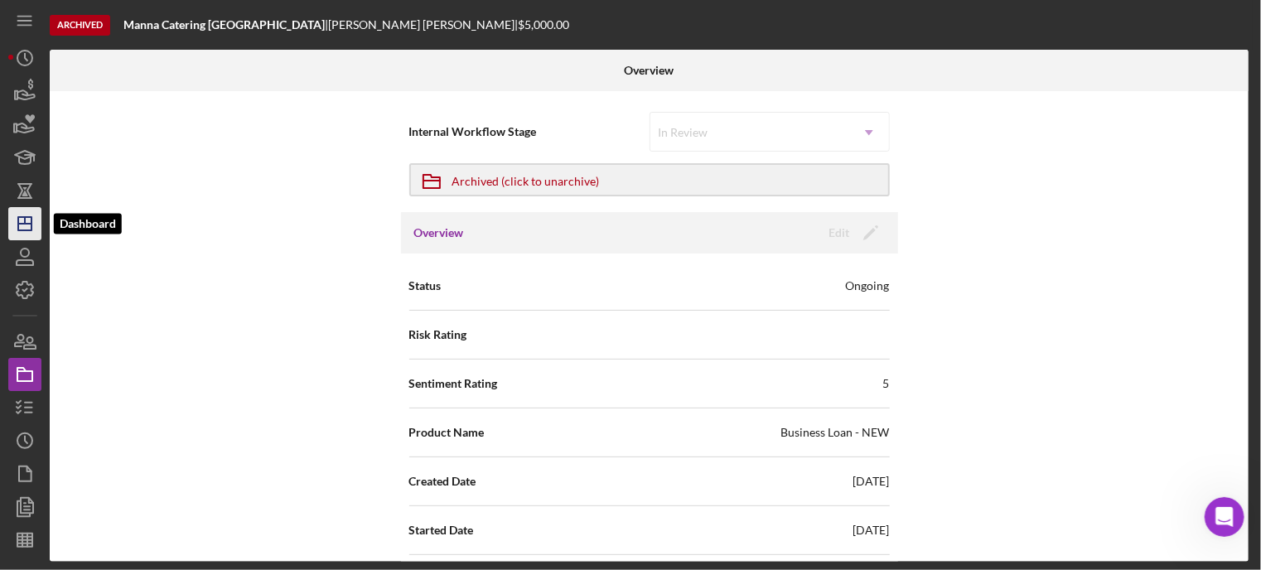
click at [32, 221] on icon "Icon/Dashboard" at bounding box center [24, 223] width 41 height 41
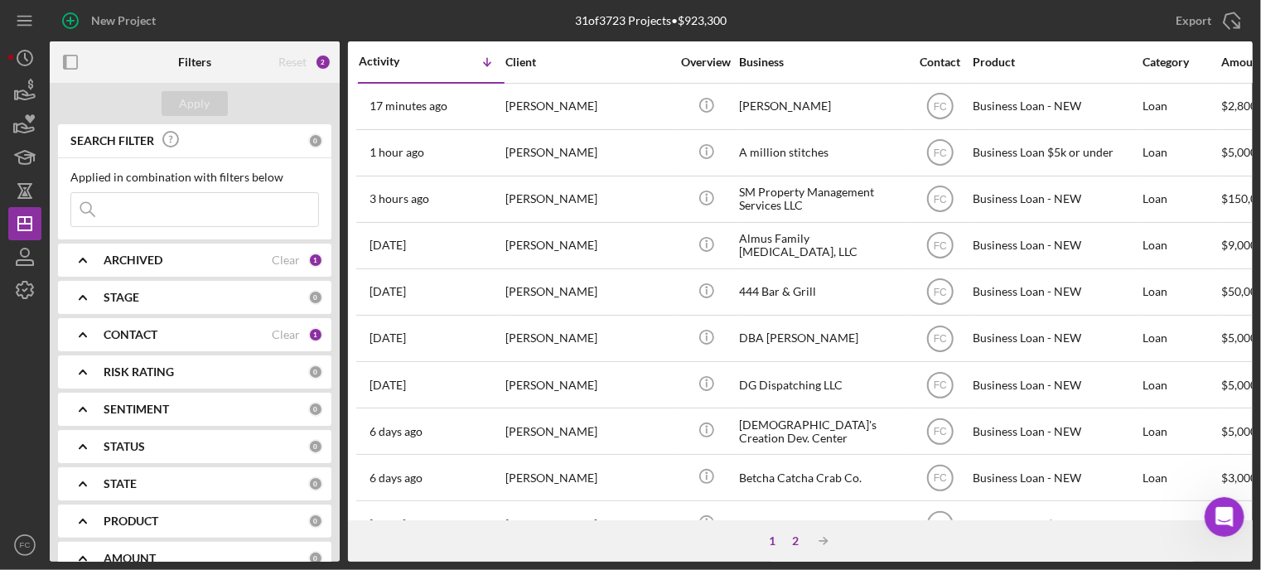
click at [795, 538] on div "2" at bounding box center [794, 540] width 23 height 13
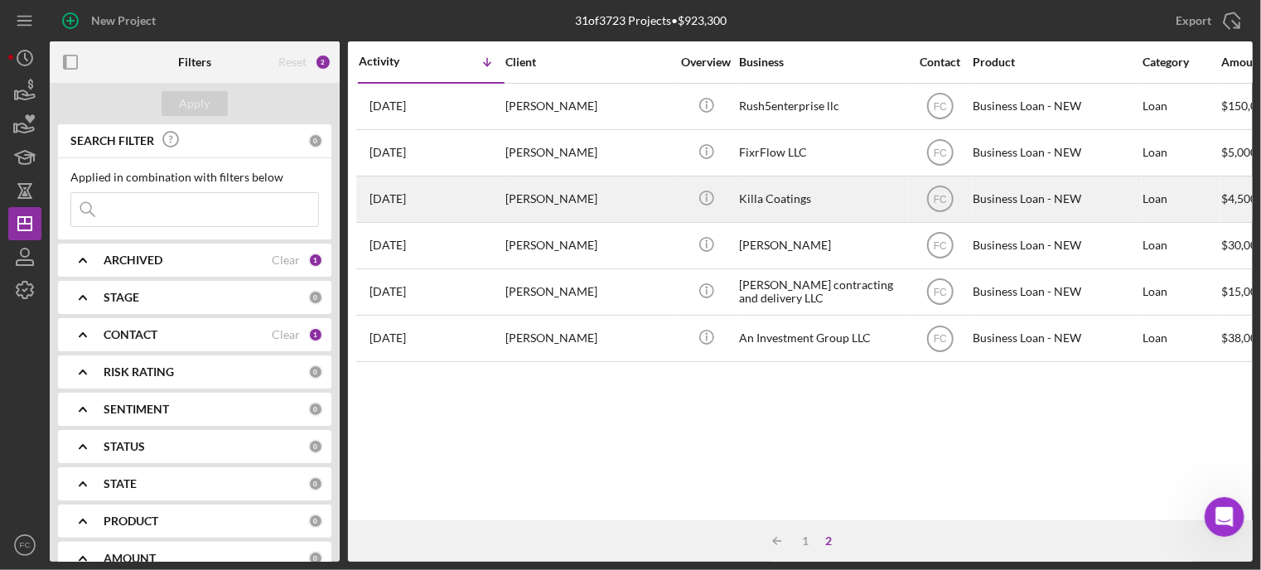
click at [478, 208] on div "[DATE] [PERSON_NAME]" at bounding box center [431, 199] width 145 height 44
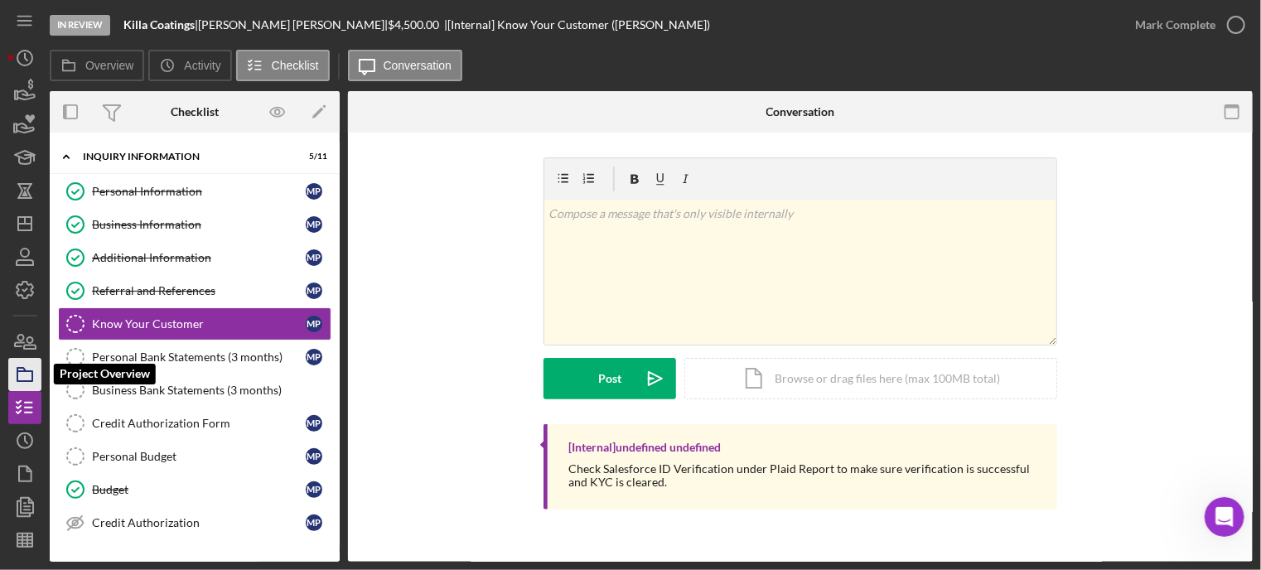
click at [24, 374] on icon "button" at bounding box center [24, 374] width 41 height 41
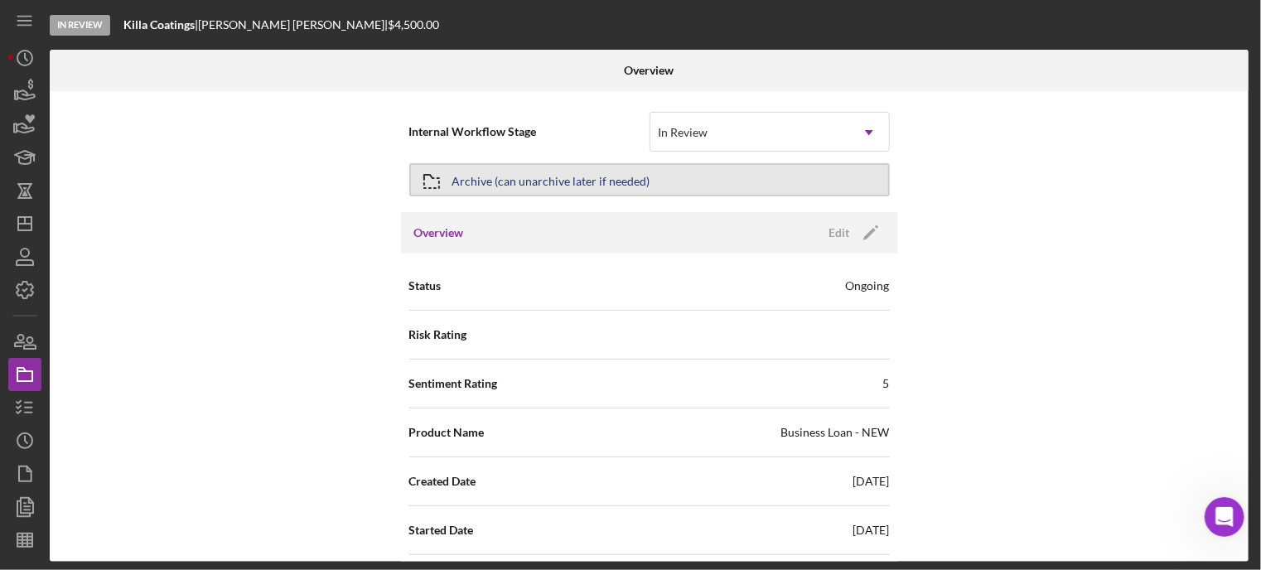
click at [562, 177] on div "Archive (can unarchive later if needed)" at bounding box center [551, 180] width 198 height 30
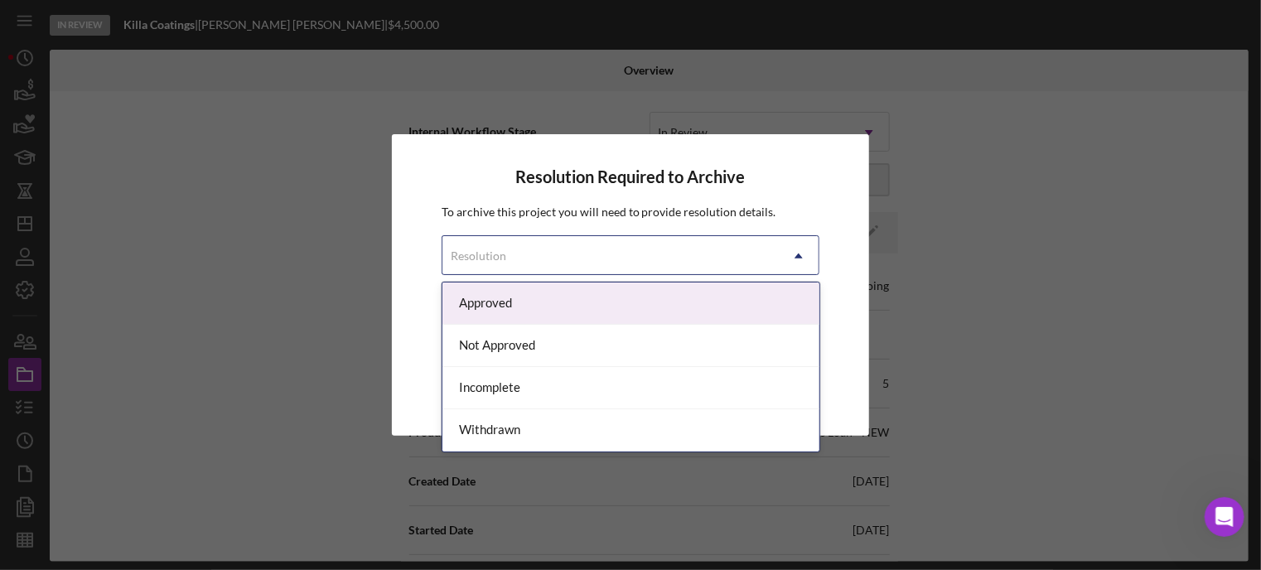
click at [480, 258] on div "Resolution" at bounding box center [478, 255] width 55 height 13
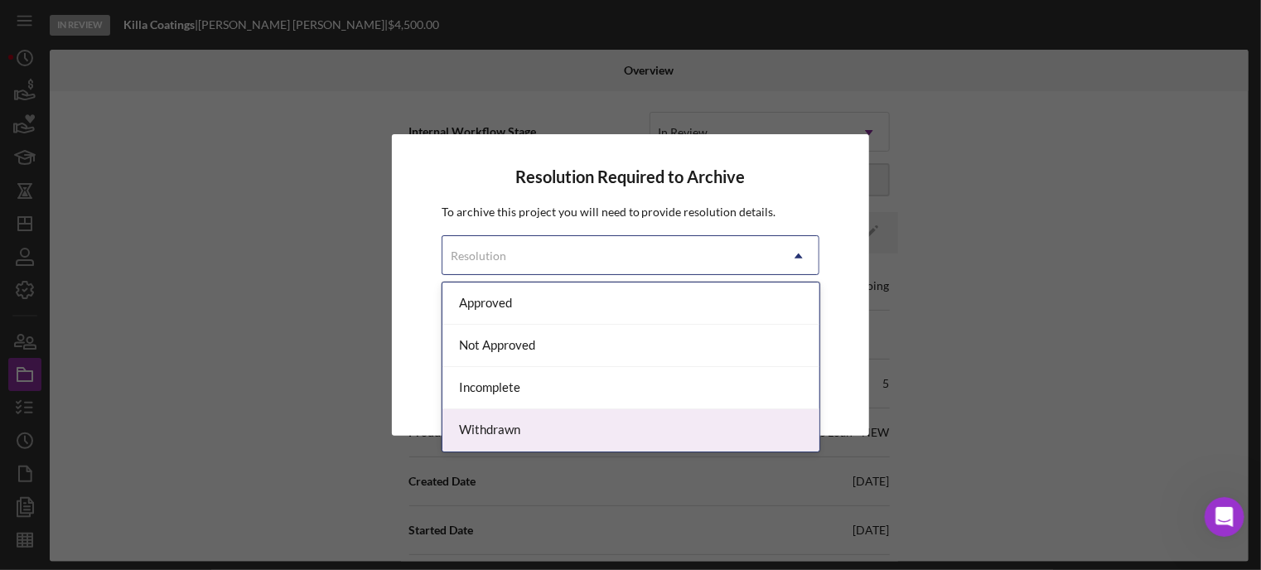
click at [490, 431] on div "Withdrawn" at bounding box center [630, 430] width 377 height 42
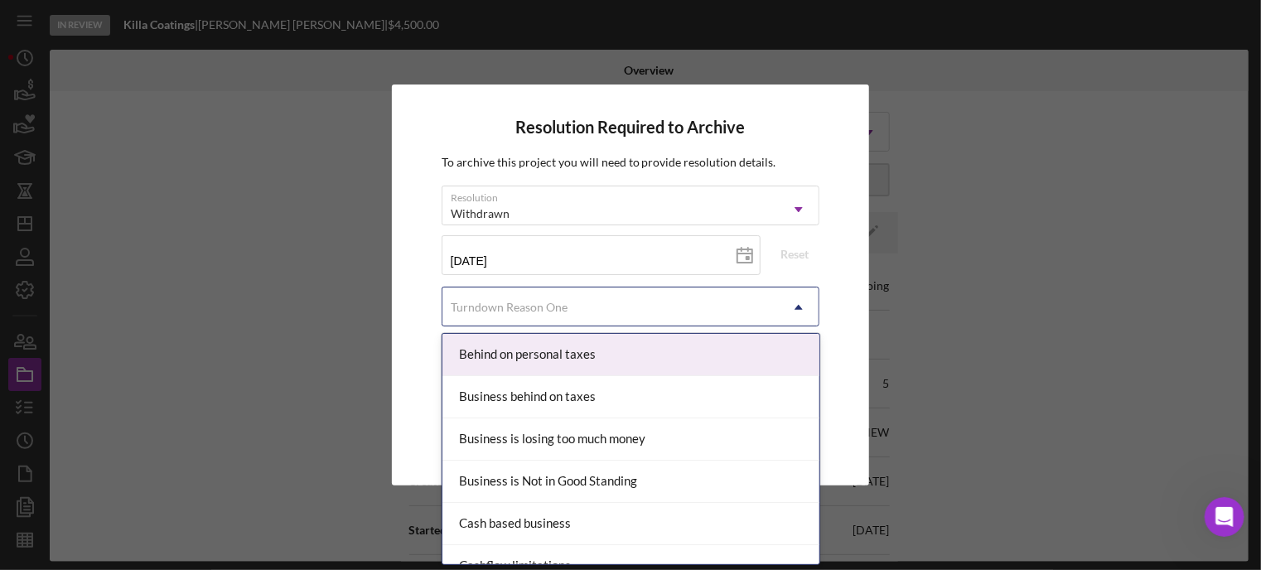
click at [497, 301] on div "Turndown Reason One" at bounding box center [509, 307] width 117 height 13
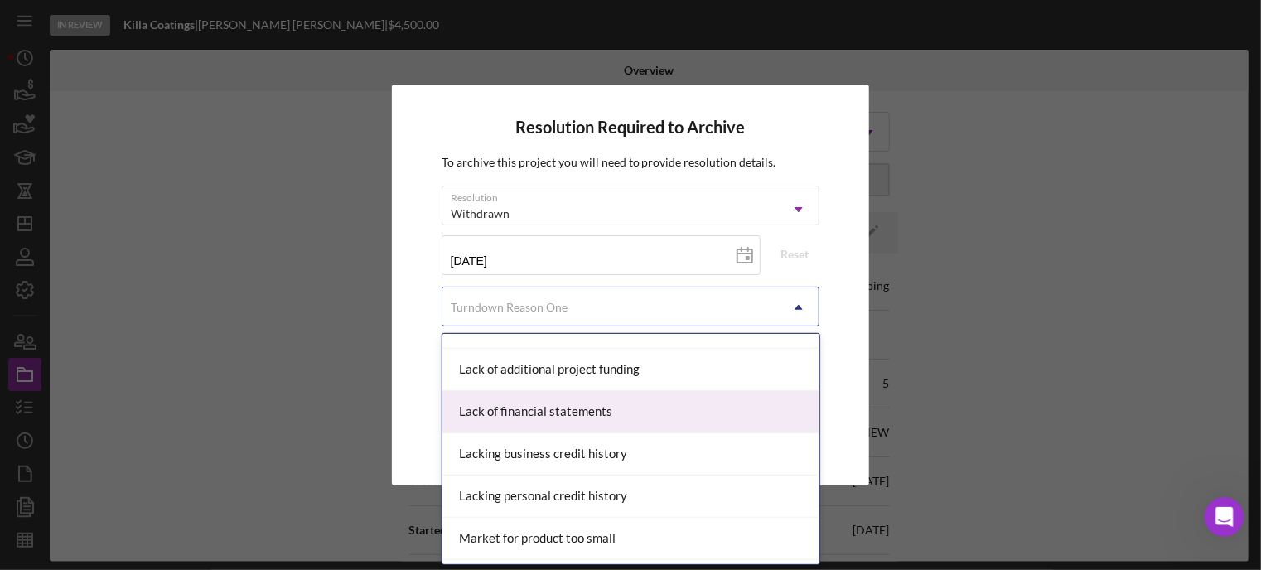
scroll to position [828, 0]
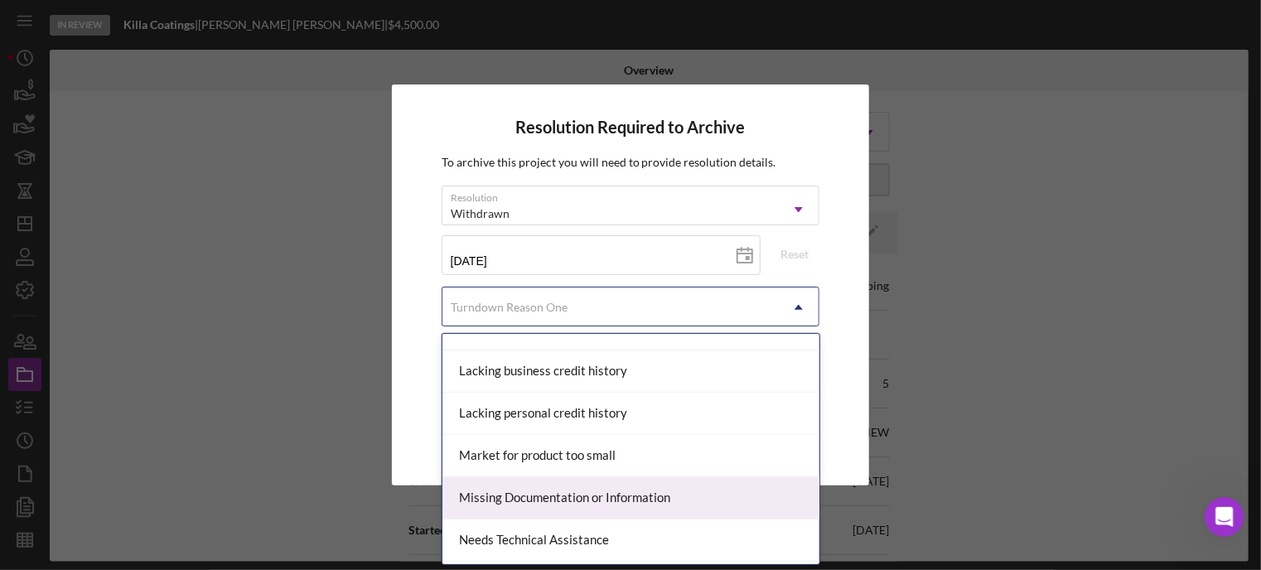
click at [494, 493] on div "Missing Documentation or Information" at bounding box center [630, 498] width 377 height 42
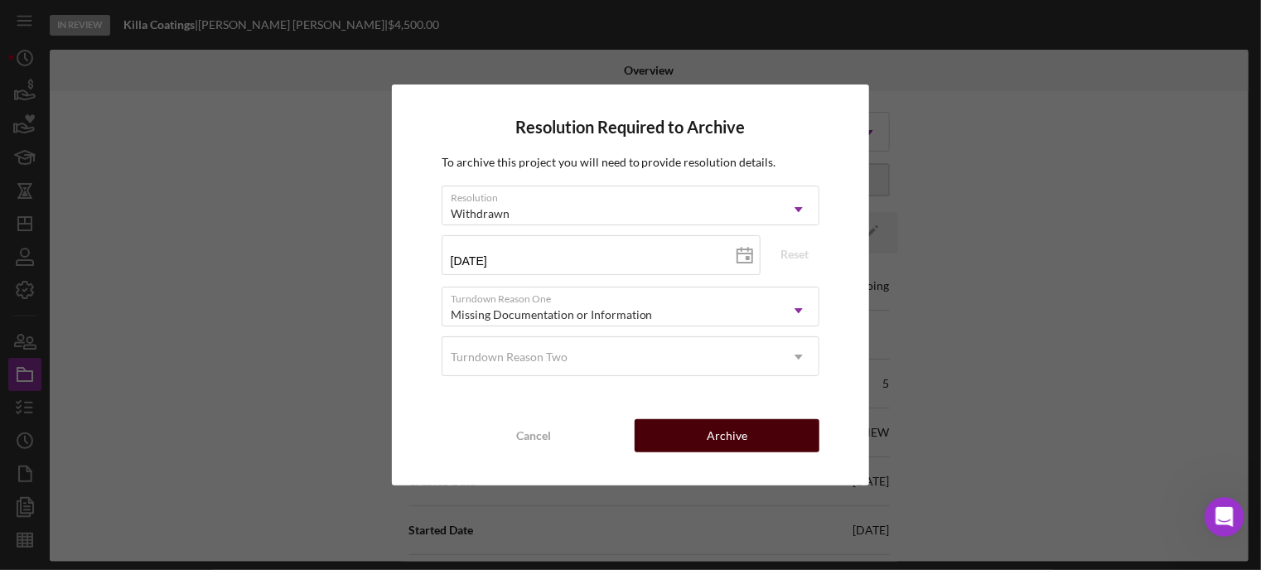
click at [663, 433] on button "Archive" at bounding box center [726, 435] width 185 height 33
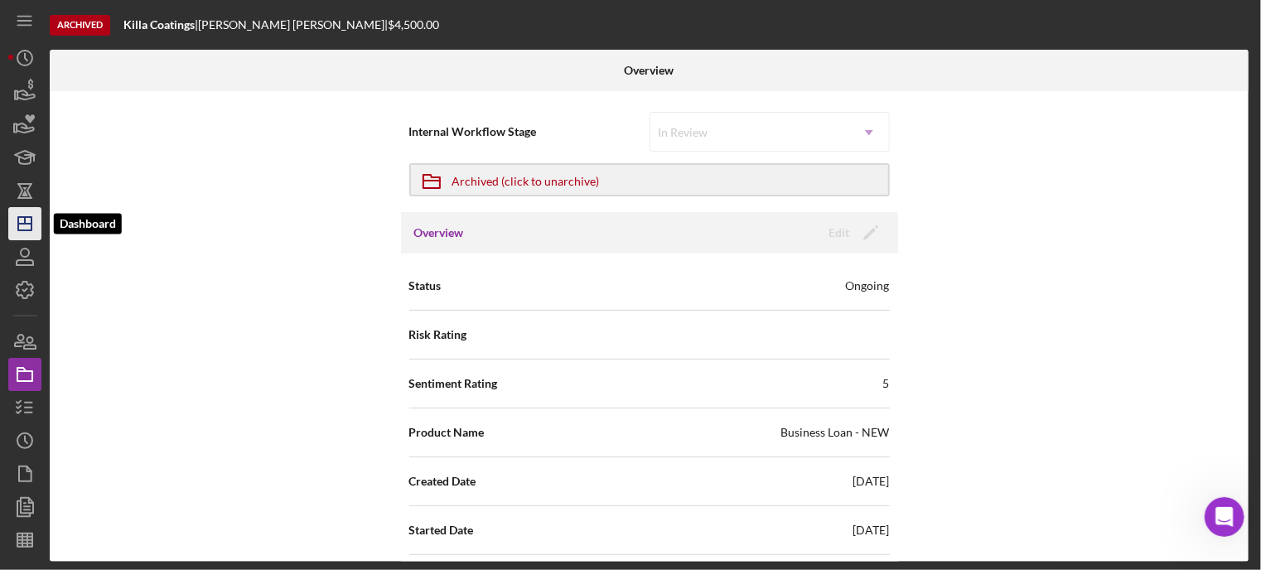
click at [22, 224] on line "button" at bounding box center [24, 224] width 13 height 0
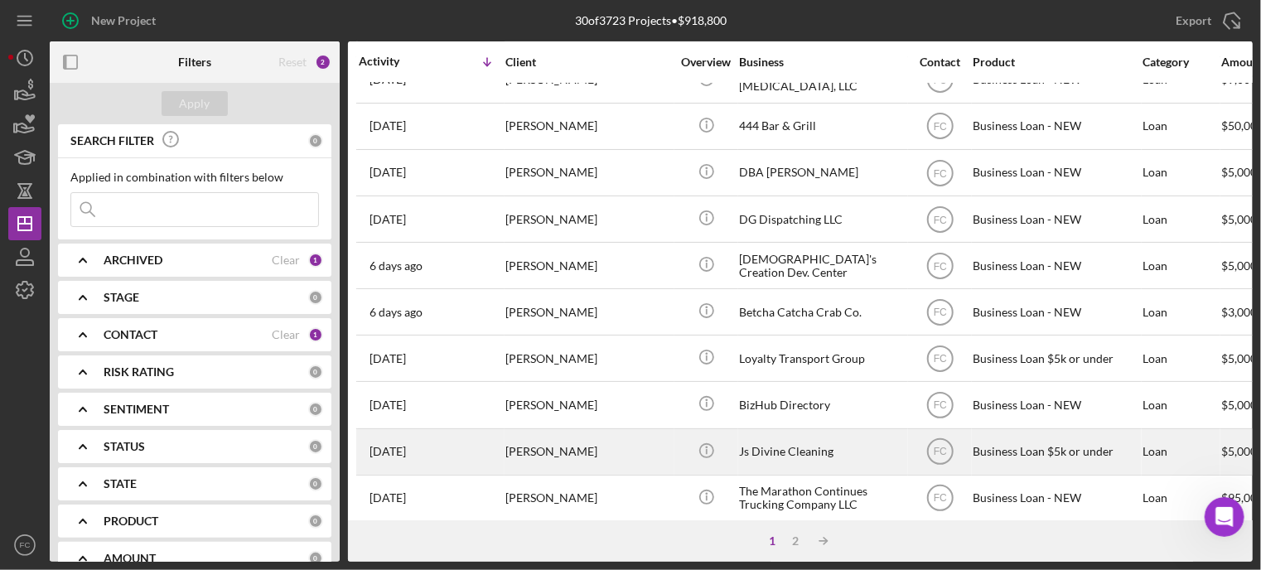
scroll to position [248, 0]
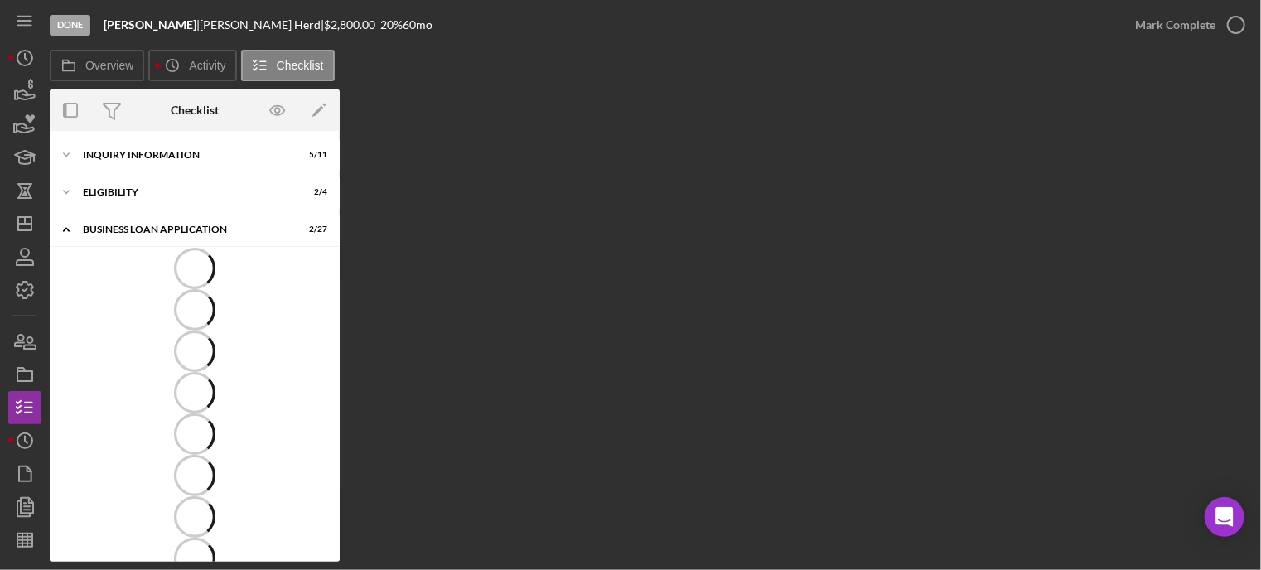
scroll to position [409, 0]
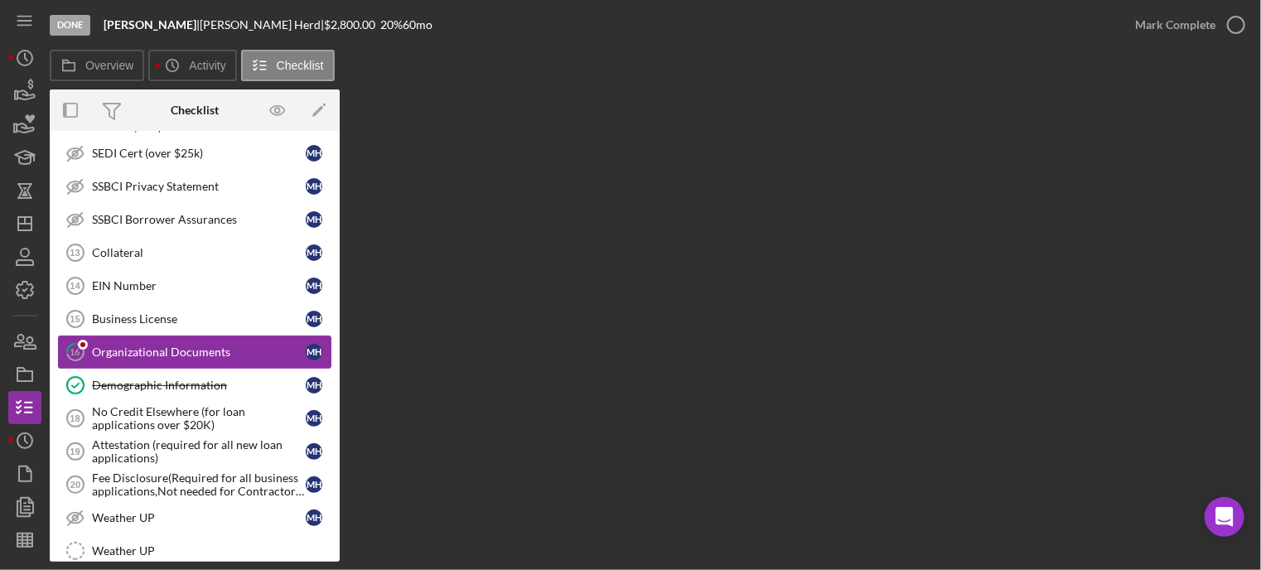
click at [193, 345] on div "Organizational Documents" at bounding box center [199, 351] width 214 height 13
click at [198, 350] on div "Organizational Documents" at bounding box center [199, 351] width 214 height 13
click at [243, 347] on div "Organizational Documents" at bounding box center [199, 351] width 214 height 13
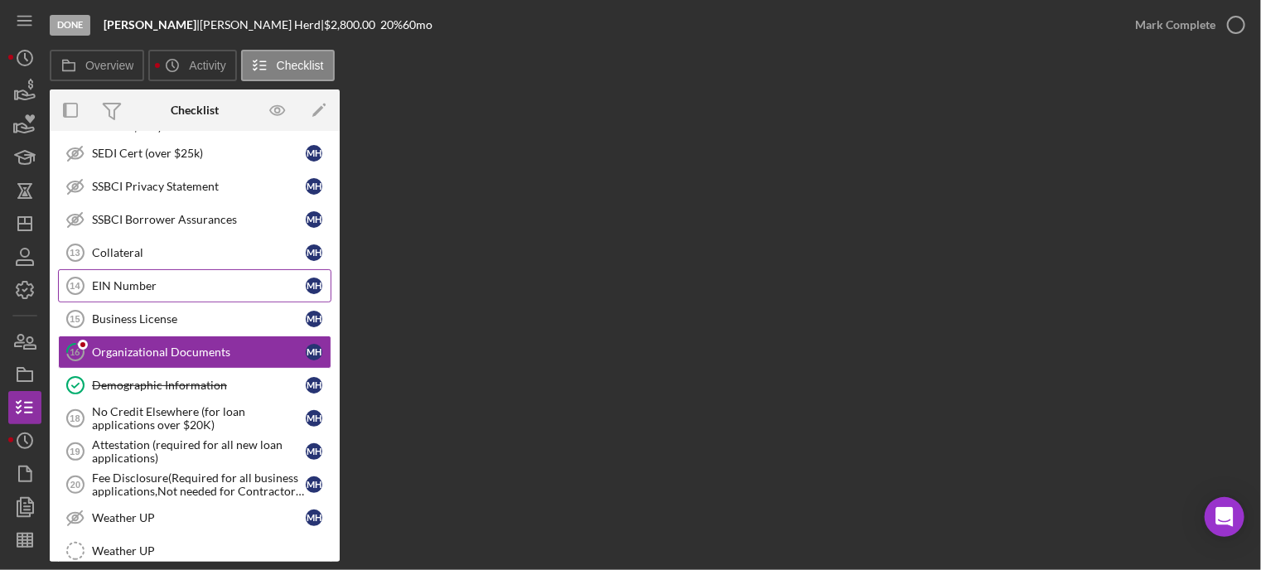
click at [176, 279] on div "EIN Number" at bounding box center [199, 285] width 214 height 13
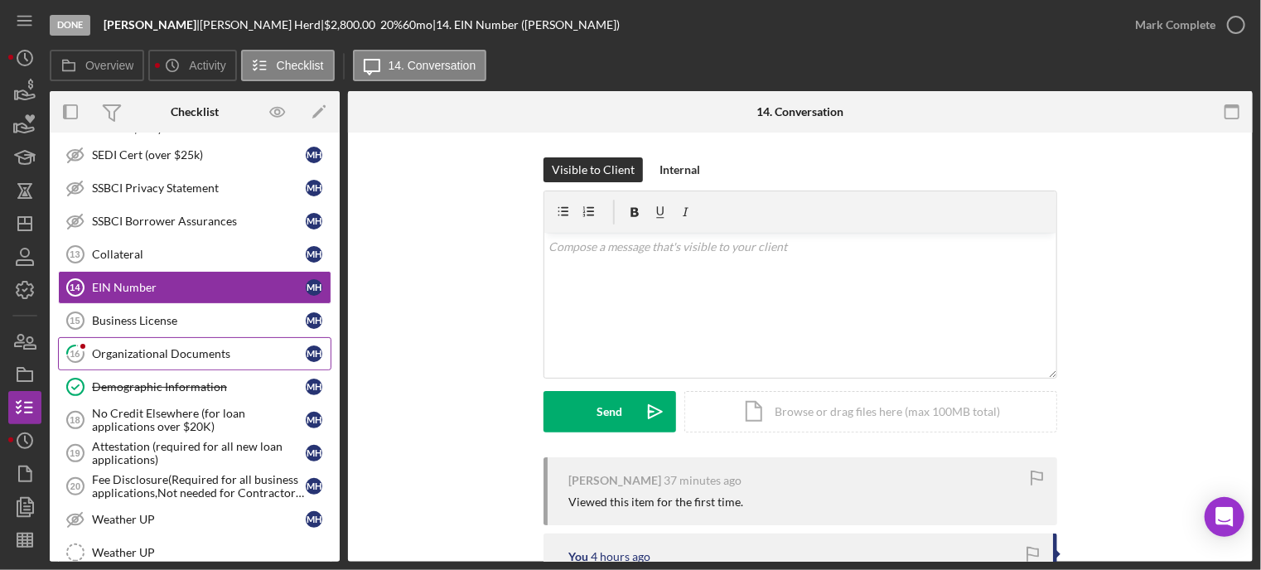
click at [136, 347] on div "Organizational Documents" at bounding box center [199, 353] width 214 height 13
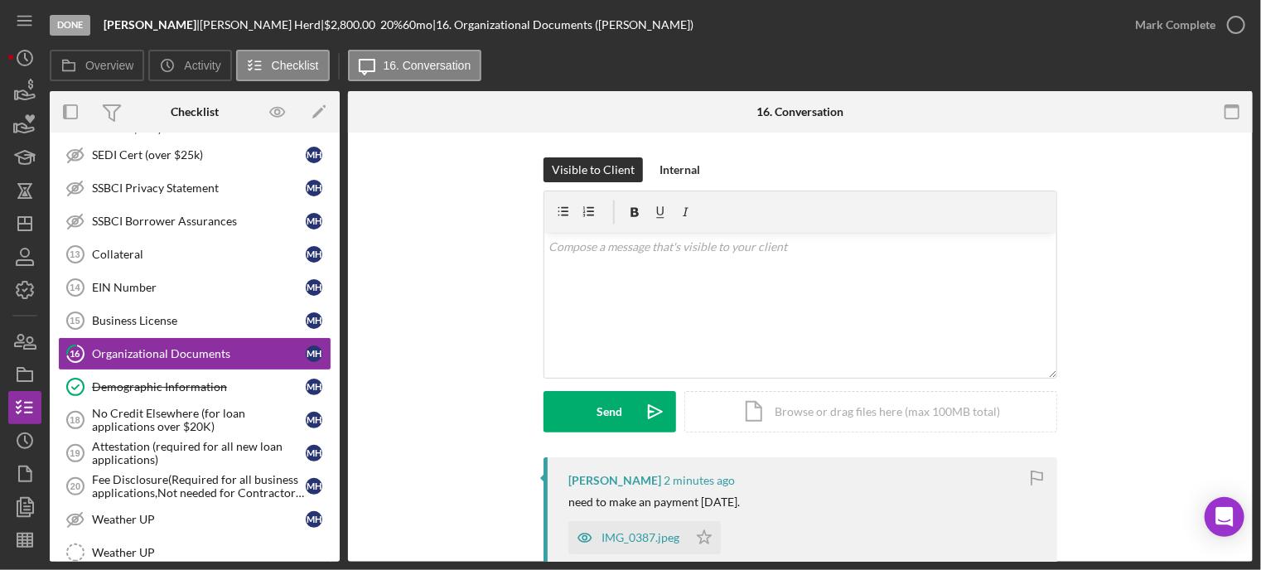
scroll to position [166, 0]
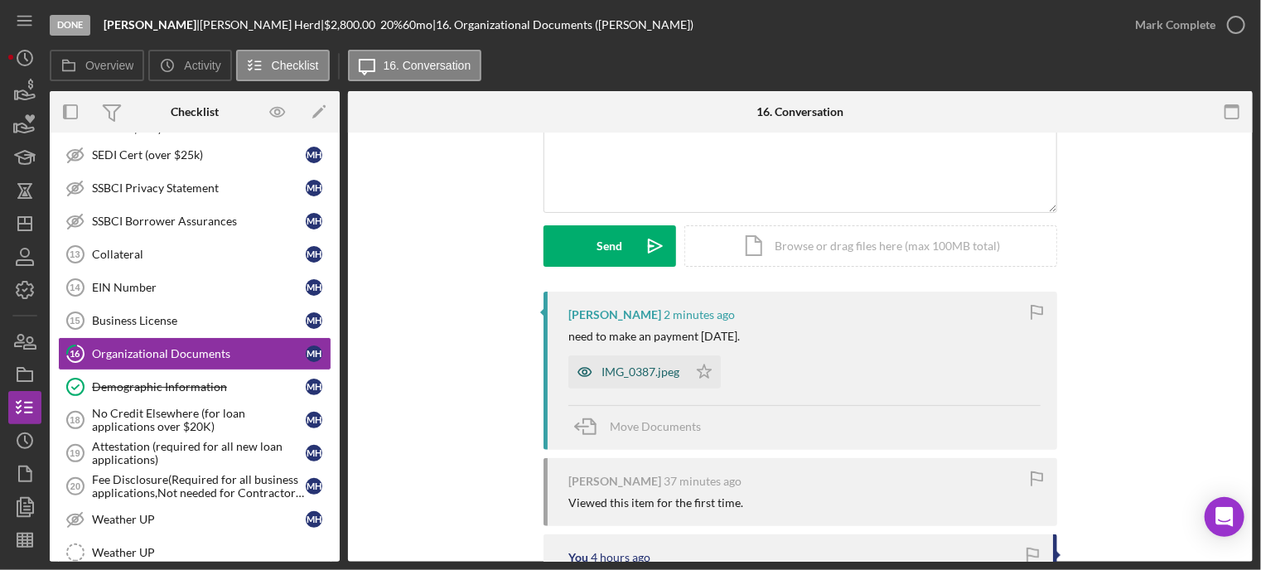
click at [603, 369] on div "IMG_0387.jpeg" at bounding box center [640, 371] width 78 height 13
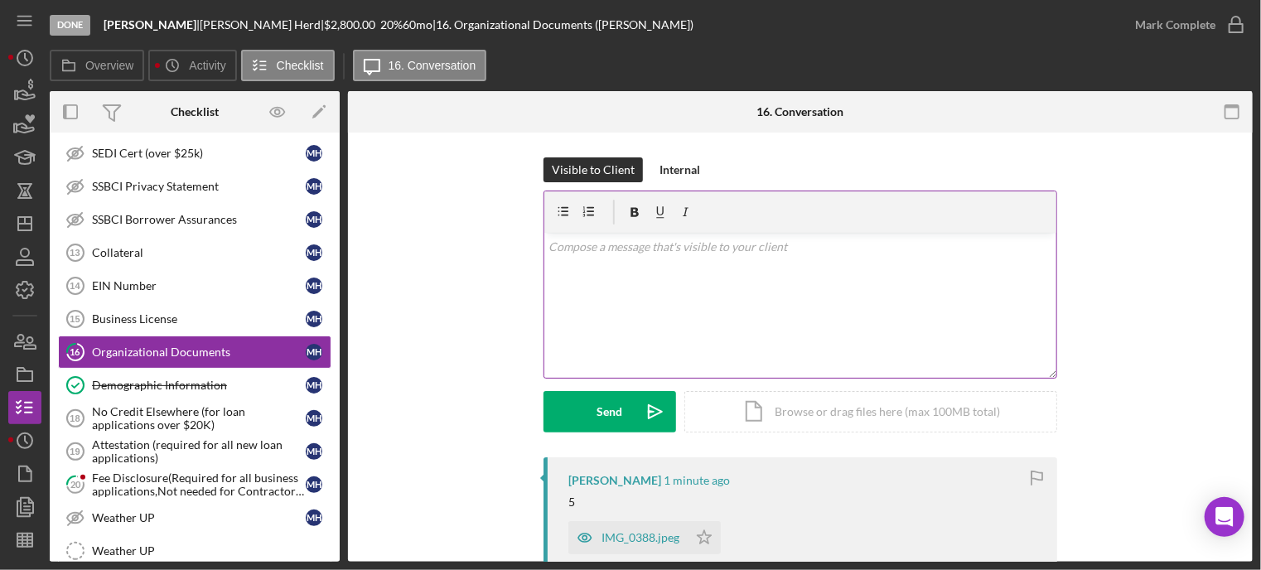
scroll to position [166, 0]
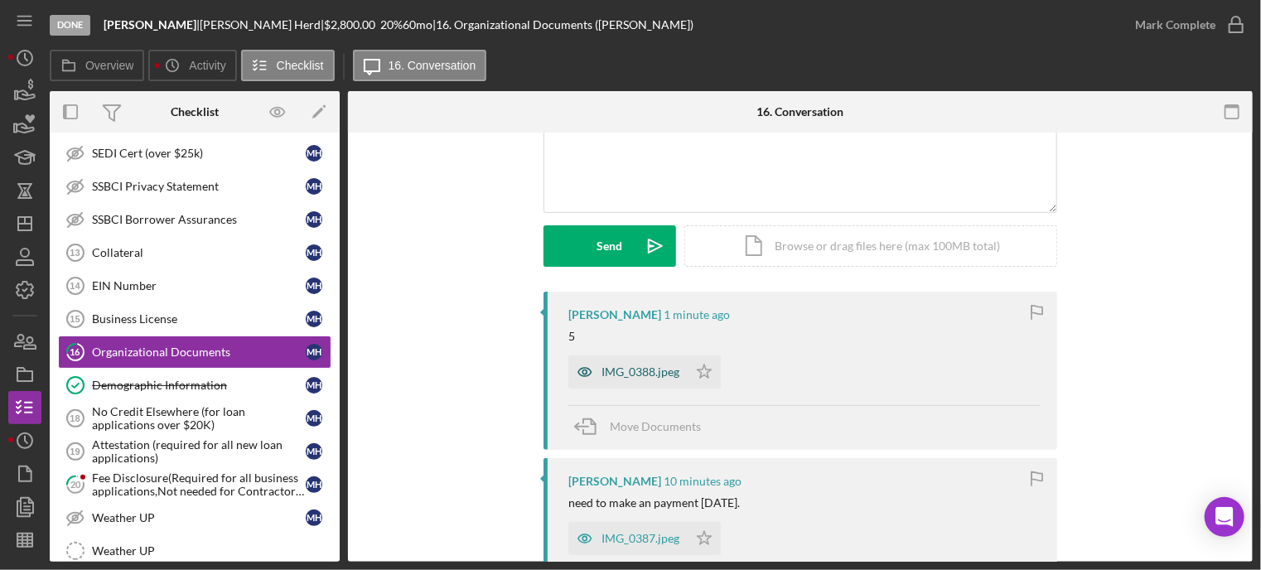
click at [629, 373] on div "IMG_0388.jpeg" at bounding box center [640, 371] width 78 height 13
